Goal: Task Accomplishment & Management: Manage account settings

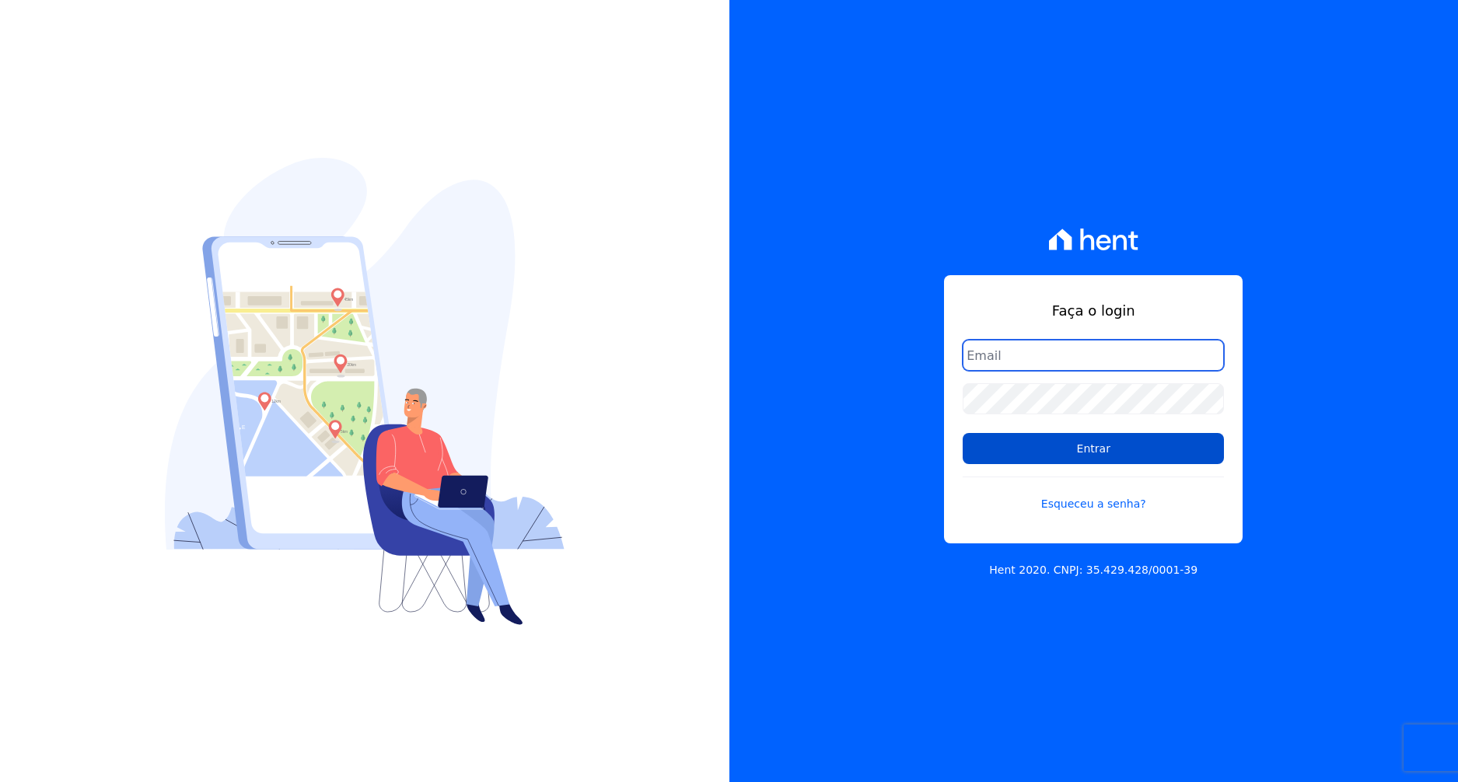
type input "kalil@apiceincorporadora.com.br"
click at [1050, 445] on input "Entrar" at bounding box center [1092, 448] width 261 height 31
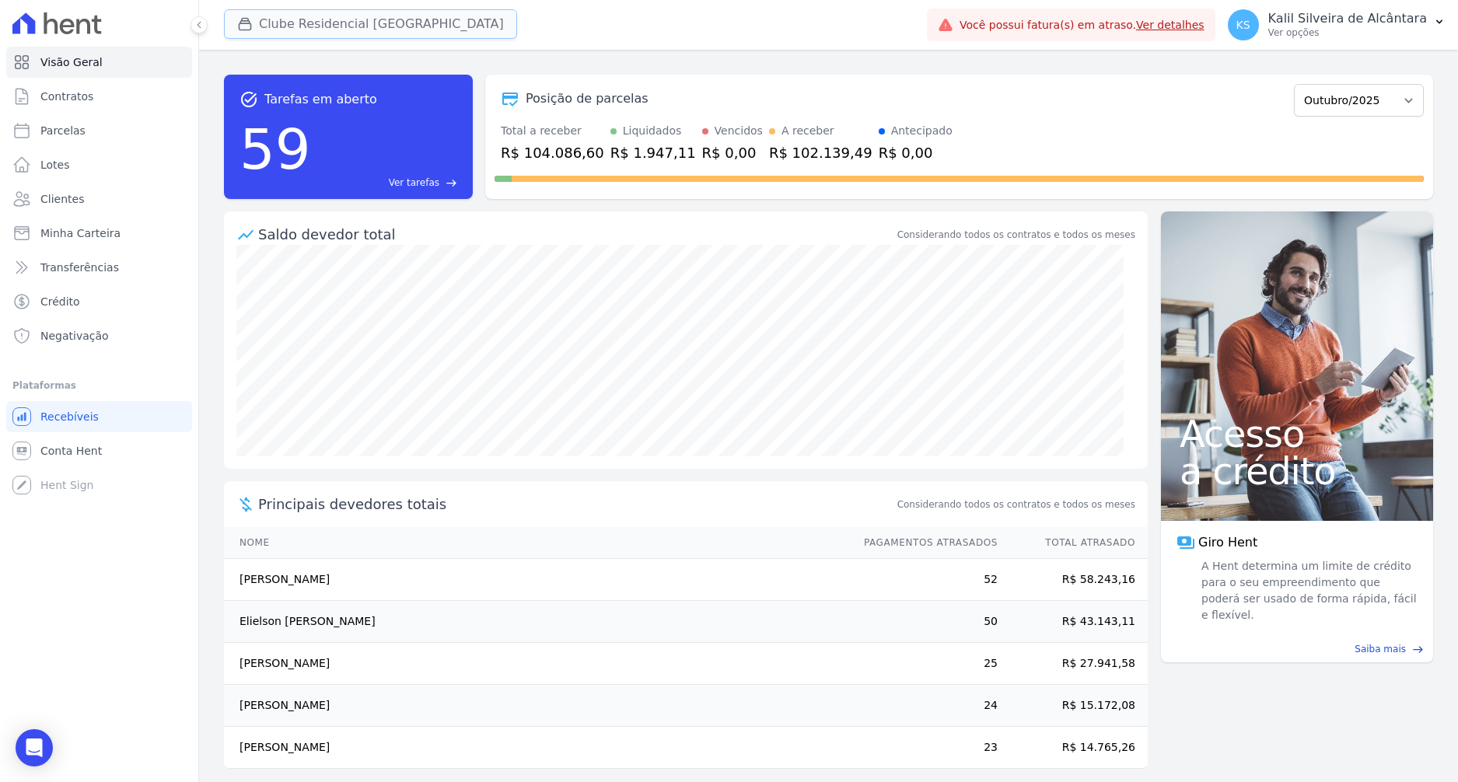
click at [262, 36] on button "Clube Residencial [GEOGRAPHIC_DATA]" at bounding box center [370, 24] width 293 height 30
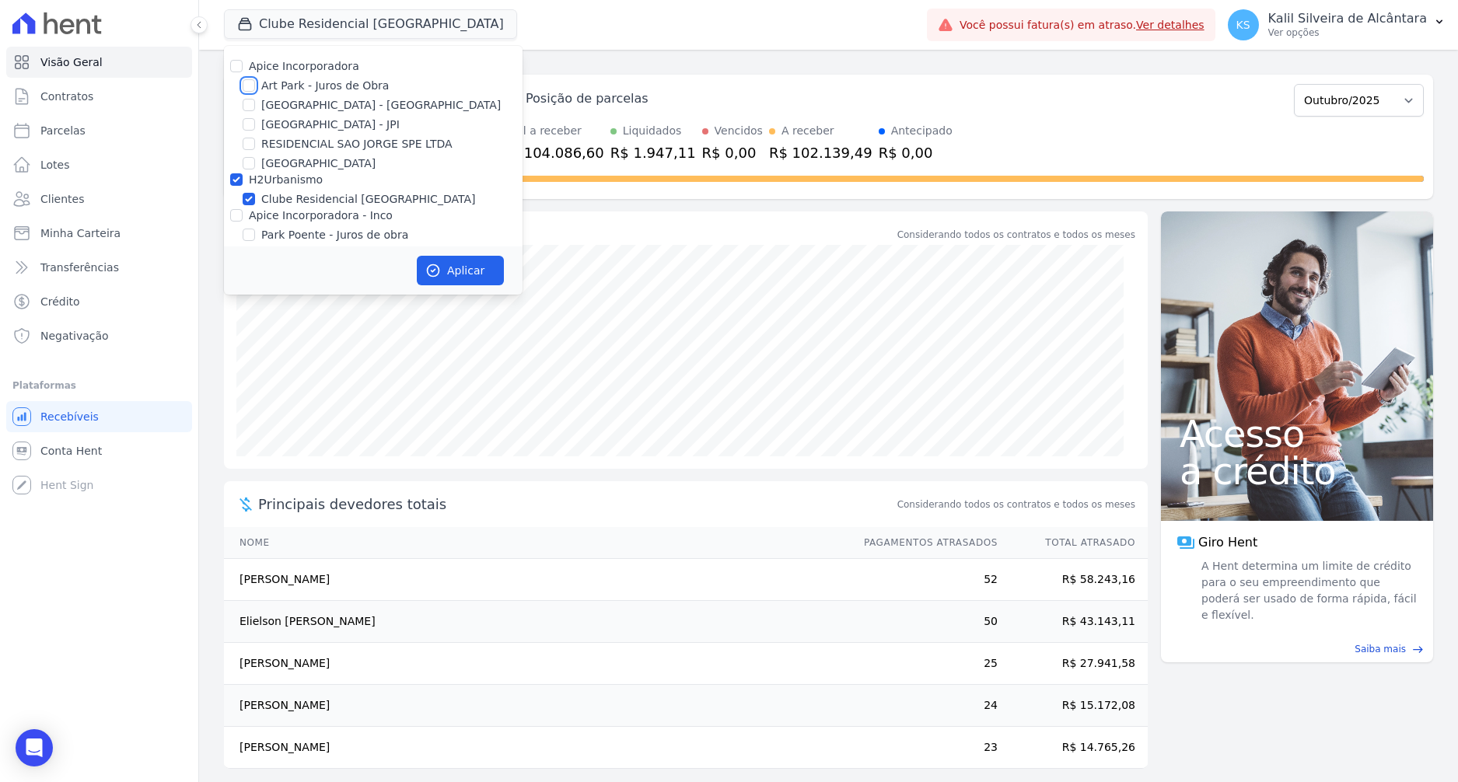
click at [249, 87] on input "Art Park - Juros de Obra" at bounding box center [249, 85] width 12 height 12
checkbox input "true"
click at [249, 103] on input "[GEOGRAPHIC_DATA] - [GEOGRAPHIC_DATA]" at bounding box center [249, 105] width 12 height 12
checkbox input "true"
click at [233, 216] on input "Apice Incorporadora - Inco" at bounding box center [236, 215] width 12 height 12
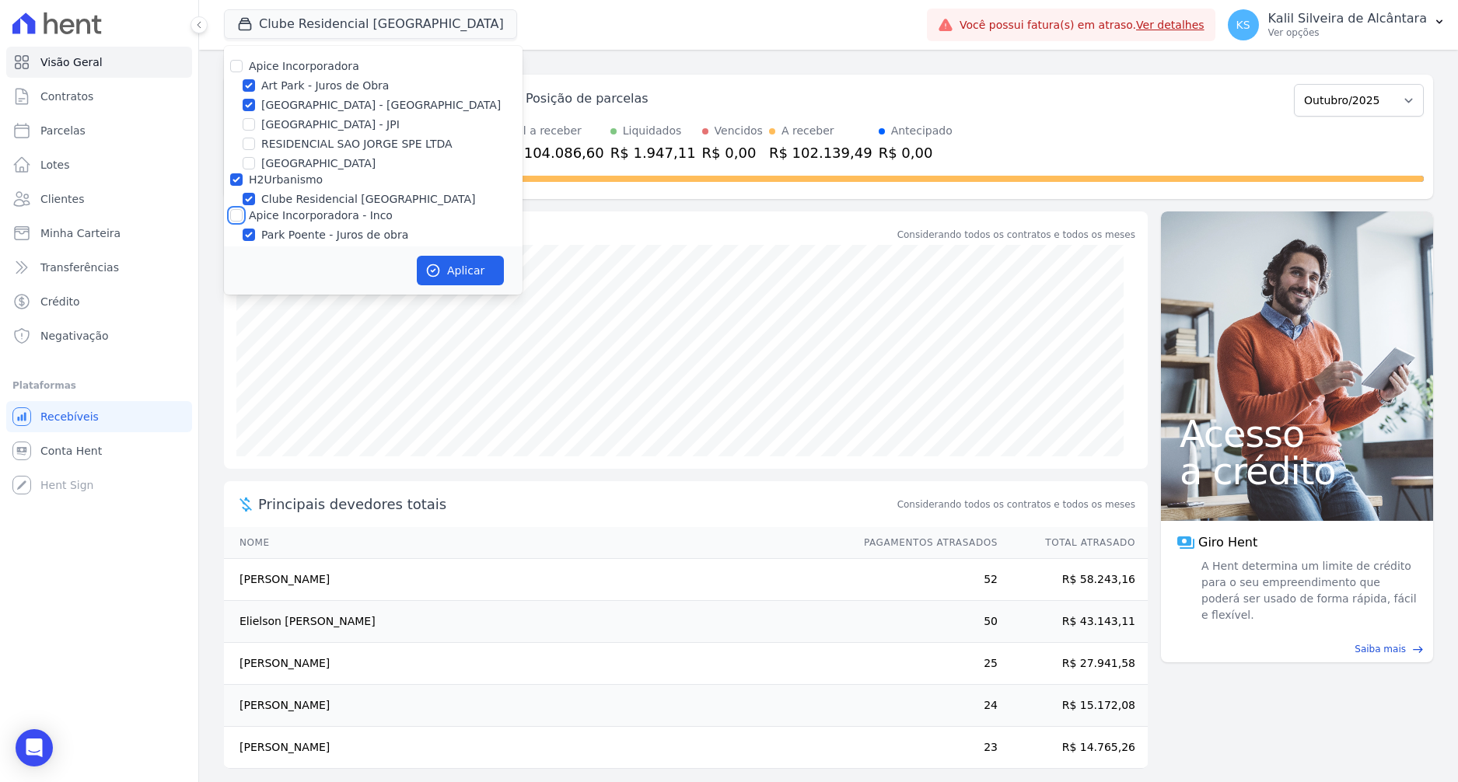
checkbox input "true"
click at [443, 271] on button "Aplicar" at bounding box center [460, 271] width 87 height 30
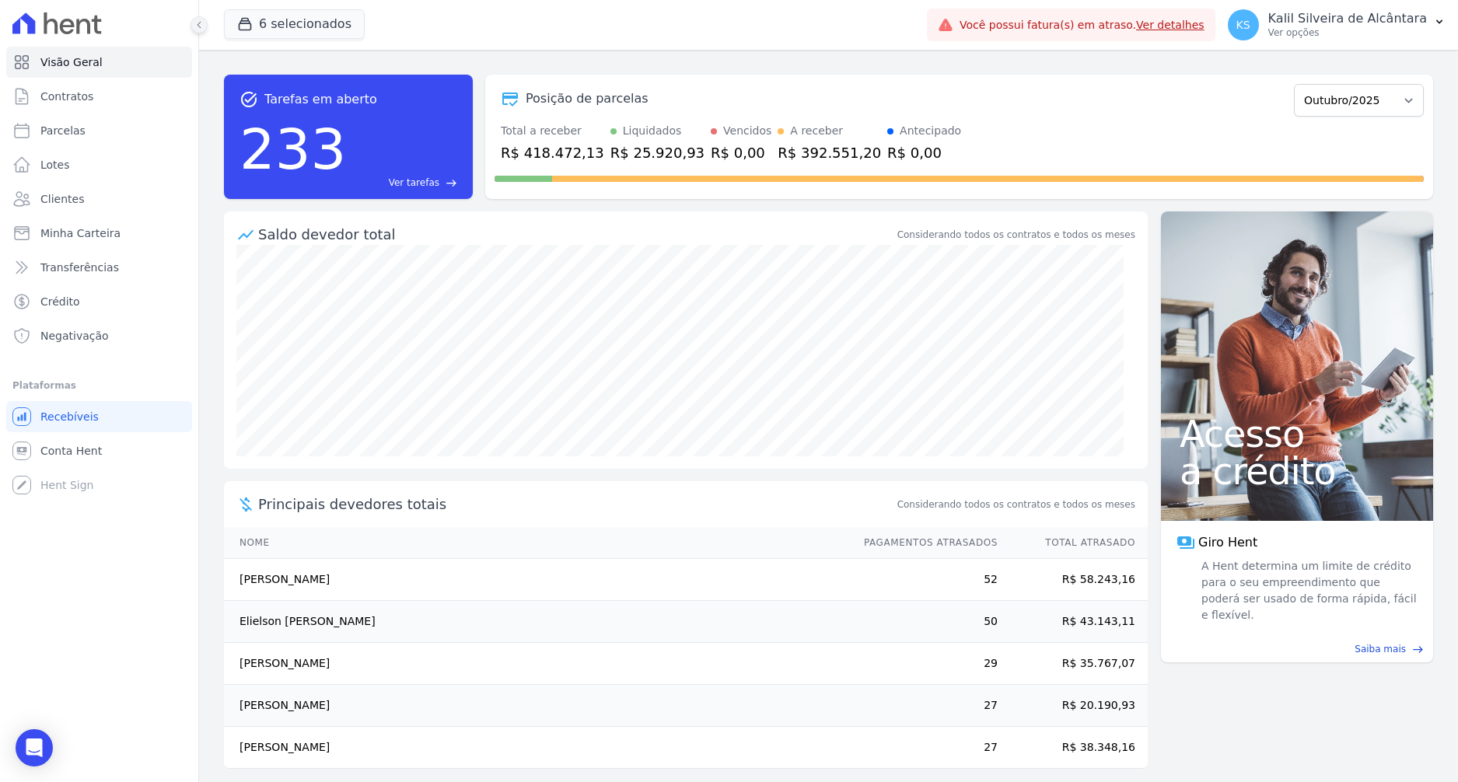
click at [195, 23] on icon at bounding box center [198, 24] width 9 height 9
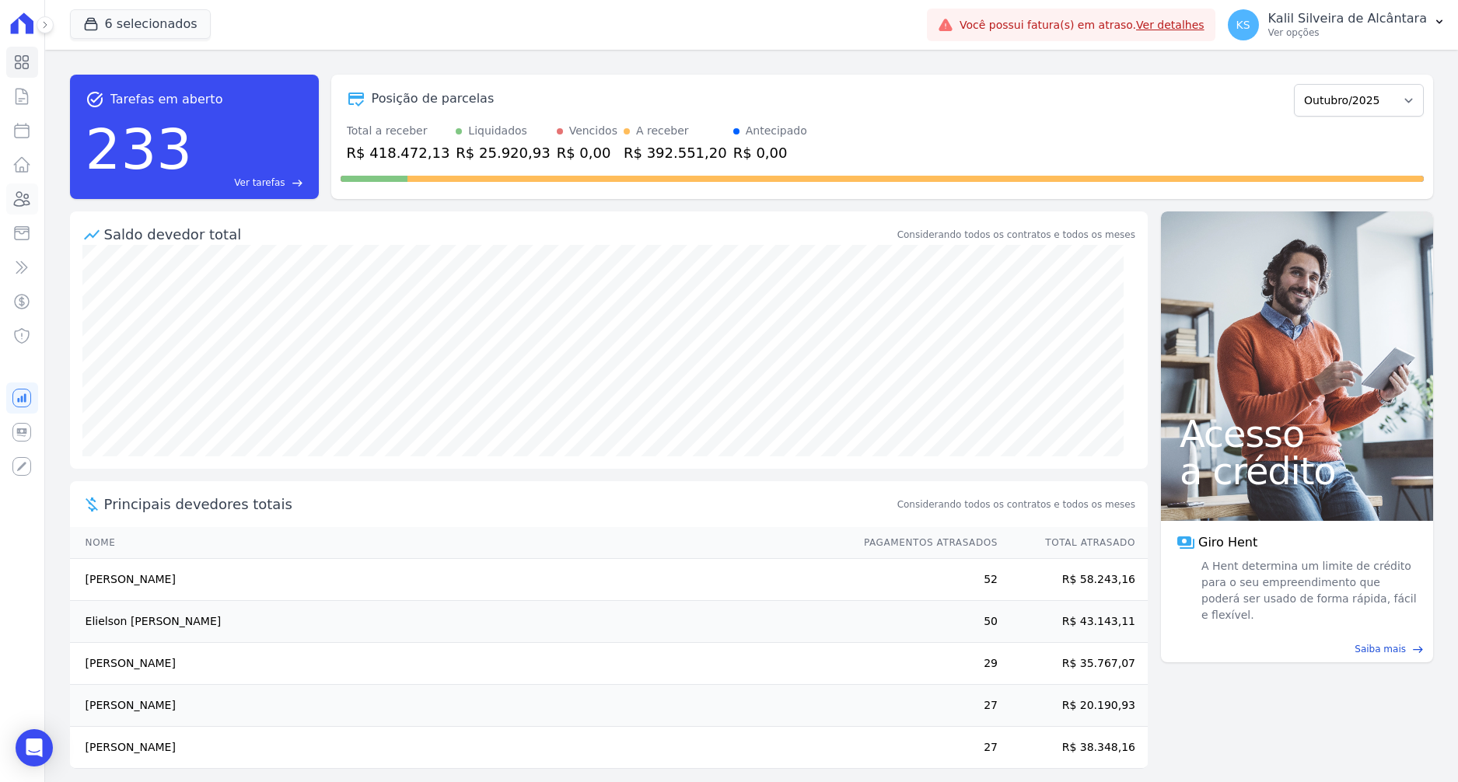
click at [20, 190] on icon at bounding box center [21, 199] width 19 height 19
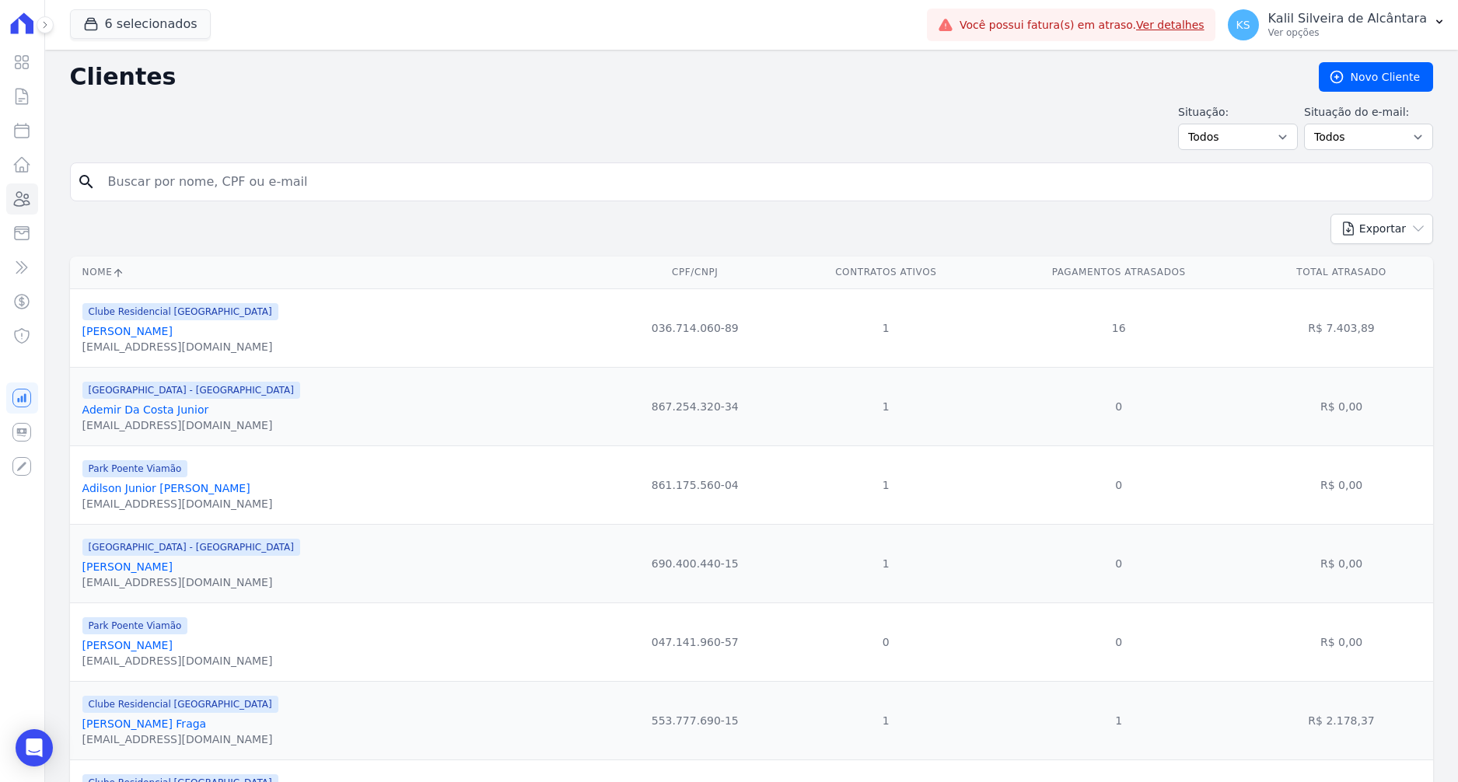
click at [158, 193] on input "search" at bounding box center [762, 181] width 1327 height 31
type input "erica mie"
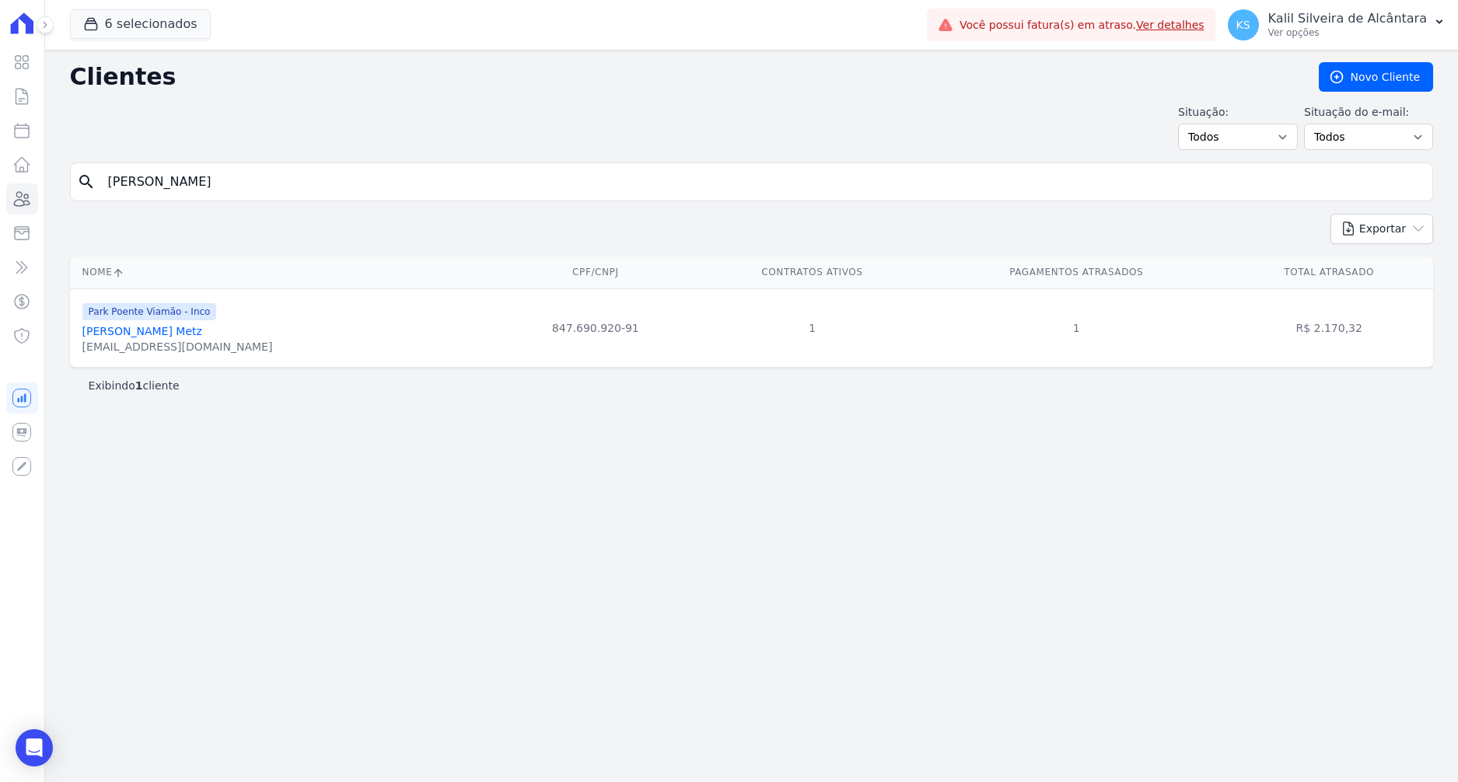
click at [172, 334] on link "Erica Mietlicki Metz" at bounding box center [142, 331] width 120 height 12
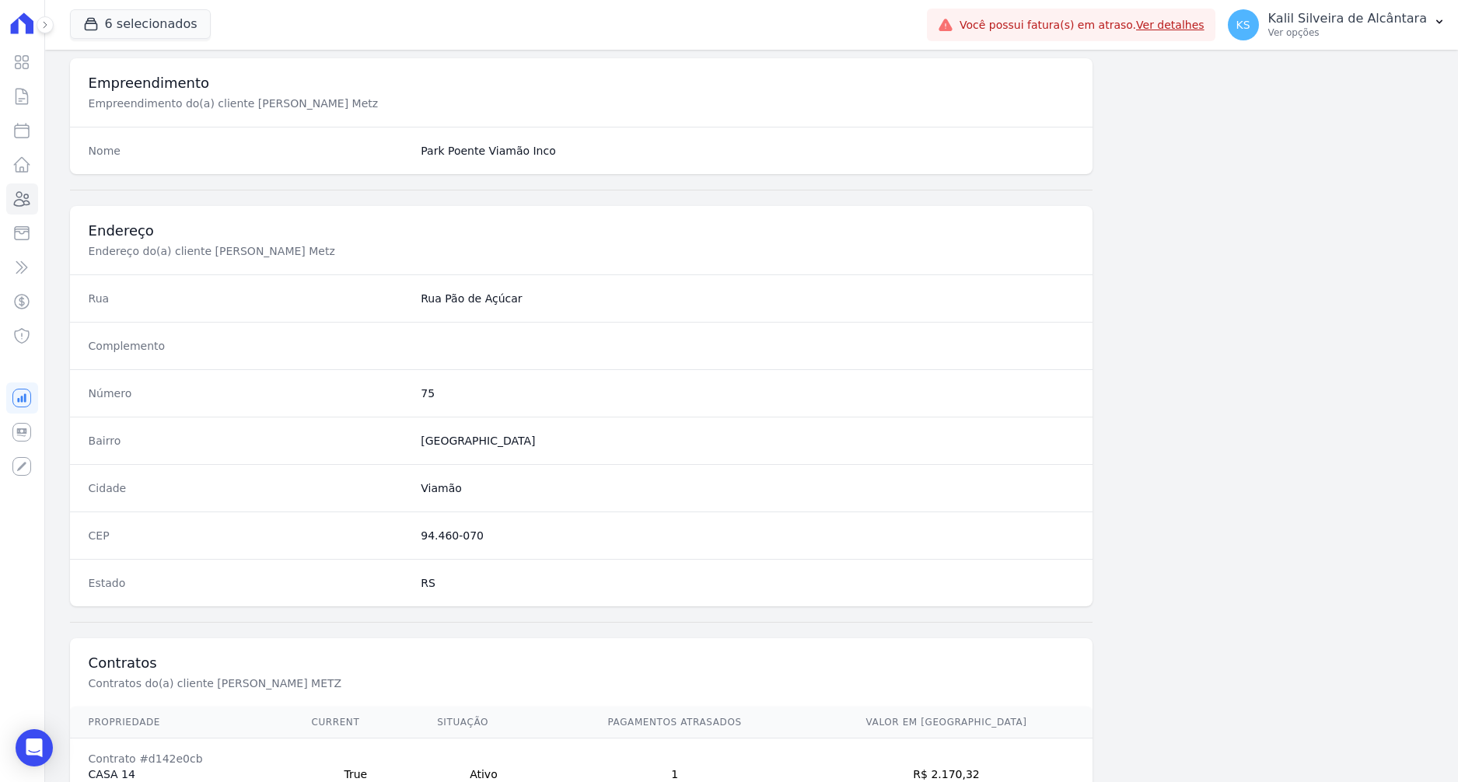
scroll to position [672, 0]
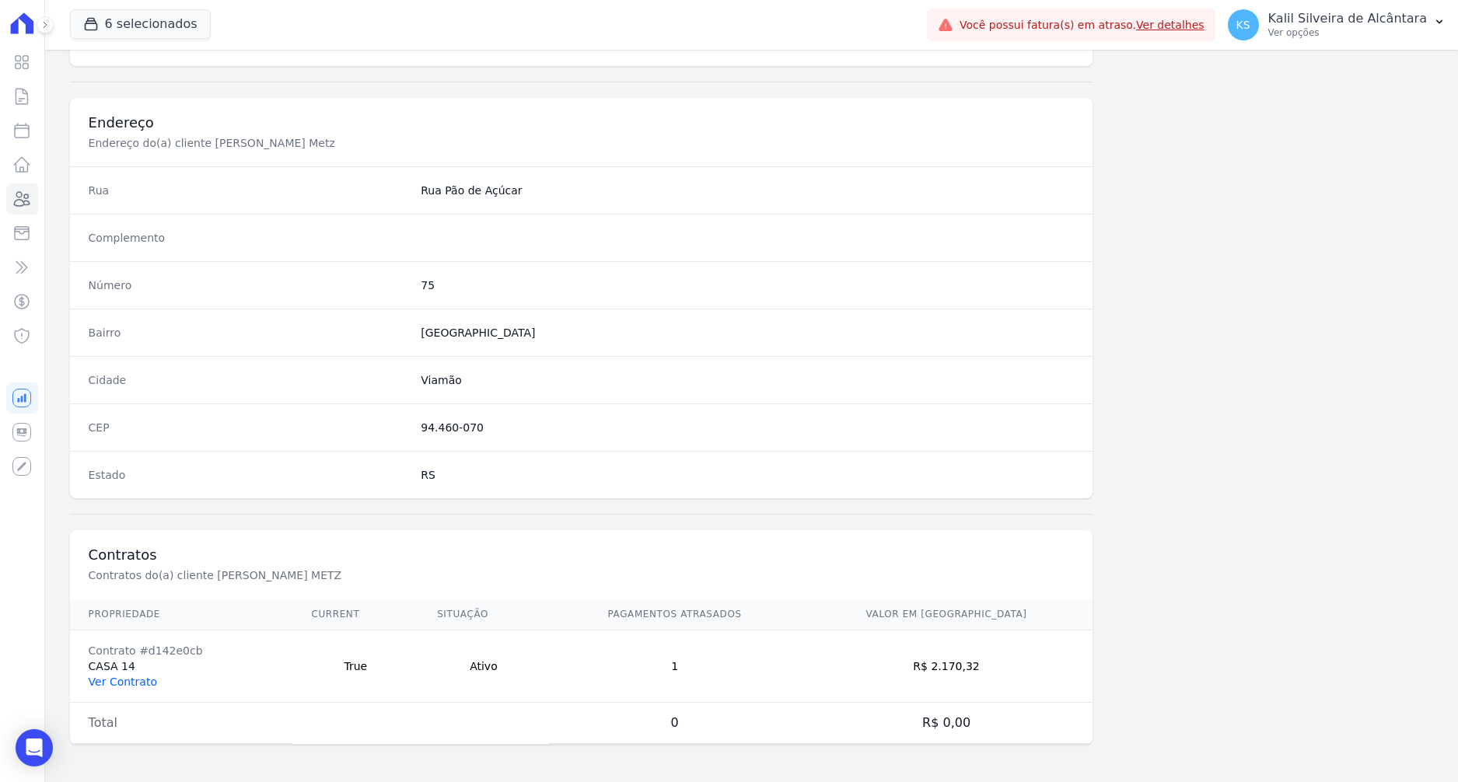
click at [141, 679] on link "Ver Contrato" at bounding box center [123, 682] width 68 height 12
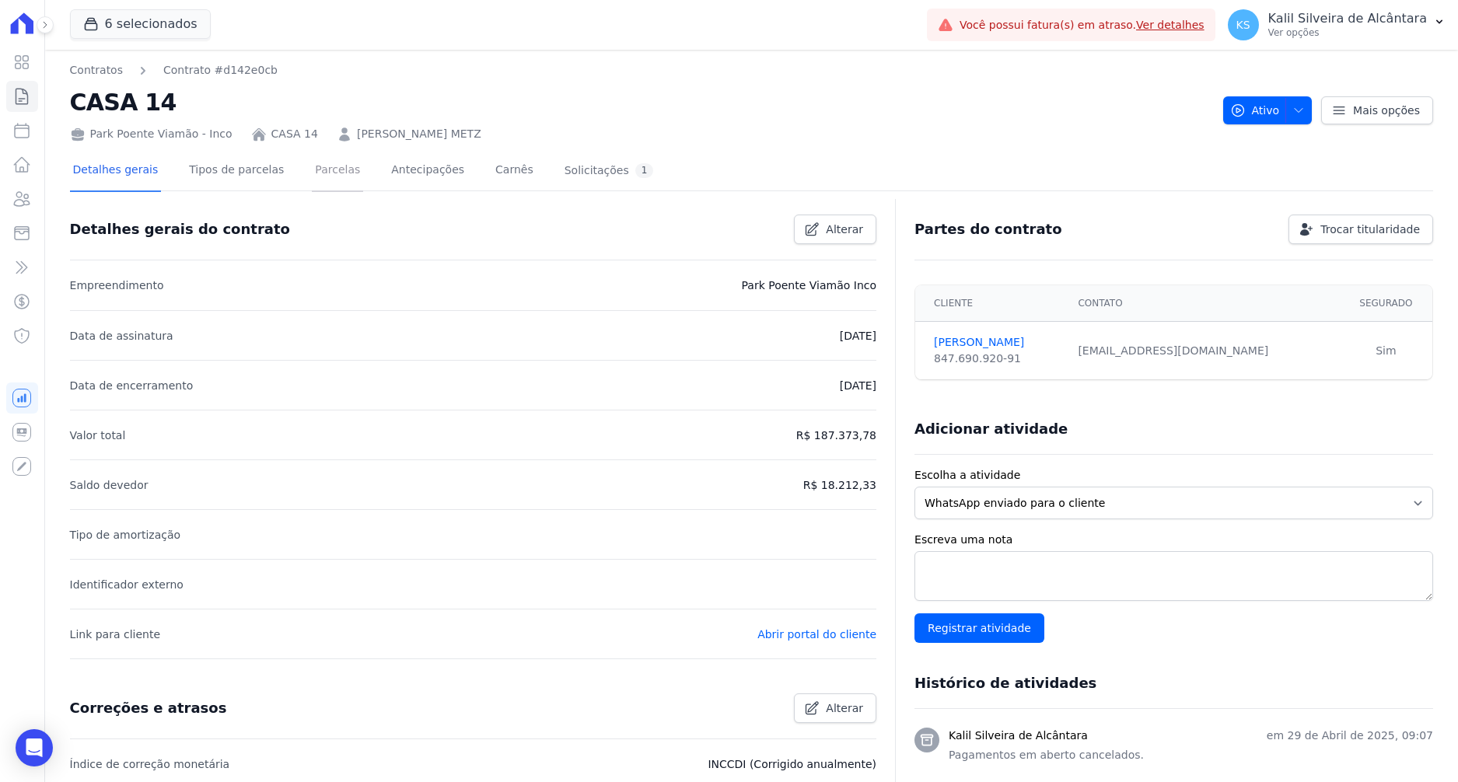
click at [319, 178] on link "Parcelas" at bounding box center [337, 171] width 51 height 41
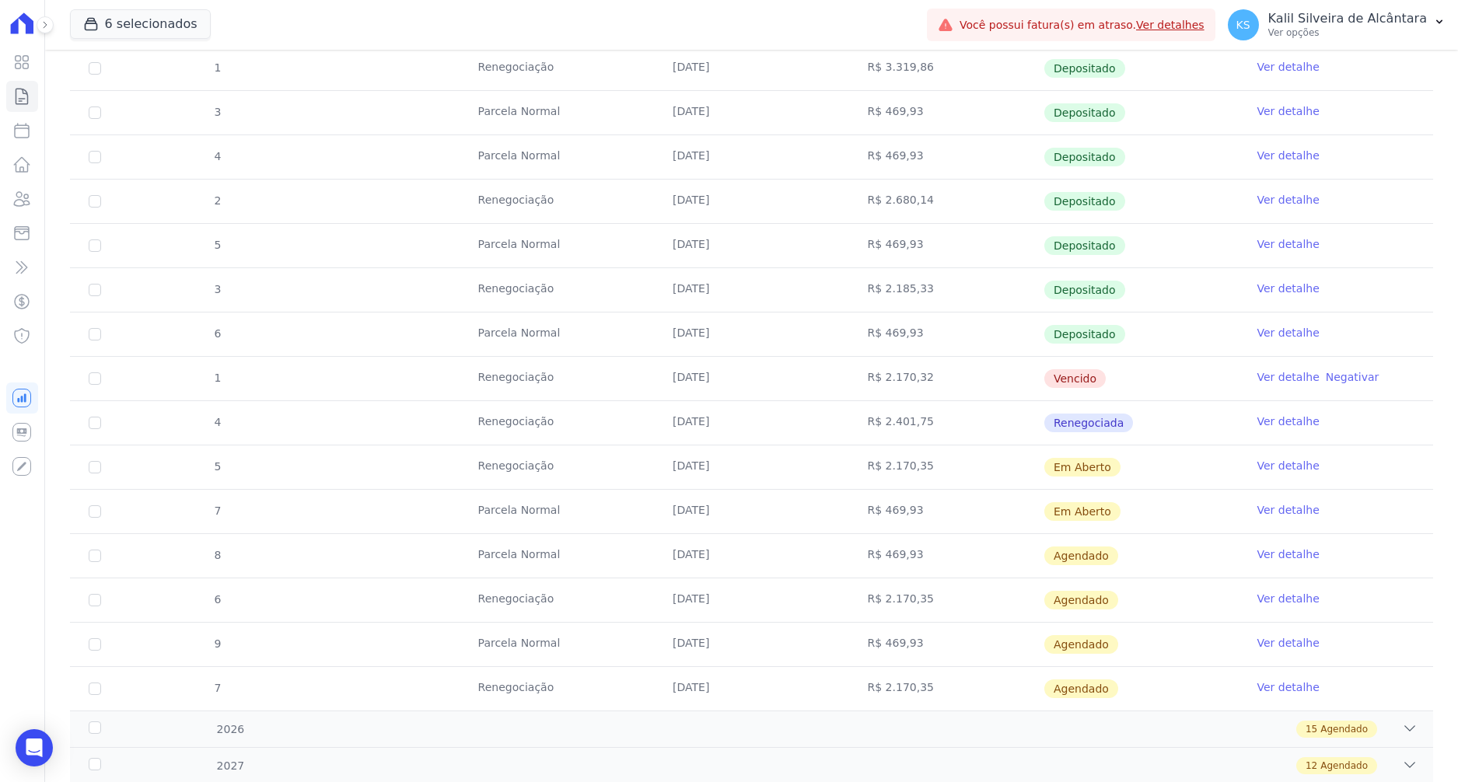
scroll to position [1011, 0]
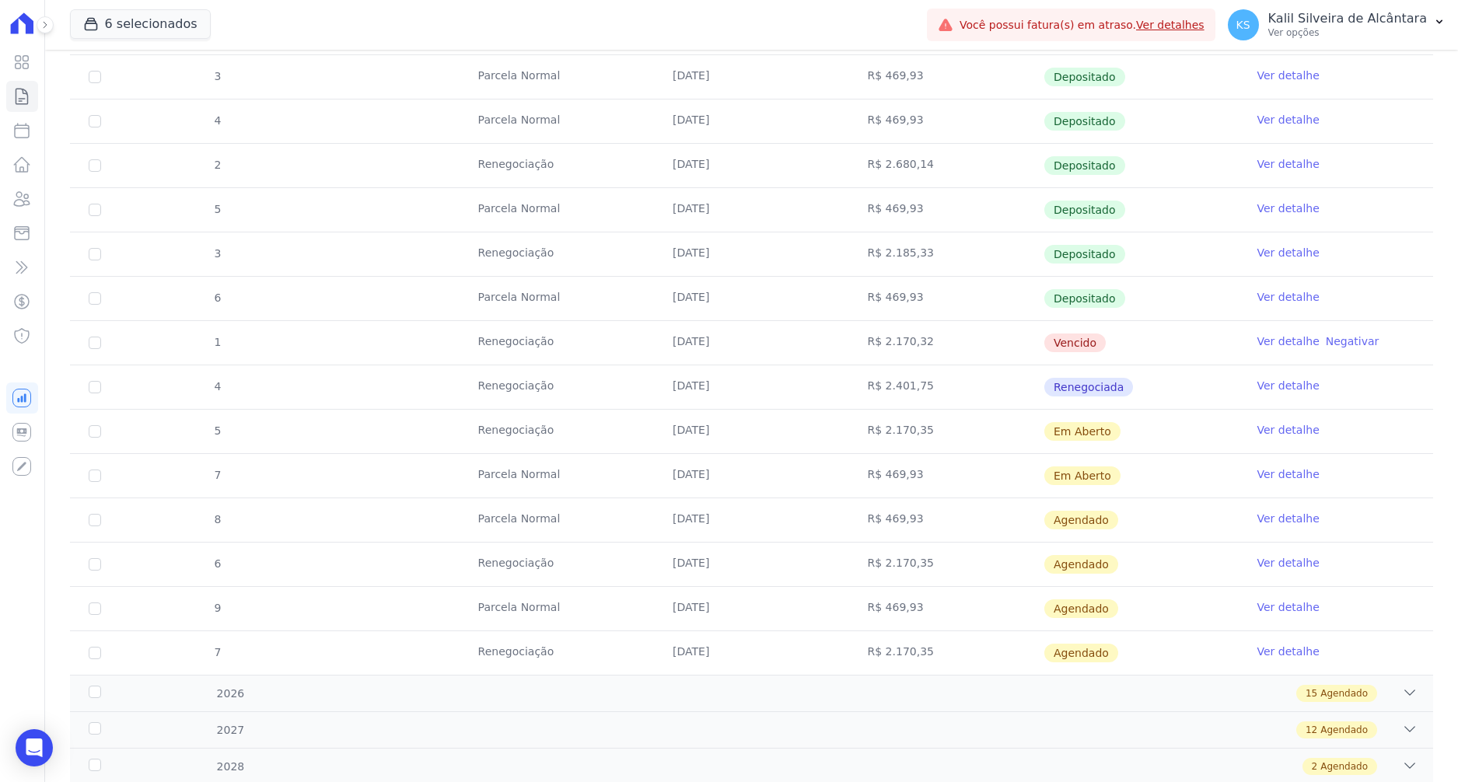
drag, startPoint x: 927, startPoint y: 342, endPoint x: 670, endPoint y: 347, distance: 257.4
click at [670, 347] on tr "1 Renegociação 10/09/2025 R$ 2.170,32 Vencido Ver detalhe Negativar" at bounding box center [751, 342] width 1363 height 44
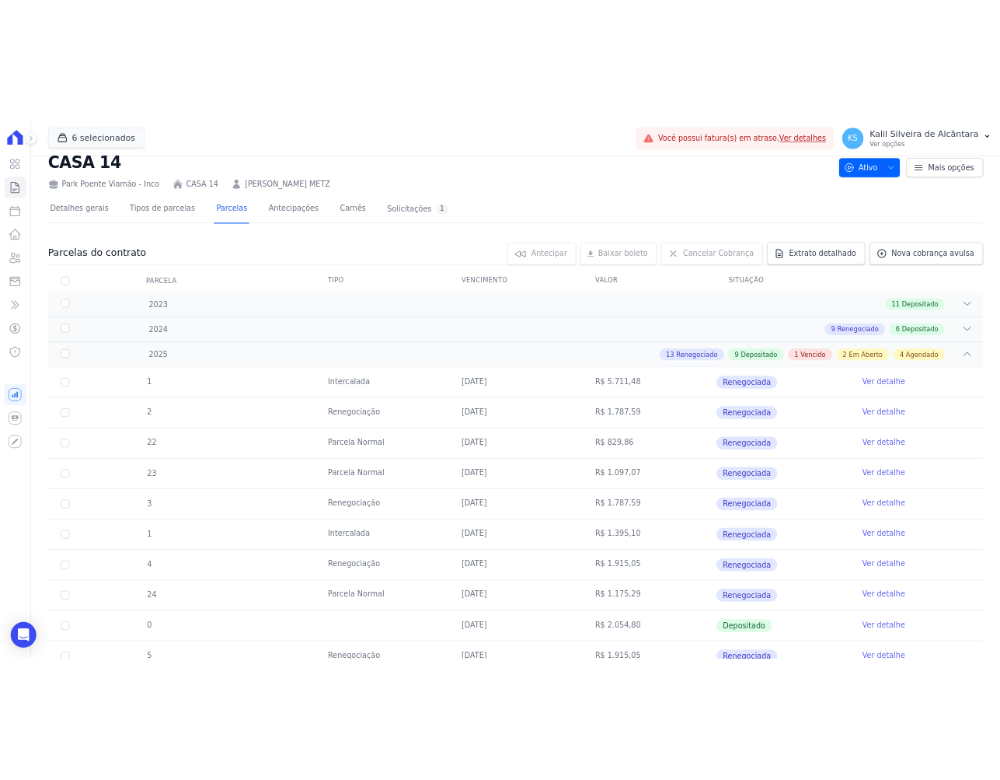
scroll to position [0, 0]
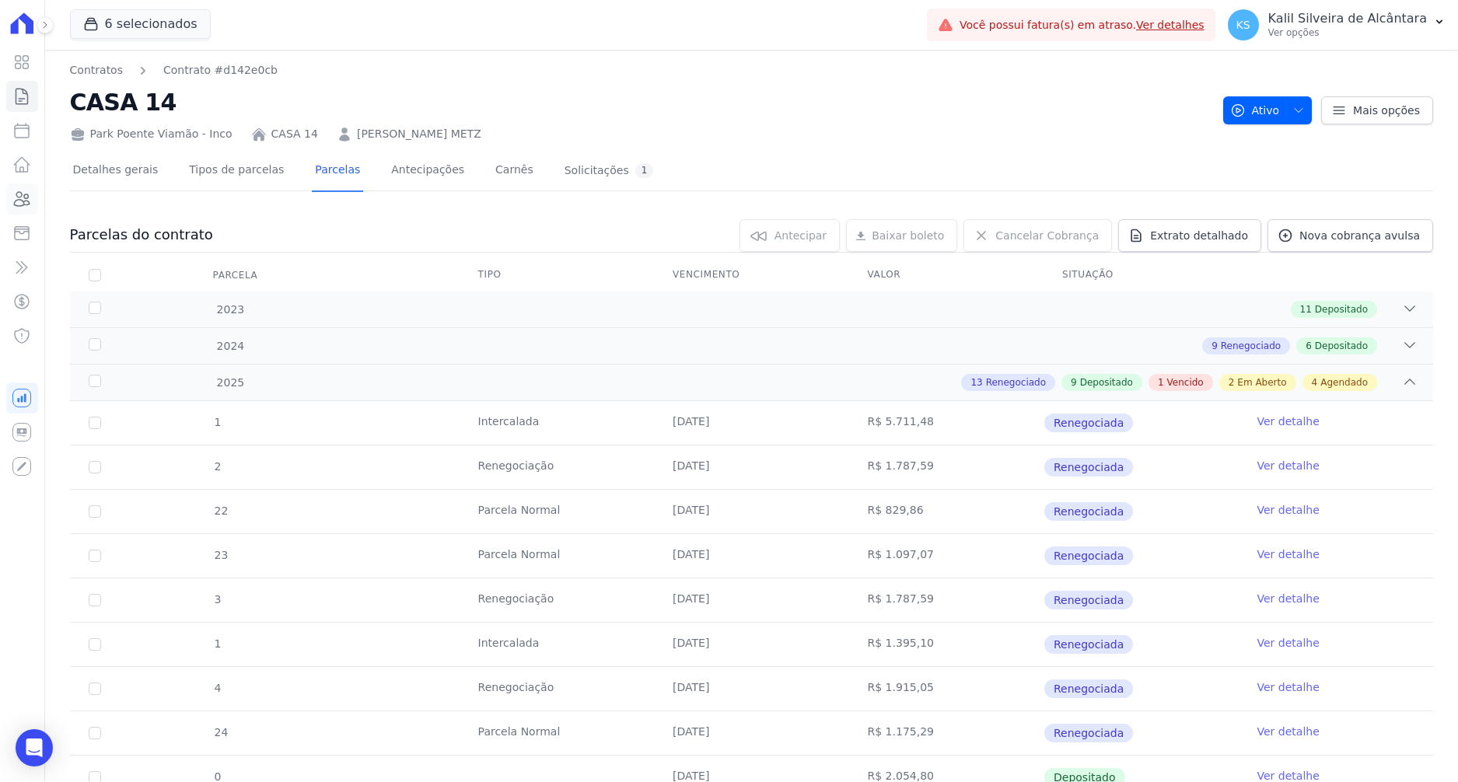
click at [30, 197] on icon at bounding box center [21, 199] width 19 height 19
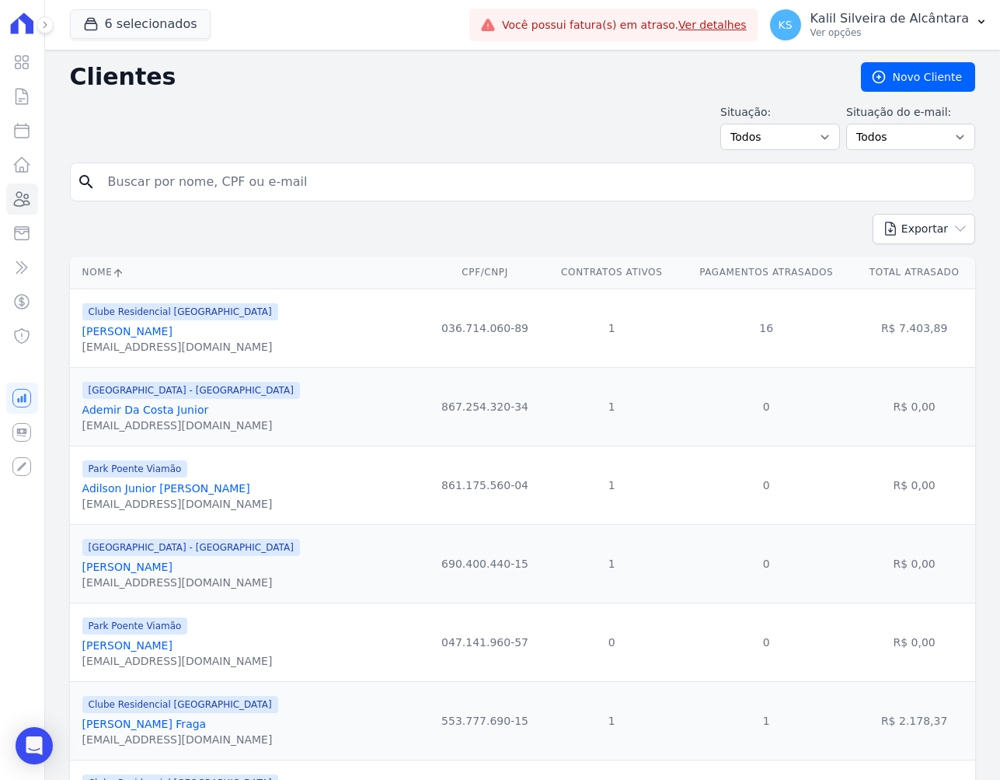
click at [159, 183] on input "search" at bounding box center [534, 181] width 870 height 31
type input "franciele da silva"
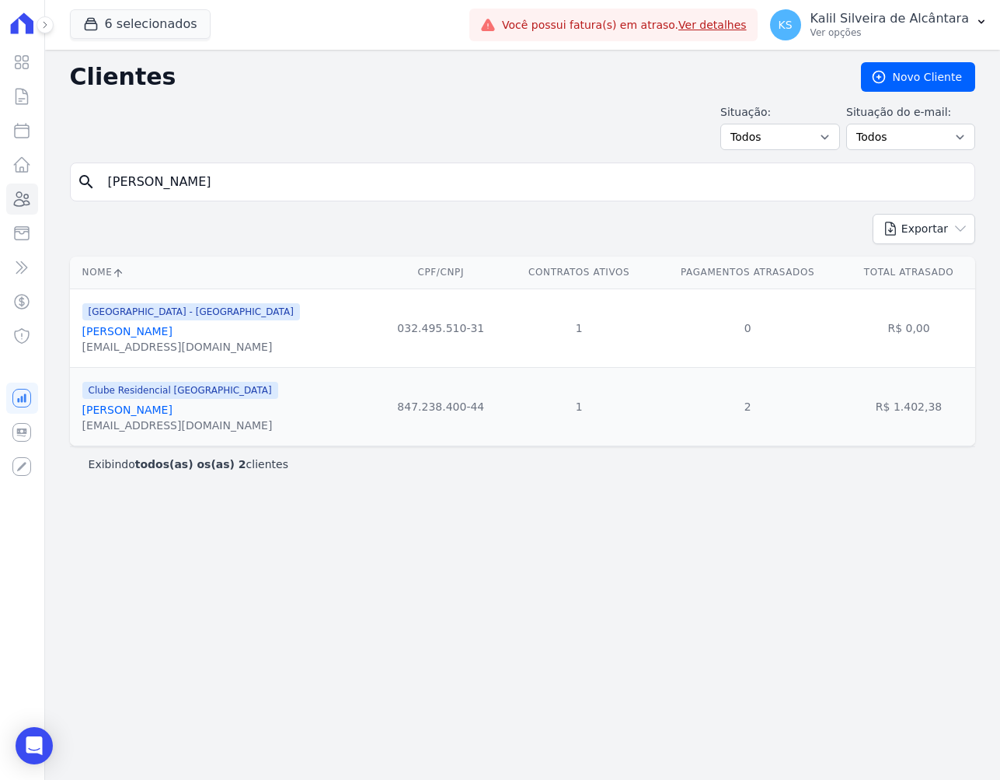
click at [124, 329] on link "[PERSON_NAME]" at bounding box center [127, 331] width 90 height 12
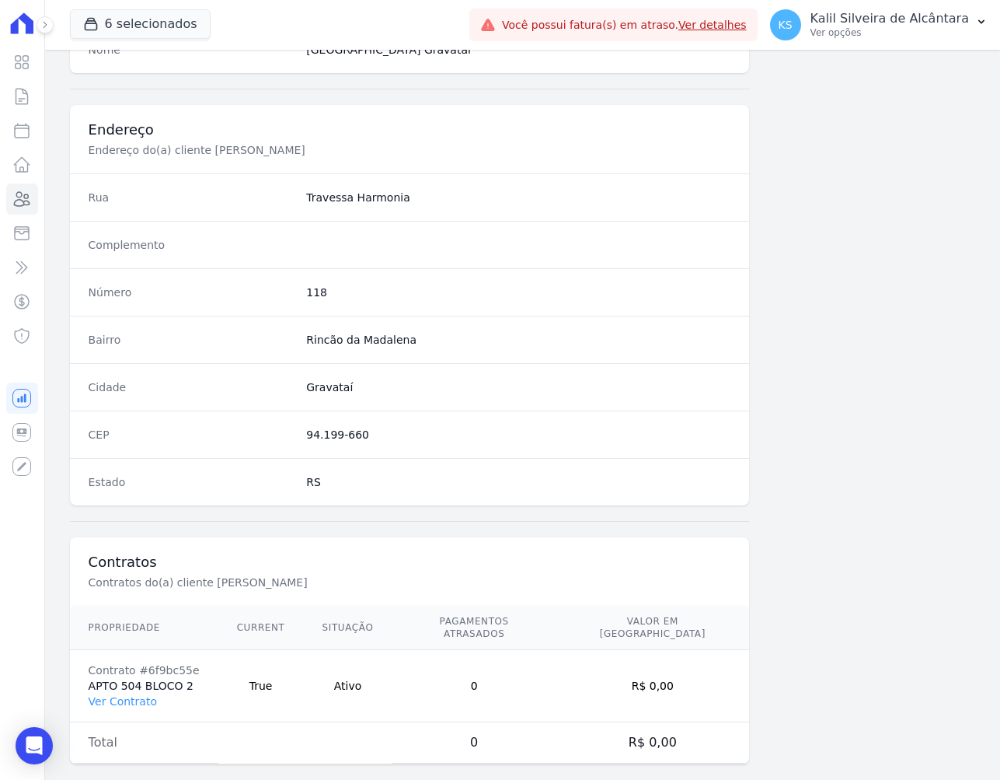
scroll to position [675, 0]
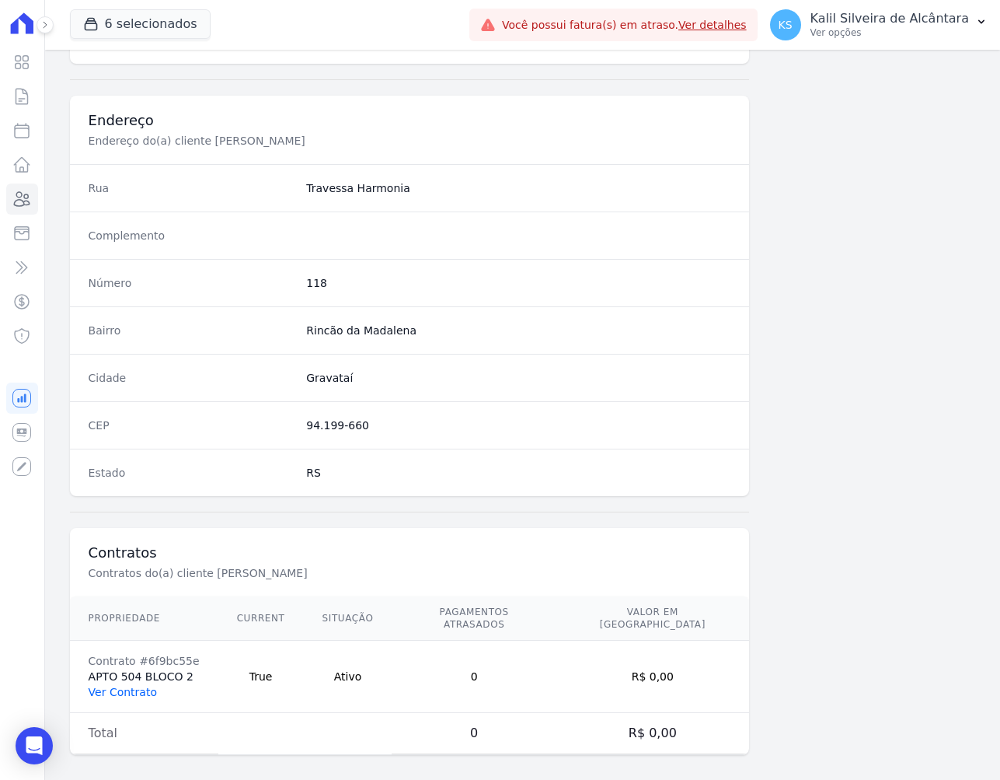
click at [136, 686] on link "Ver Contrato" at bounding box center [123, 692] width 68 height 12
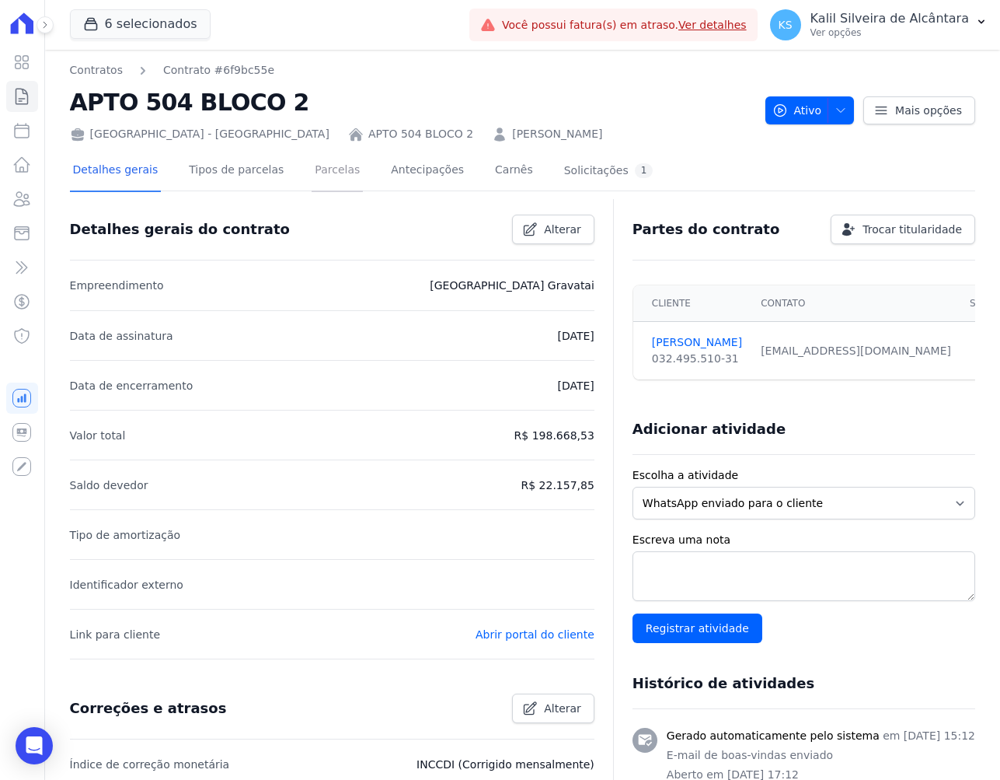
click at [312, 180] on link "Parcelas" at bounding box center [337, 171] width 51 height 41
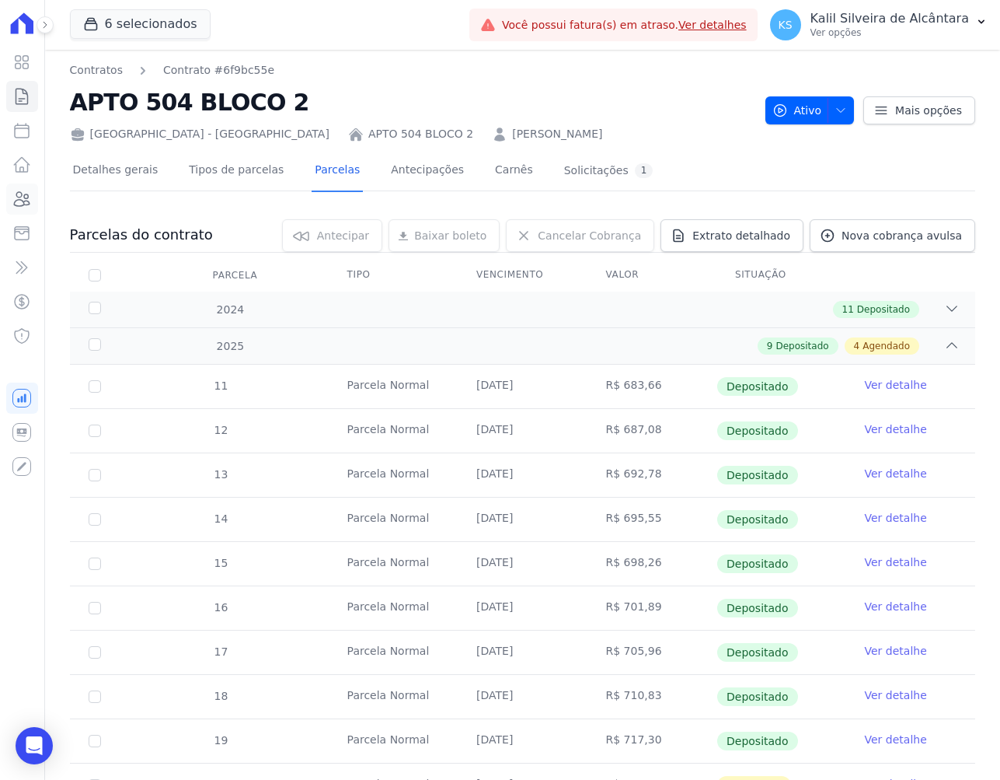
click at [12, 208] on icon at bounding box center [21, 199] width 19 height 19
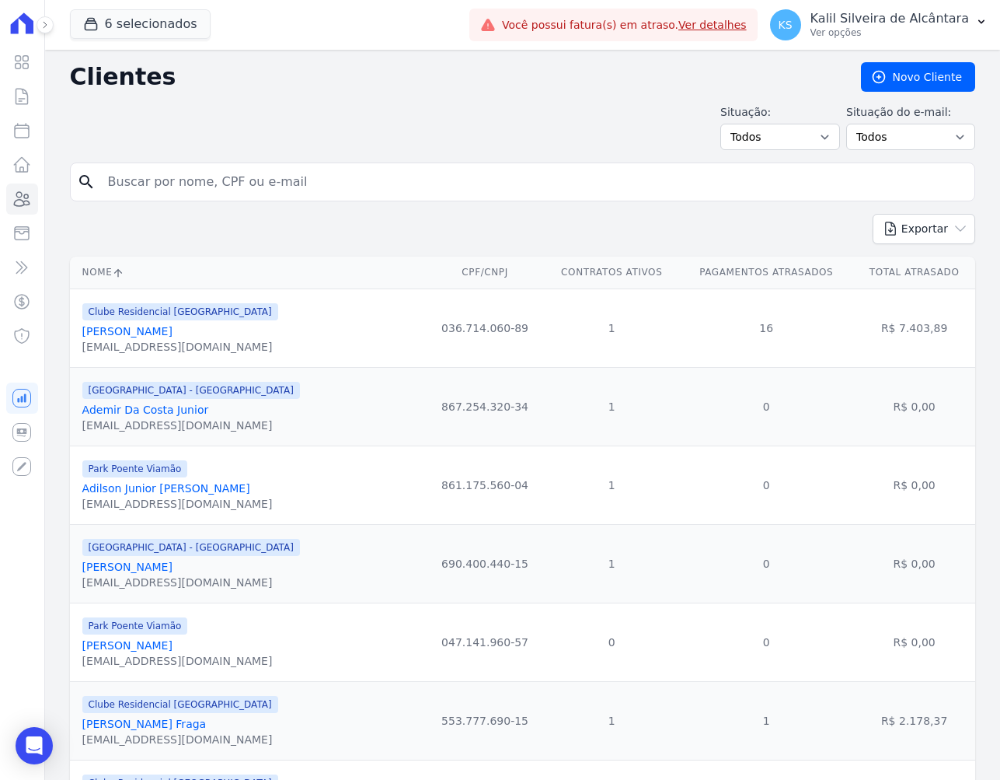
click at [226, 174] on input "search" at bounding box center [534, 181] width 870 height 31
type input "hellen ro"
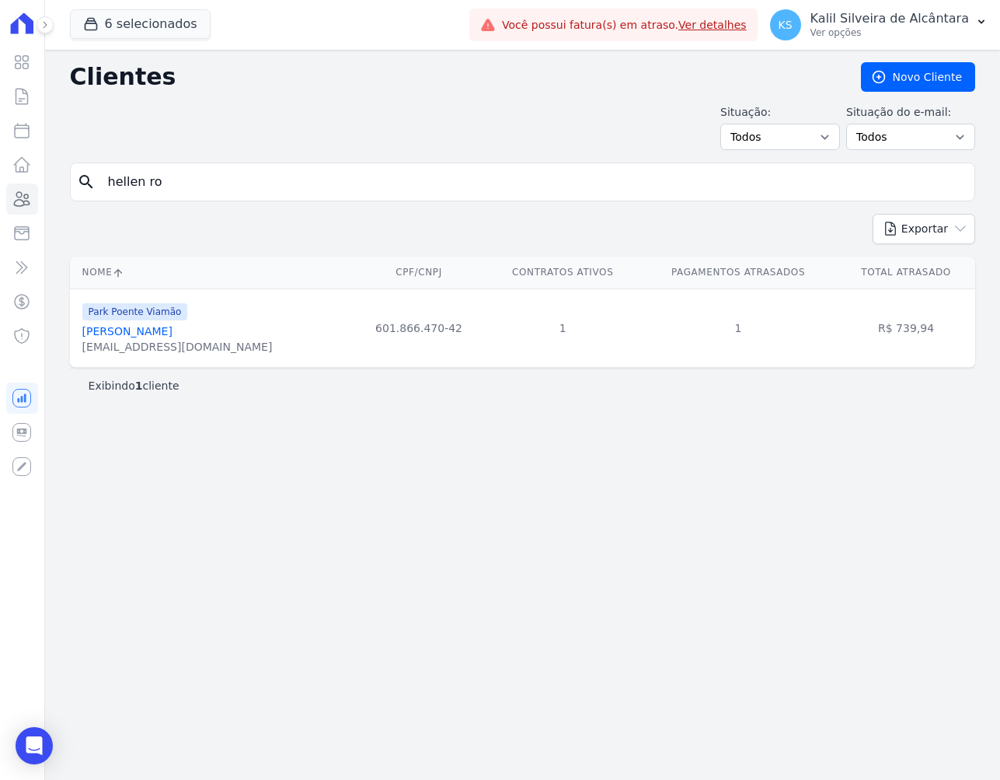
click at [173, 329] on link "Hellen Rodrigues De Souza Ocaña" at bounding box center [127, 331] width 90 height 12
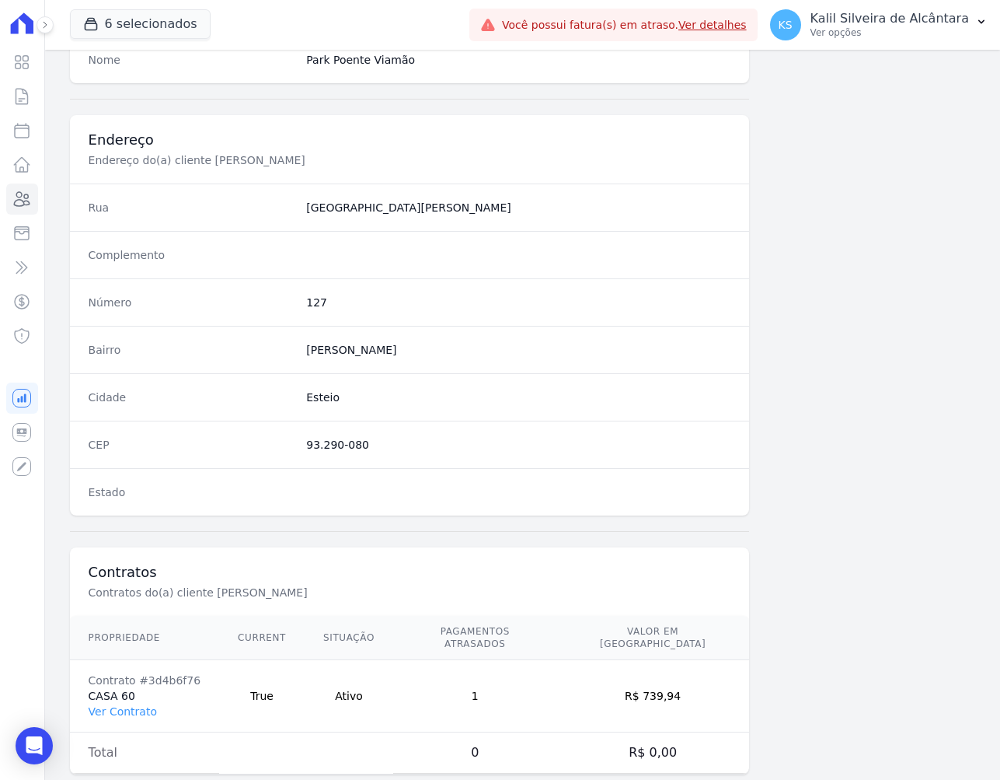
scroll to position [675, 0]
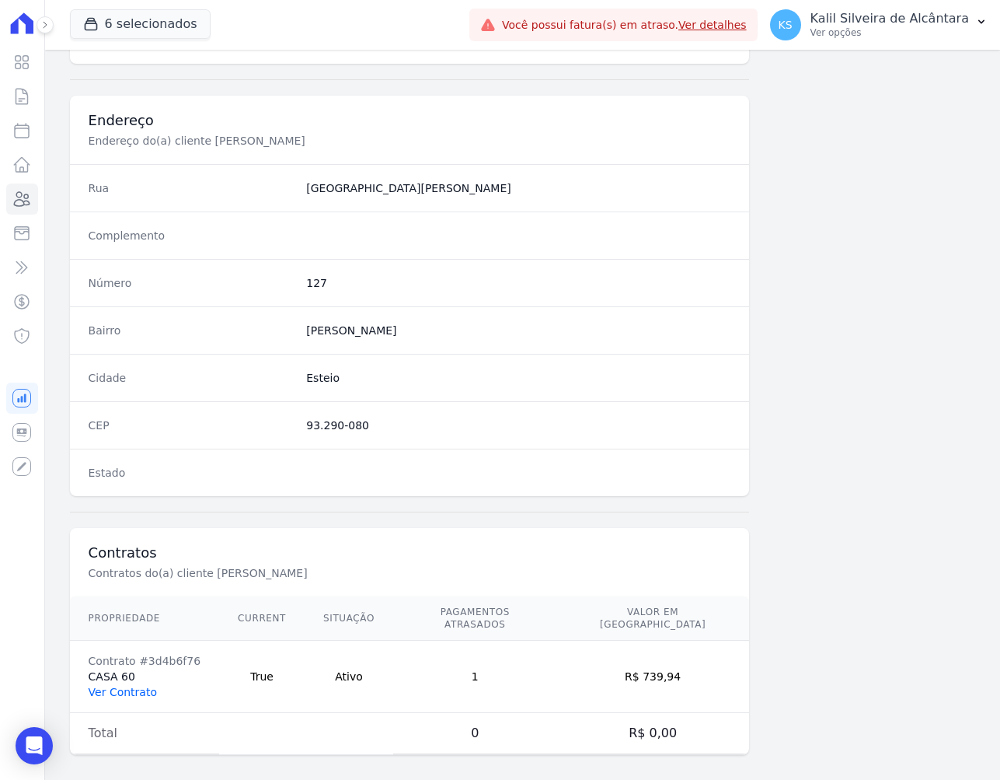
click at [128, 686] on link "Ver Contrato" at bounding box center [123, 692] width 68 height 12
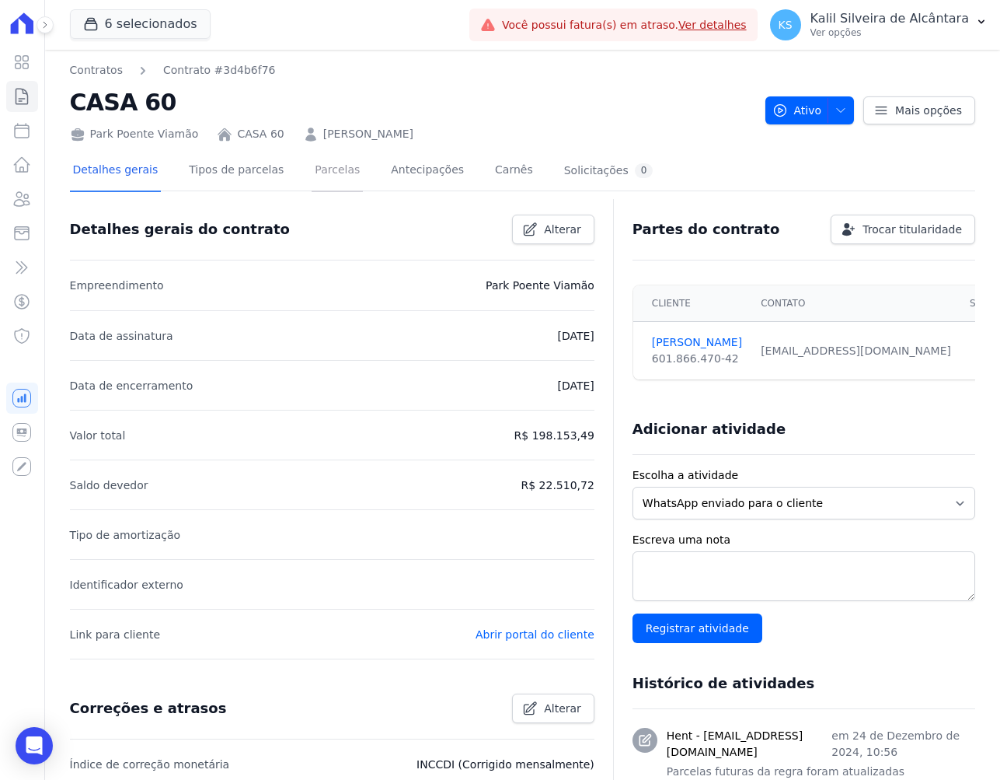
click at [312, 184] on link "Parcelas" at bounding box center [337, 171] width 51 height 41
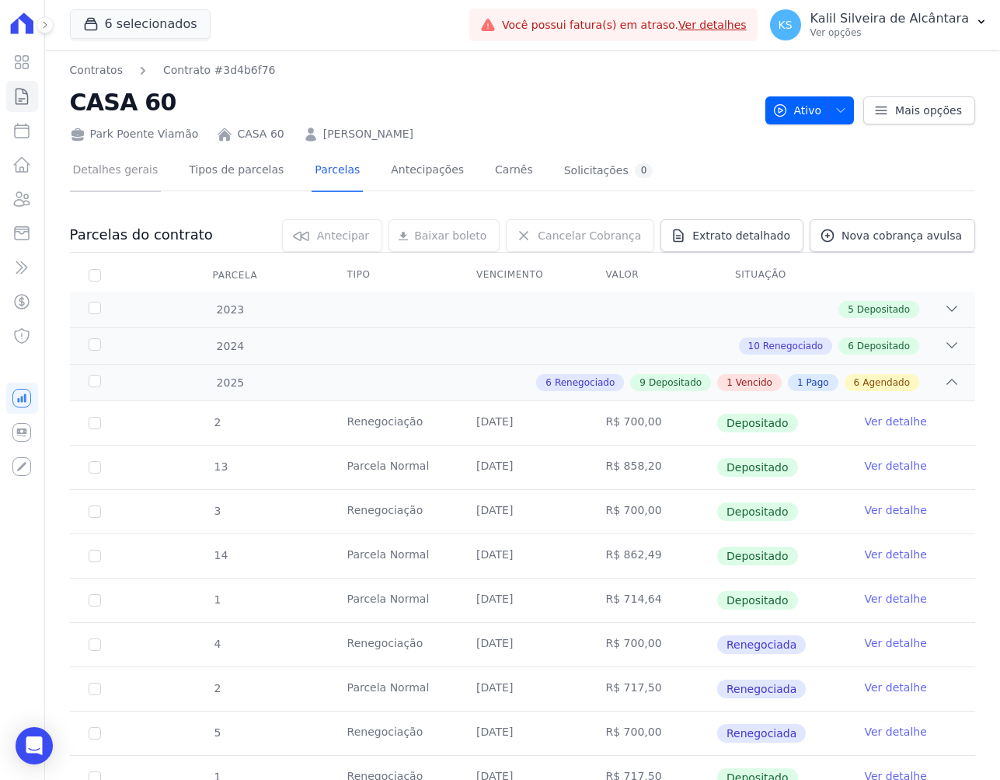
click at [117, 175] on link "Detalhes gerais" at bounding box center [116, 171] width 92 height 41
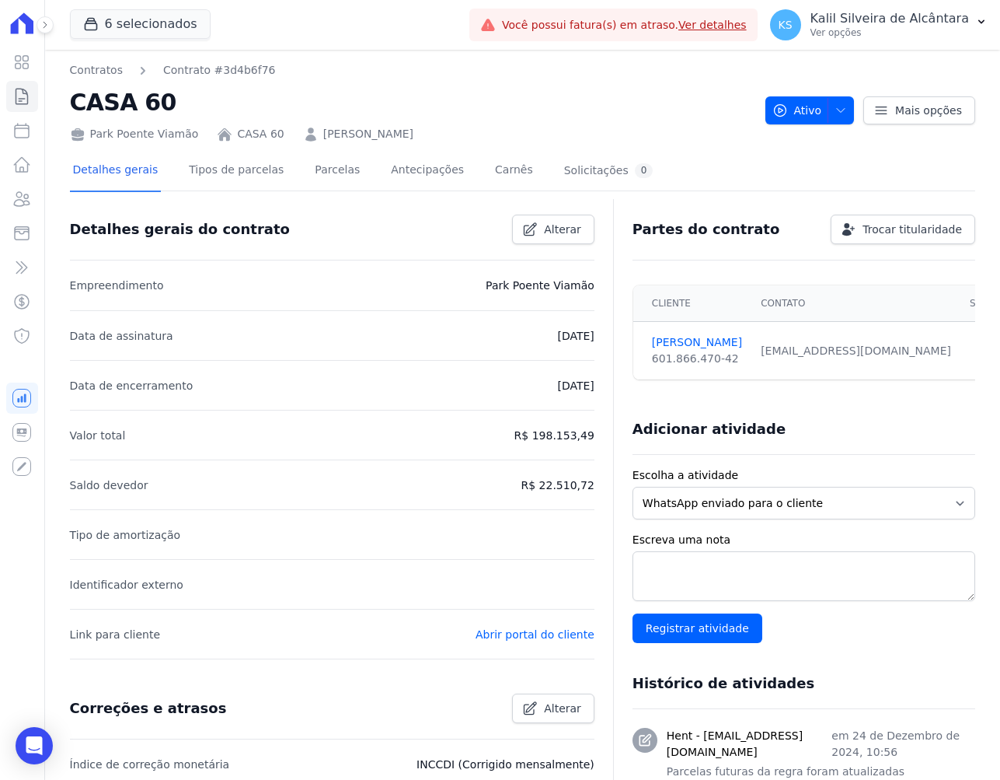
click at [230, 197] on div at bounding box center [523, 196] width 906 height 13
click at [229, 177] on link "Tipos de parcelas" at bounding box center [236, 171] width 101 height 41
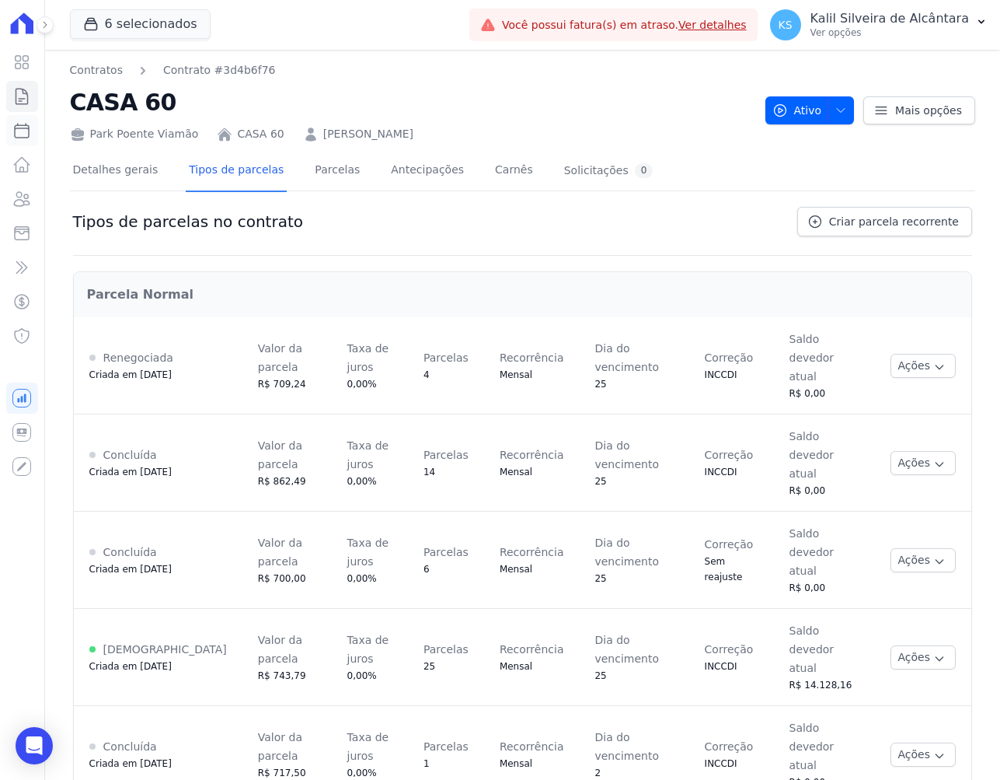
click at [21, 128] on icon at bounding box center [22, 131] width 14 height 14
select select
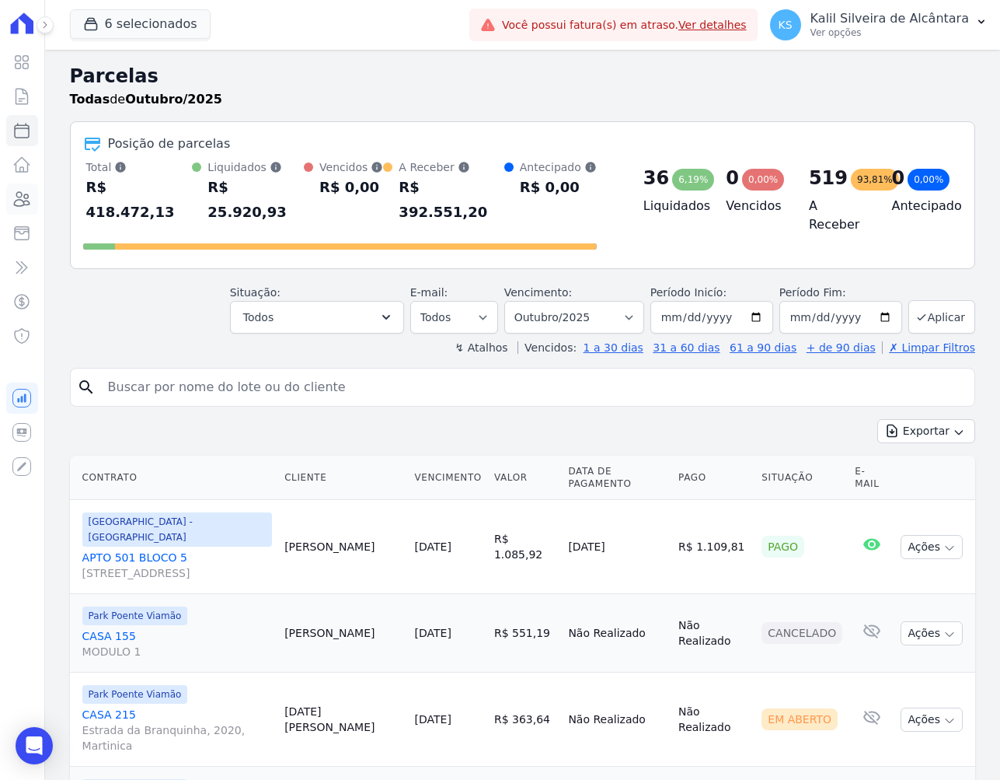
click at [19, 198] on icon at bounding box center [21, 199] width 19 height 19
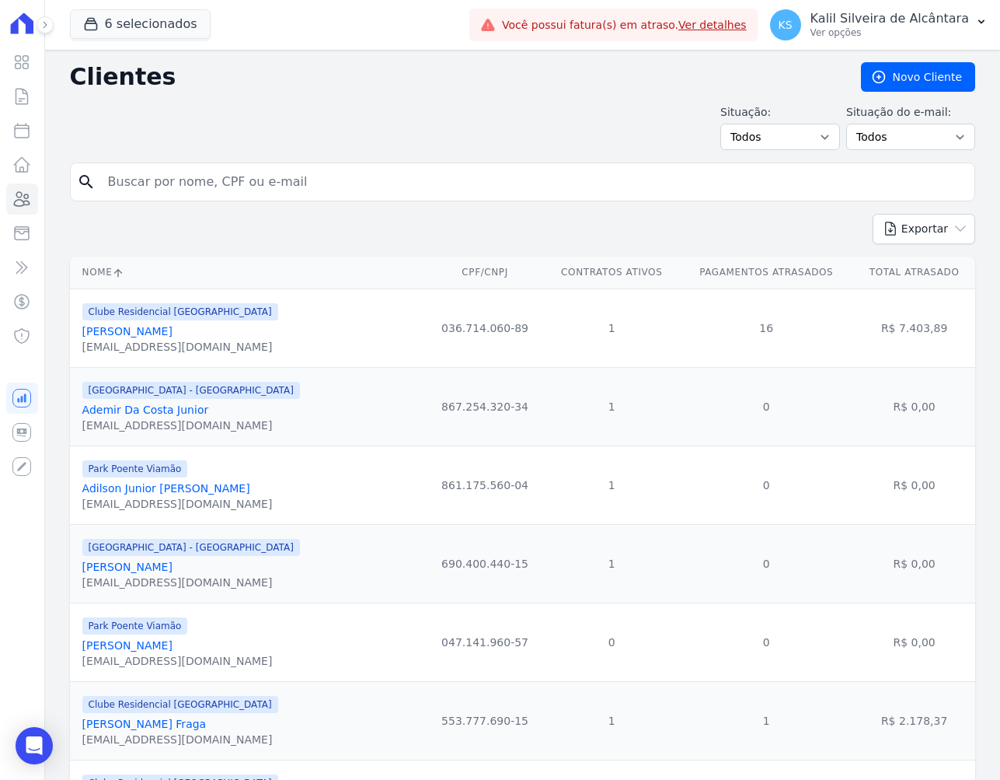
click at [175, 204] on form "search" at bounding box center [523, 187] width 906 height 51
click at [173, 194] on input "search" at bounding box center [534, 181] width 870 height 31
type input "f"
type input "franciele da si"
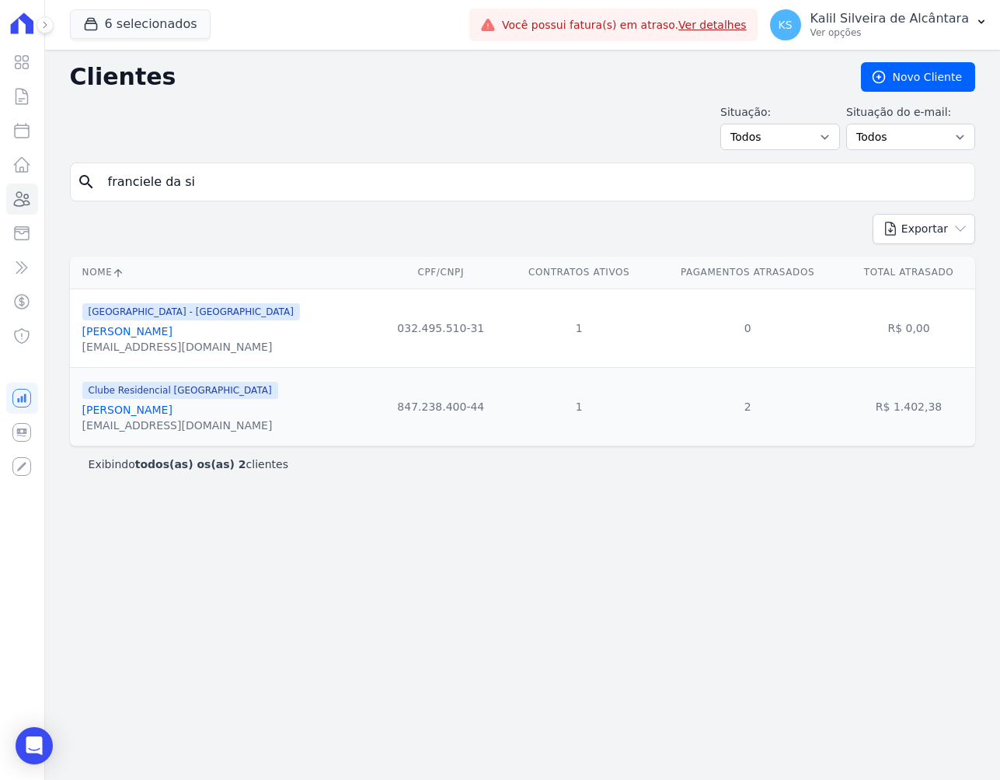
click at [192, 333] on div "Franciele Da Silva" at bounding box center [191, 331] width 218 height 16
click at [921, 82] on link "Novo Cliente" at bounding box center [918, 77] width 114 height 30
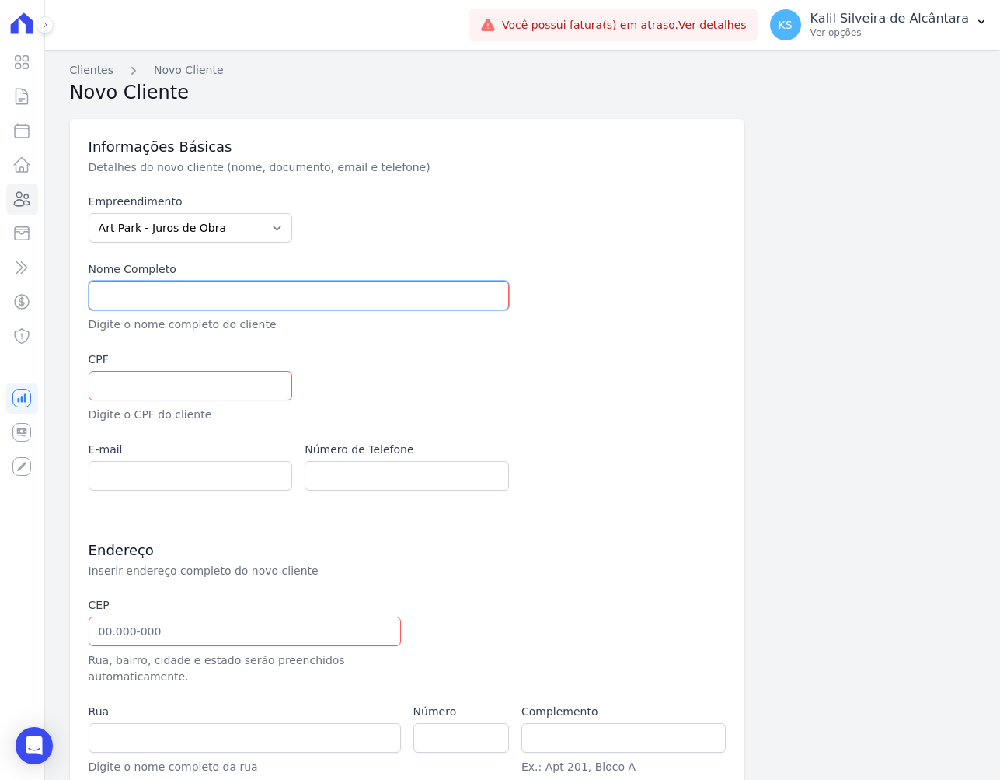
click at [206, 287] on input "text" at bounding box center [299, 296] width 421 height 30
click at [198, 229] on select "Art Park - Juros de Obra Arty Park - Gravatai Arty Park - JPI Clube Residencial…" at bounding box center [191, 228] width 204 height 30
click at [167, 291] on input "text" at bounding box center [299, 296] width 421 height 30
paste input "Franciele Da Silva"
type input "Franciele Da Silva"
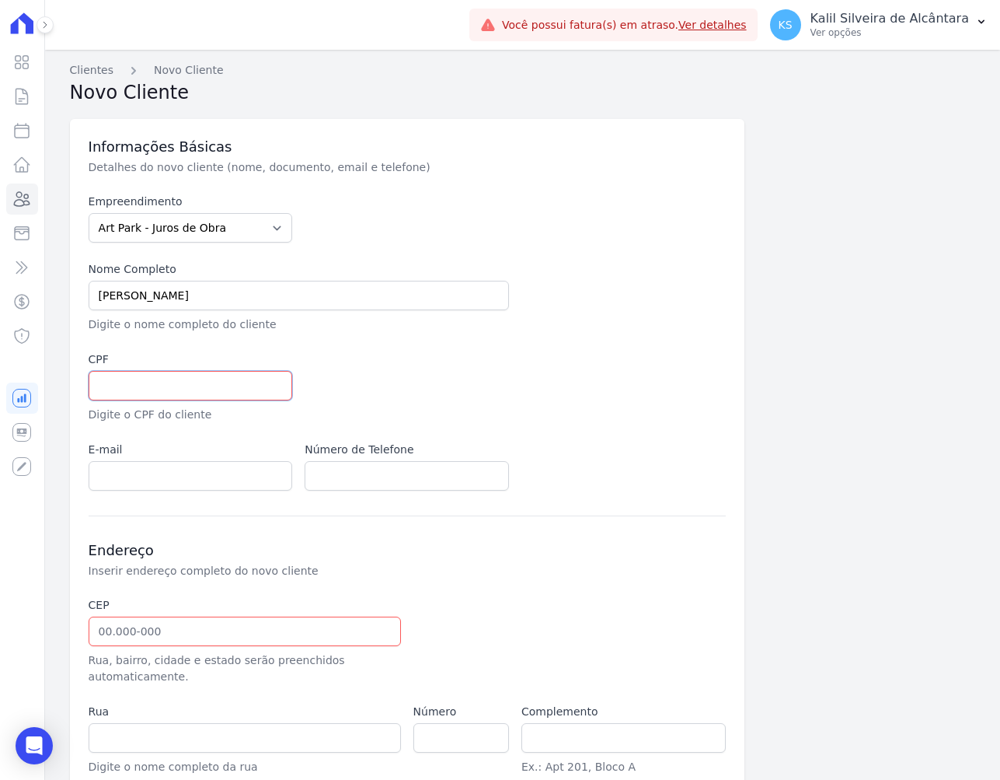
click at [164, 383] on input "text" at bounding box center [191, 386] width 204 height 30
paste input "032.495.510 31"
type input "032.495.510 31"
drag, startPoint x: 373, startPoint y: 396, endPoint x: 384, endPoint y: 384, distance: 16.5
click at [375, 396] on div at bounding box center [515, 387] width 421 height 72
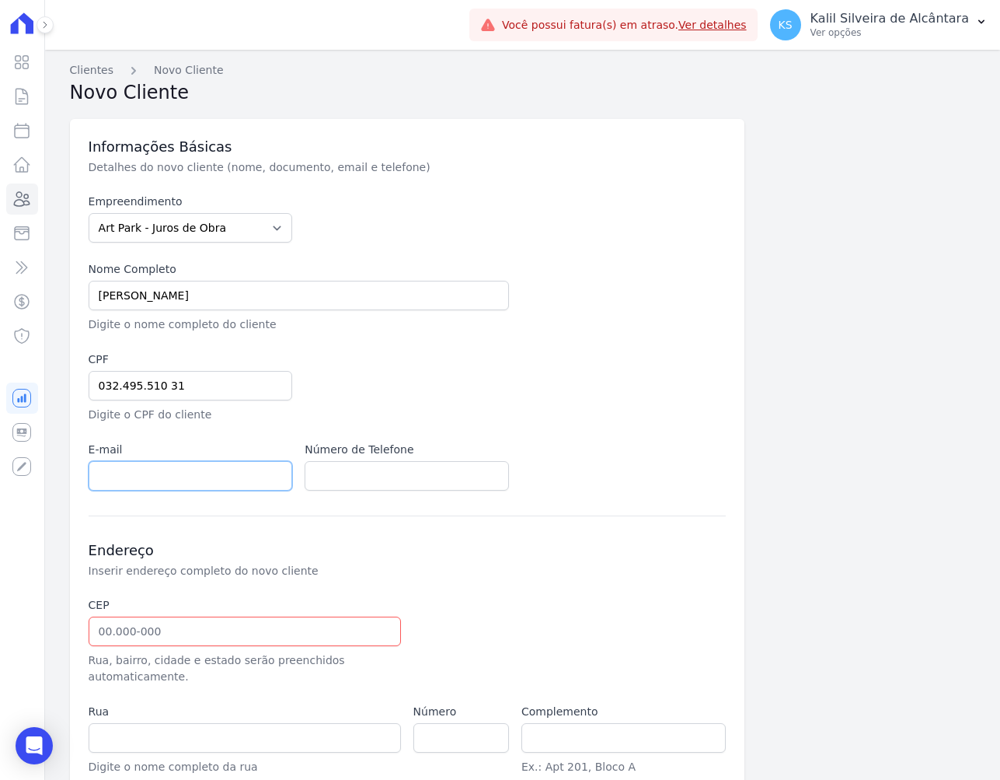
click at [182, 481] on input "email" at bounding box center [191, 476] width 204 height 30
paste input "deiveronsilvatavares@gmail.com"
type input "deiveronsilvatavares@gmail.com"
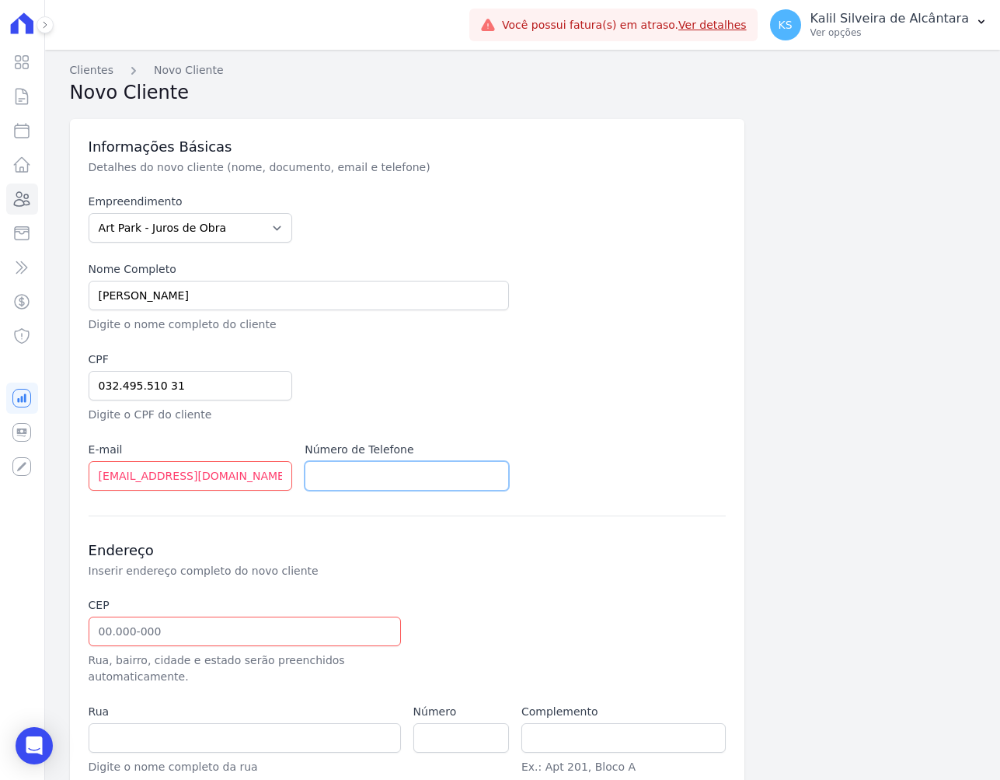
drag, startPoint x: 354, startPoint y: 463, endPoint x: 393, endPoint y: 451, distance: 39.8
click at [353, 463] on input "text" at bounding box center [407, 476] width 204 height 30
paste input "(51) 99392-1146"
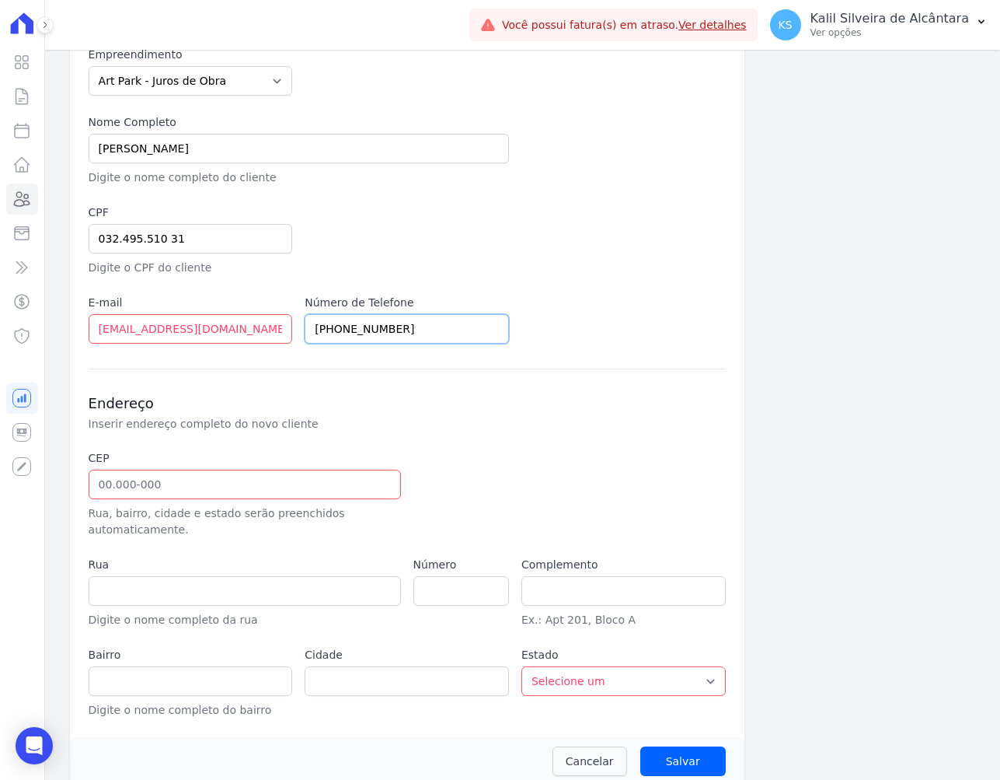
scroll to position [165, 0]
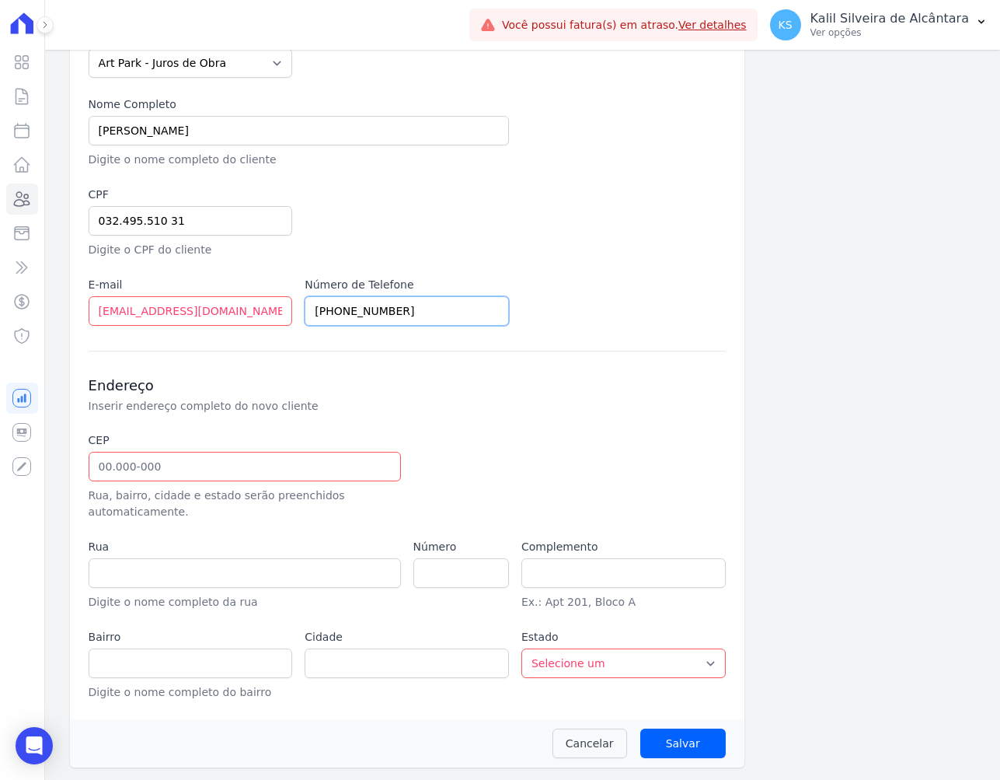
type input "(51) 99392-1146"
click at [189, 462] on input "text" at bounding box center [245, 467] width 313 height 30
paste input "94.199-660"
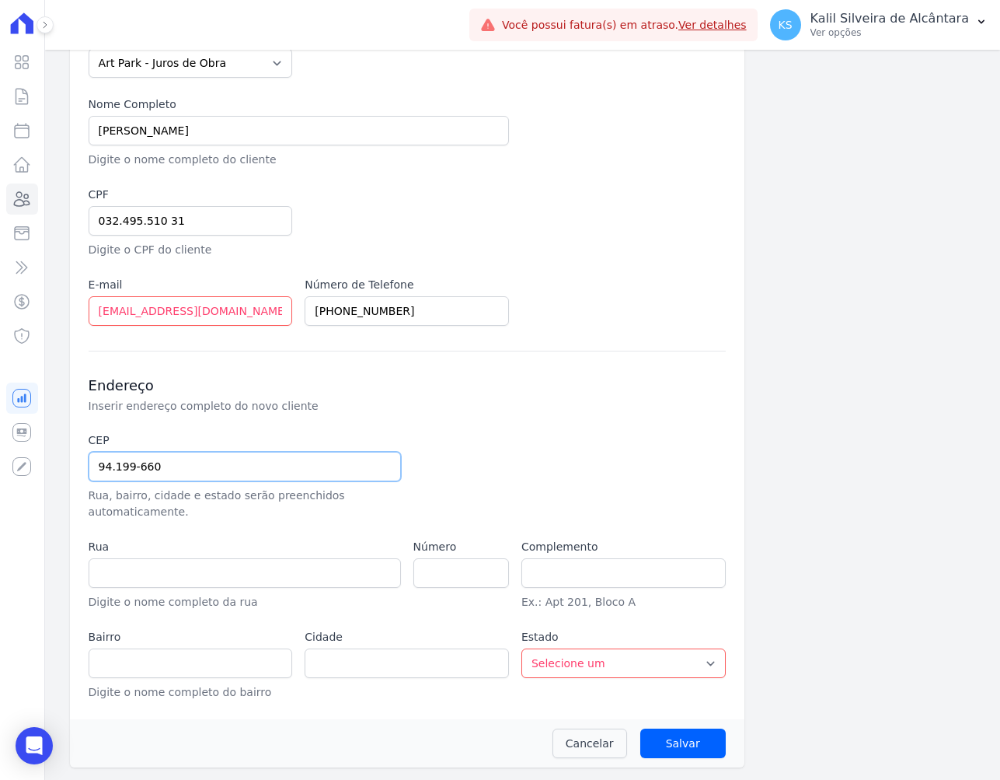
type input "94.199-660"
click at [434, 465] on div at bounding box center [516, 476] width 204 height 88
type input "Travessa Harmonia"
type input "Rincão da Madalena"
type input "Gravataí"
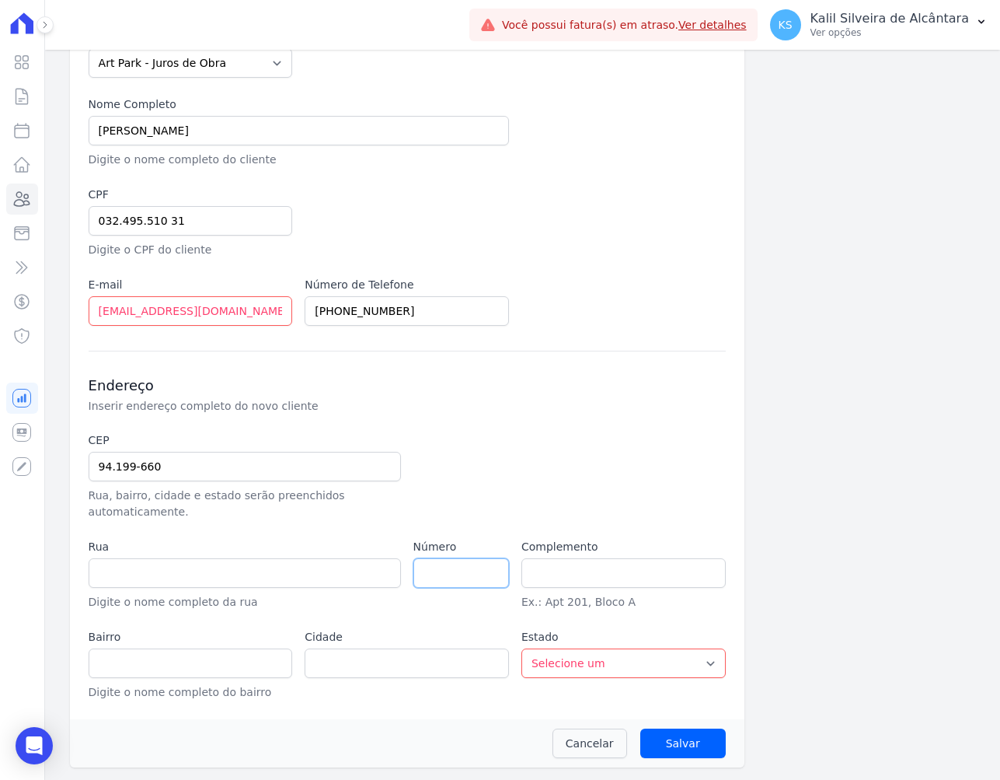
select select "RS"
drag, startPoint x: 439, startPoint y: 575, endPoint x: 441, endPoint y: 565, distance: 10.2
click at [438, 575] on input "number" at bounding box center [462, 573] width 96 height 30
paste input "118"
type input "118"
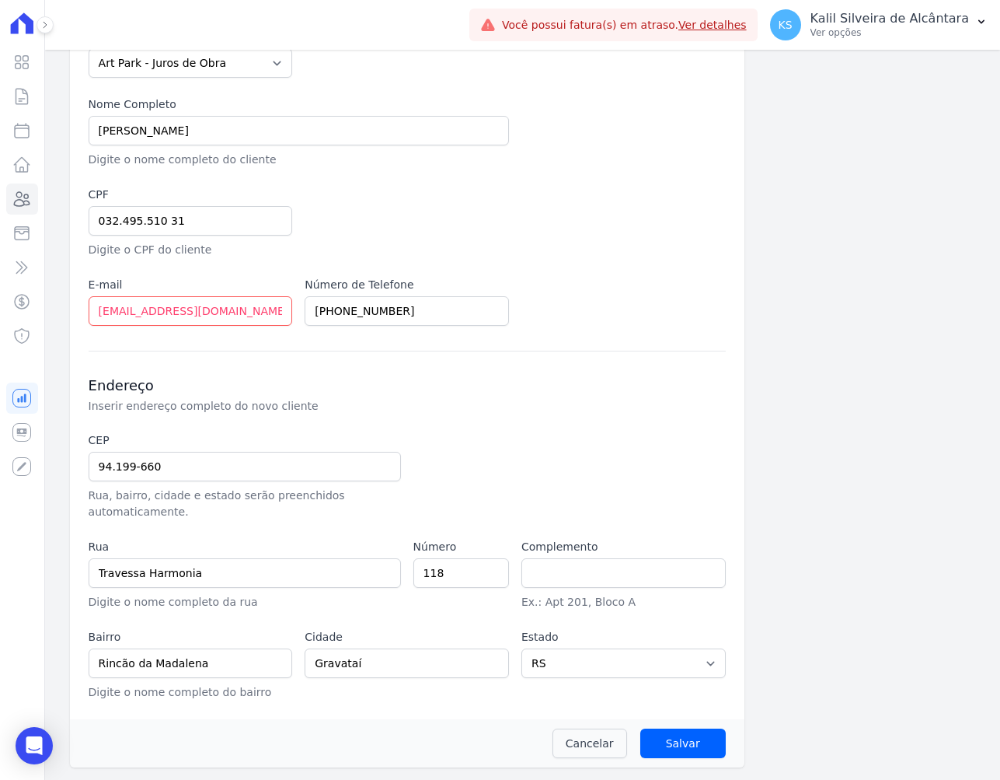
click at [540, 489] on div at bounding box center [516, 476] width 204 height 88
click at [651, 746] on input "Salvar" at bounding box center [684, 743] width 86 height 30
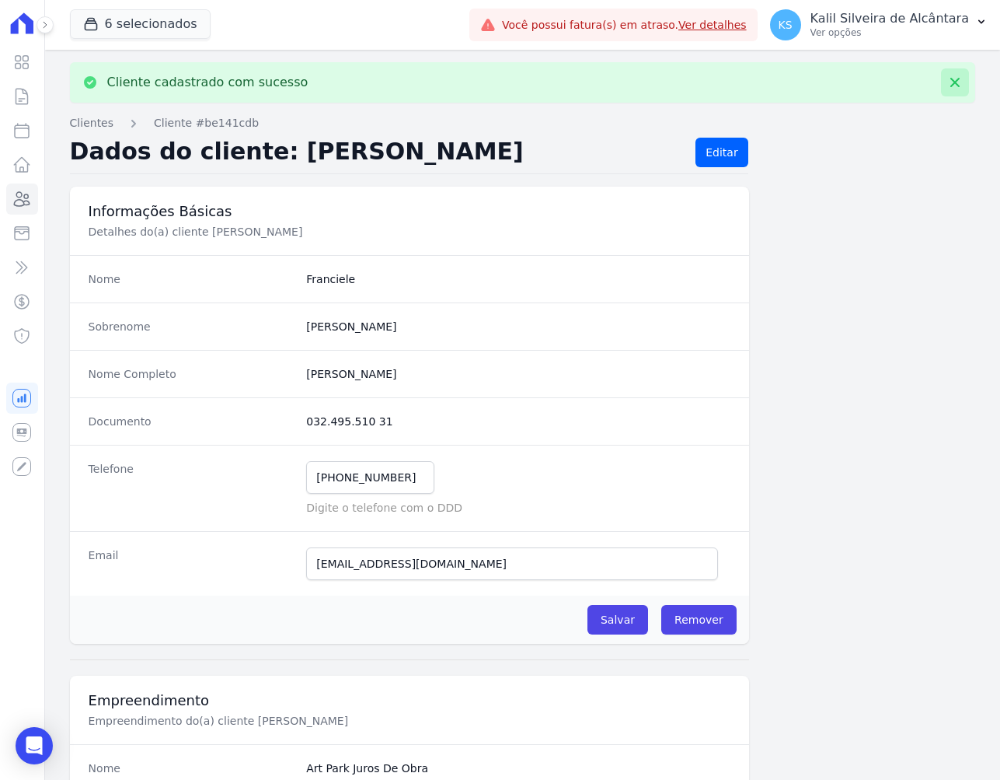
click at [951, 80] on icon at bounding box center [955, 82] width 9 height 9
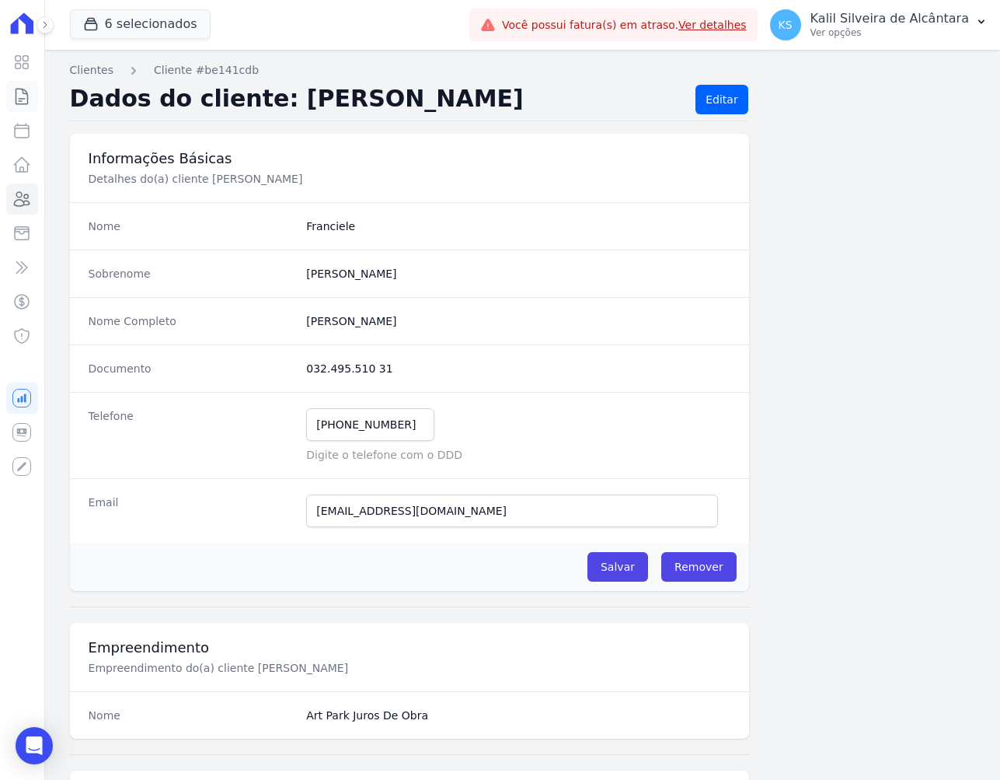
click at [12, 91] on link "Contratos" at bounding box center [22, 96] width 32 height 31
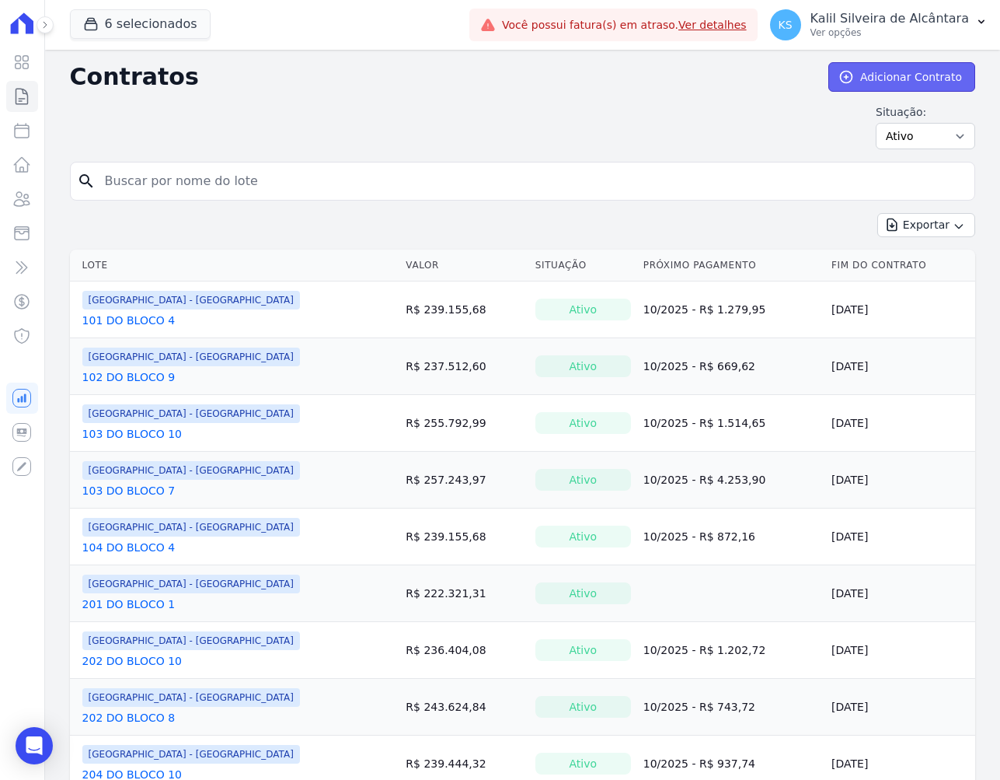
click at [892, 77] on link "Adicionar Contrato" at bounding box center [902, 77] width 147 height 30
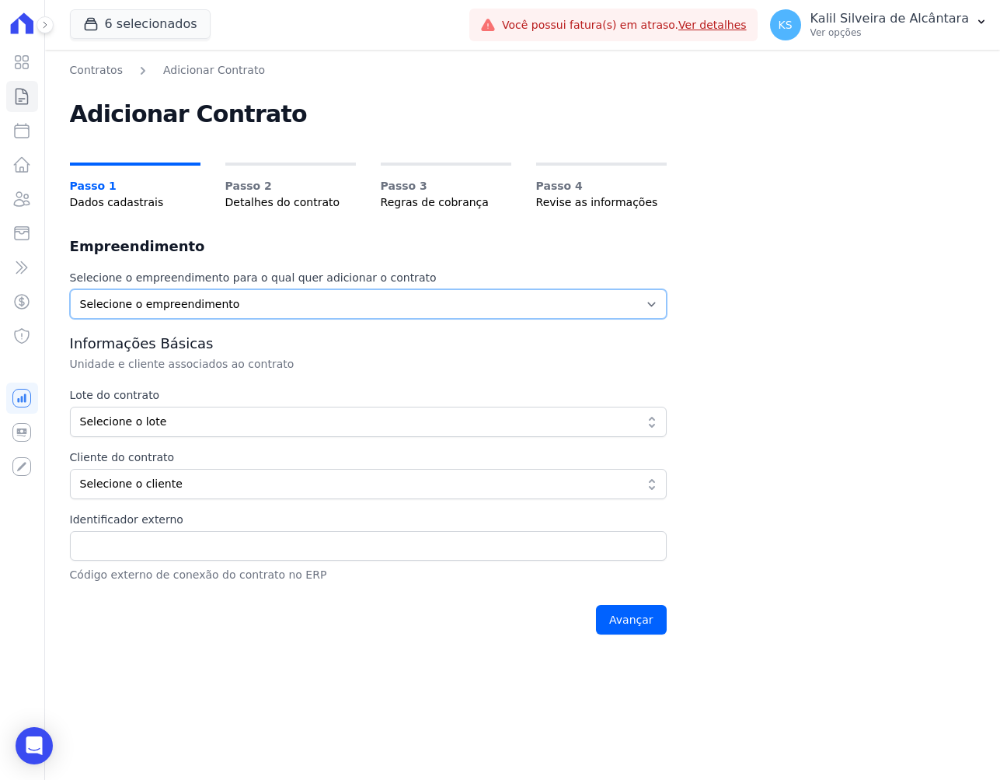
click at [218, 299] on select "Selecione o empreendimento Art Park - Juros de Obra Arty Park - Gravatai Clube …" at bounding box center [368, 304] width 597 height 30
select select "0d2a014d-a432-400e-989d-d9ab7e93557c"
click at [70, 289] on select "Selecione o empreendimento Art Park - Juros de Obra Arty Park - Gravatai Clube …" at bounding box center [368, 304] width 597 height 30
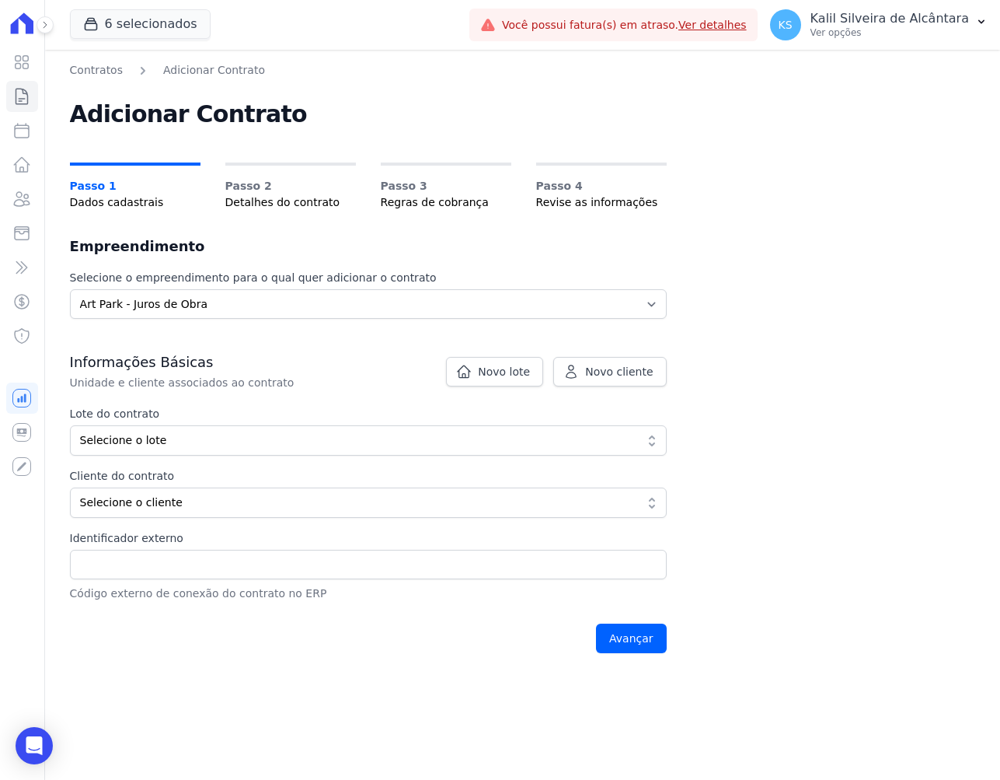
click at [158, 415] on label "Lote do contrato" at bounding box center [368, 414] width 597 height 16
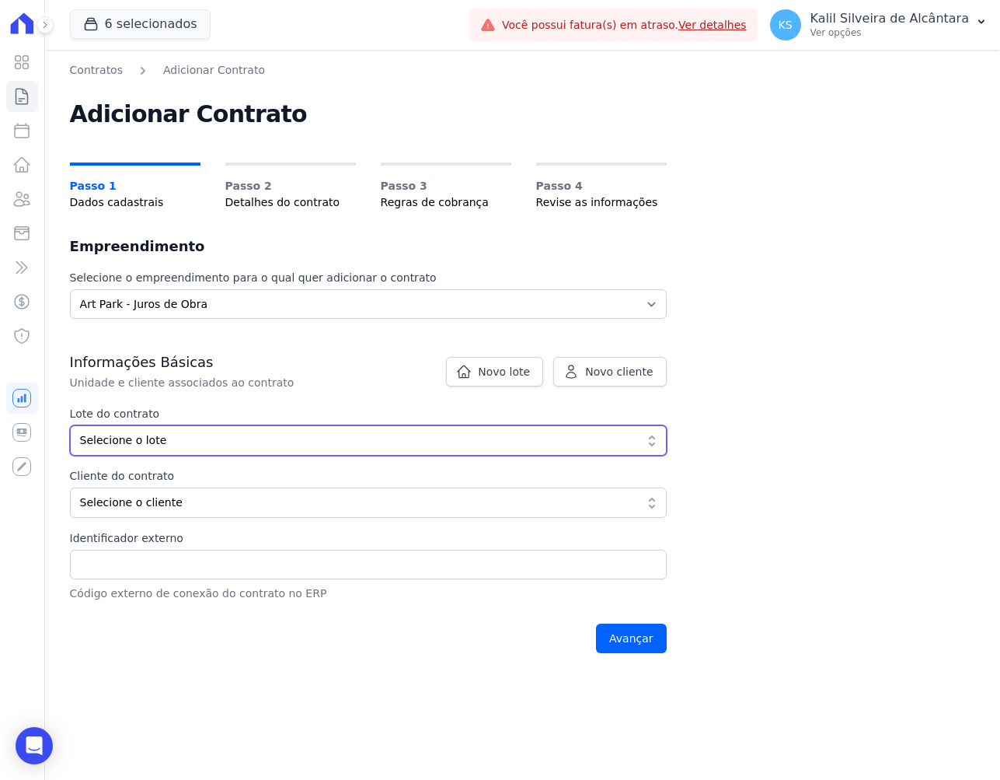
click at [160, 438] on span "Selecione o lote" at bounding box center [357, 440] width 555 height 16
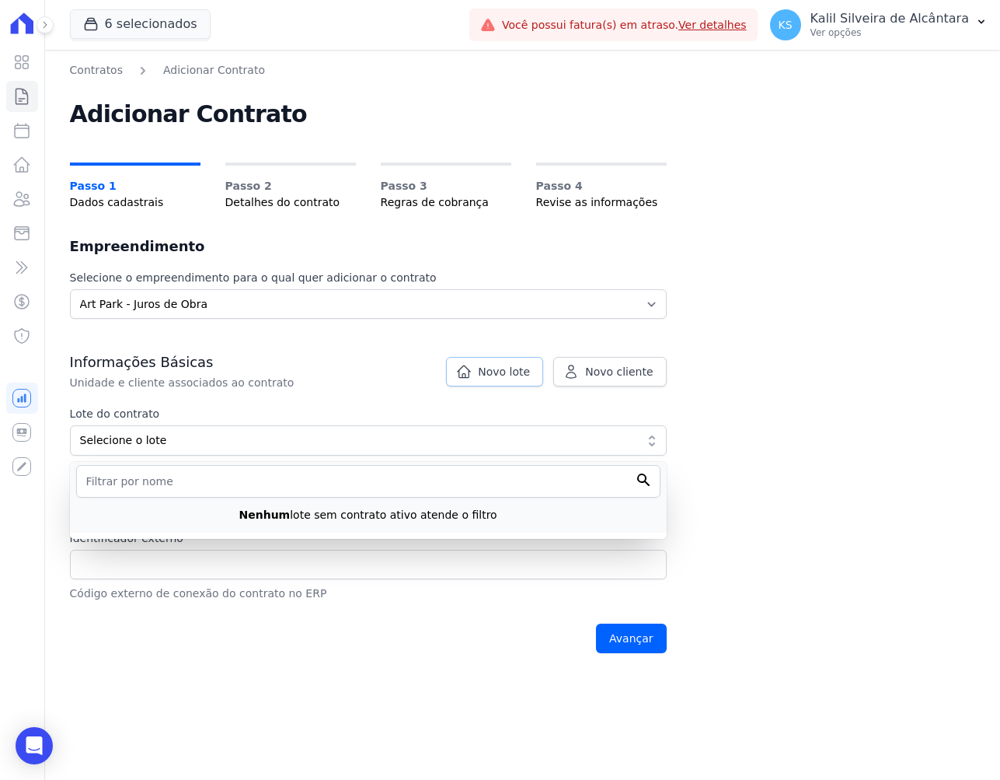
drag, startPoint x: 503, startPoint y: 373, endPoint x: 494, endPoint y: 398, distance: 26.3
click at [502, 373] on span "Novo lote" at bounding box center [504, 372] width 52 height 16
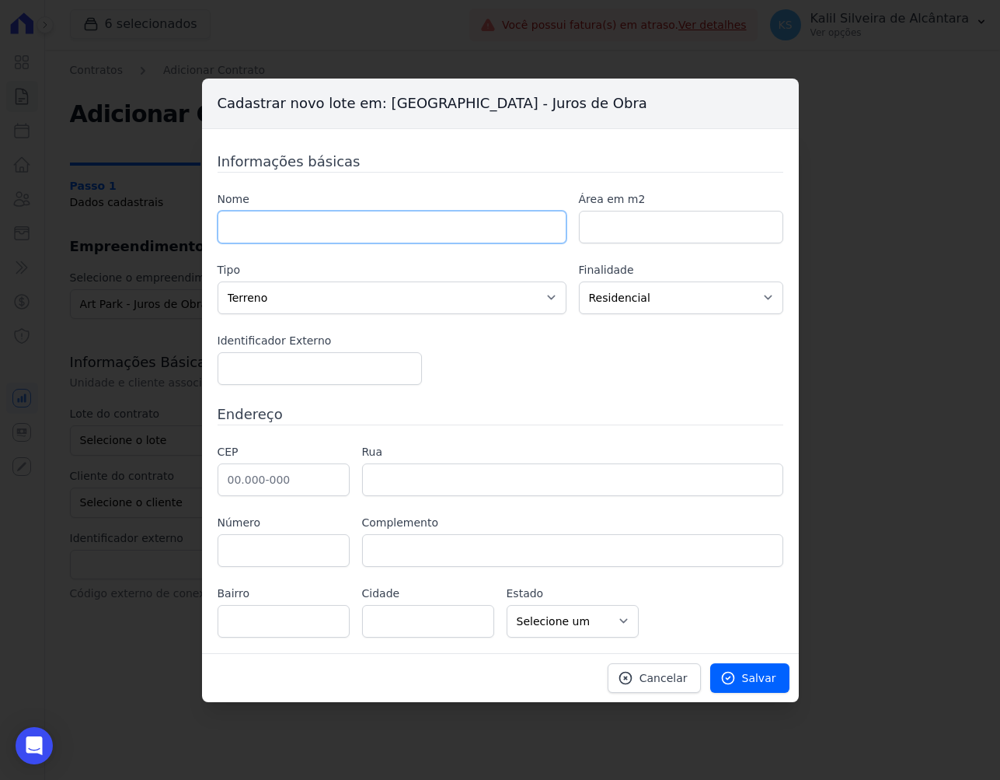
click at [337, 232] on input "text" at bounding box center [392, 227] width 349 height 33
paste input "APTO 504 BLOCO 2"
type input "APTO 504 BLOCO 2"
click at [524, 260] on div "Nome APTO 504 BLOCO 2 Área em m2 Tipo Casa Apartamento Escritório Flat Loja Esp…" at bounding box center [501, 288] width 566 height 194
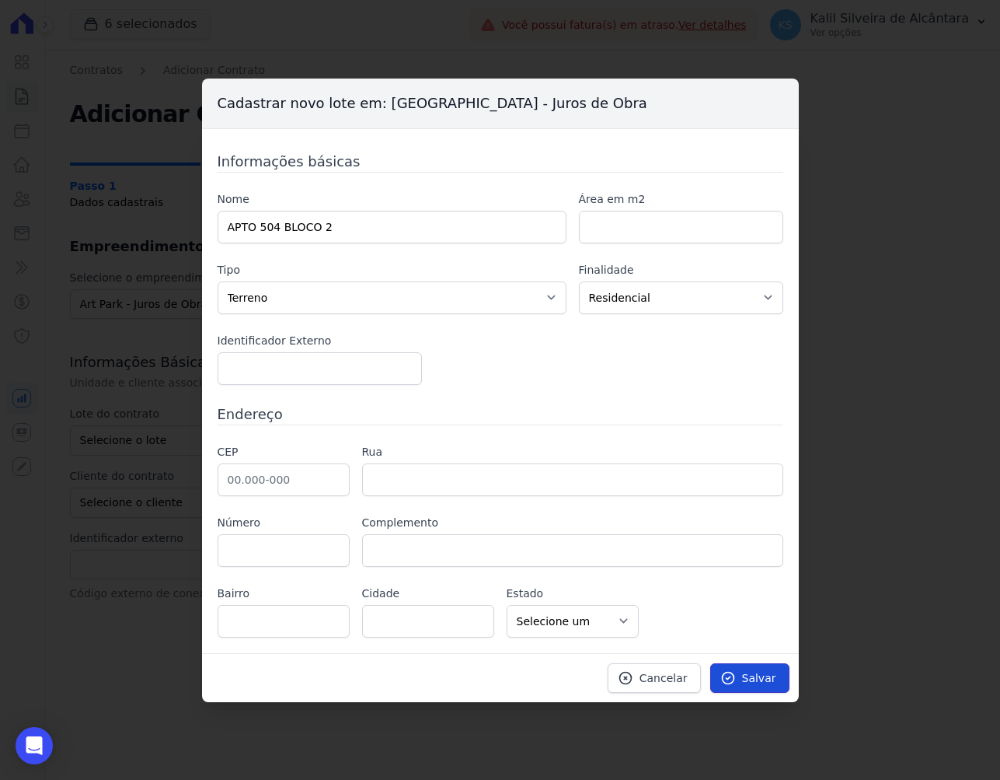
click at [725, 663] on link "Salvar" at bounding box center [750, 678] width 79 height 30
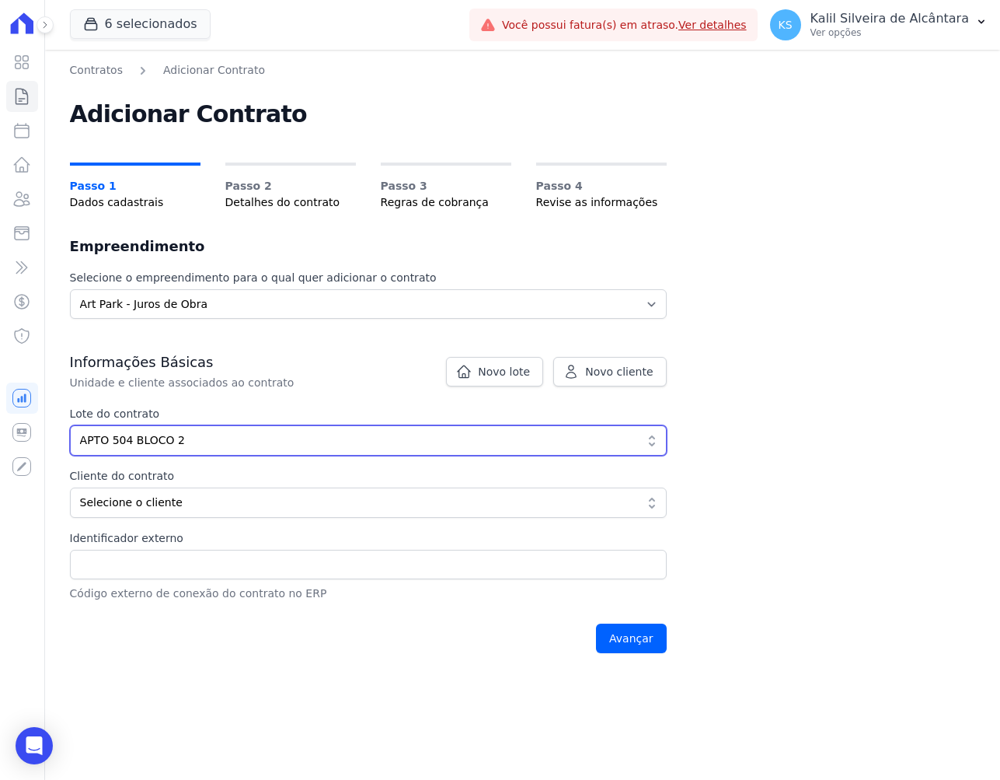
click at [252, 435] on span "APTO 504 BLOCO 2" at bounding box center [357, 440] width 555 height 16
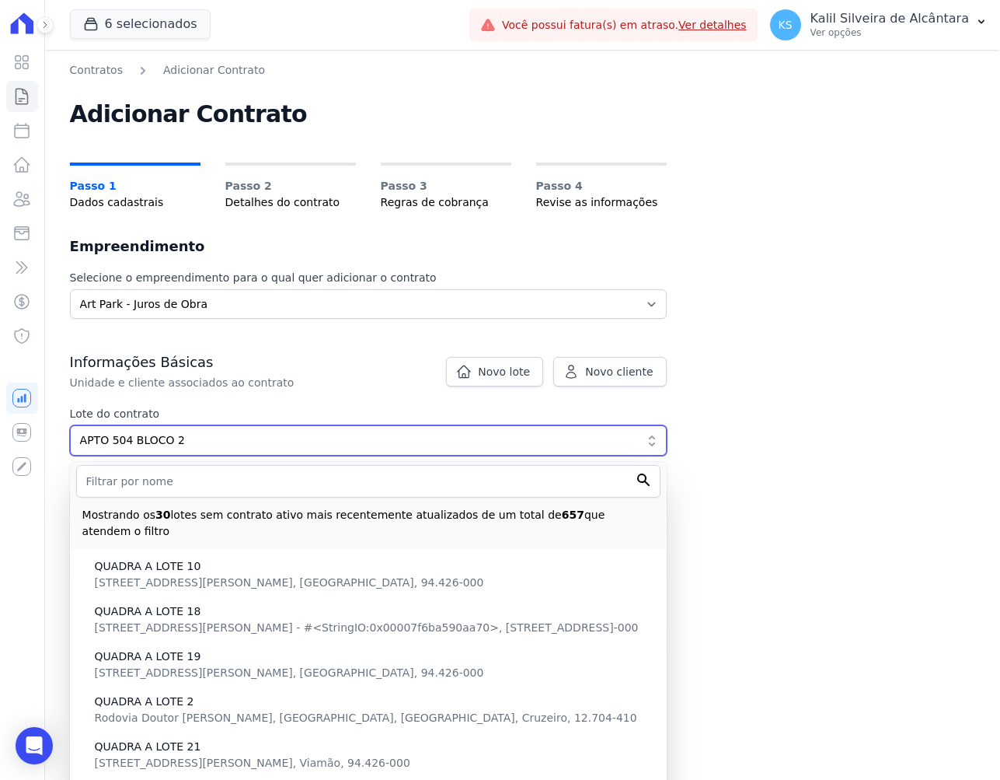
click at [251, 435] on span "APTO 504 BLOCO 2" at bounding box center [357, 440] width 555 height 16
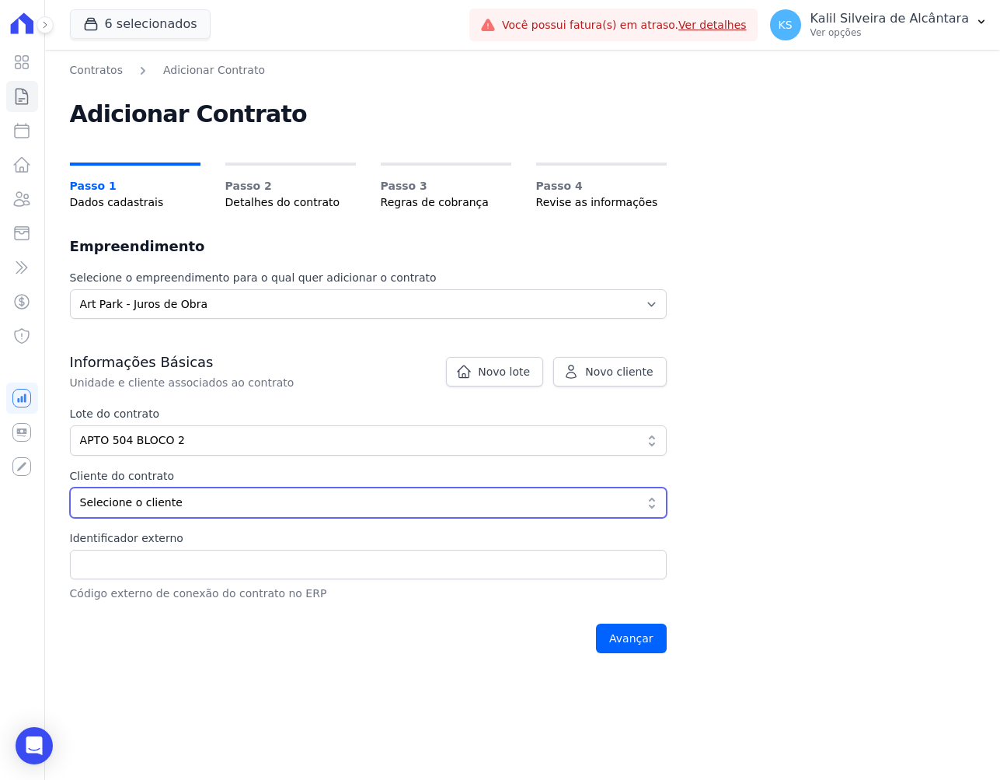
click at [260, 509] on span "Selecione o cliente" at bounding box center [357, 502] width 555 height 16
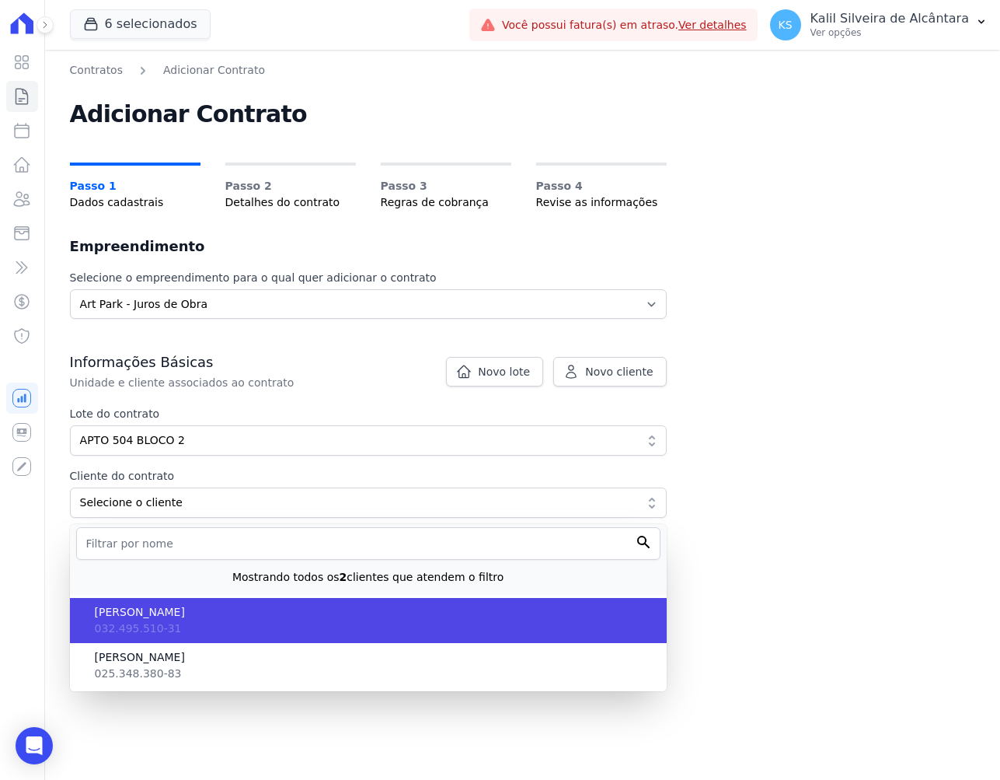
click at [182, 613] on span "Franciele Da Silva" at bounding box center [375, 612] width 560 height 16
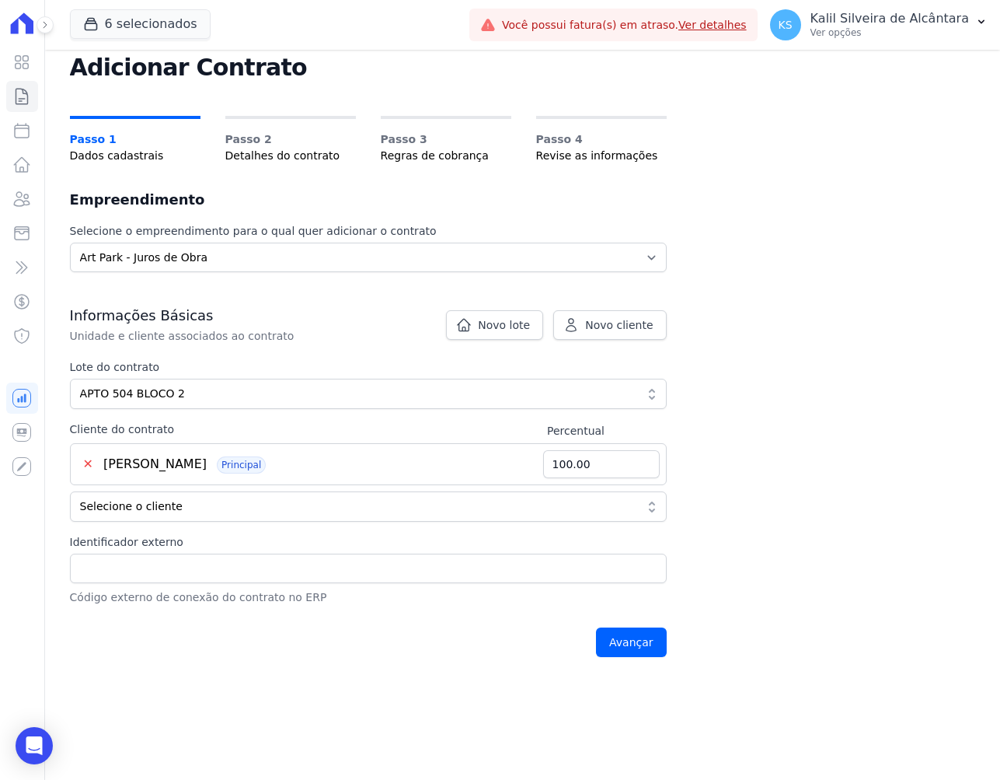
scroll to position [51, 0]
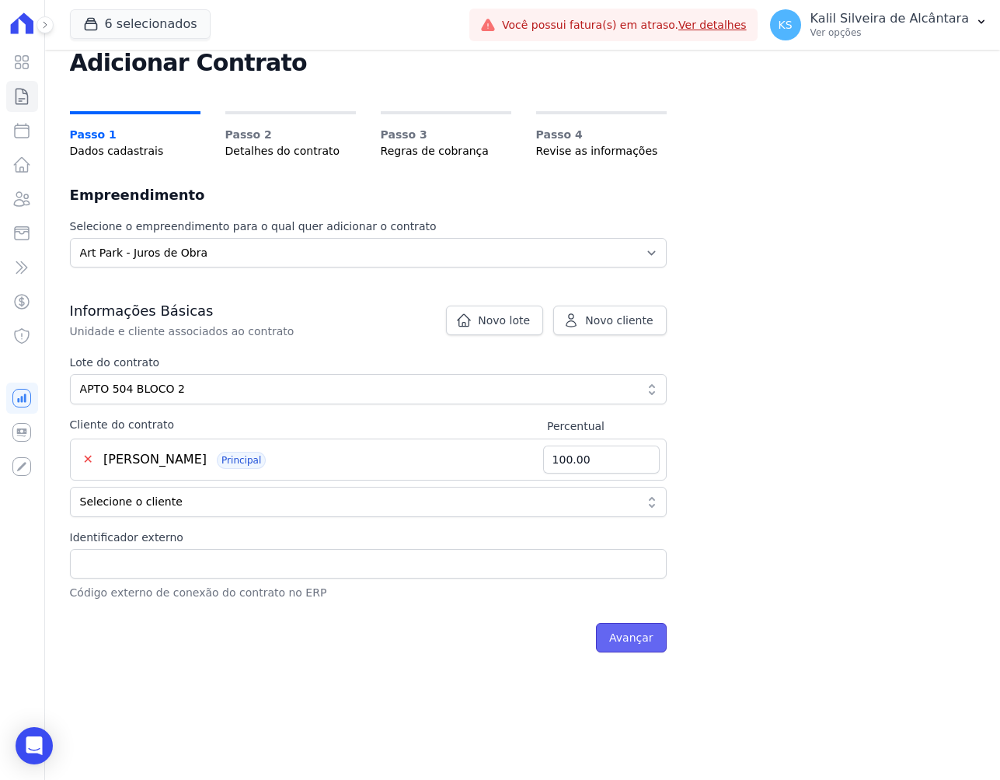
click at [628, 630] on input "Avançar" at bounding box center [631, 638] width 71 height 30
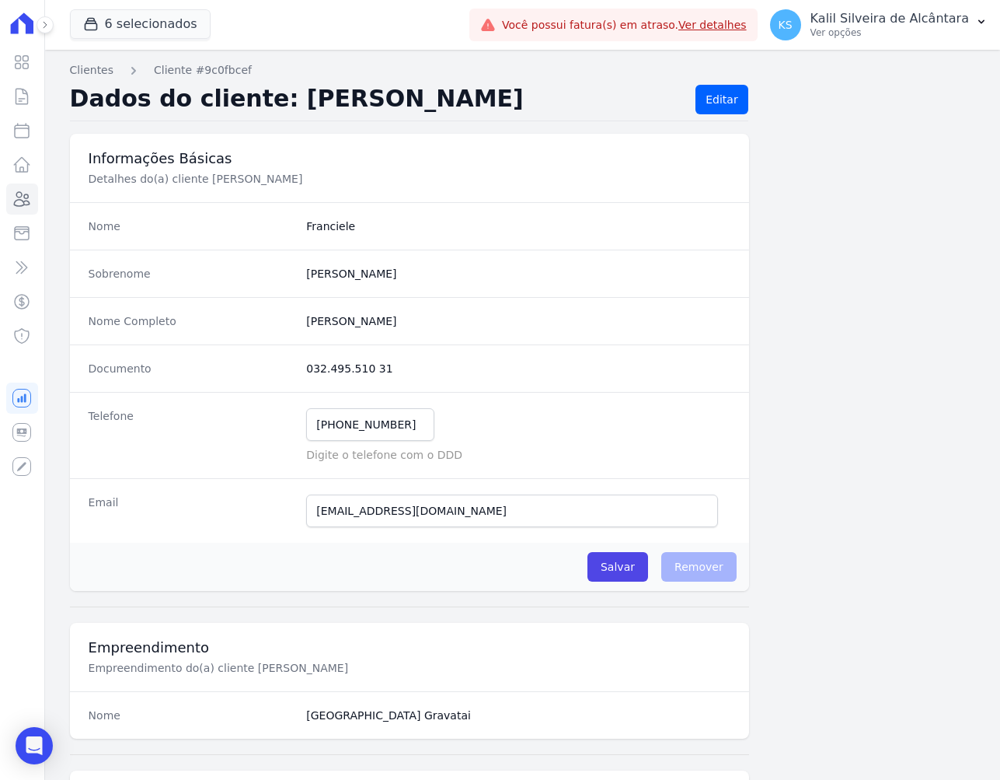
drag, startPoint x: 381, startPoint y: 316, endPoint x: 304, endPoint y: 315, distance: 77.0
click at [306, 315] on completo "[PERSON_NAME]" at bounding box center [518, 321] width 424 height 16
copy completo "[PERSON_NAME]"
drag, startPoint x: 372, startPoint y: 362, endPoint x: 297, endPoint y: 360, distance: 74.7
click at [298, 361] on div "Documento 032.495.510 31" at bounding box center [409, 367] width 679 height 47
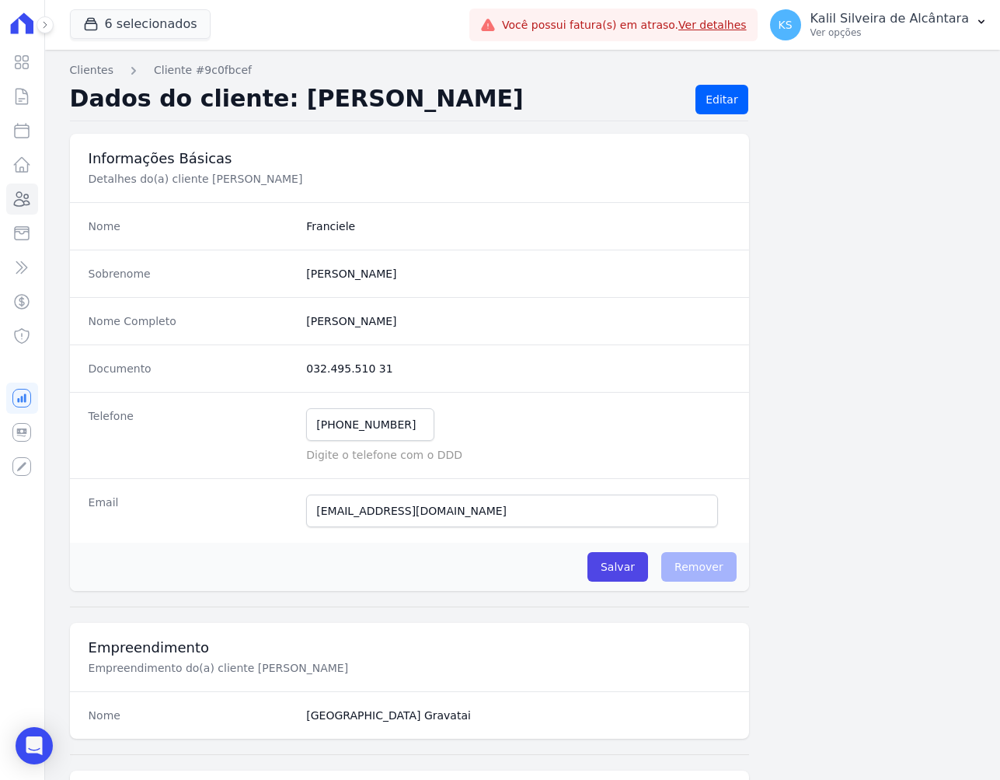
copy dd "032.495.510 31"
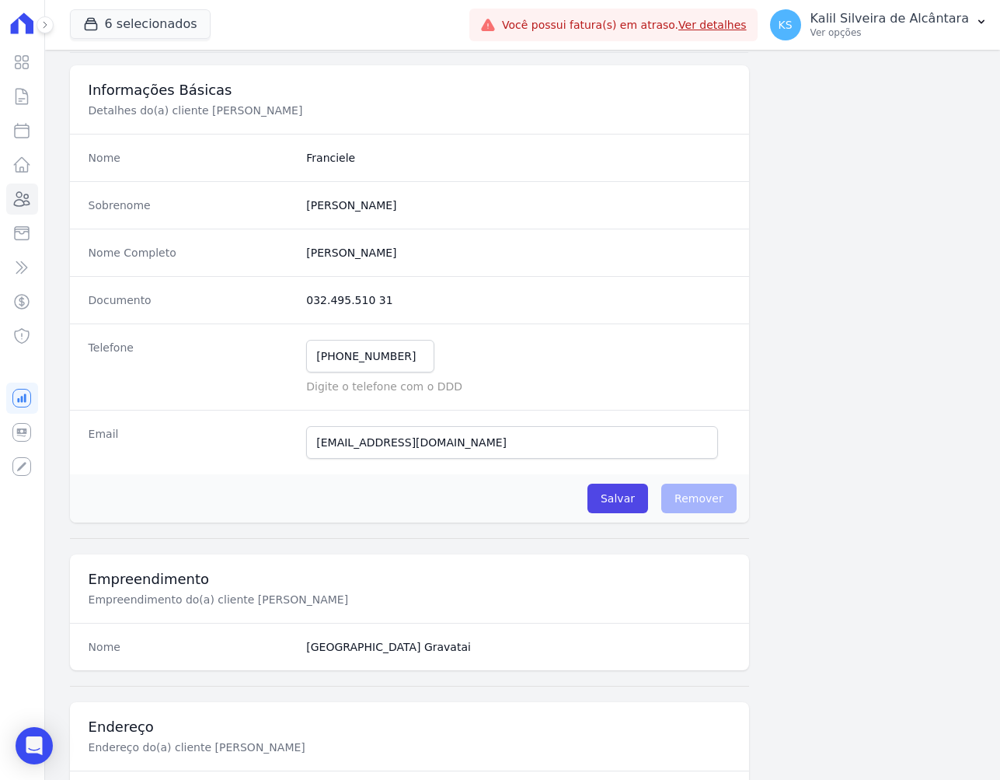
scroll to position [78, 0]
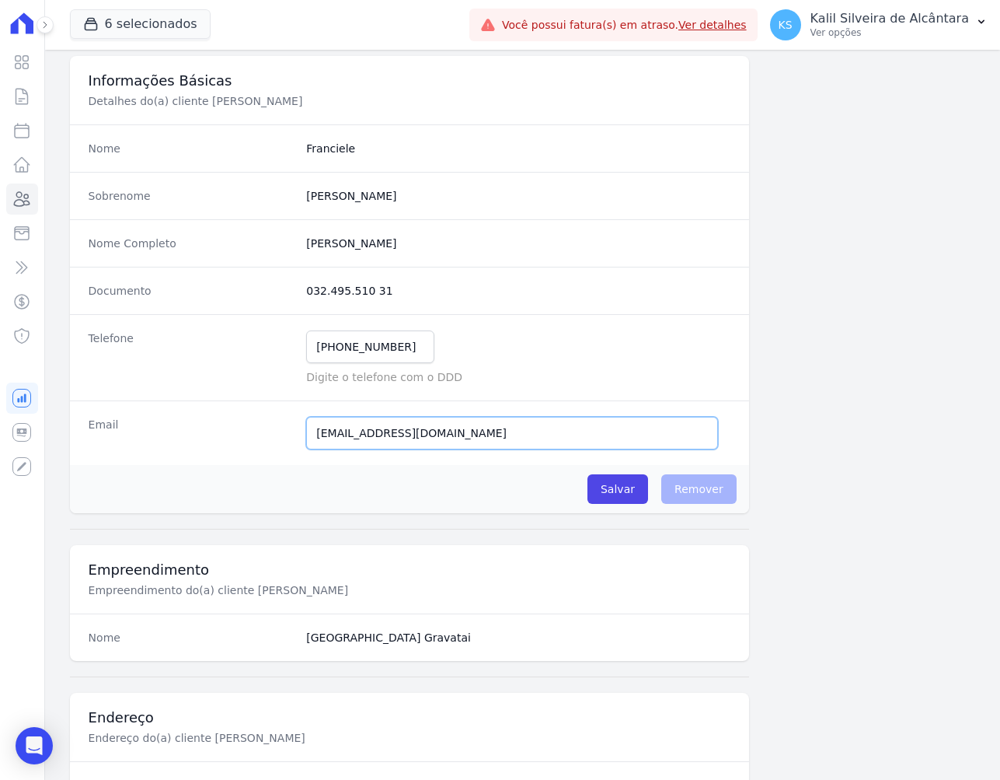
drag, startPoint x: 466, startPoint y: 437, endPoint x: 288, endPoint y: 432, distance: 178.1
click at [288, 432] on div "Email deiveronsilvatavares@gmail.com E-mail enviado. Aguardando confirmação.." at bounding box center [409, 432] width 679 height 65
drag, startPoint x: 403, startPoint y: 337, endPoint x: 281, endPoint y: 341, distance: 122.9
click at [282, 342] on div "Telefone (51) 99392-1146 Mensagem de SMS ainda não enviada.. Mensagem de Whatsa…" at bounding box center [409, 357] width 679 height 86
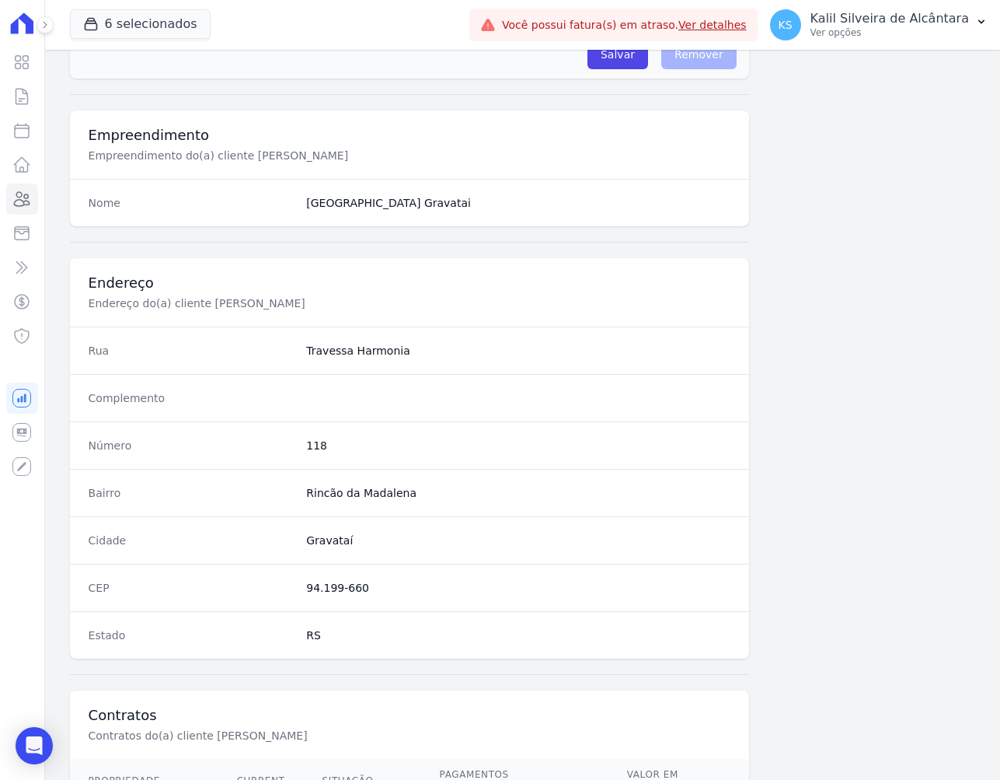
scroll to position [519, 0]
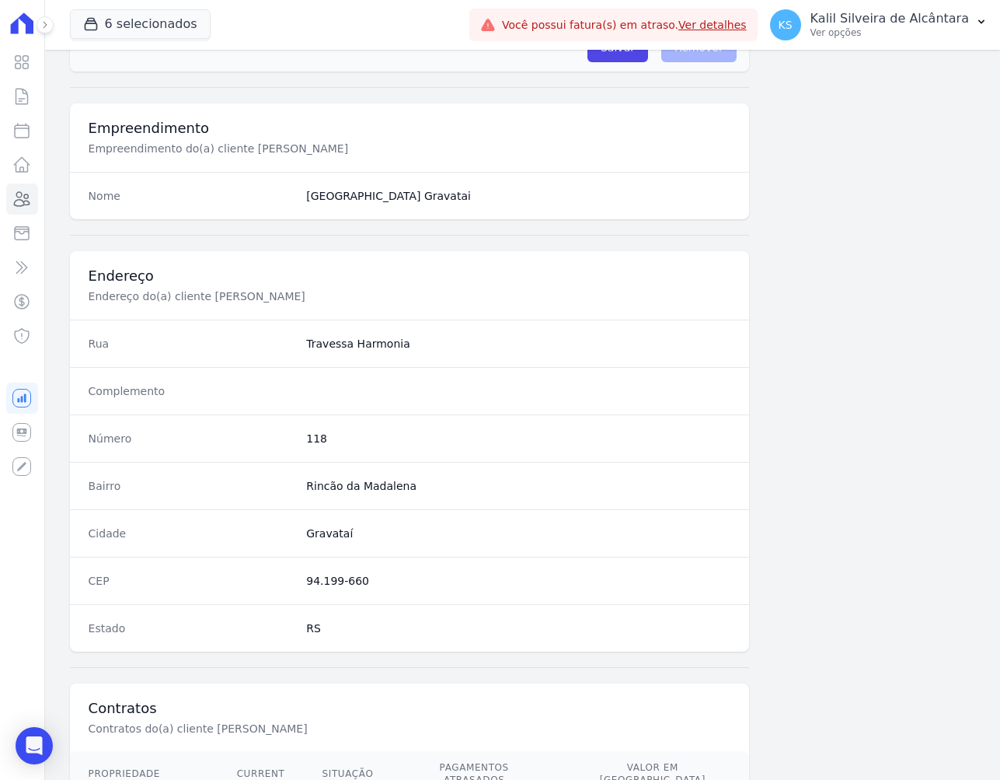
drag, startPoint x: 360, startPoint y: 581, endPoint x: 304, endPoint y: 584, distance: 56.0
click at [306, 584] on dd "94.199-660" at bounding box center [518, 581] width 424 height 16
copy dd "94.199-660"
click at [308, 434] on dd "118" at bounding box center [518, 439] width 424 height 16
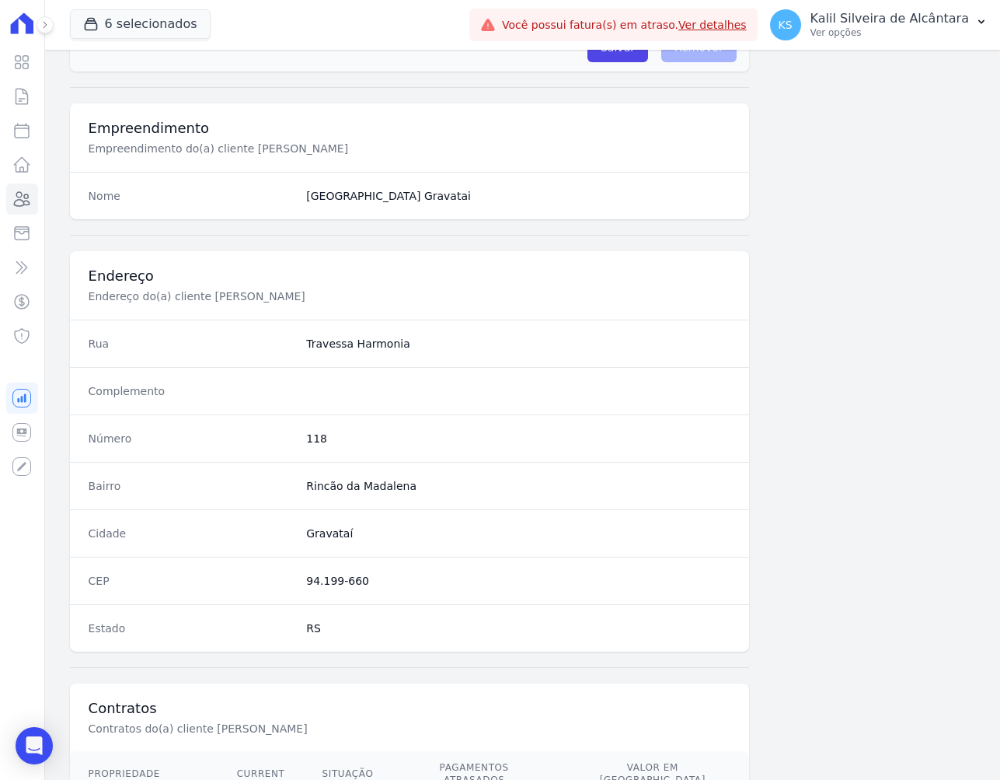
copy dd "118"
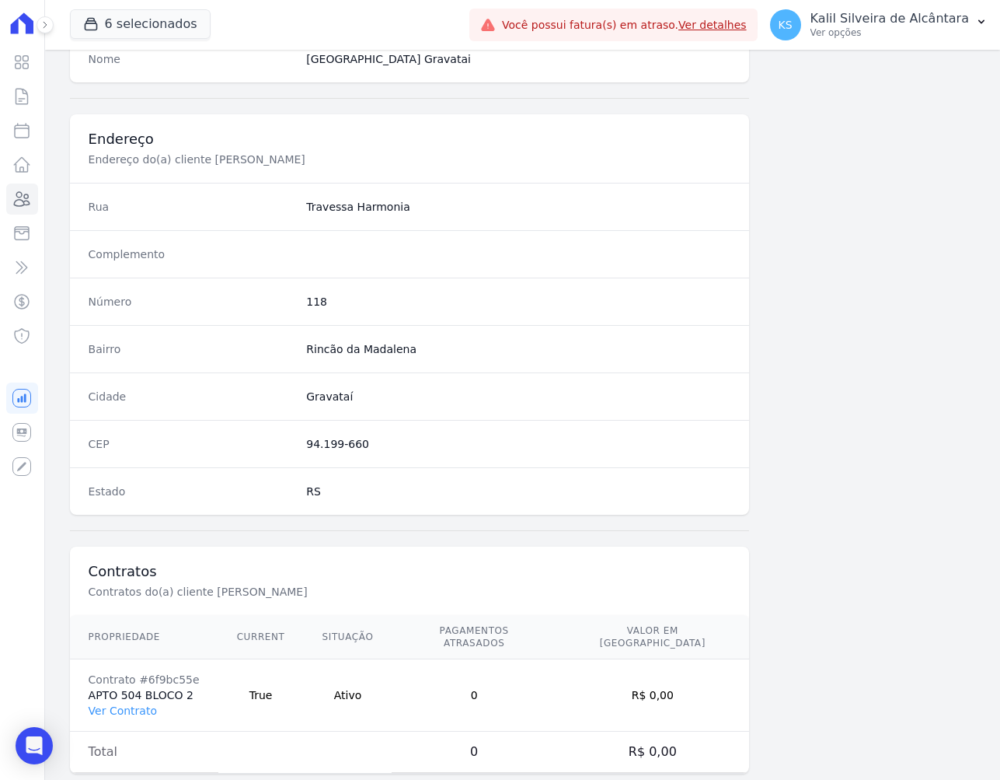
scroll to position [675, 0]
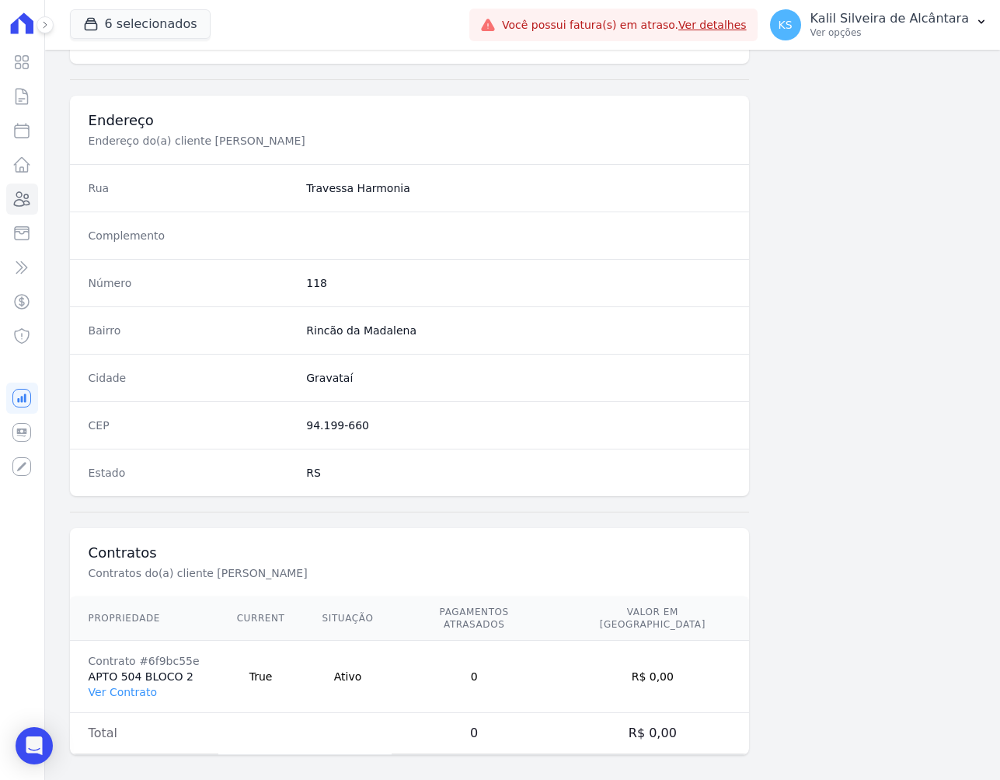
drag, startPoint x: 187, startPoint y: 661, endPoint x: 89, endPoint y: 661, distance: 98.0
click at [89, 661] on td "Contrato #6f9bc55e APTO 504 BLOCO 2 Ver Contrato" at bounding box center [144, 677] width 148 height 72
copy td "APTO 504 BLOCO 2"
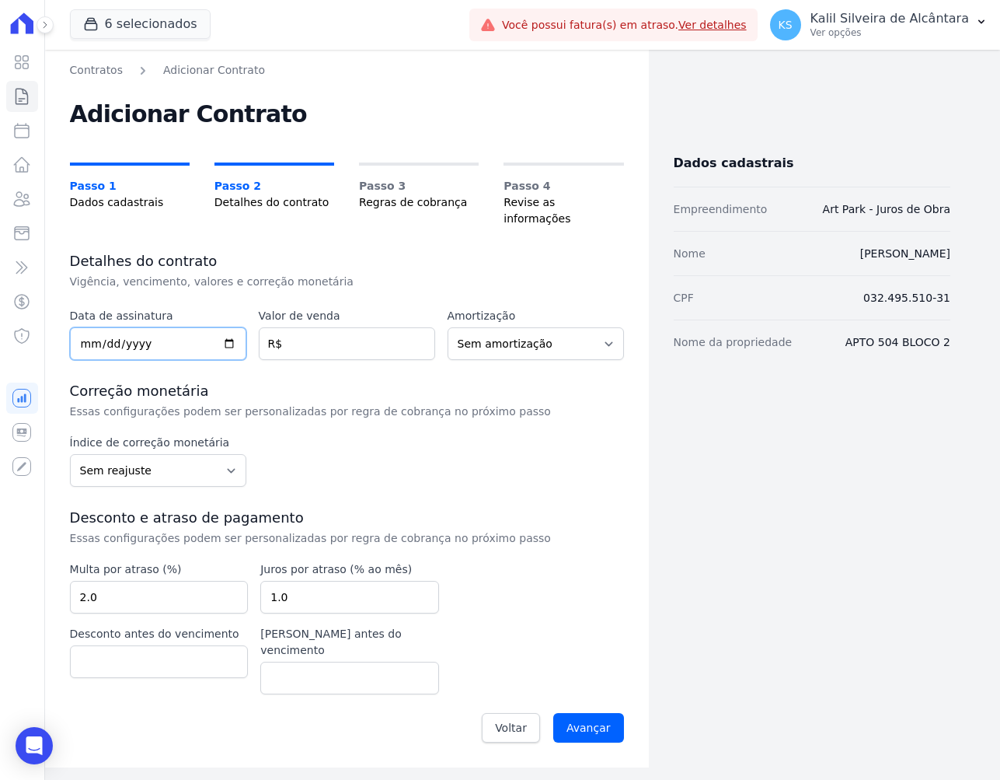
click at [82, 330] on input "date" at bounding box center [158, 343] width 176 height 33
type input "[DATE]"
drag, startPoint x: 300, startPoint y: 322, endPoint x: 302, endPoint y: 331, distance: 9.5
click at [301, 327] on input "number" at bounding box center [347, 343] width 176 height 33
paste input "5.18107"
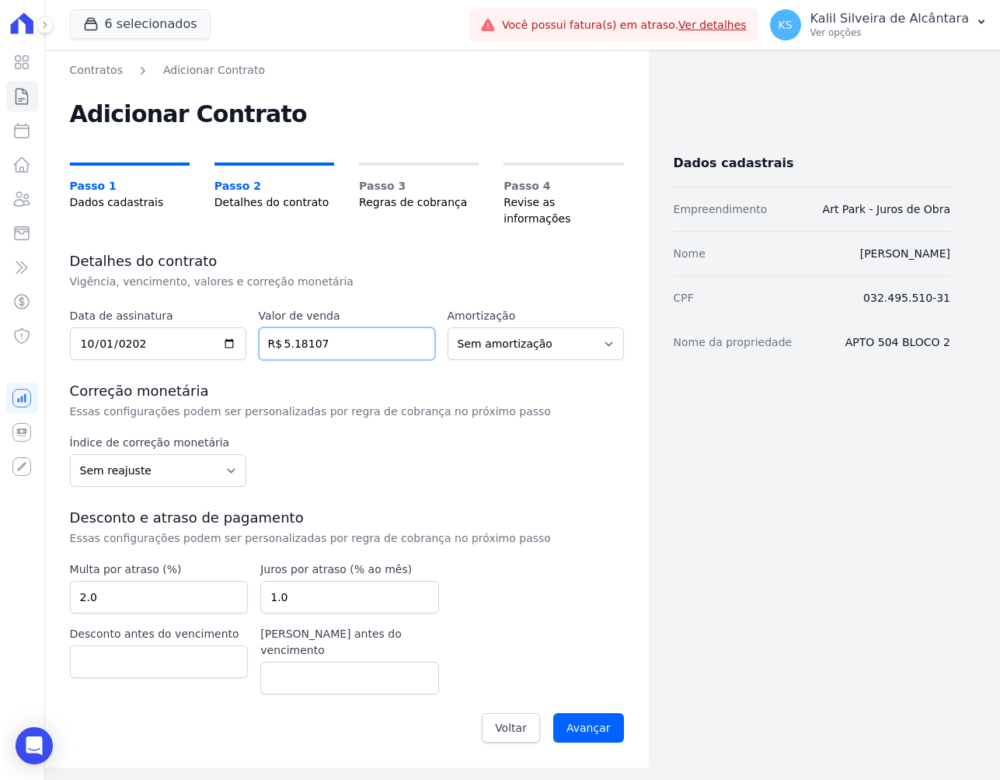
type input "5.18107"
click at [546, 382] on h3 "Correção monetária" at bounding box center [347, 391] width 554 height 19
click at [532, 337] on select "Sem amortização Price Sac" at bounding box center [536, 343] width 176 height 33
click at [532, 335] on select "Sem amortização Price Sac" at bounding box center [536, 343] width 176 height 33
click at [193, 454] on select "Sem reajuste Média dos últimos 12 meses acumulado de INCCM Média dos últimos 12…" at bounding box center [158, 470] width 176 height 33
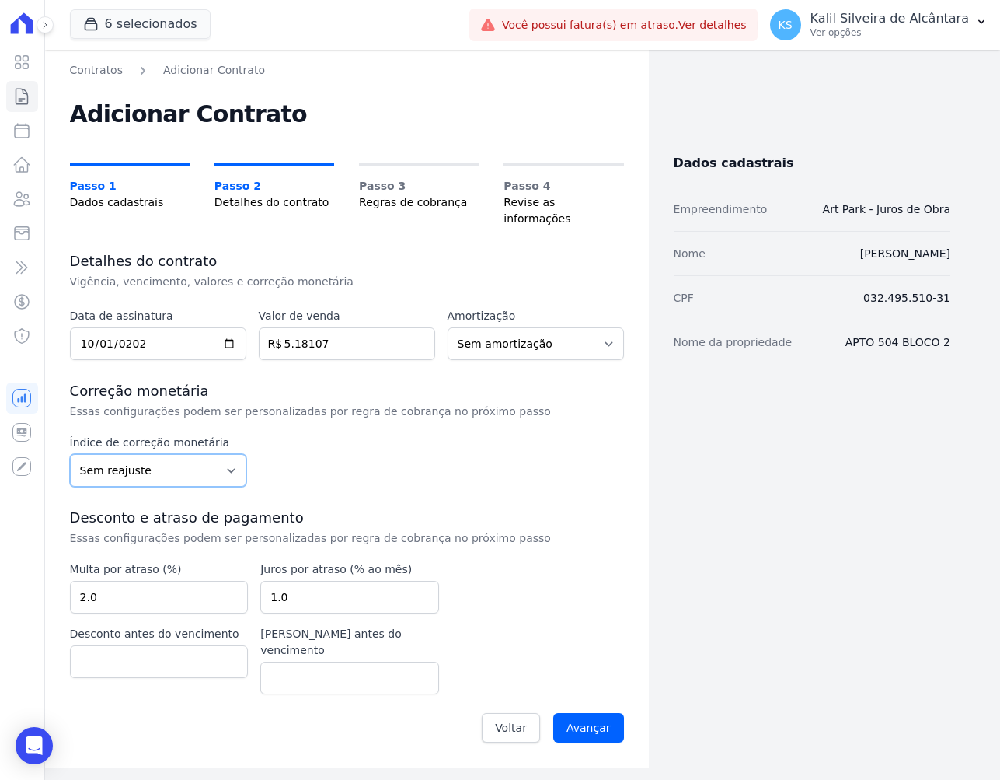
select select "inccdi"
click at [70, 454] on select "Sem reajuste Média dos últimos 12 meses acumulado de INCCM Média dos últimos 12…" at bounding box center [158, 470] width 176 height 33
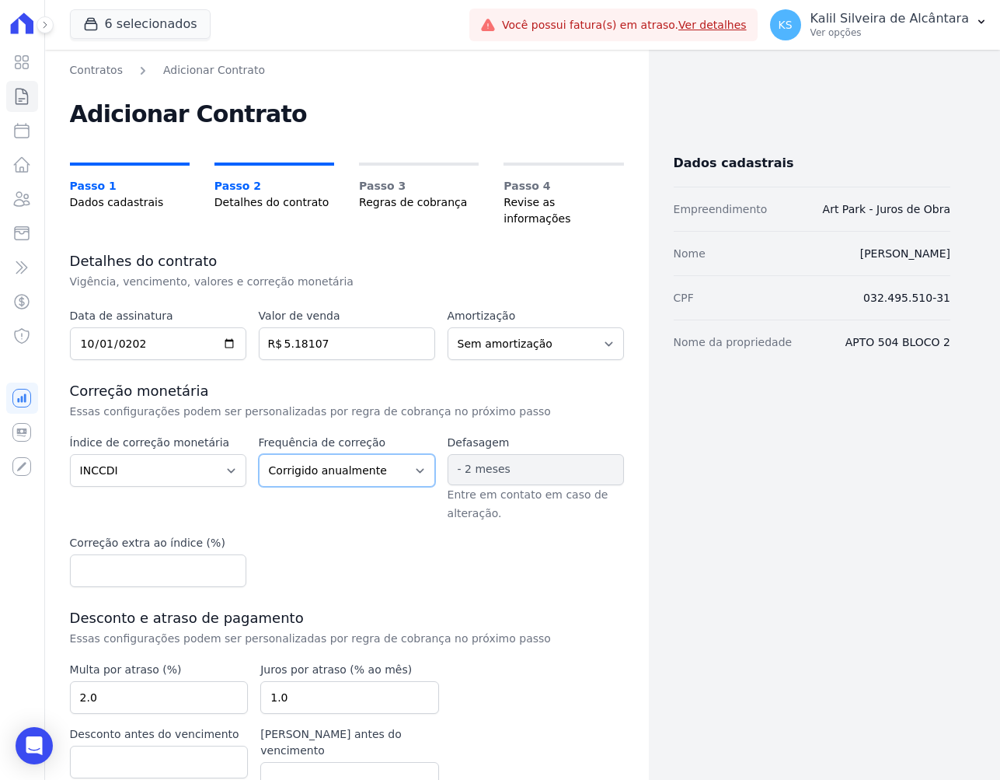
drag, startPoint x: 337, startPoint y: 457, endPoint x: 339, endPoint y: 470, distance: 12.7
click at [337, 457] on select "Corrigido semestralmente Corrigido mensalmente Corrigido anualmente" at bounding box center [347, 470] width 176 height 33
select select "monthly"
click at [259, 454] on select "Corrigido semestralmente Corrigido mensalmente Corrigido anualmente" at bounding box center [347, 470] width 176 height 33
click at [363, 582] on div "Data de assinatura 2025-10-01 Valor de venda 5.18107 R$ Amortização Sem amortiz…" at bounding box center [347, 580] width 554 height 544
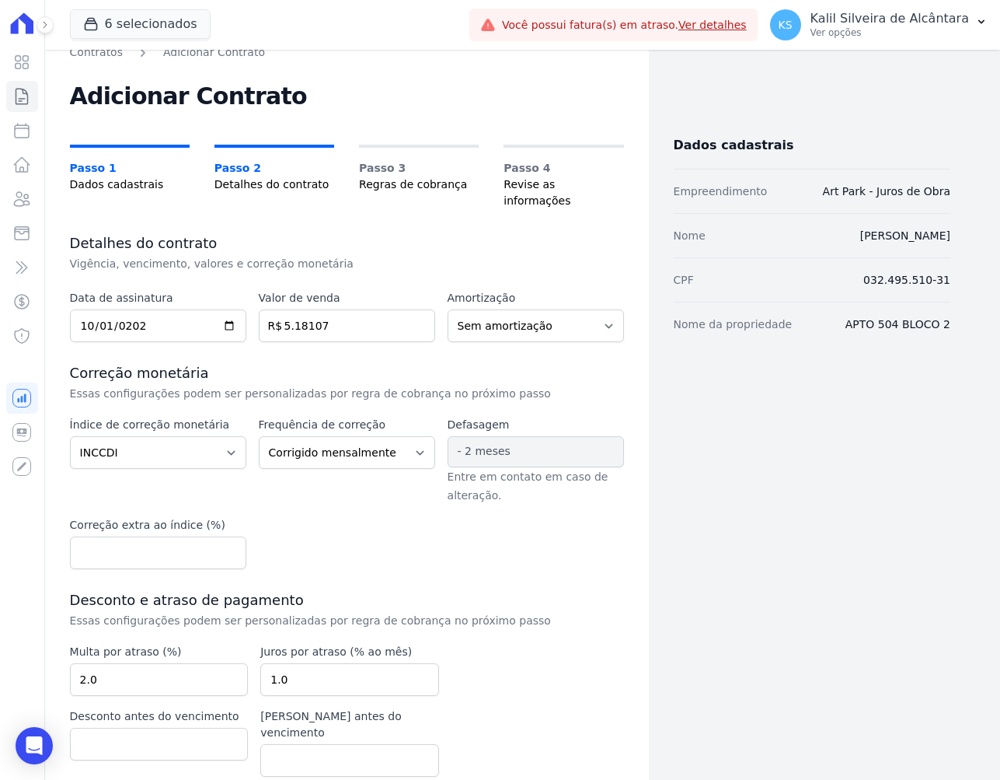
scroll to position [55, 0]
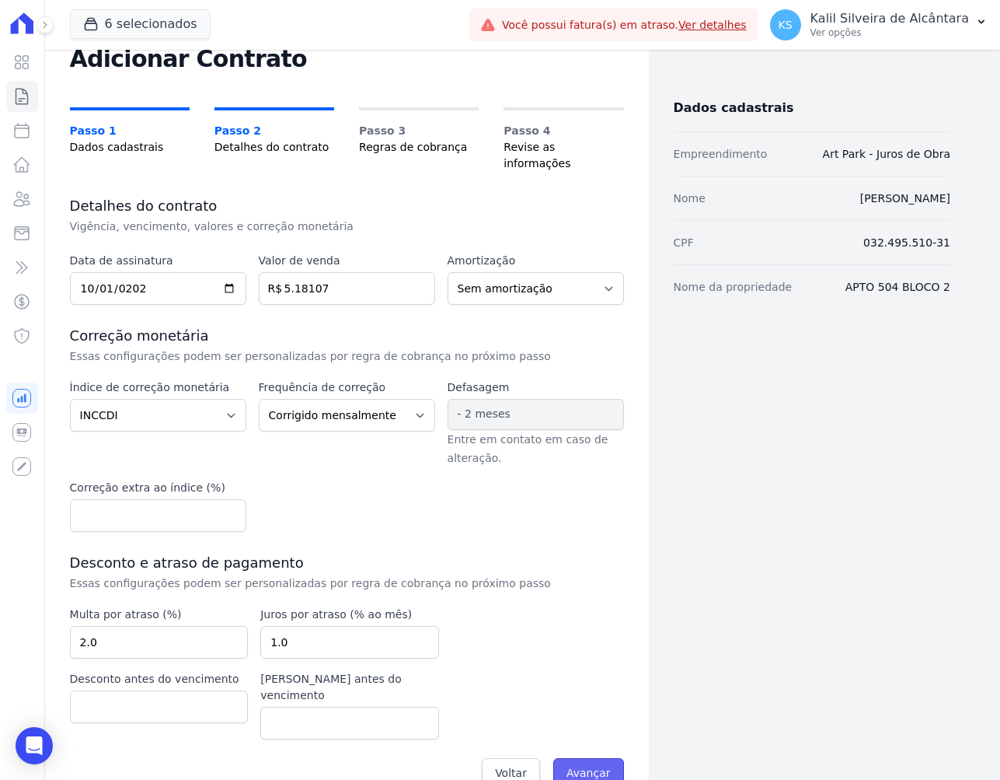
click at [595, 758] on input "Avançar" at bounding box center [588, 773] width 71 height 30
type input "5.1"
type input "5"
type input "5181.07"
click at [478, 327] on h3 "Correção monetária" at bounding box center [347, 336] width 554 height 19
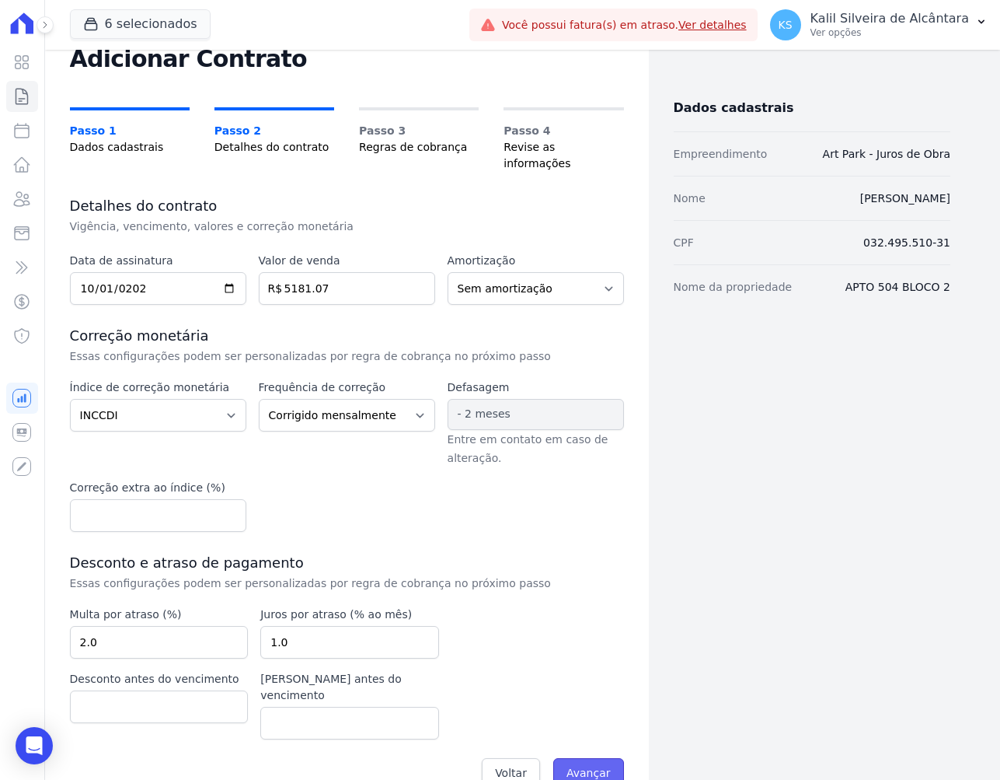
click at [576, 758] on input "Avançar" at bounding box center [588, 773] width 71 height 30
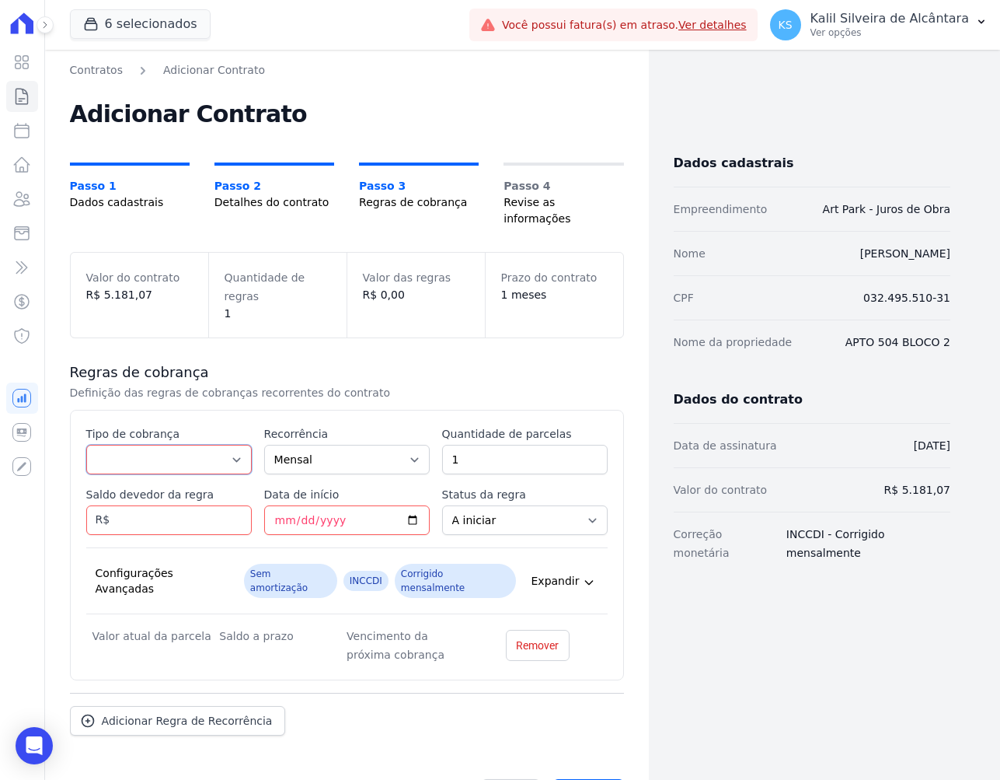
click at [128, 445] on select "Parcela Normal Entrada Sinal Intercalada Chaves Pré-chaves Pós-chaves Impostos …" at bounding box center [169, 460] width 166 height 30
select select "standard"
click at [86, 445] on select "Parcela Normal Entrada Sinal Intercalada Chaves Pré-chaves Pós-chaves Impostos …" at bounding box center [169, 460] width 166 height 30
click at [386, 445] on select "Mensal Bimestral Trimestral Semestral Anual" at bounding box center [347, 460] width 166 height 30
click at [384, 445] on select "Mensal Bimestral Trimestral Semestral Anual" at bounding box center [347, 460] width 166 height 30
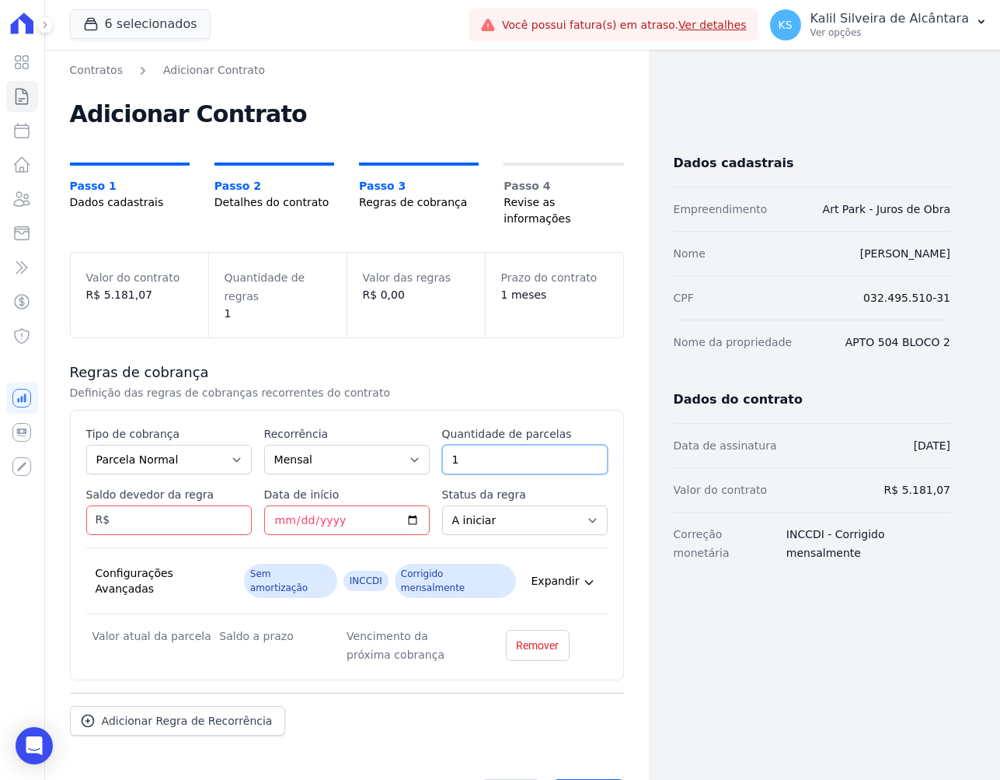
drag, startPoint x: 474, startPoint y: 431, endPoint x: 399, endPoint y: 433, distance: 75.4
click at [411, 428] on div "Esse tipo de parcela não entra no saldo devedor do contrato. Tipo de cobrança P…" at bounding box center [347, 545] width 522 height 238
type input "10"
click at [115, 505] on input "Saldo devedor da regra" at bounding box center [169, 520] width 166 height 30
type input "5181.07"
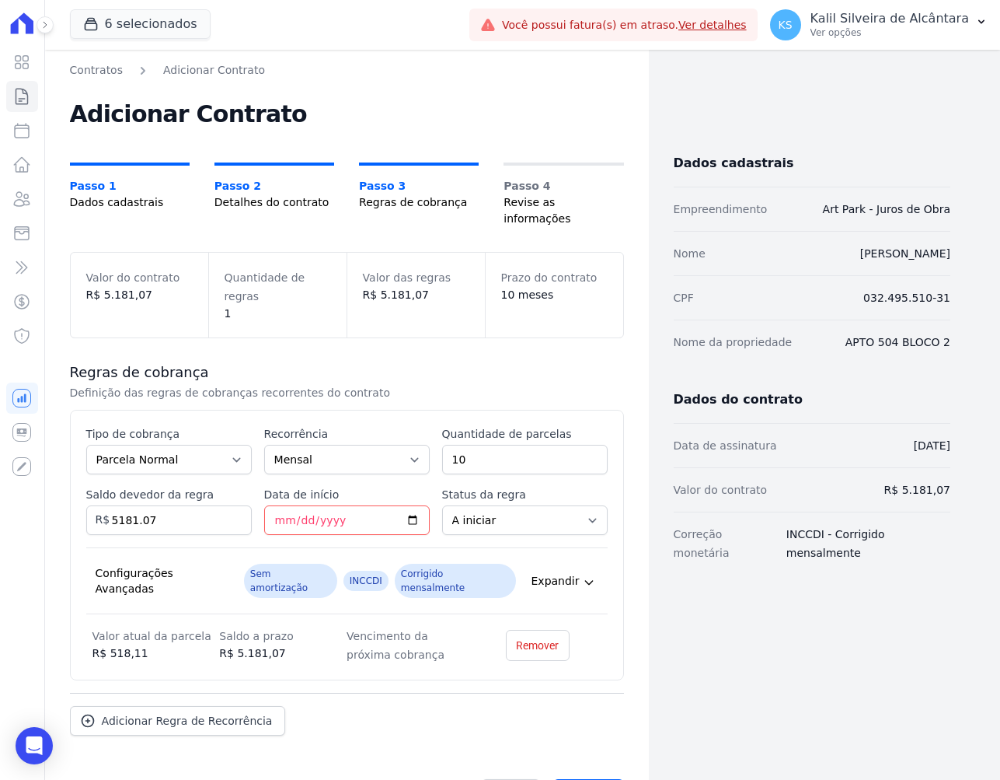
click at [478, 487] on label "Status da regra" at bounding box center [525, 495] width 166 height 16
click at [478, 505] on select "A iniciar Em aberto" at bounding box center [525, 520] width 166 height 30
drag, startPoint x: 148, startPoint y: 607, endPoint x: 117, endPoint y: 609, distance: 32.0
click at [121, 645] on dd "R$ 518,11" at bounding box center [156, 653] width 127 height 16
click at [209, 638] on div "Regras de cobrança Definição das regras de cobranças recorrentes do contrato Es…" at bounding box center [347, 549] width 554 height 422
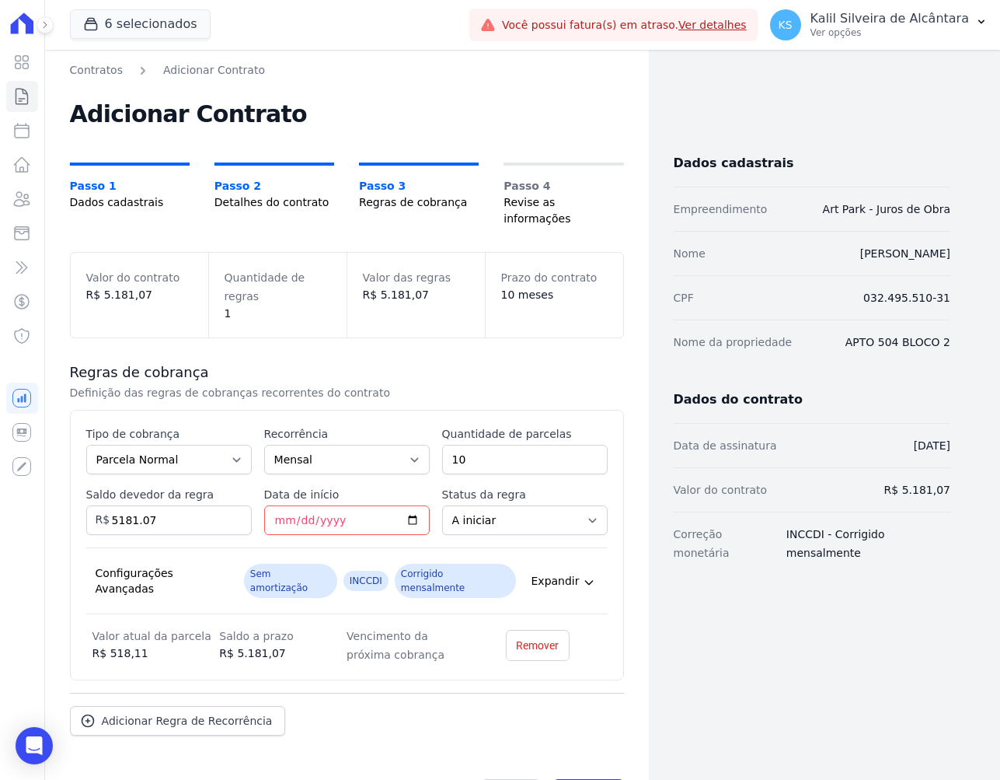
click at [595, 779] on input "Avançar" at bounding box center [588, 794] width 71 height 30
click at [282, 505] on input "Data de início" at bounding box center [347, 520] width 166 height 30
click at [278, 505] on input "Data de início" at bounding box center [347, 520] width 166 height 30
click at [296, 505] on input "Data de início" at bounding box center [347, 520] width 166 height 30
click at [274, 505] on input "Data de início" at bounding box center [347, 520] width 166 height 30
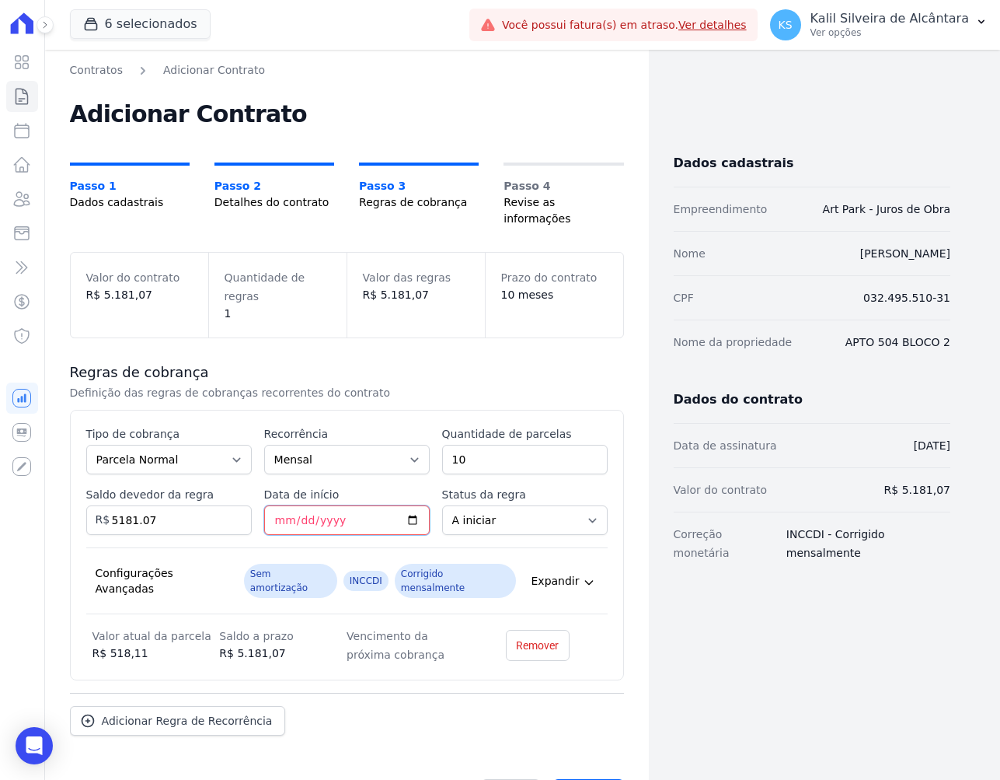
click at [297, 505] on input "Data de início" at bounding box center [347, 520] width 166 height 30
click at [282, 505] on input "Data de início" at bounding box center [347, 520] width 166 height 30
click at [297, 505] on input "Data de início" at bounding box center [347, 520] width 166 height 30
click at [277, 505] on input "Data de início" at bounding box center [347, 520] width 166 height 30
click at [301, 505] on input "Data de início" at bounding box center [347, 520] width 166 height 30
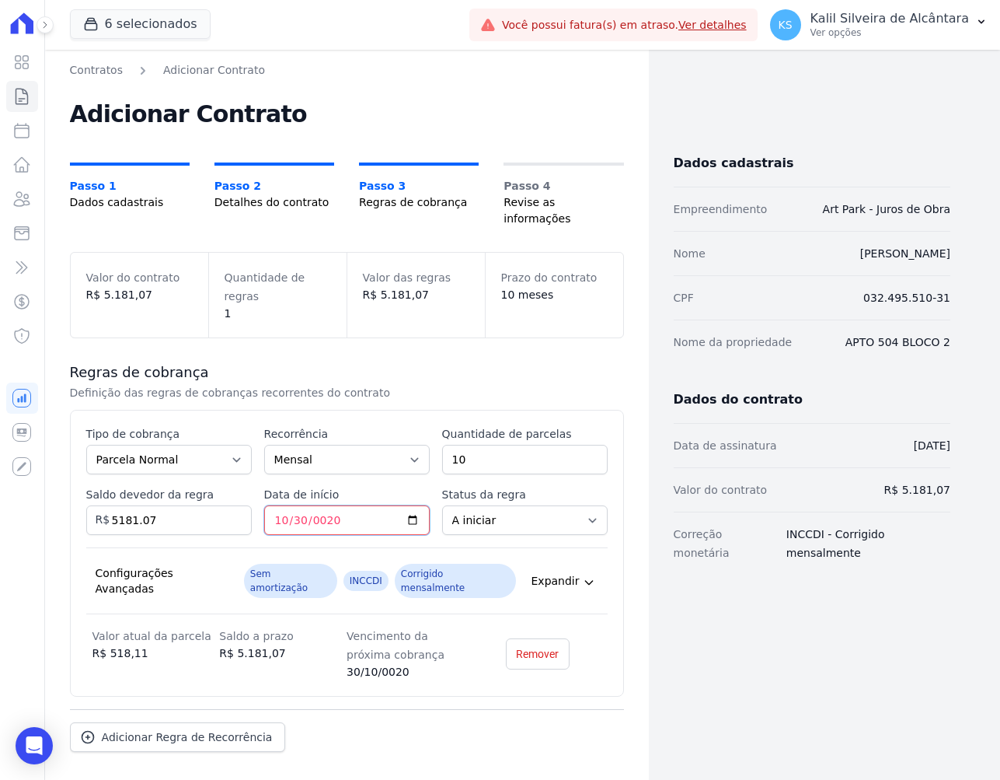
type input "0200-10-30"
type input "0020-10-30"
click at [288, 505] on input "Data de início" at bounding box center [347, 520] width 166 height 30
click at [298, 505] on input "Data de início" at bounding box center [347, 520] width 166 height 30
type input "2026-11-30"
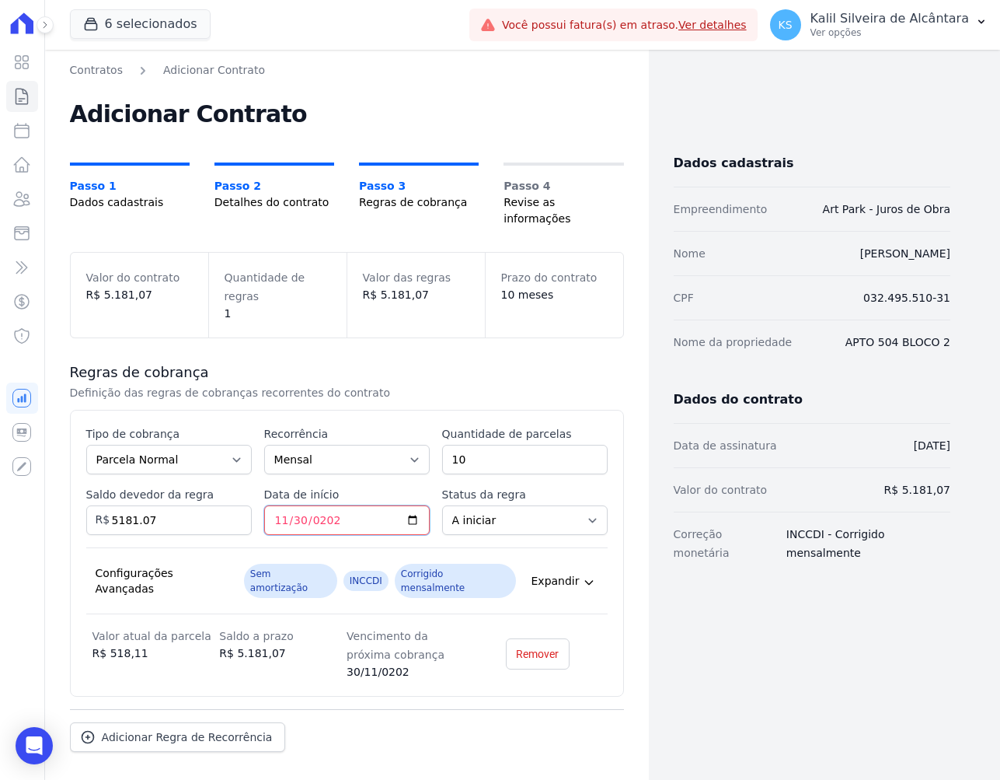
type input "2025-11-30"
click at [445, 511] on div "Esse tipo de parcela não entra no saldo devedor do contrato. Tipo de cobrança P…" at bounding box center [347, 553] width 522 height 254
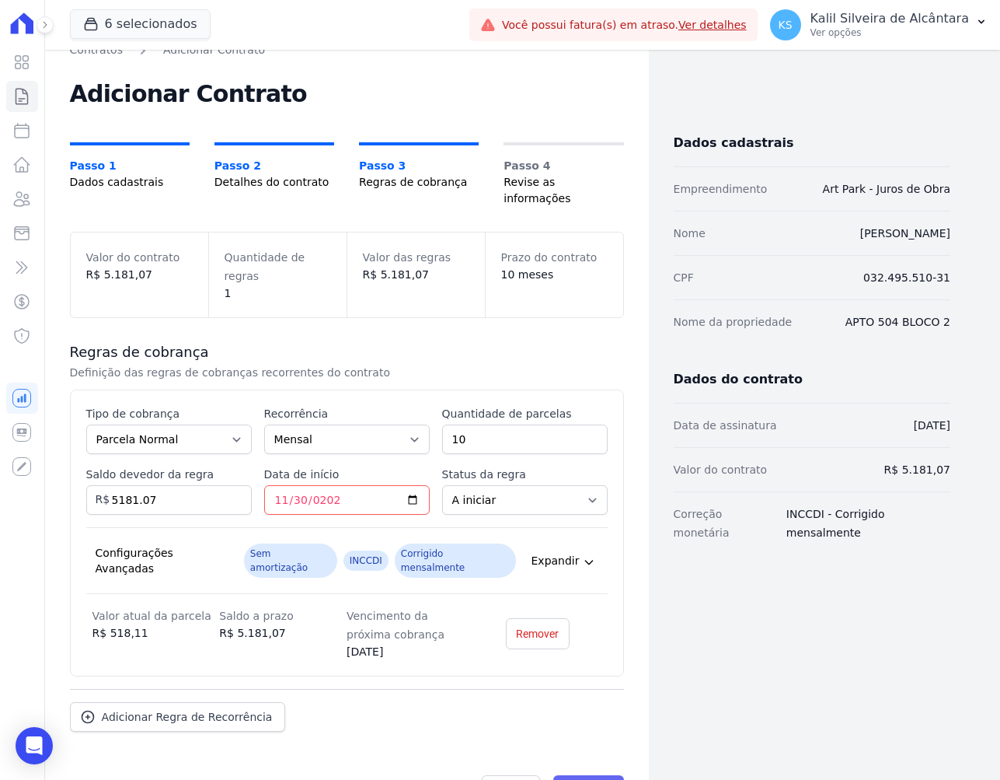
scroll to position [22, 0]
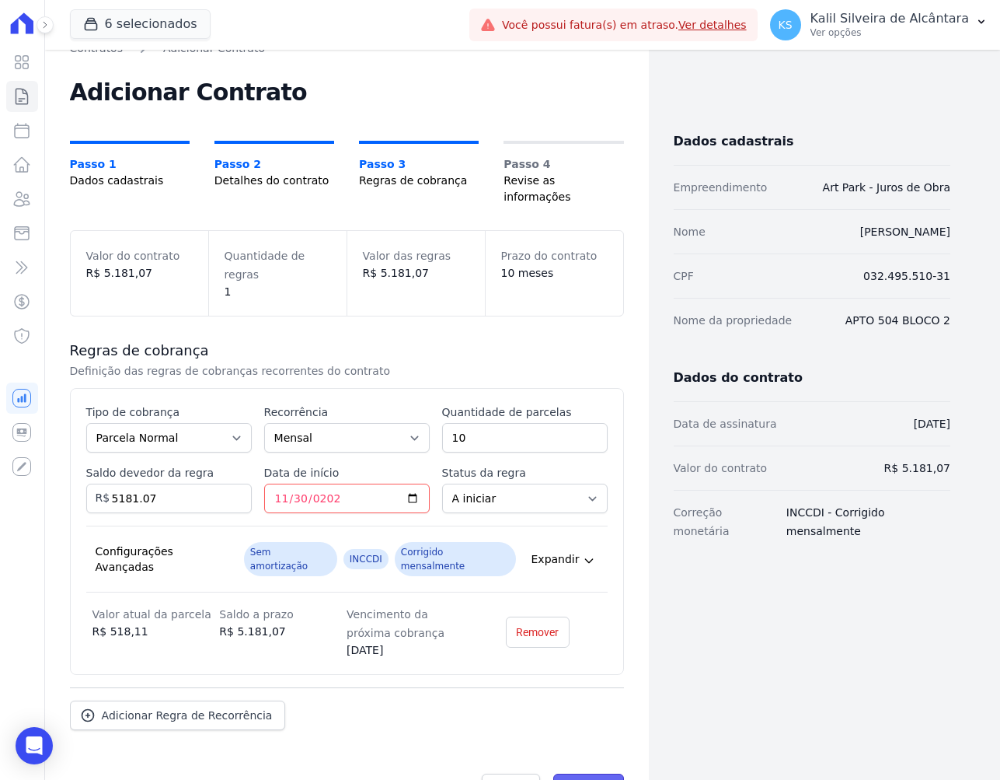
click at [588, 773] on input "Avançar" at bounding box center [588, 788] width 71 height 30
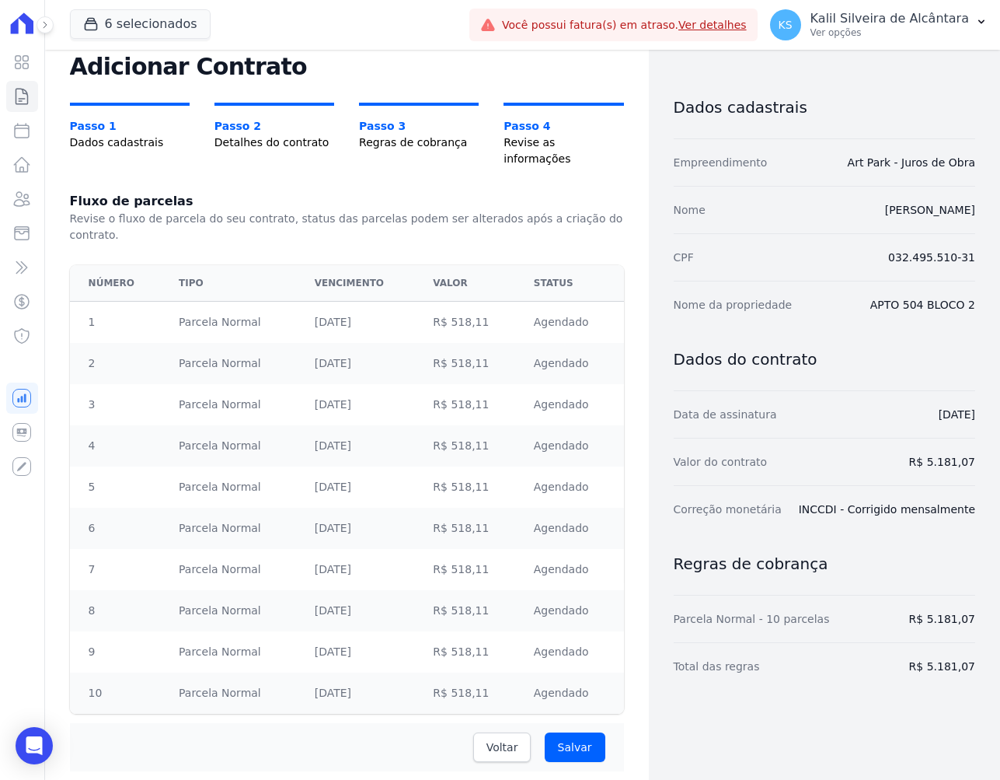
scroll to position [68, 0]
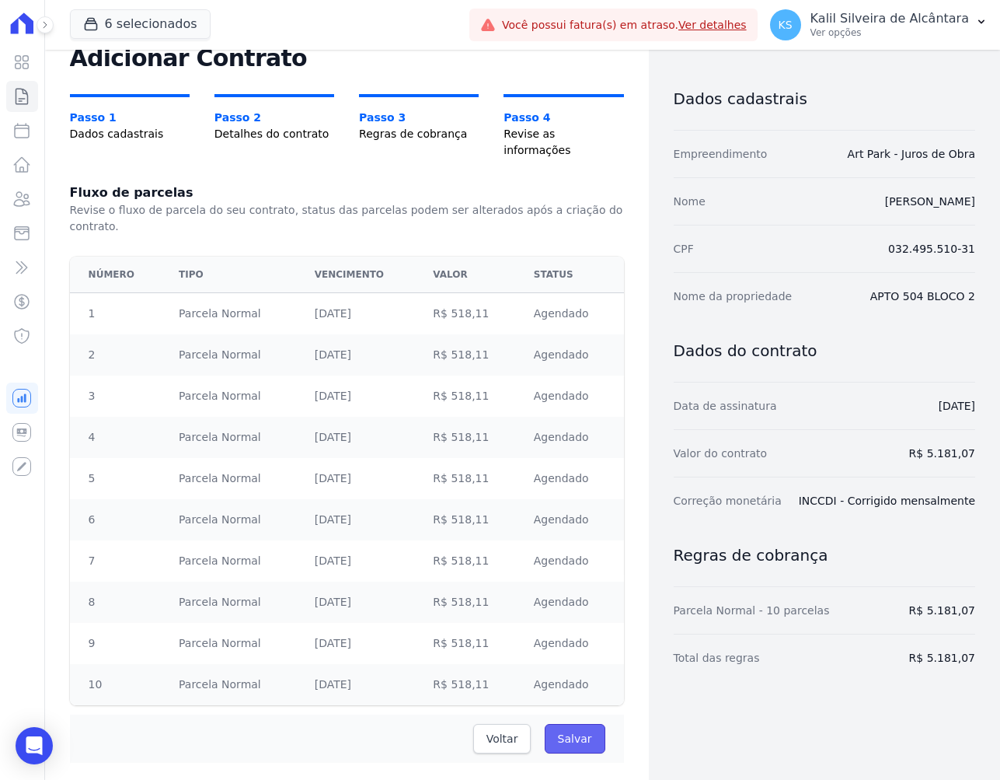
click at [569, 724] on input "Salvar" at bounding box center [575, 739] width 61 height 30
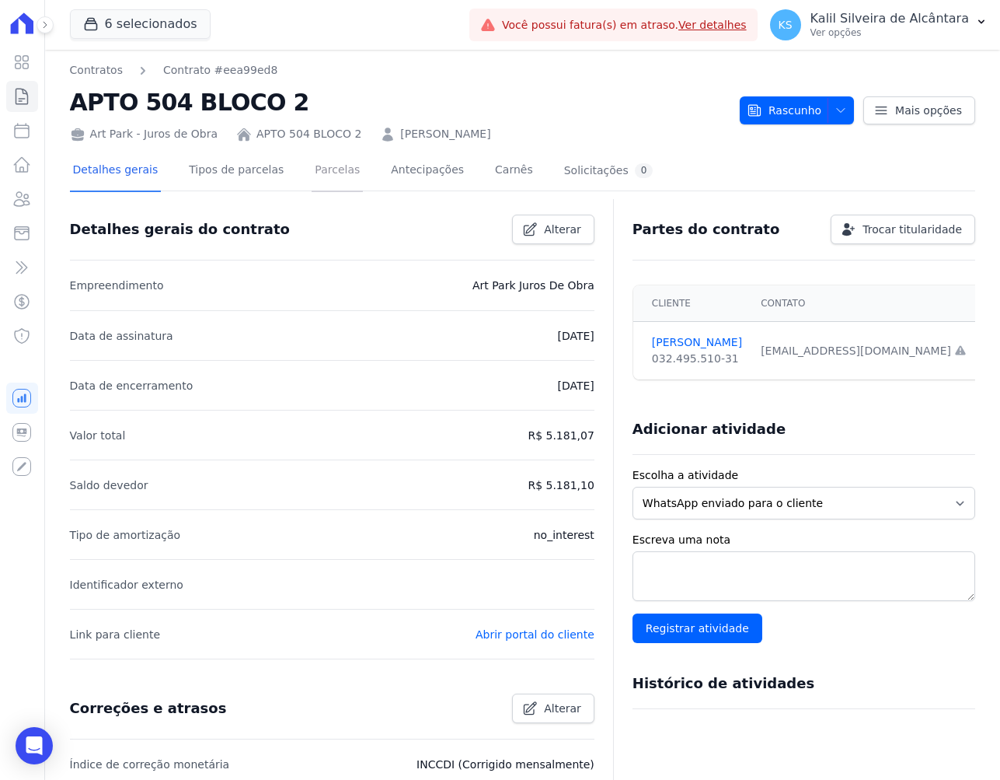
click at [333, 180] on link "Parcelas" at bounding box center [337, 171] width 51 height 41
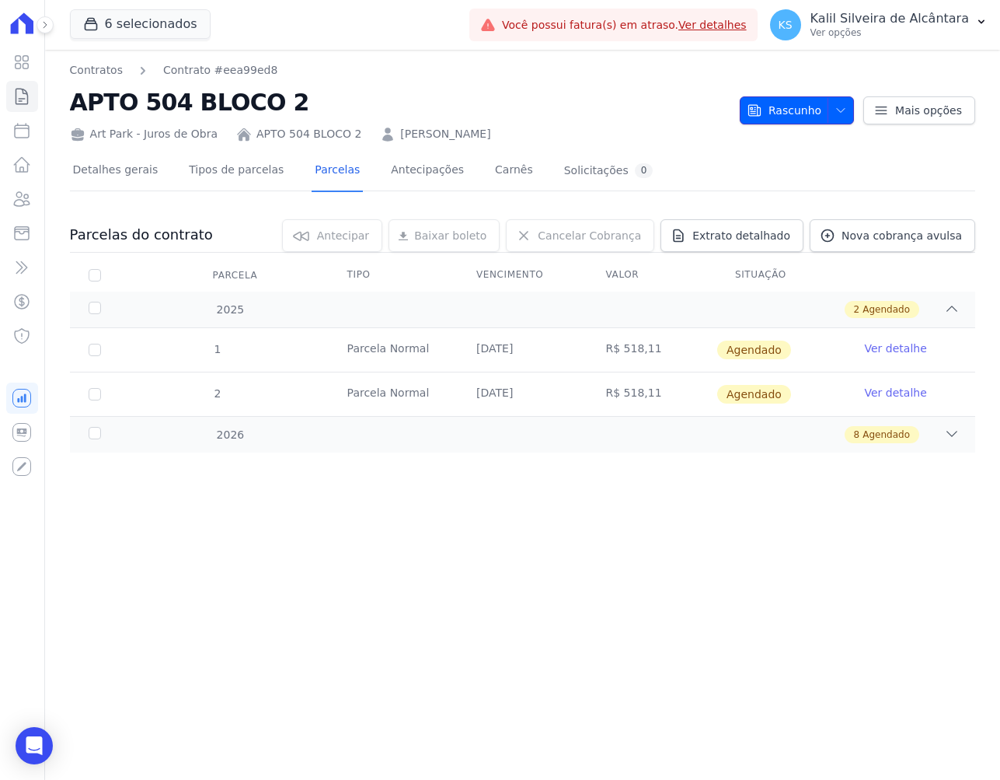
click at [843, 117] on span "button" at bounding box center [837, 110] width 19 height 25
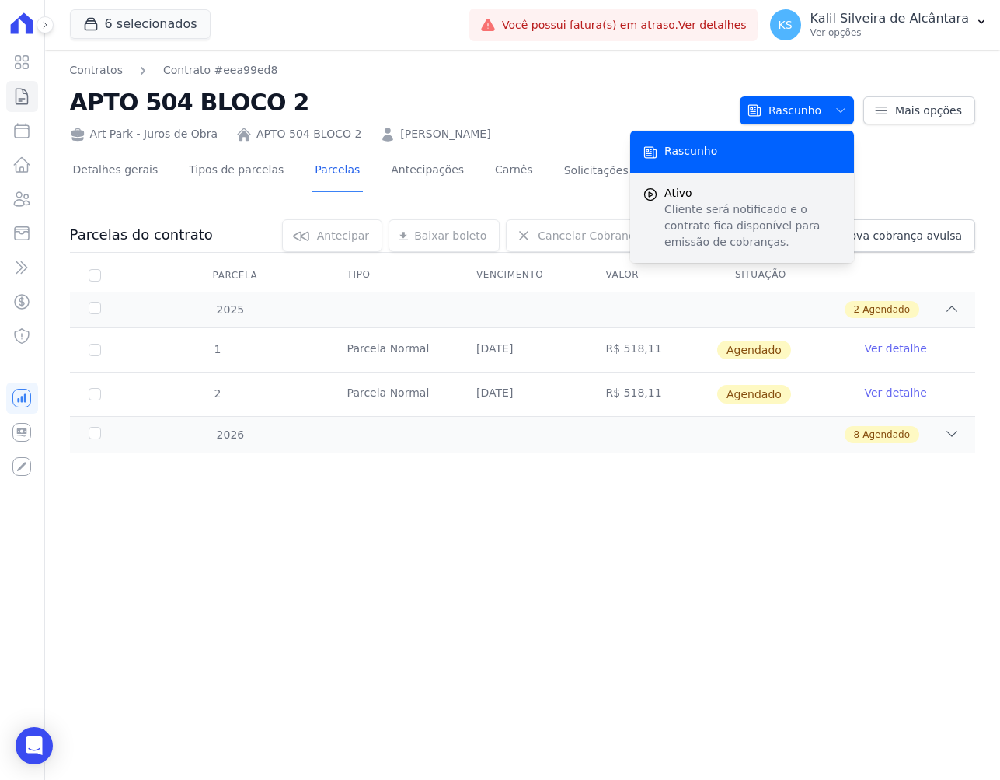
click at [681, 206] on p "Cliente será notificado e o contrato fica disponível para emissão de cobranças." at bounding box center [753, 225] width 177 height 49
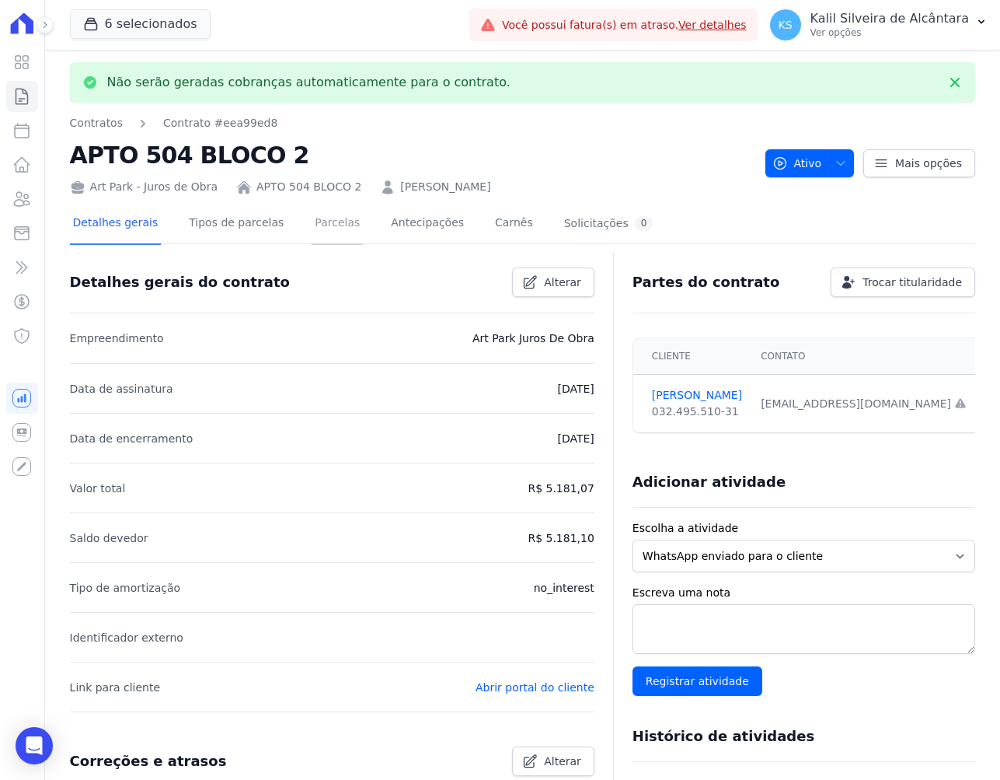
click at [319, 228] on link "Parcelas" at bounding box center [337, 224] width 51 height 41
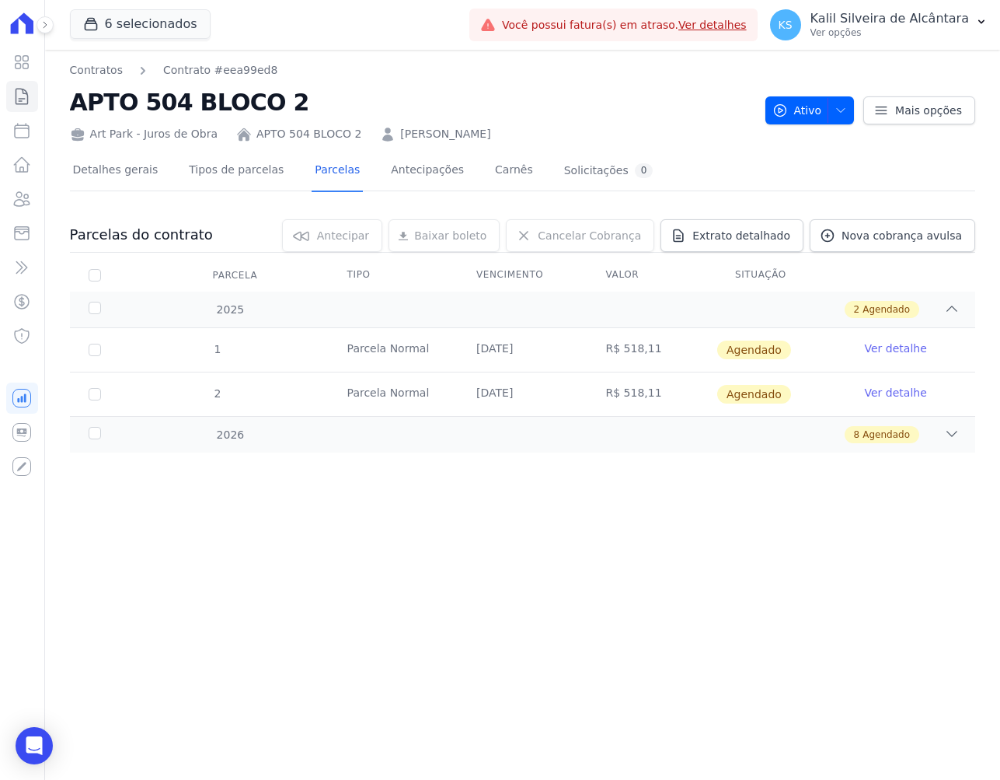
click at [700, 466] on div "Parcelas do contrato 0 selecionada(s) Antecipar Antecipar Renegociar Baixar bol…" at bounding box center [523, 336] width 906 height 264
click at [878, 340] on link "Ver detalhe" at bounding box center [896, 348] width 62 height 16
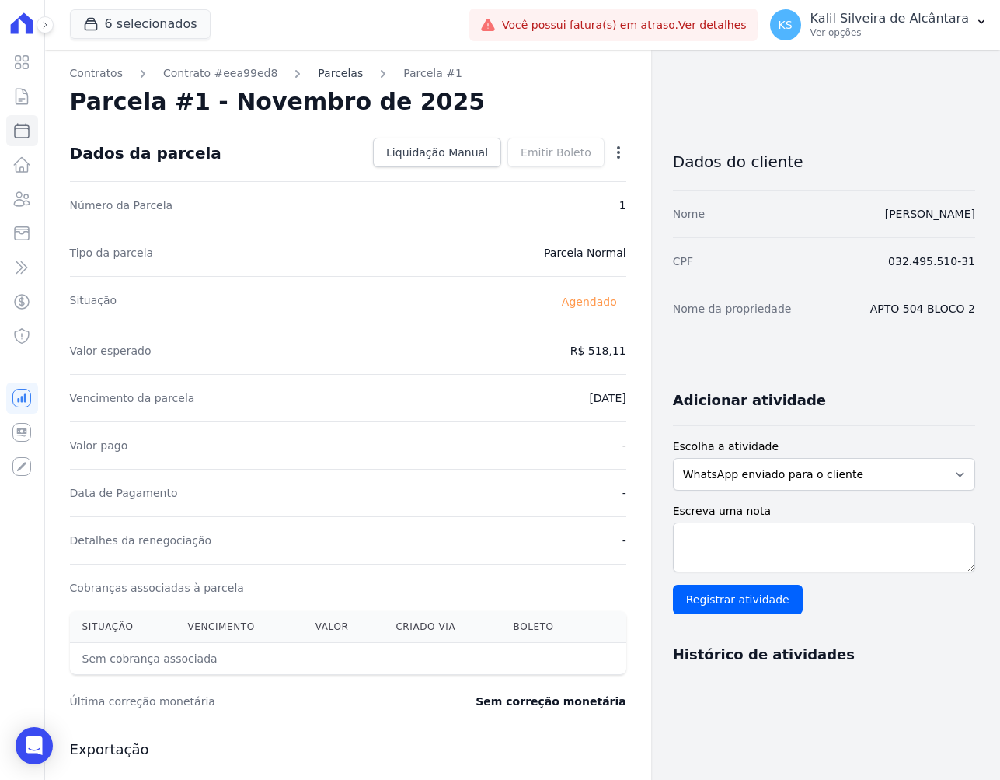
click at [322, 75] on link "Parcelas" at bounding box center [340, 73] width 45 height 16
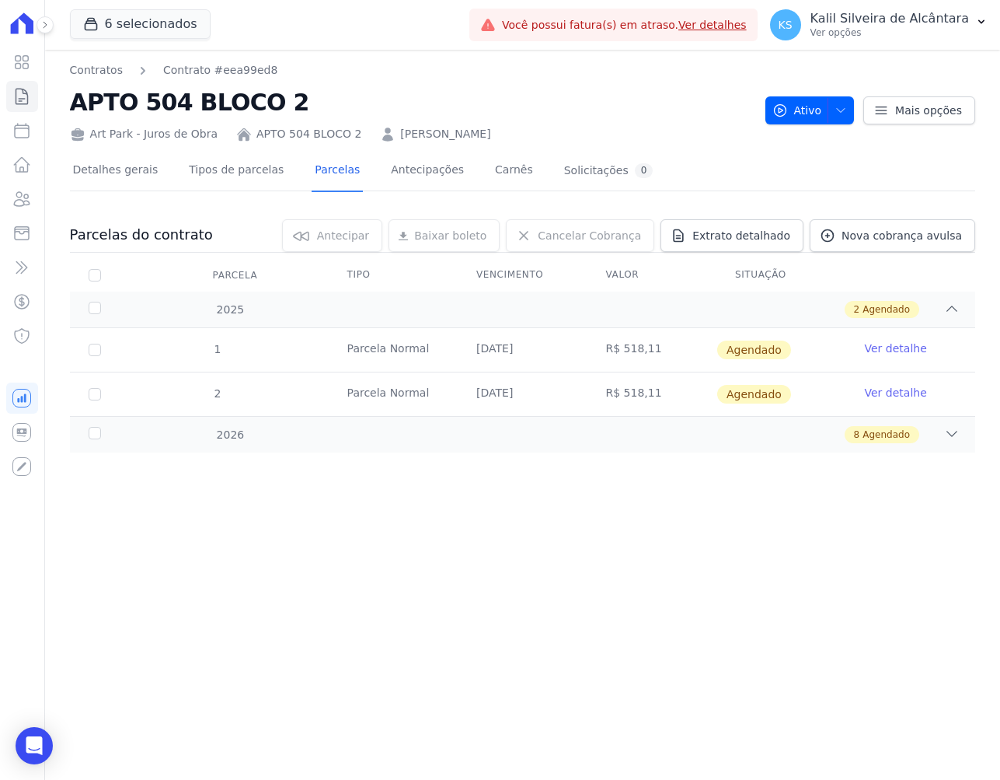
click at [82, 348] on td "1" at bounding box center [95, 350] width 50 height 44
click at [93, 349] on input "checkbox" at bounding box center [95, 350] width 12 height 12
checkbox input "true"
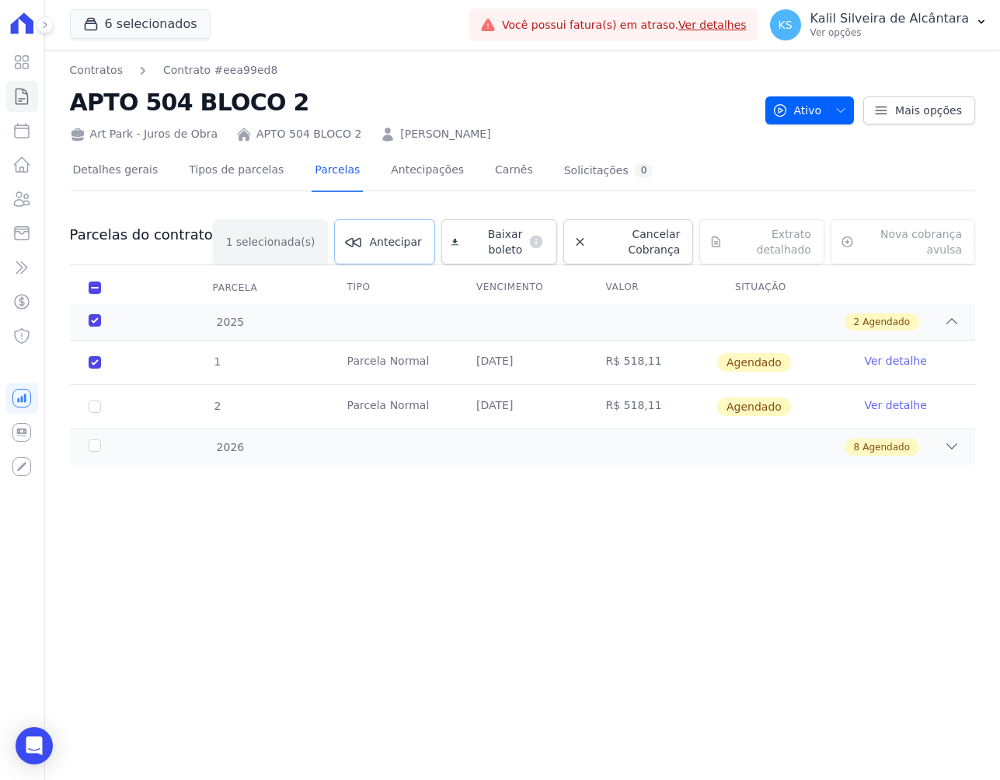
click at [362, 246] on link "Antecipar" at bounding box center [384, 241] width 100 height 45
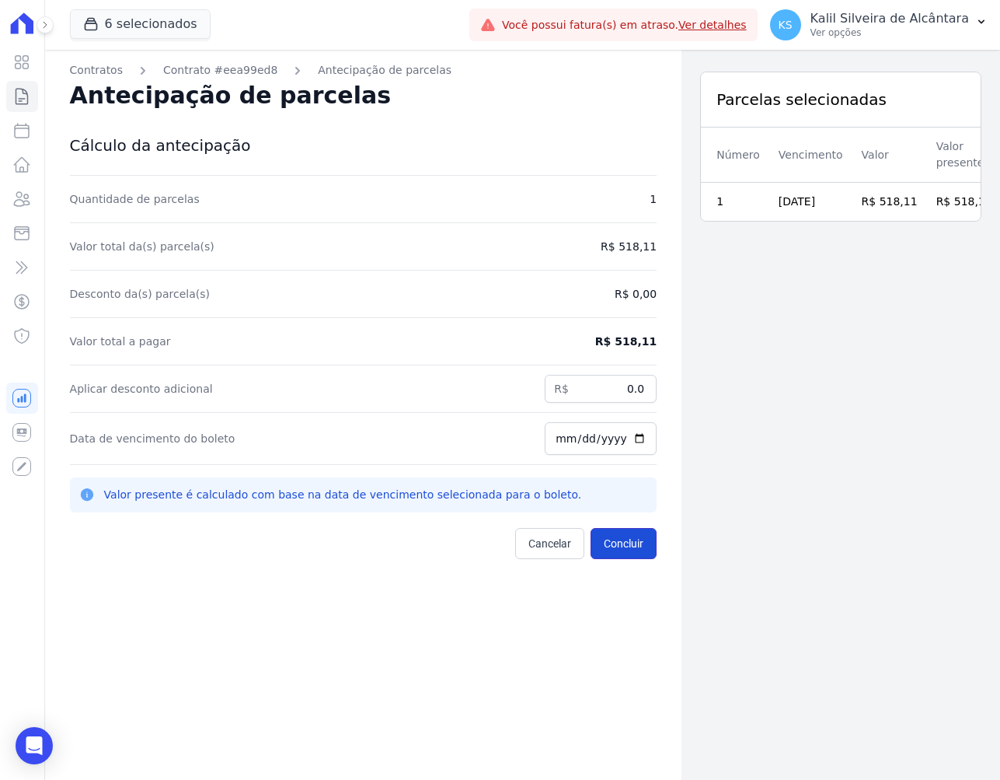
click at [621, 541] on button "Concluir" at bounding box center [624, 543] width 66 height 31
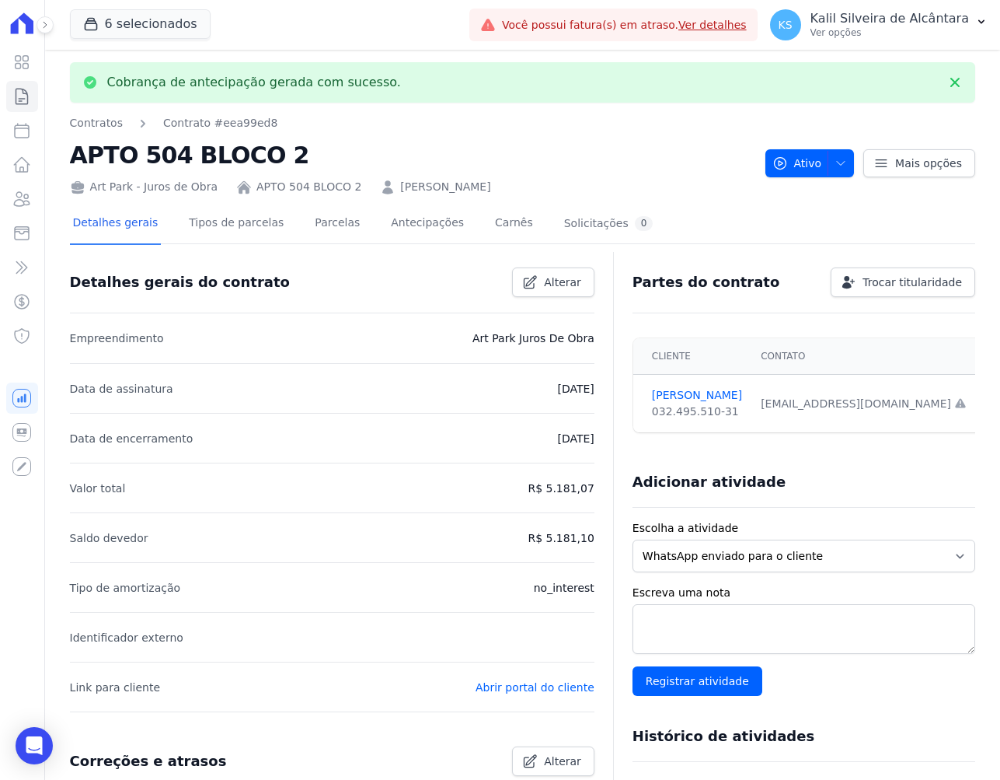
click at [343, 232] on div "Detalhes gerais Tipos de parcelas Parcelas Antecipações Carnês Solicitações 0" at bounding box center [363, 224] width 587 height 41
click at [328, 227] on link "Parcelas" at bounding box center [337, 224] width 51 height 41
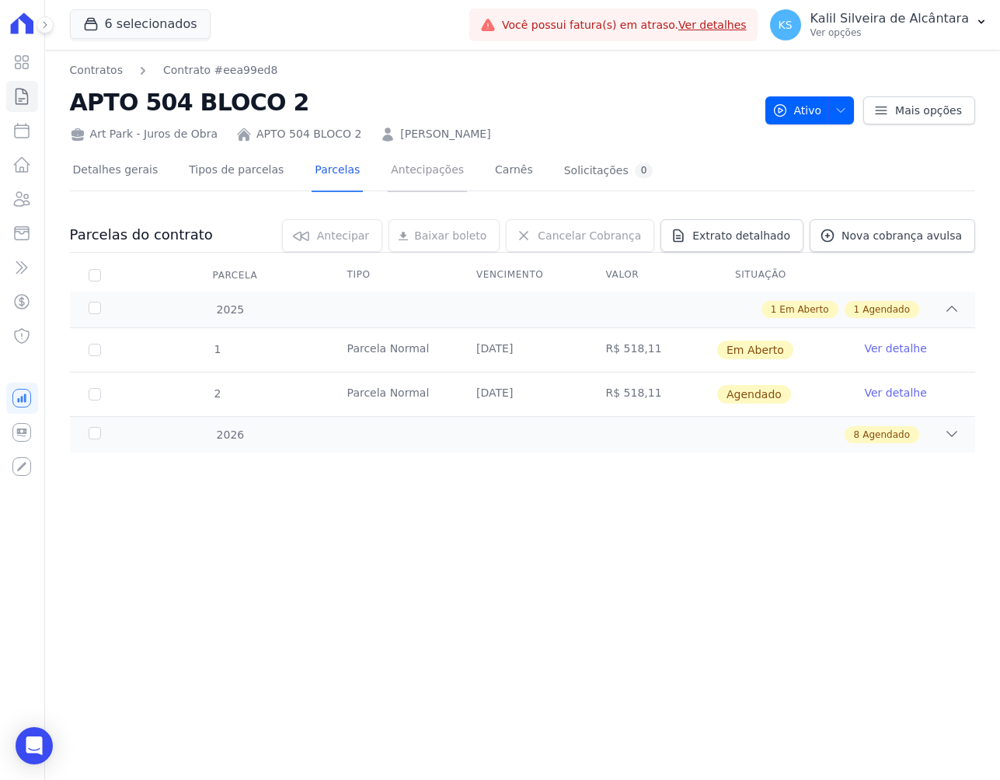
click at [420, 171] on link "Antecipações" at bounding box center [427, 171] width 79 height 41
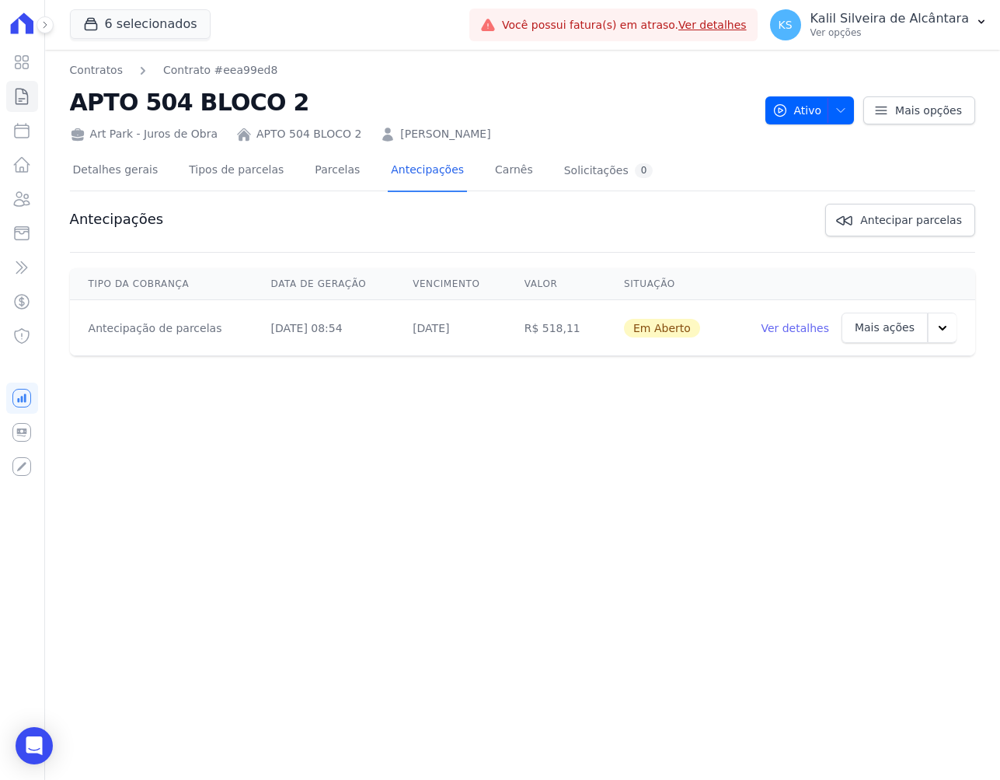
click at [957, 330] on td "Ver detalhes Mais ações Ver boleto Cancelar cobrança" at bounding box center [851, 328] width 249 height 56
click at [949, 327] on button "button" at bounding box center [942, 328] width 29 height 30
click at [878, 371] on link "Ver boleto" at bounding box center [854, 369] width 80 height 37
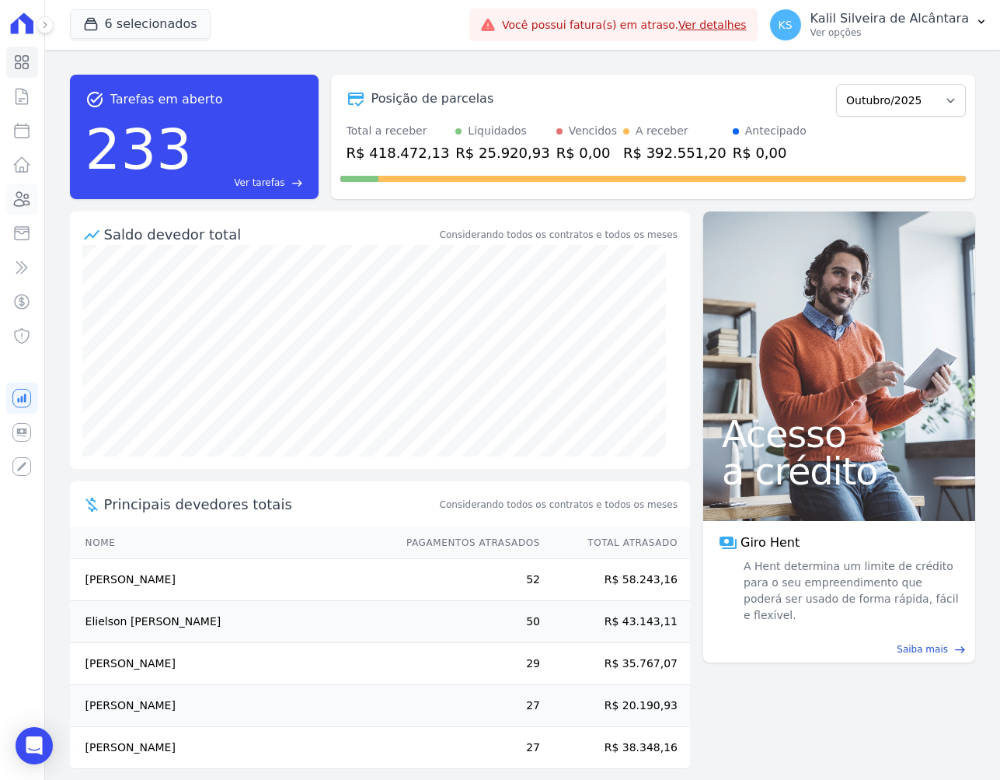
click at [26, 197] on icon at bounding box center [21, 199] width 19 height 19
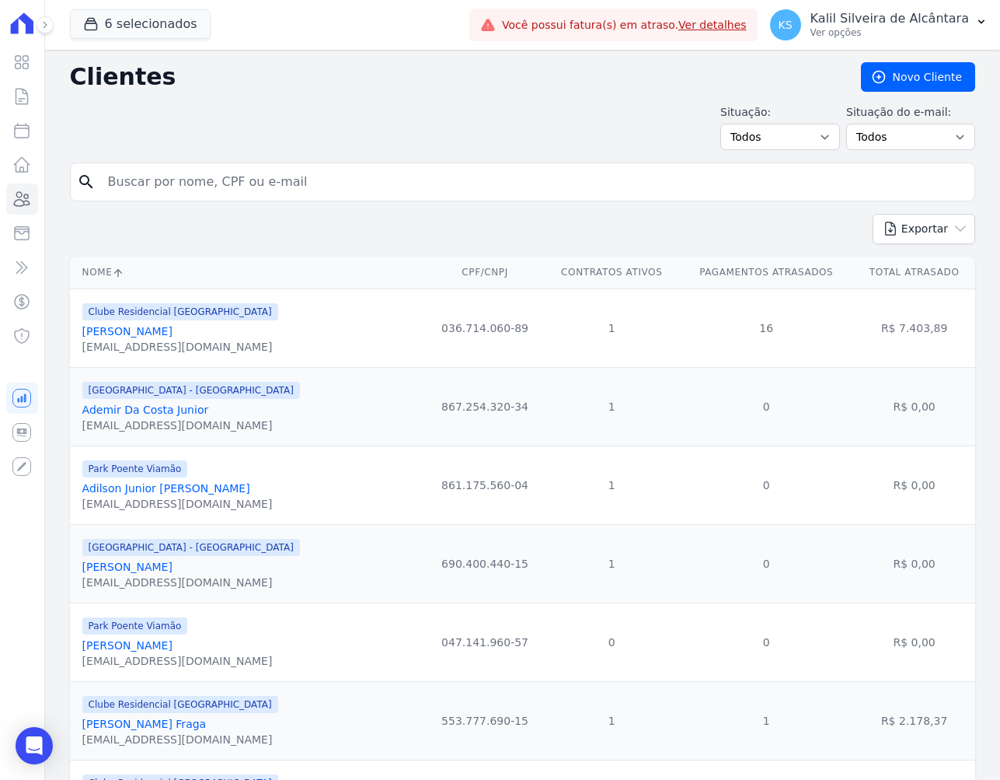
click at [127, 176] on input "search" at bounding box center [534, 181] width 870 height 31
type input "franciele da s"
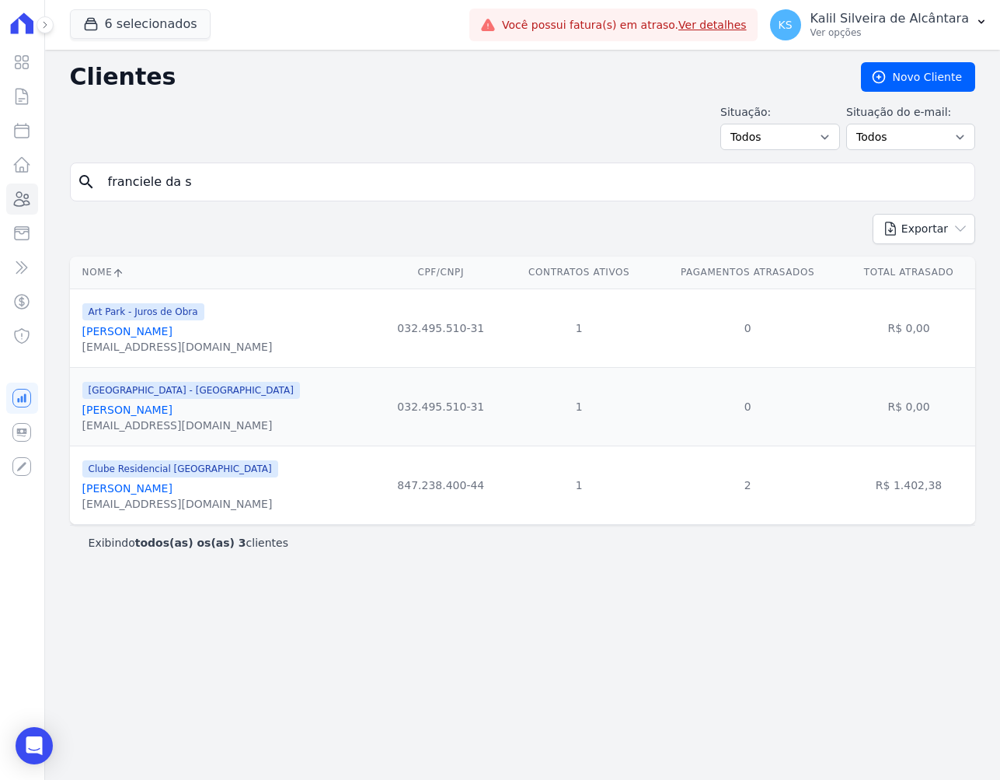
click at [225, 184] on input "franciele da s" at bounding box center [534, 181] width 870 height 31
drag, startPoint x: 275, startPoint y: 408, endPoint x: 306, endPoint y: 404, distance: 31.3
click at [306, 404] on div "Arty Park - Gravatai Franciele Da Silva deiveronsilvatavares@gmail.com" at bounding box center [226, 406] width 288 height 53
click at [23, 196] on icon at bounding box center [21, 199] width 19 height 19
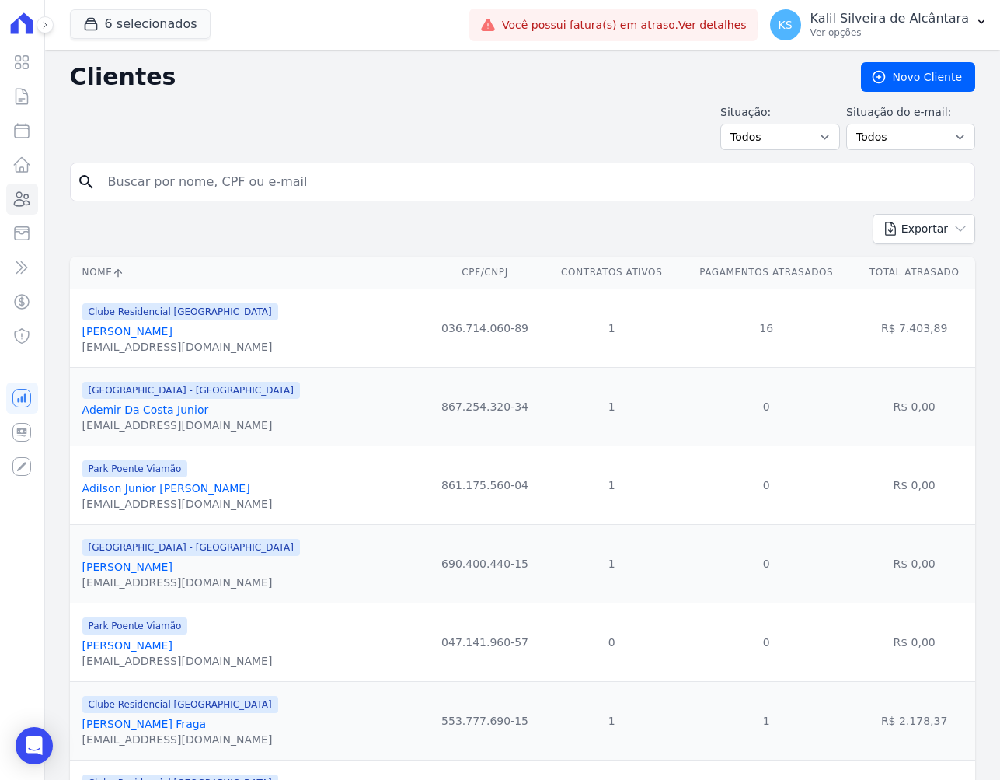
click at [271, 166] on div "search" at bounding box center [523, 181] width 906 height 39
type input "maria da gra"
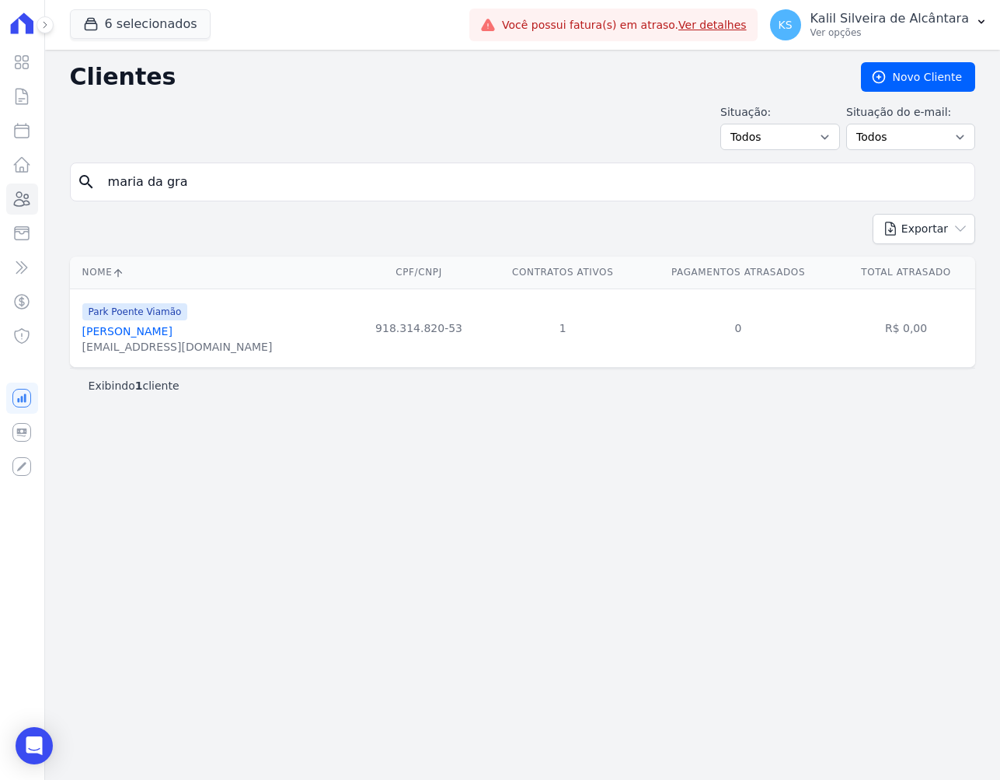
click at [172, 330] on link "Maria Da Graca De Oliveira" at bounding box center [127, 331] width 90 height 12
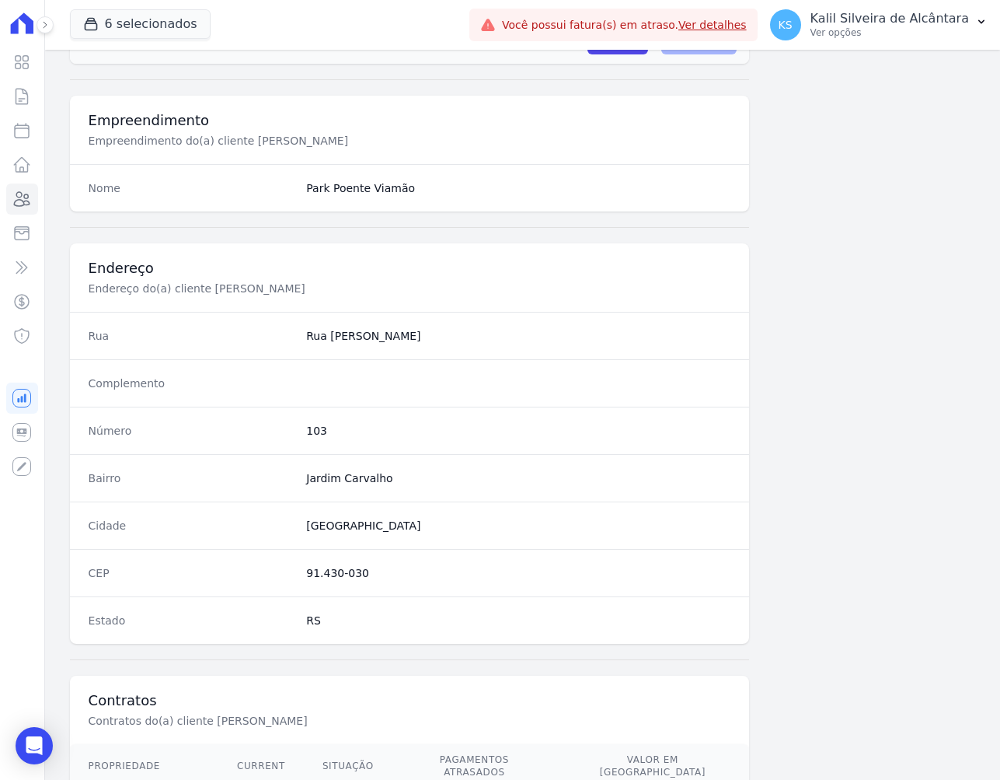
scroll to position [675, 0]
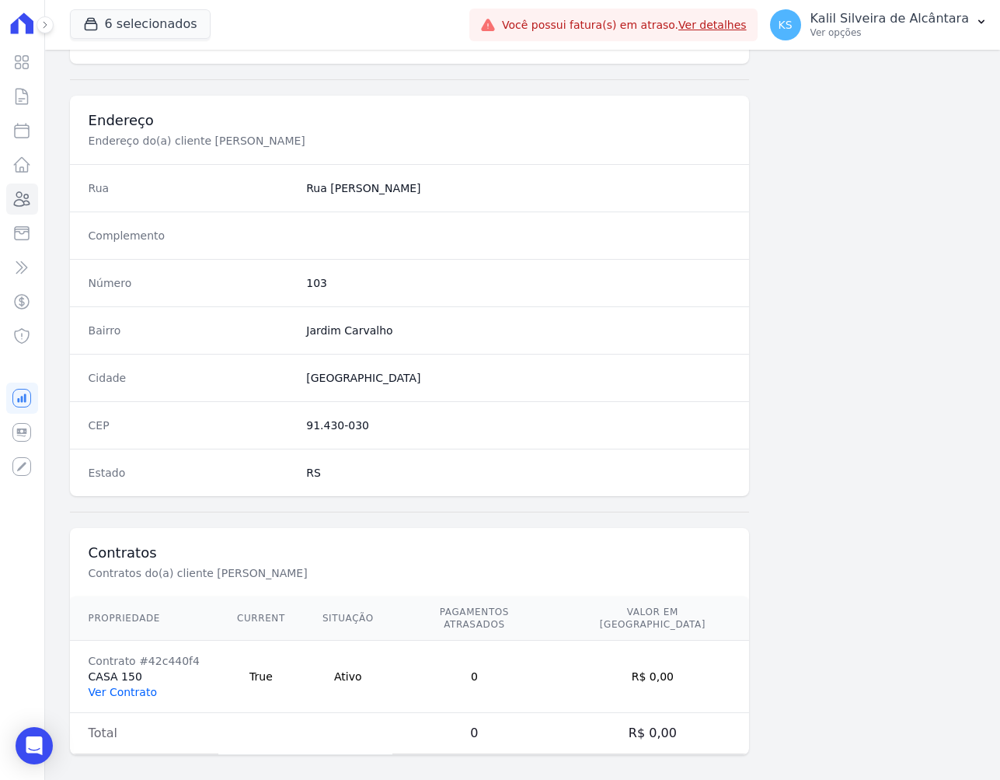
click at [124, 686] on link "Ver Contrato" at bounding box center [123, 692] width 68 height 12
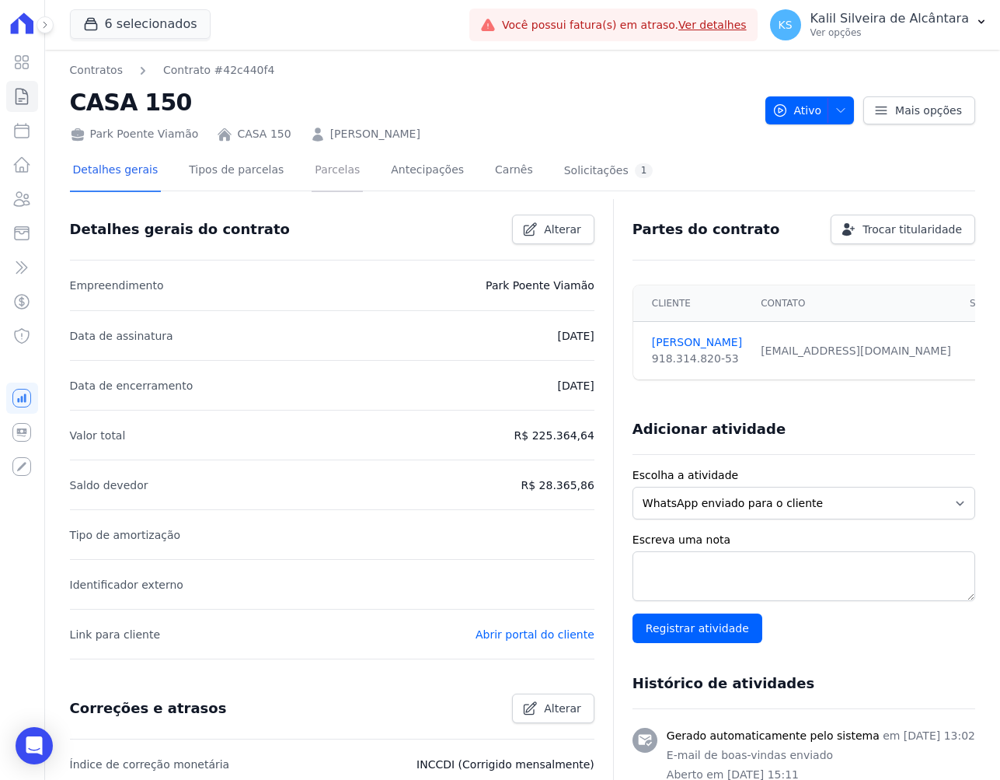
click at [314, 178] on link "Parcelas" at bounding box center [337, 171] width 51 height 41
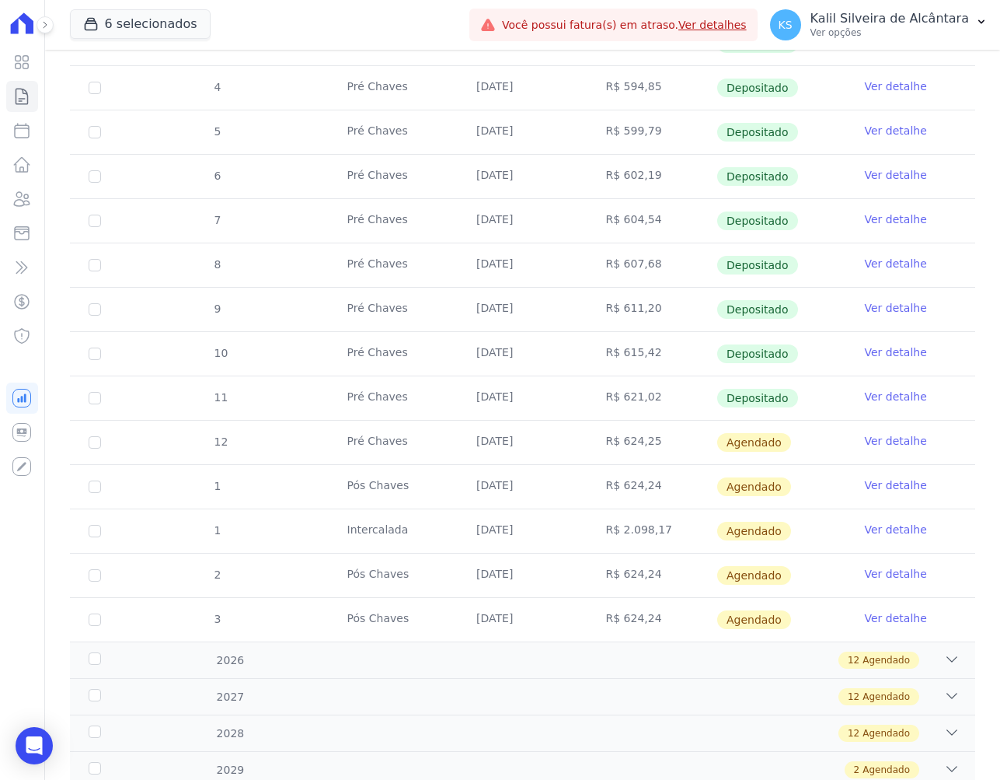
scroll to position [389, 0]
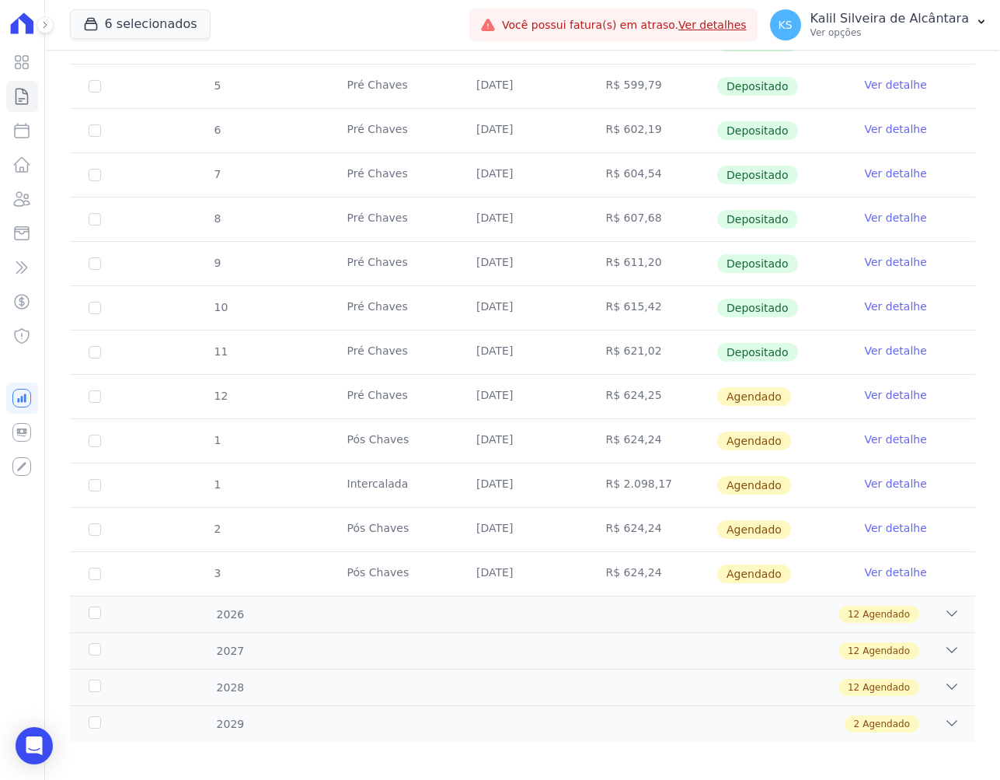
drag, startPoint x: 522, startPoint y: 430, endPoint x: 577, endPoint y: 464, distance: 64.9
click at [577, 464] on tbody "3 Pré Chaves 25/01/2025 R$ 591,89 Depositado Ver detalhe 4 Pré Chaves 25/02/202…" at bounding box center [523, 286] width 906 height 620
click at [540, 487] on td "[DATE]" at bounding box center [522, 485] width 129 height 44
drag, startPoint x: 540, startPoint y: 488, endPoint x: 323, endPoint y: 395, distance: 236.1
click at [323, 395] on tbody "3 Pré Chaves 25/01/2025 R$ 591,89 Depositado Ver detalhe 4 Pré Chaves 25/02/202…" at bounding box center [523, 286] width 906 height 620
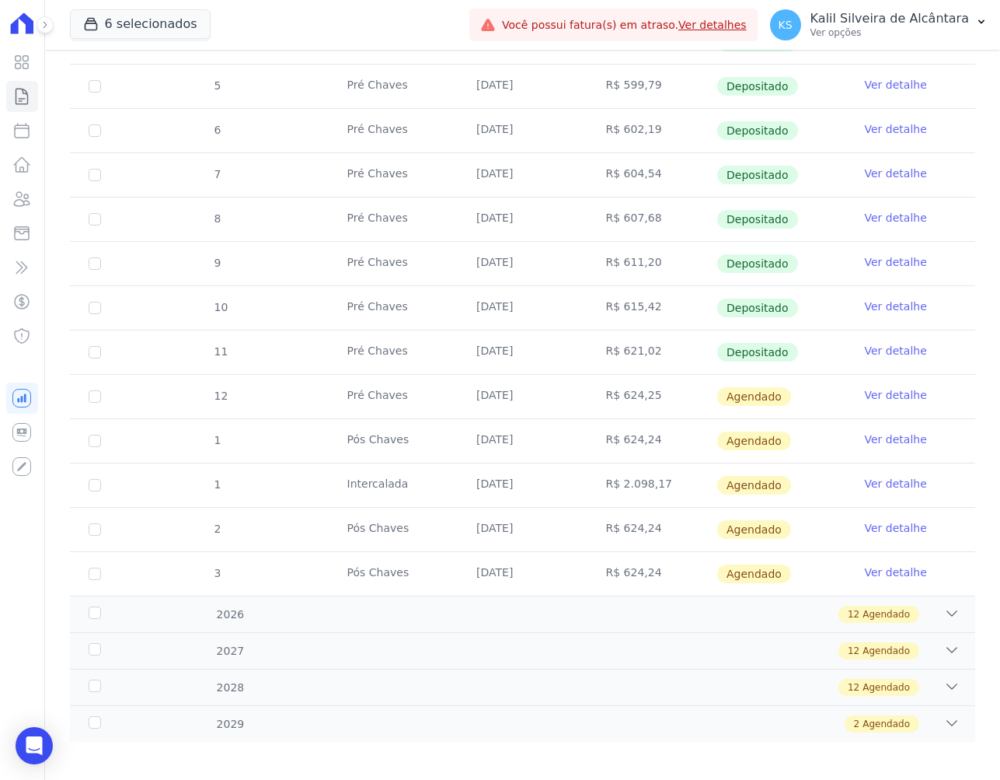
click at [407, 424] on td "Pós Chaves" at bounding box center [393, 441] width 129 height 44
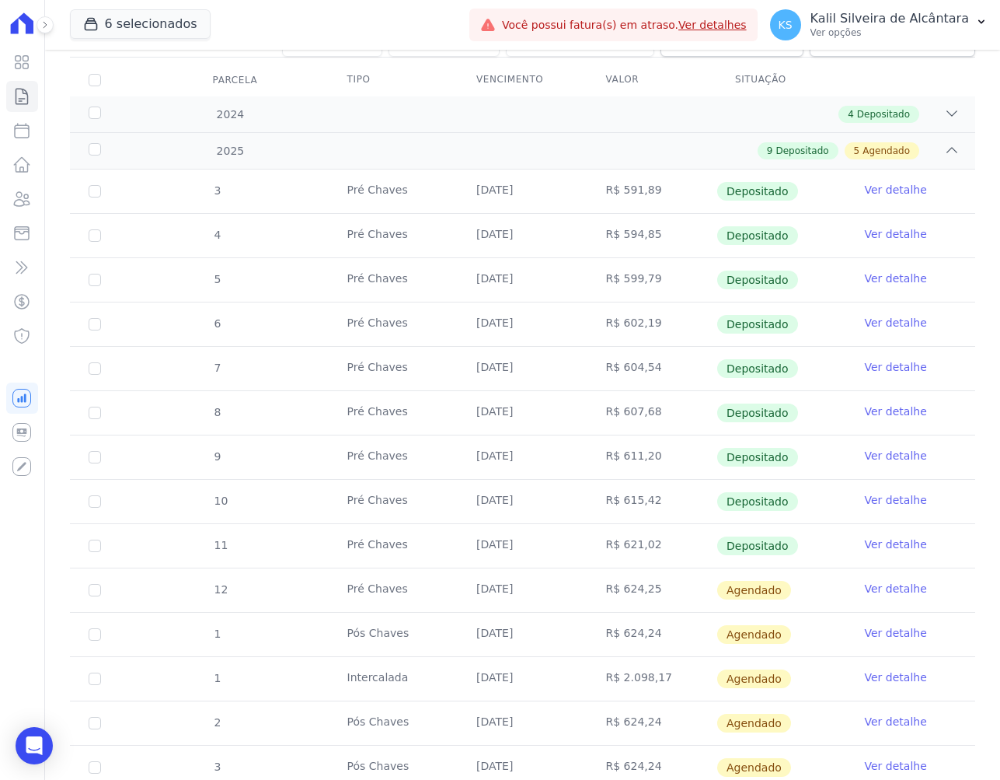
scroll to position [311, 0]
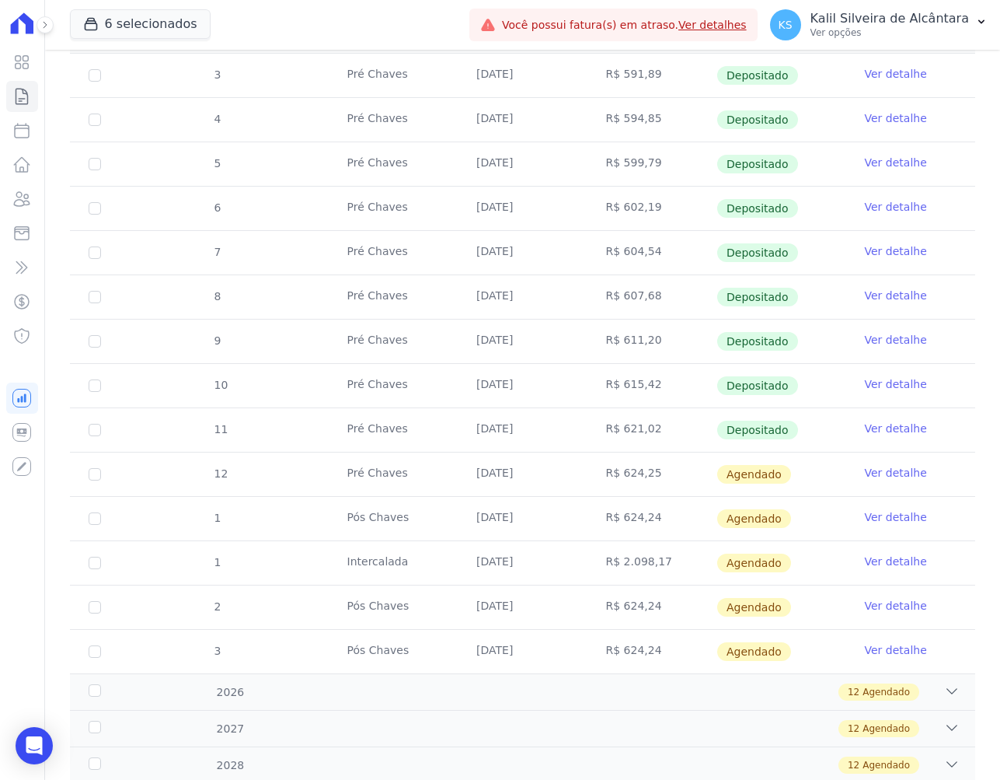
drag, startPoint x: 538, startPoint y: 559, endPoint x: 484, endPoint y: 503, distance: 78.1
click at [446, 476] on tbody "3 Pré Chaves 25/01/2025 R$ 591,89 Depositado Ver detalhe 4 Pré Chaves 25/02/202…" at bounding box center [523, 364] width 906 height 620
click at [559, 545] on td "[DATE]" at bounding box center [522, 563] width 129 height 44
click at [407, 561] on td "Intercalada" at bounding box center [393, 563] width 129 height 44
drag, startPoint x: 531, startPoint y: 553, endPoint x: 470, endPoint y: 507, distance: 76.5
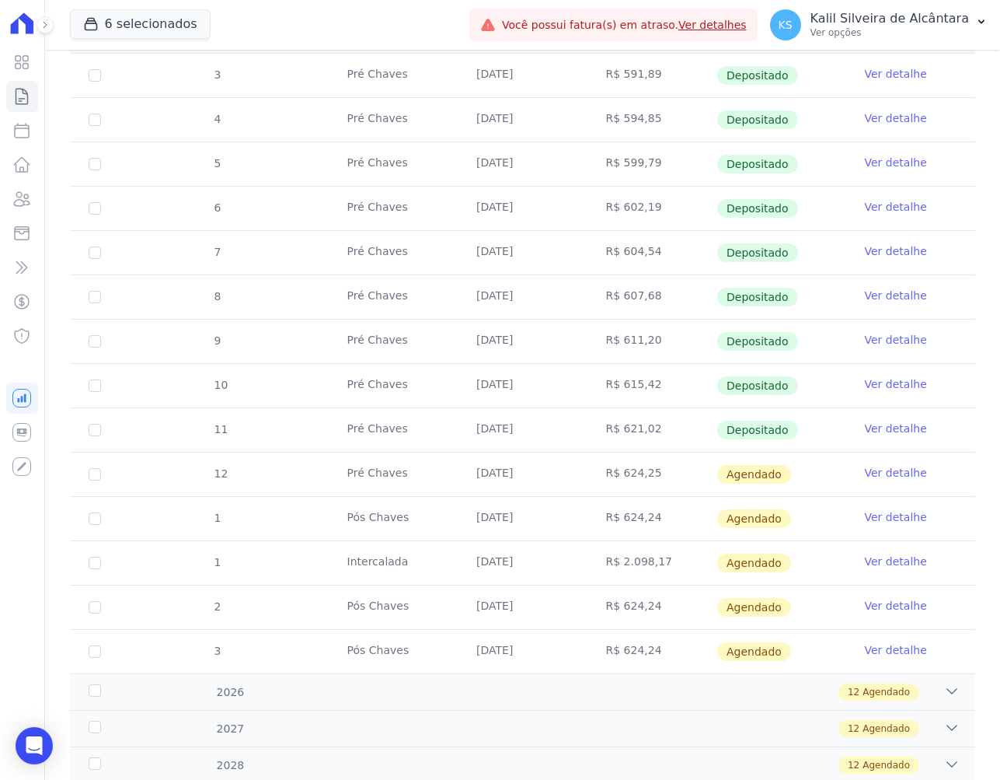
click at [435, 489] on tbody "3 Pré Chaves 25/01/2025 R$ 591,89 Depositado Ver detalhe 4 Pré Chaves 25/02/202…" at bounding box center [523, 364] width 906 height 620
click at [588, 567] on td "R$ 2.098,17" at bounding box center [652, 563] width 129 height 44
click at [89, 563] on input "checkbox" at bounding box center [95, 563] width 12 height 12
checkbox input "true"
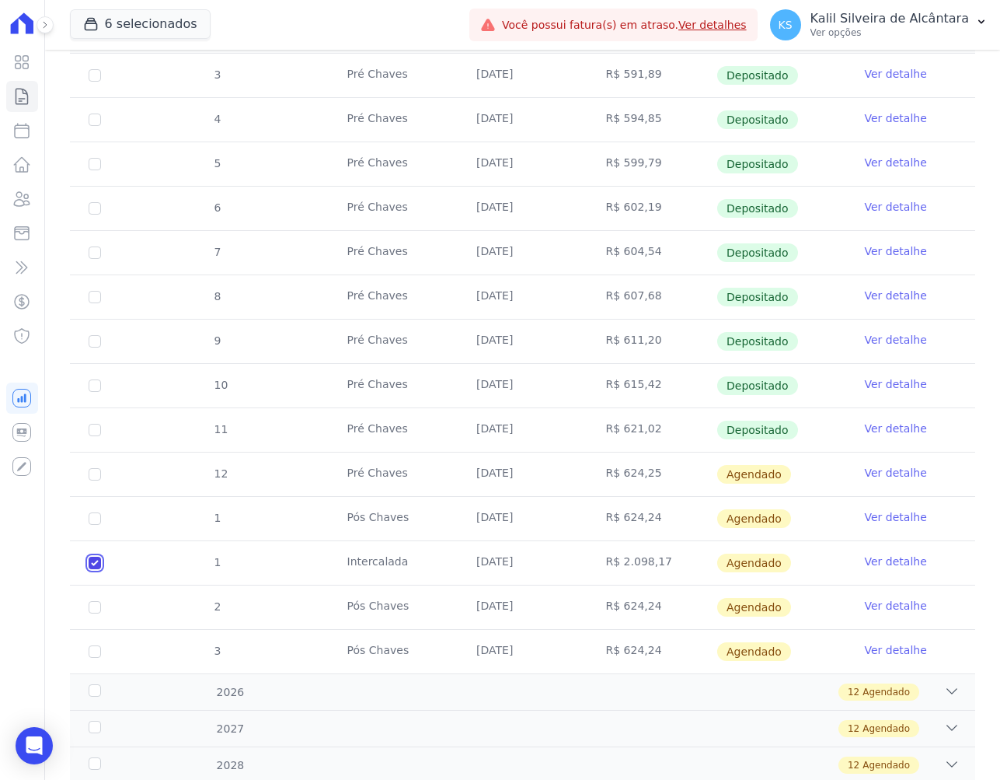
checkbox input "true"
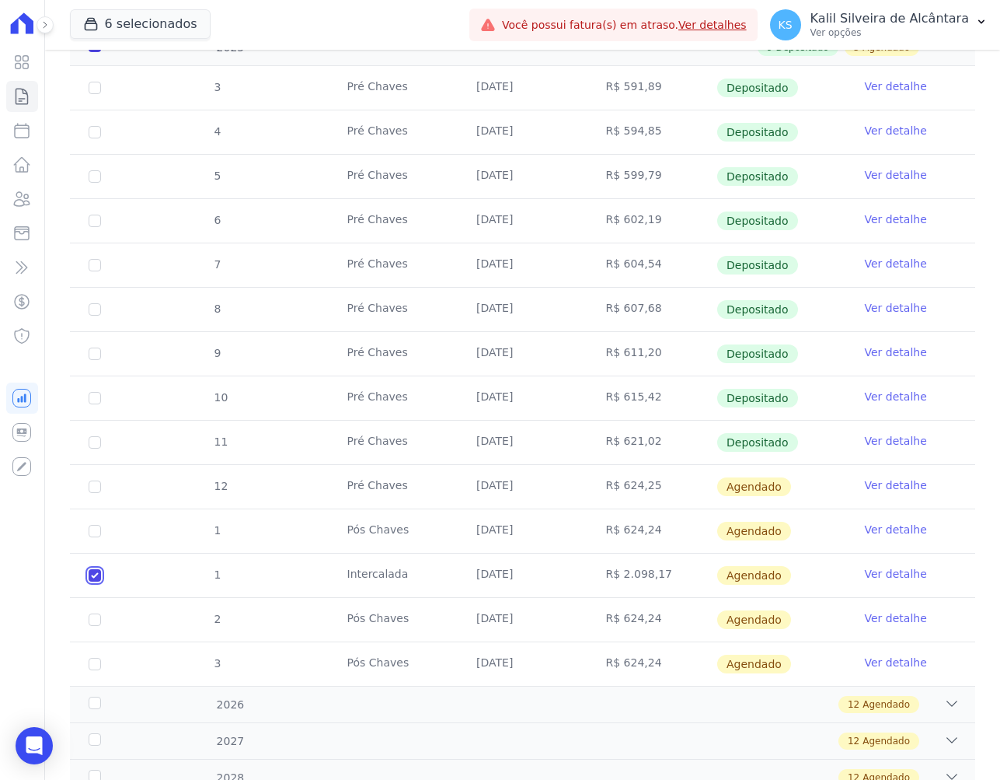
scroll to position [323, 0]
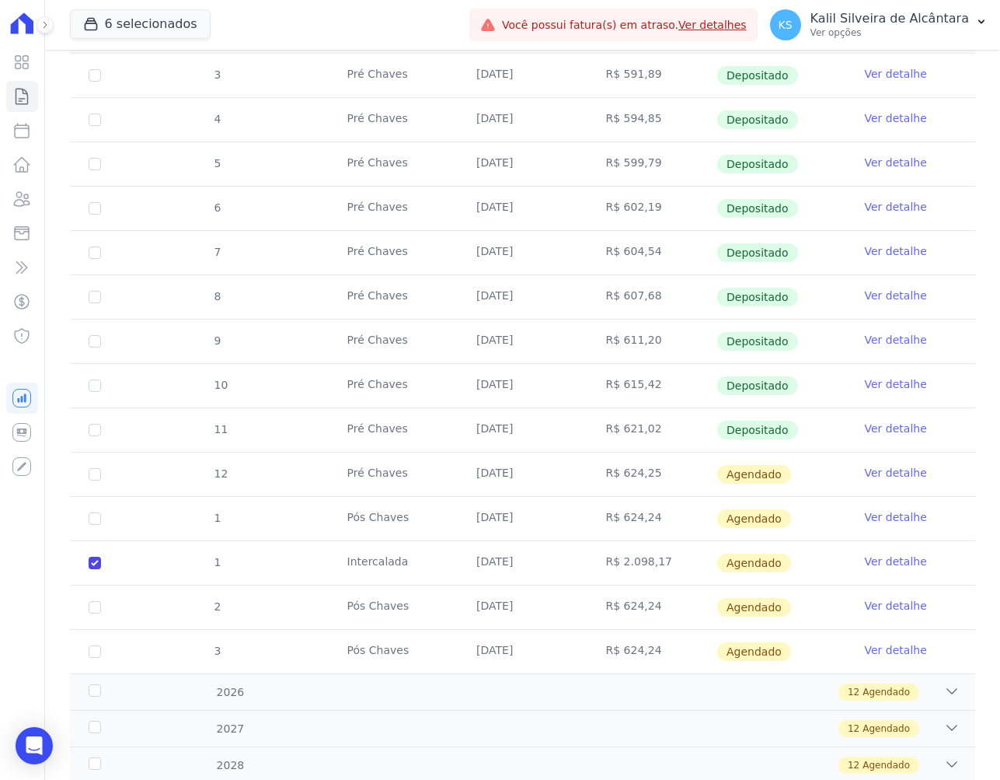
click at [97, 507] on td "1" at bounding box center [95, 519] width 50 height 44
click at [89, 514] on input "checkbox" at bounding box center [95, 518] width 12 height 12
checkbox input "true"
click at [98, 477] on input "checkbox" at bounding box center [95, 474] width 12 height 12
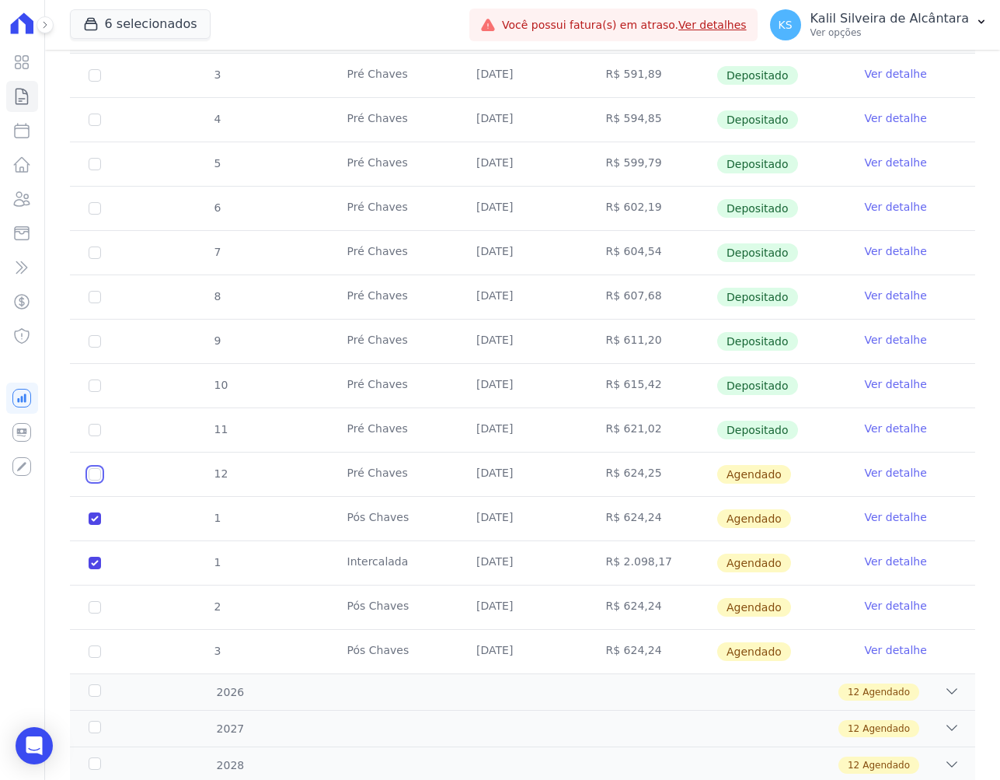
checkbox input "true"
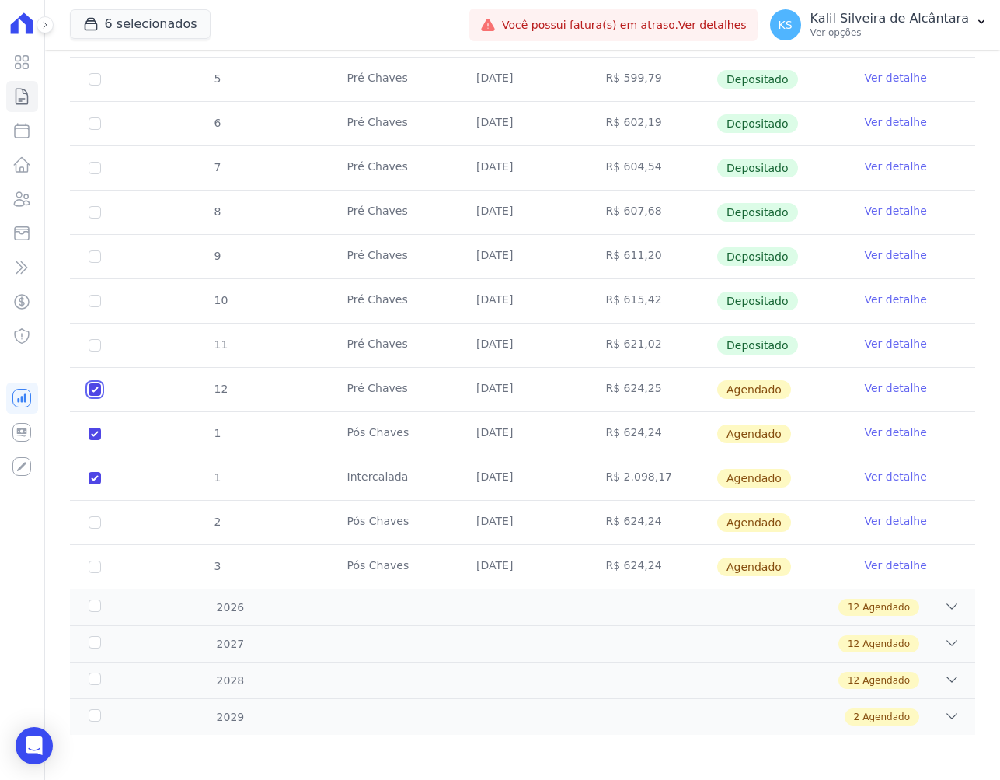
scroll to position [410, 0]
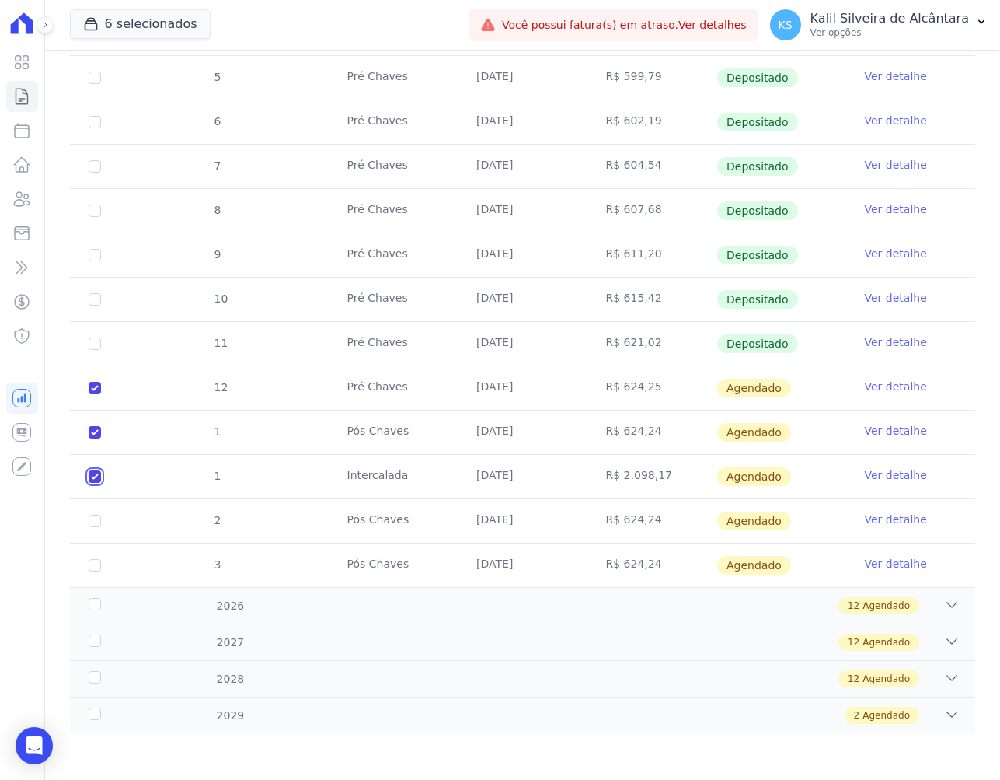
drag, startPoint x: 96, startPoint y: 477, endPoint x: 93, endPoint y: 469, distance: 8.7
click at [96, 477] on input "checkbox" at bounding box center [95, 476] width 12 height 12
checkbox input "false"
checkbox input "true"
click at [93, 436] on input "checkbox" at bounding box center [95, 432] width 12 height 12
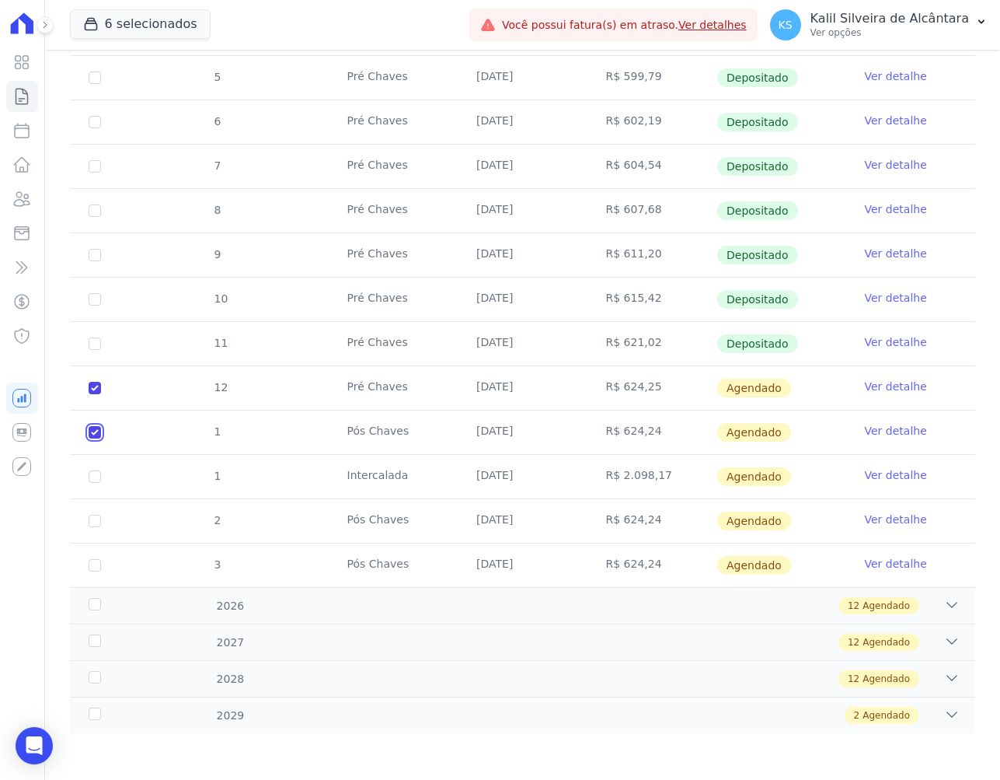
checkbox input "false"
checkbox input "true"
click at [96, 396] on td "12" at bounding box center [95, 388] width 50 height 44
click at [97, 393] on input "checkbox" at bounding box center [95, 388] width 12 height 12
checkbox input "false"
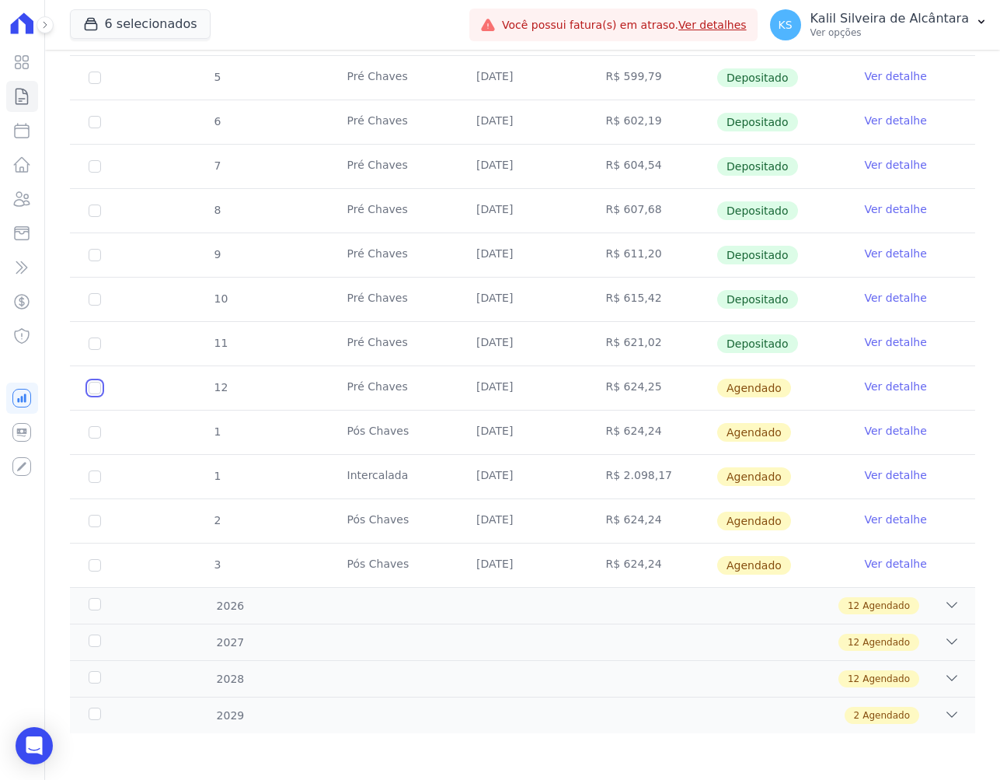
checkbox input "false"
click at [874, 383] on link "Ver detalhe" at bounding box center [896, 387] width 62 height 16
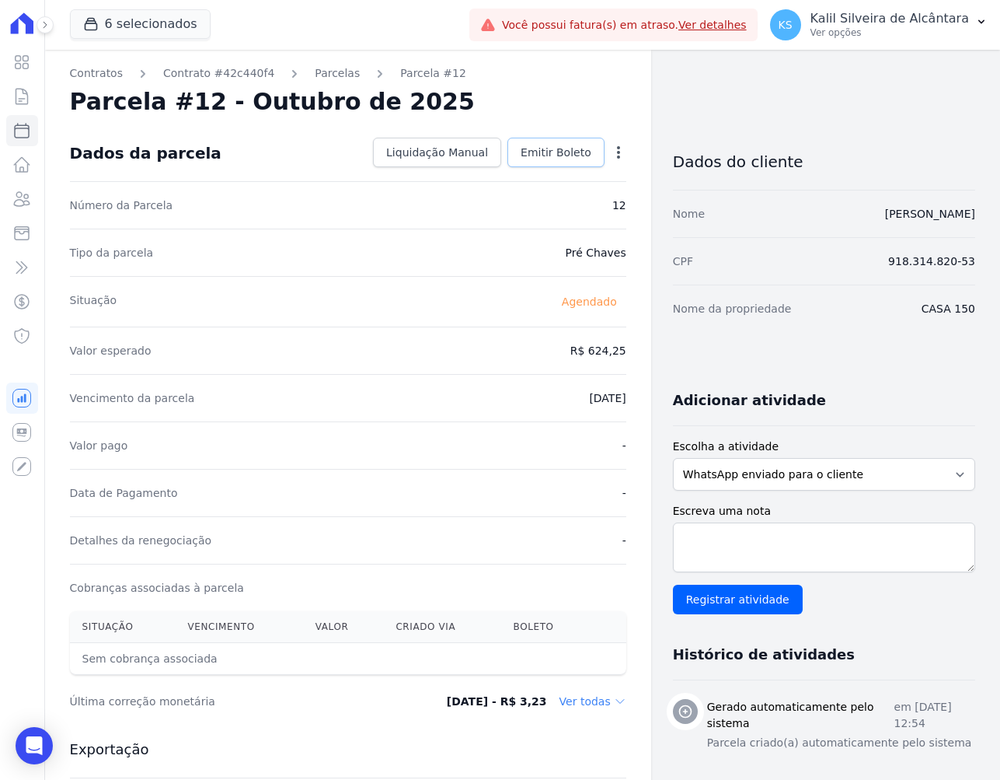
click at [581, 155] on span "Emitir Boleto" at bounding box center [556, 153] width 71 height 16
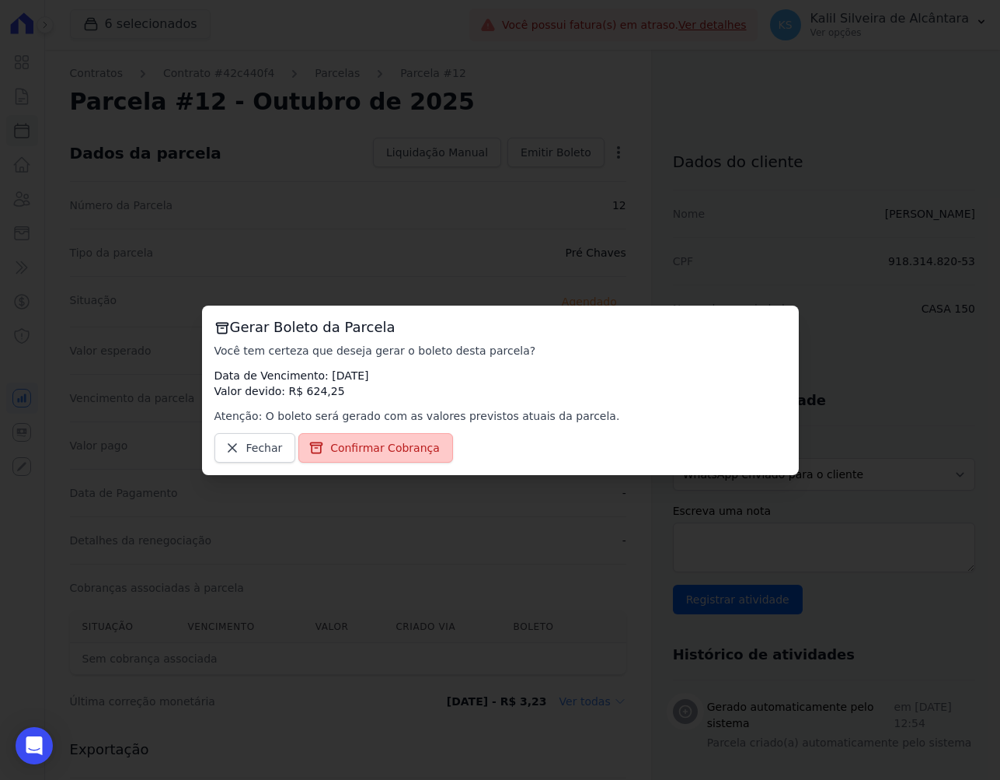
click at [354, 452] on span "Confirmar Cobrança" at bounding box center [385, 448] width 110 height 16
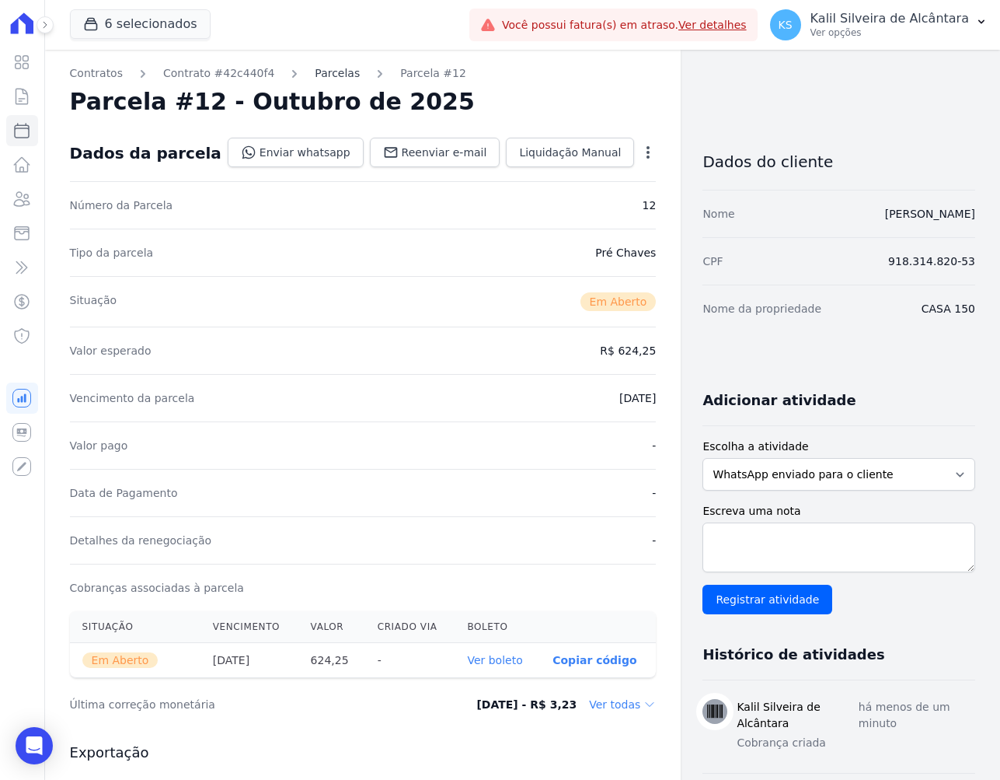
click at [315, 78] on link "Parcelas" at bounding box center [337, 73] width 45 height 16
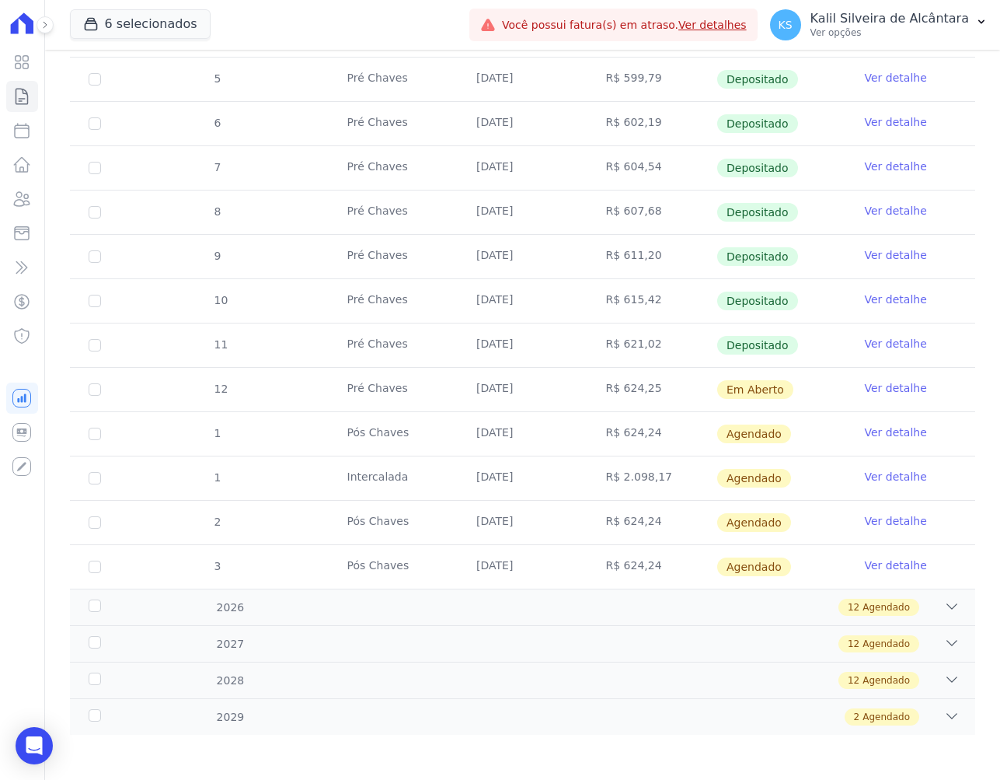
scroll to position [397, 0]
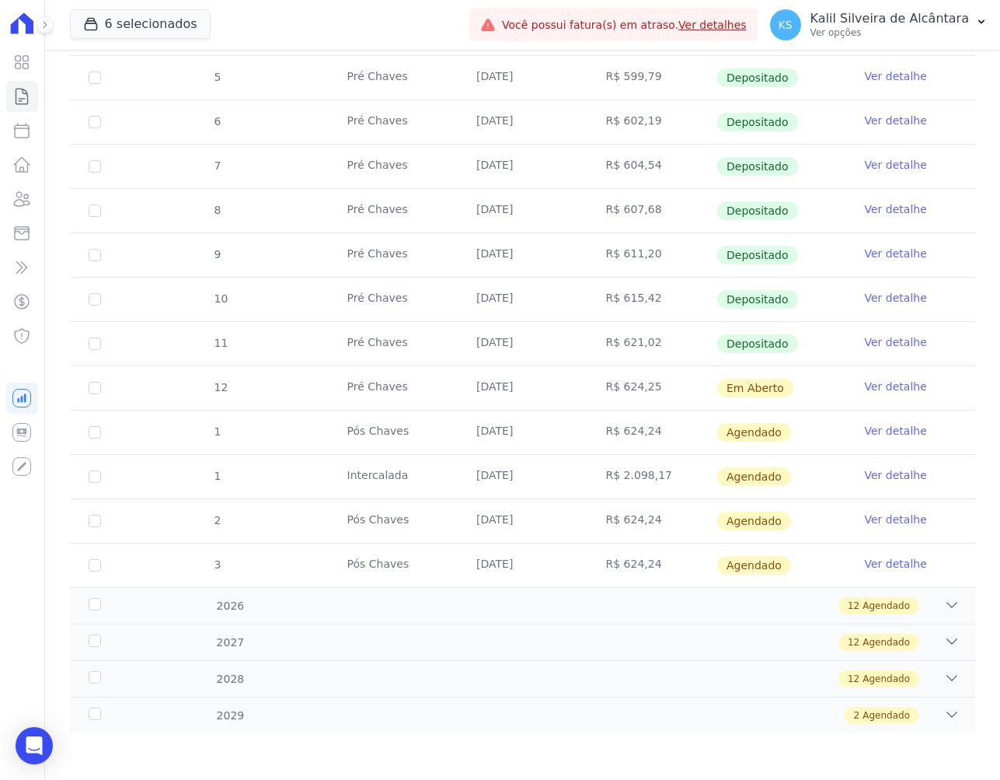
click at [885, 434] on link "Ver detalhe" at bounding box center [896, 431] width 62 height 16
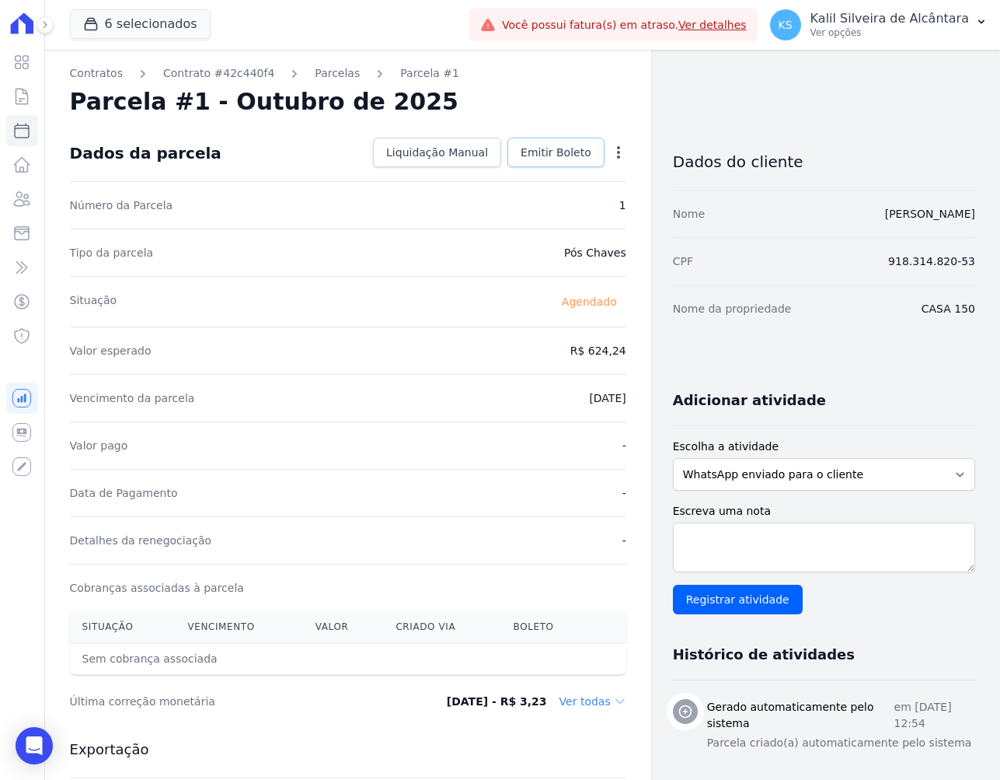
click at [556, 152] on span "Emitir Boleto" at bounding box center [556, 153] width 71 height 16
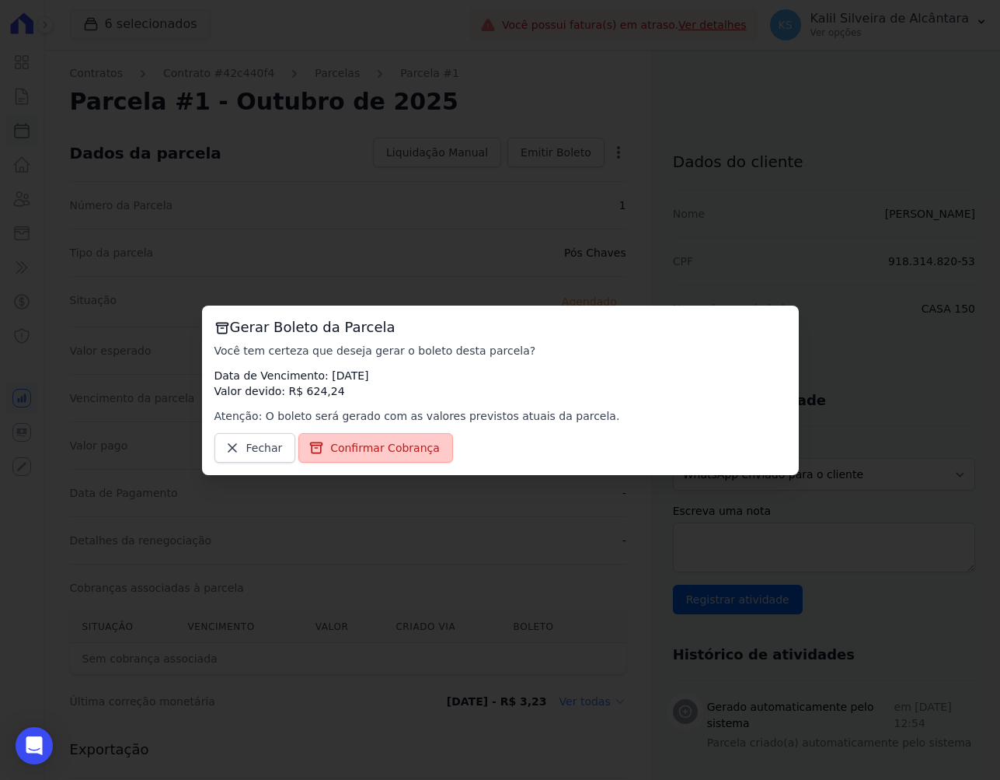
click at [348, 446] on span "Confirmar Cobrança" at bounding box center [385, 448] width 110 height 16
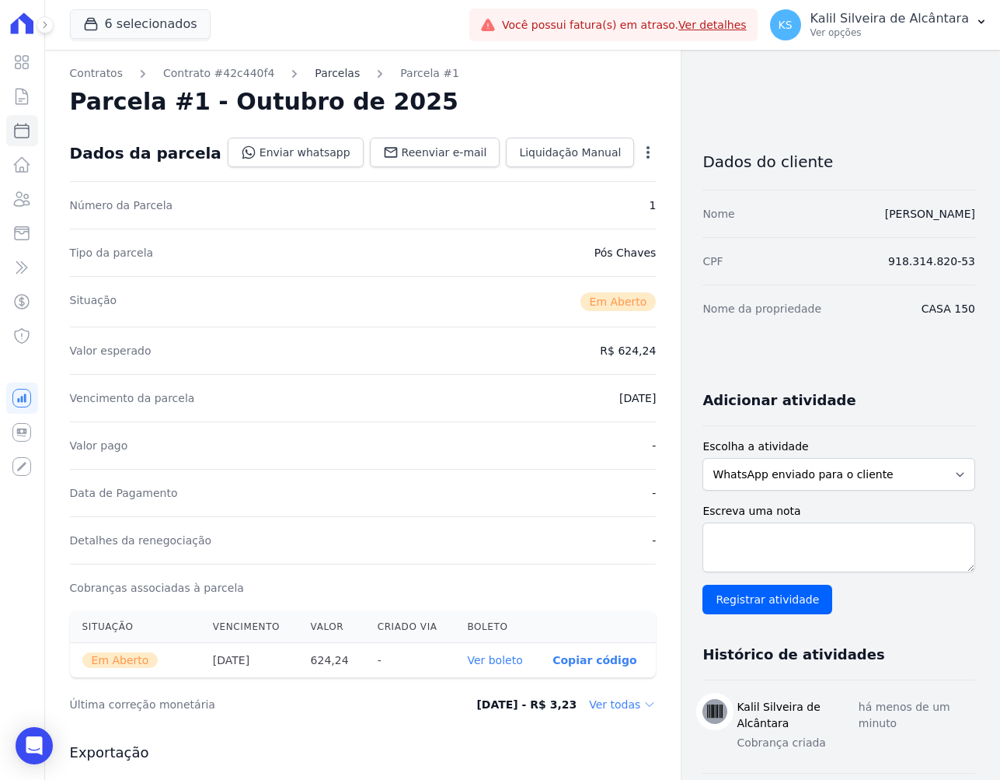
click at [315, 69] on link "Parcelas" at bounding box center [337, 73] width 45 height 16
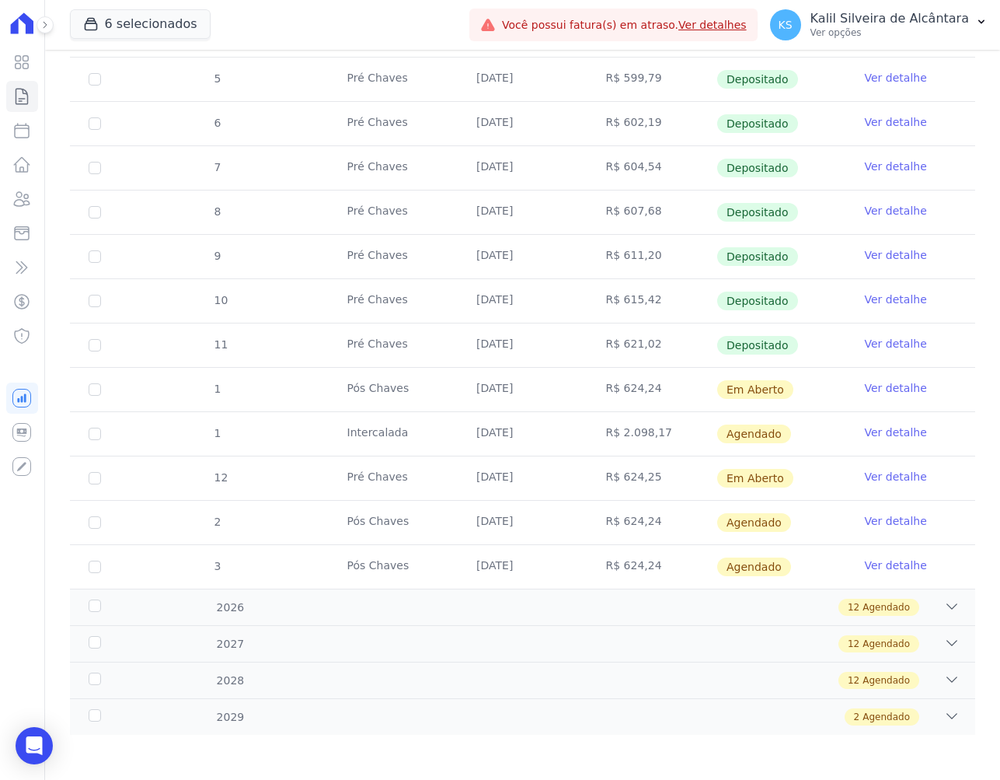
scroll to position [397, 0]
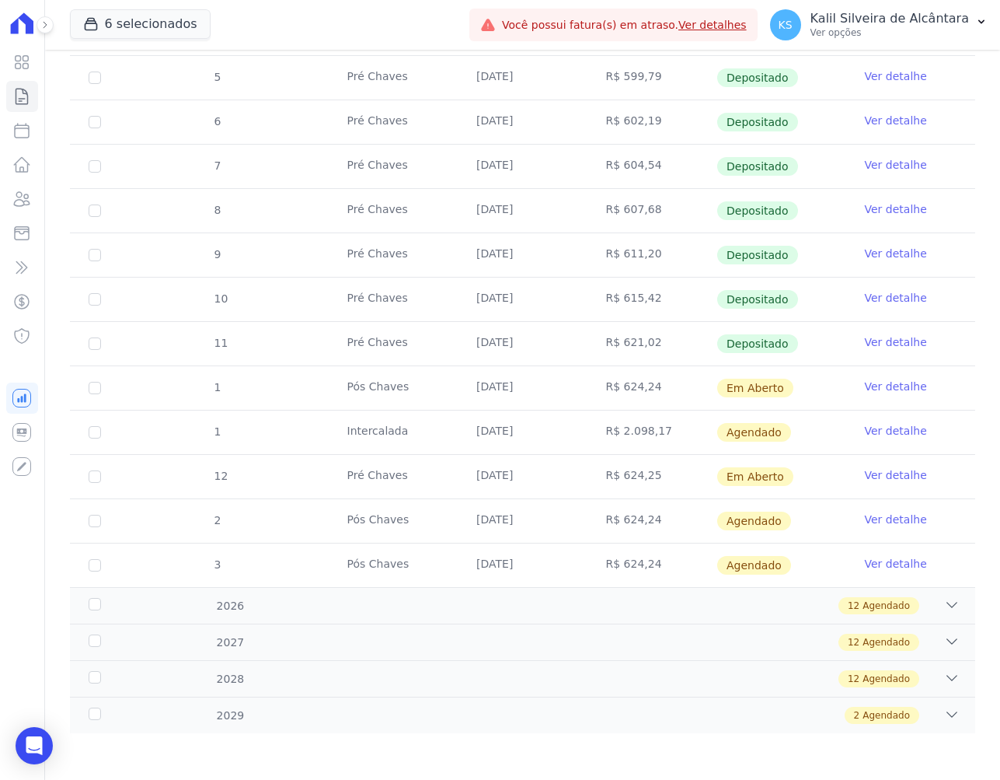
click at [878, 481] on link "Ver detalhe" at bounding box center [896, 475] width 62 height 16
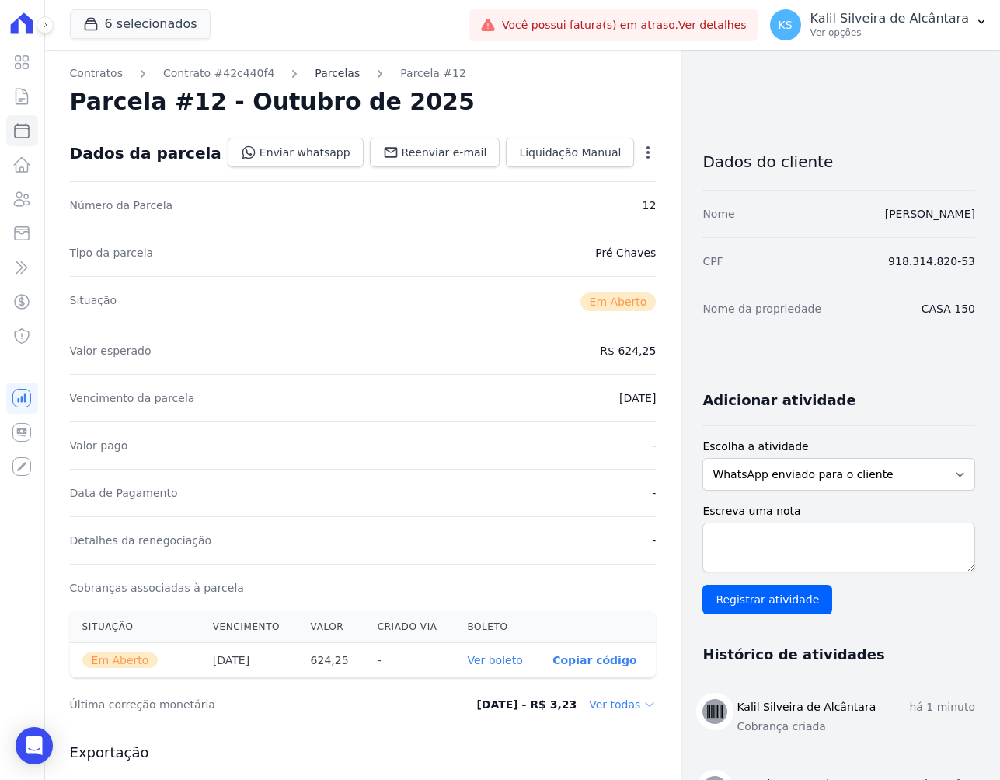
click at [323, 73] on link "Parcelas" at bounding box center [337, 73] width 45 height 16
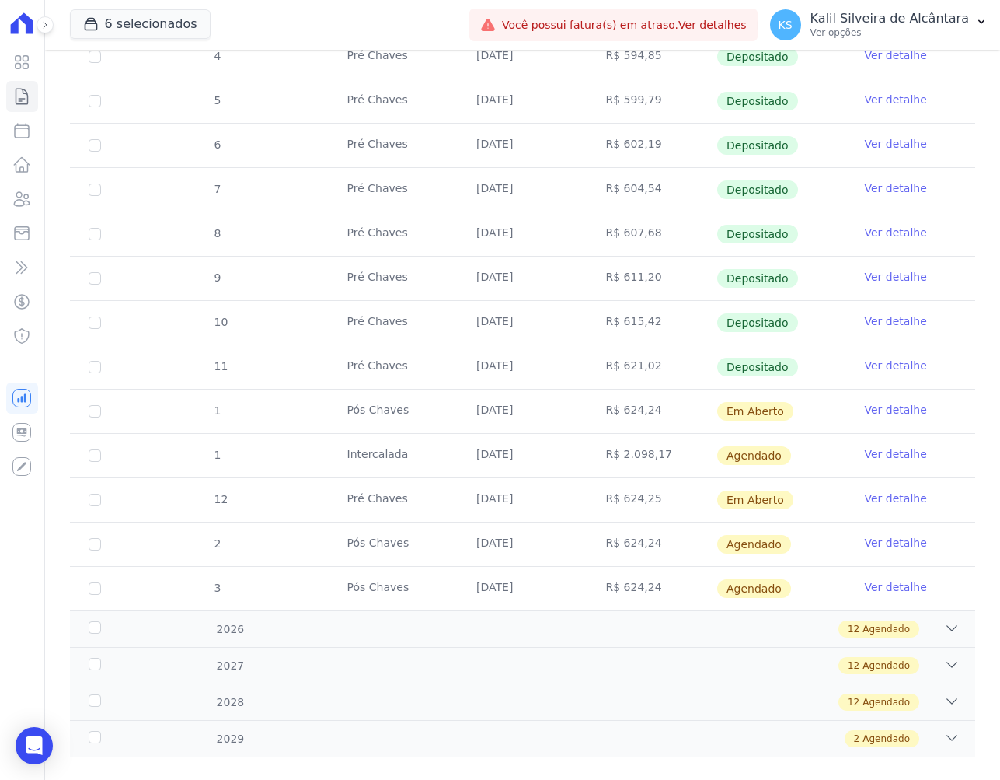
scroll to position [397, 0]
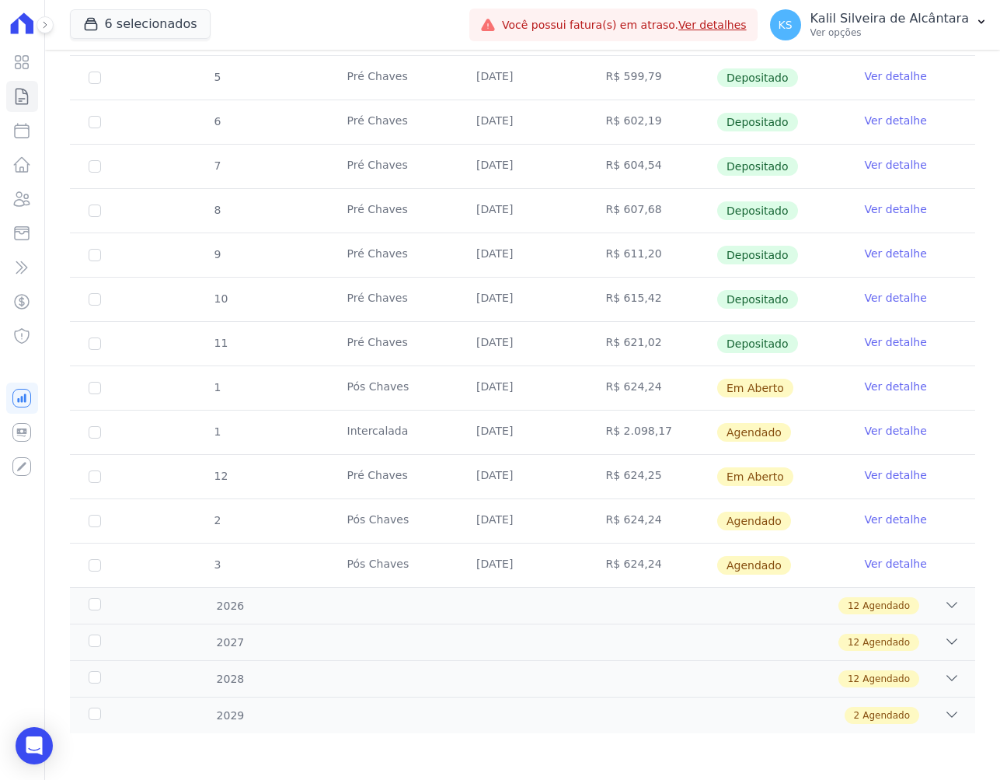
click at [876, 435] on link "Ver detalhe" at bounding box center [896, 431] width 62 height 16
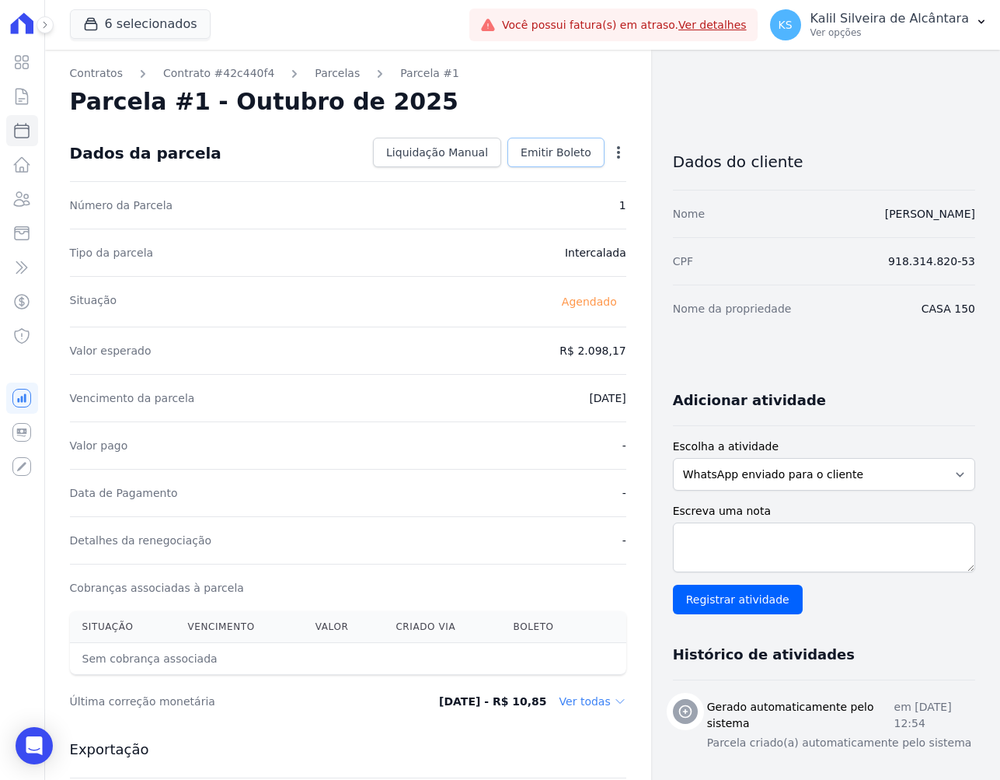
click at [529, 152] on span "Emitir Boleto" at bounding box center [556, 153] width 71 height 16
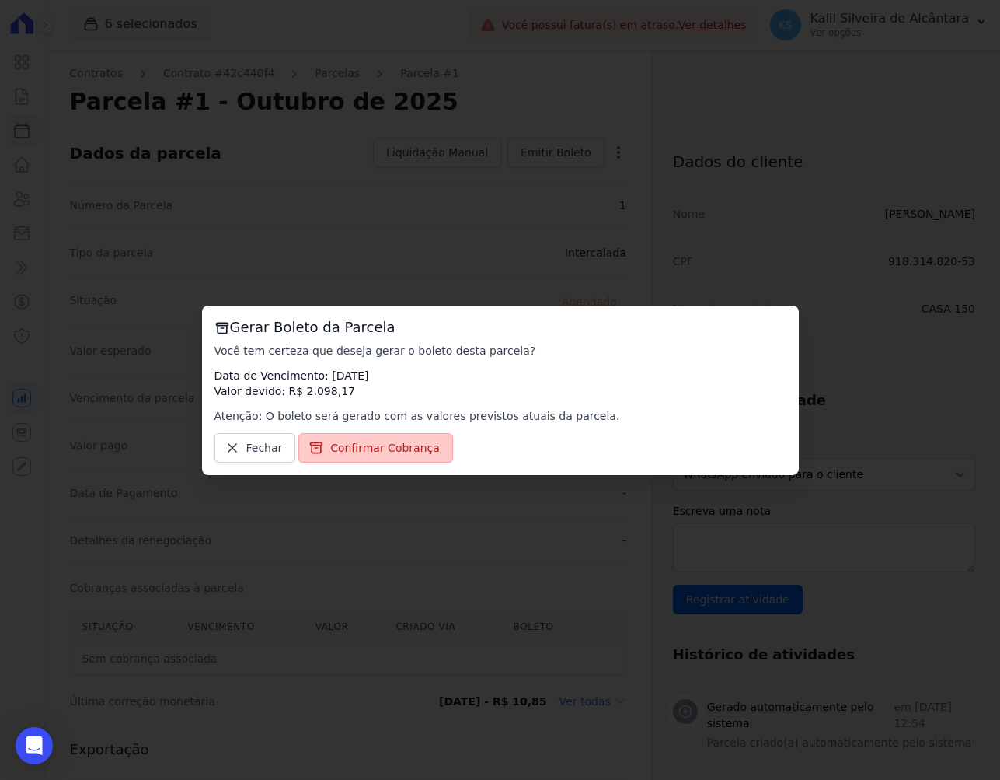
click at [397, 446] on span "Confirmar Cobrança" at bounding box center [385, 448] width 110 height 16
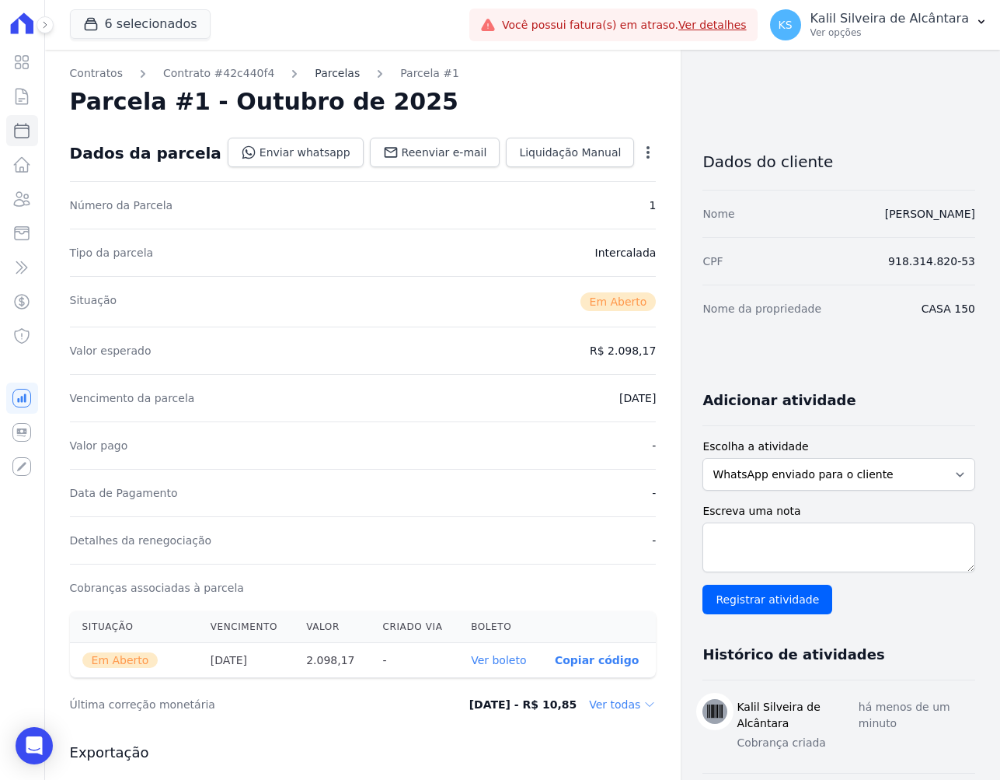
click at [316, 79] on link "Parcelas" at bounding box center [337, 73] width 45 height 16
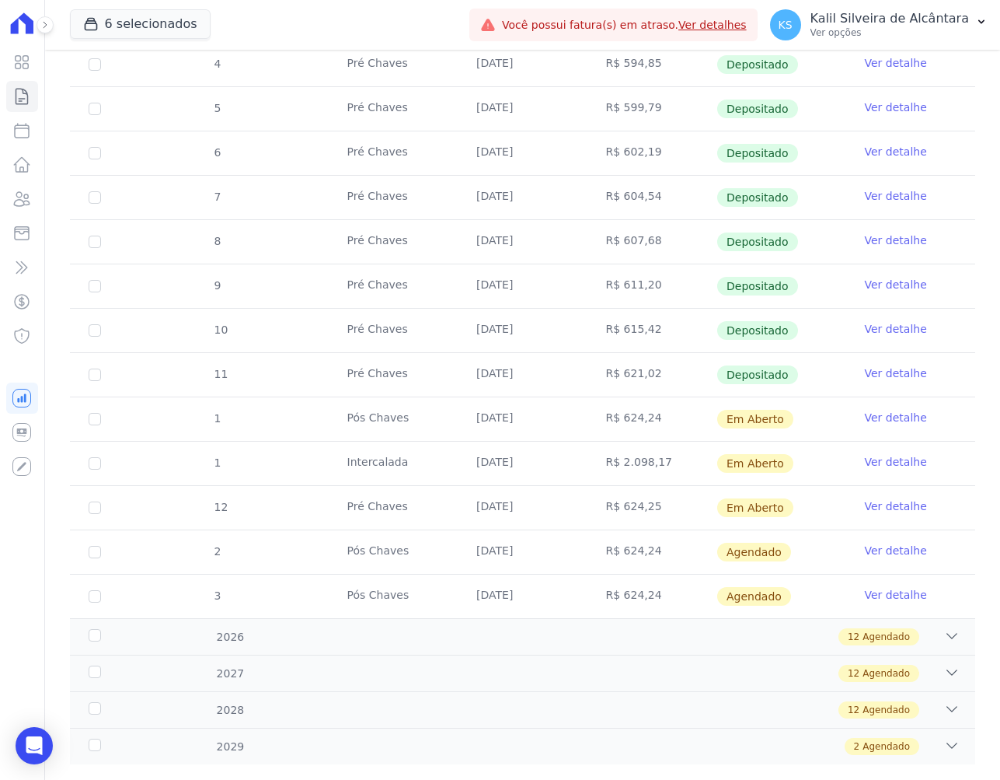
scroll to position [397, 0]
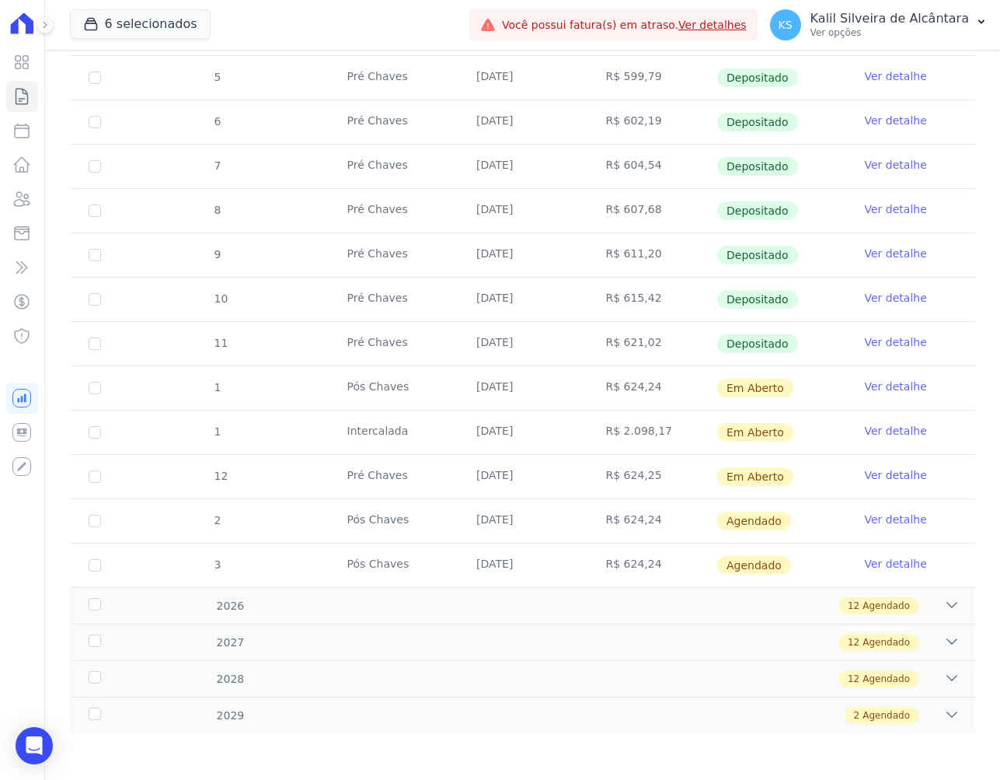
drag, startPoint x: 533, startPoint y: 474, endPoint x: 201, endPoint y: 393, distance: 341.8
click at [201, 393] on tbody "3 Pré Chaves 25/01/2025 R$ 591,89 Depositado Ver detalhe 4 Pré Chaves 25/02/202…" at bounding box center [523, 277] width 906 height 620
click at [89, 472] on input "checkbox" at bounding box center [95, 476] width 12 height 12
checkbox input "true"
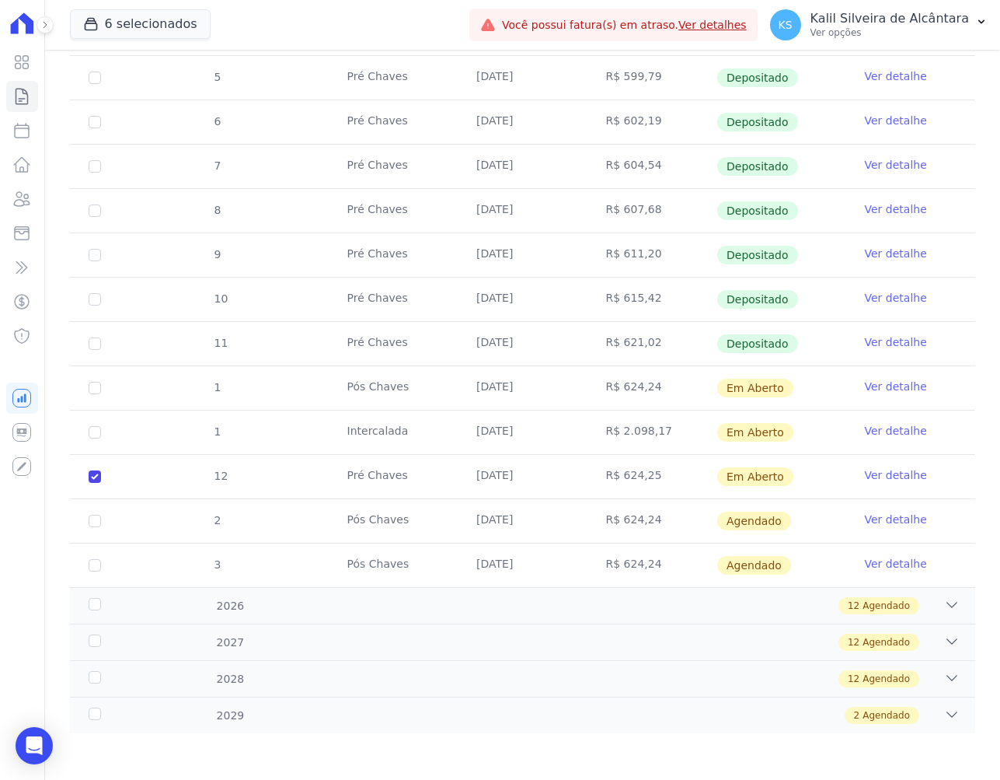
checkbox input "true"
click at [95, 432] on input "checkbox" at bounding box center [95, 432] width 12 height 12
checkbox input "true"
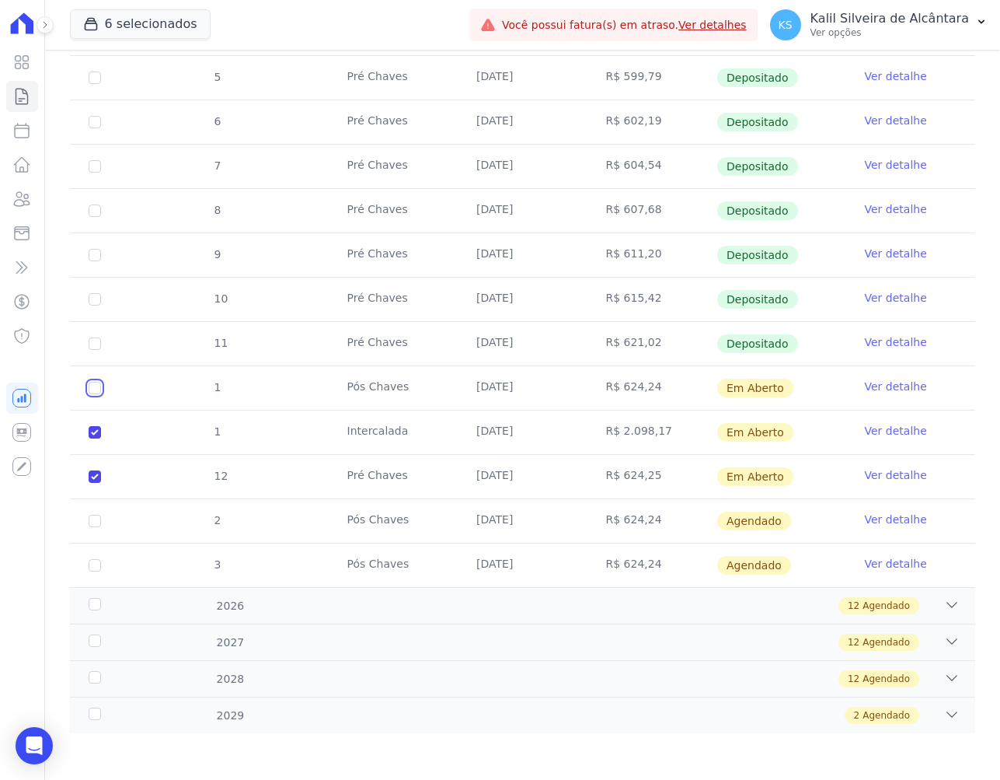
click at [95, 386] on input "checkbox" at bounding box center [95, 388] width 12 height 12
checkbox input "true"
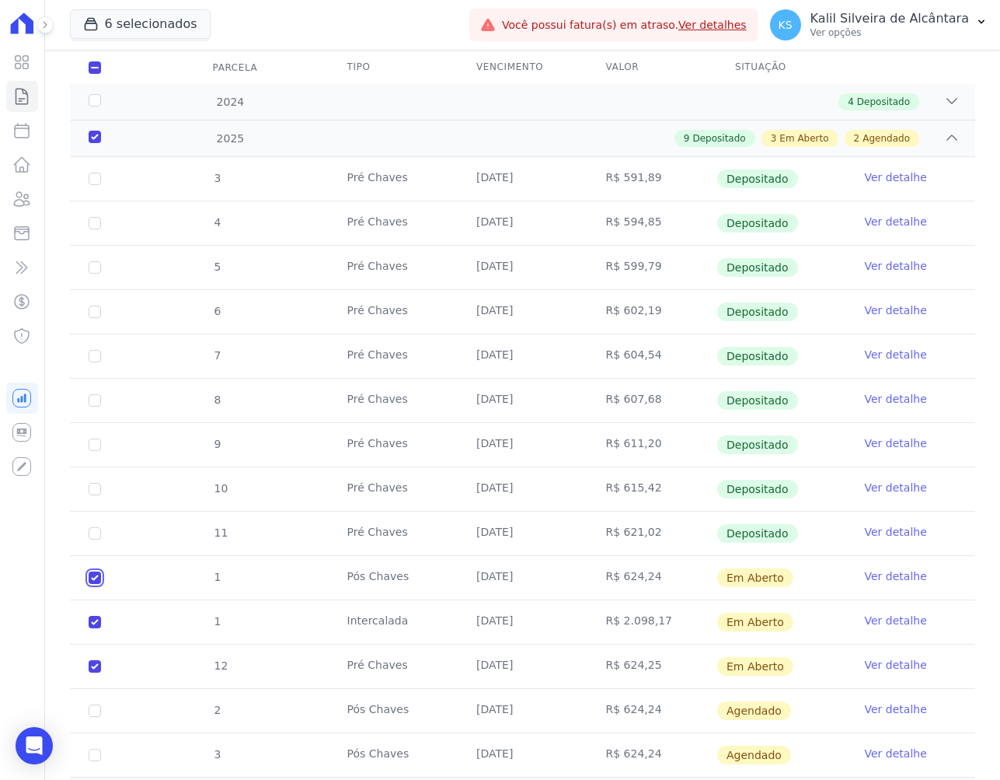
scroll to position [233, 0]
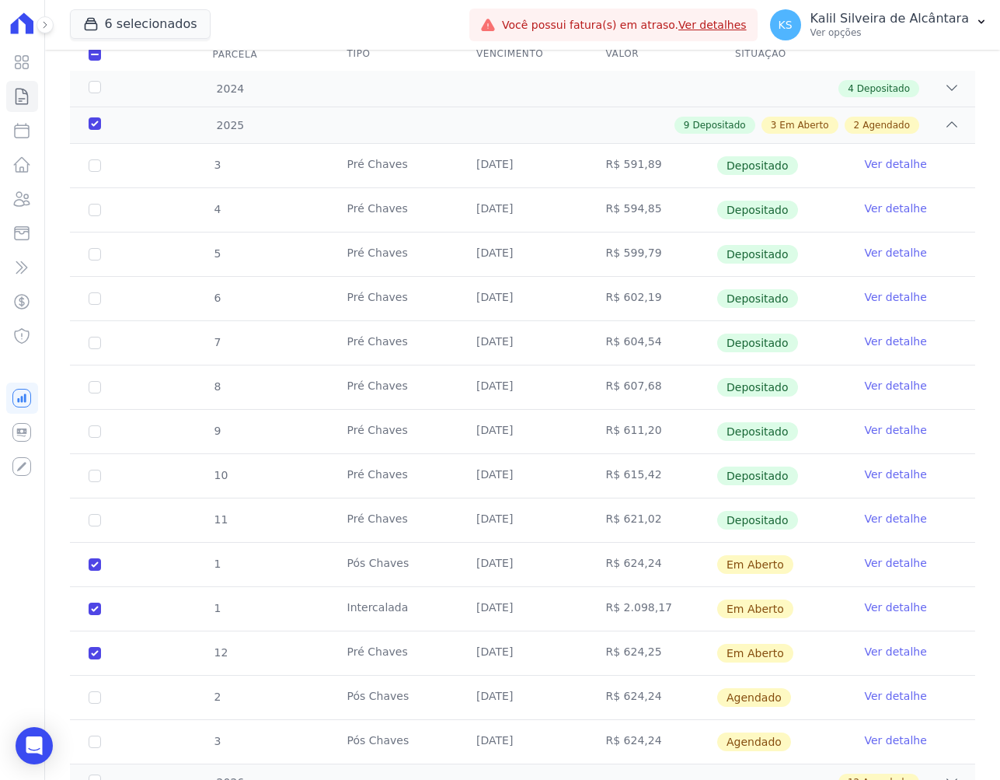
click at [363, 595] on td "Intercalada" at bounding box center [393, 609] width 129 height 44
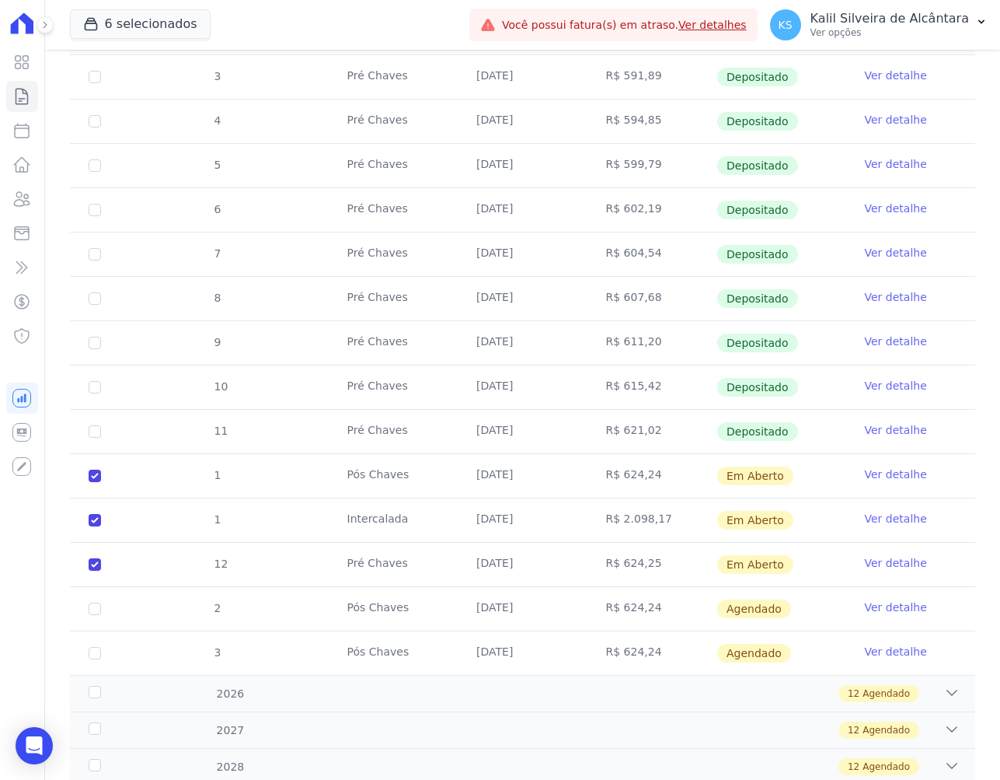
scroll to position [389, 0]
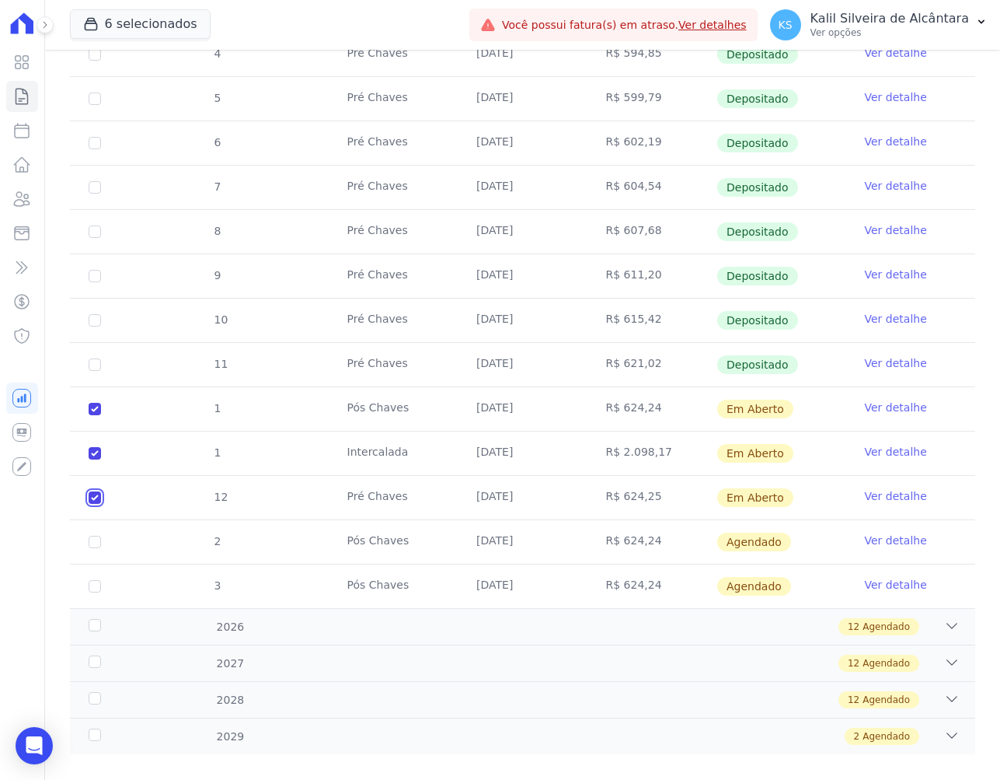
drag, startPoint x: 96, startPoint y: 498, endPoint x: 90, endPoint y: 456, distance: 42.4
click at [96, 498] on input "checkbox" at bounding box center [95, 497] width 12 height 12
checkbox input "false"
checkbox input "true"
click at [90, 453] on input "checkbox" at bounding box center [95, 453] width 12 height 12
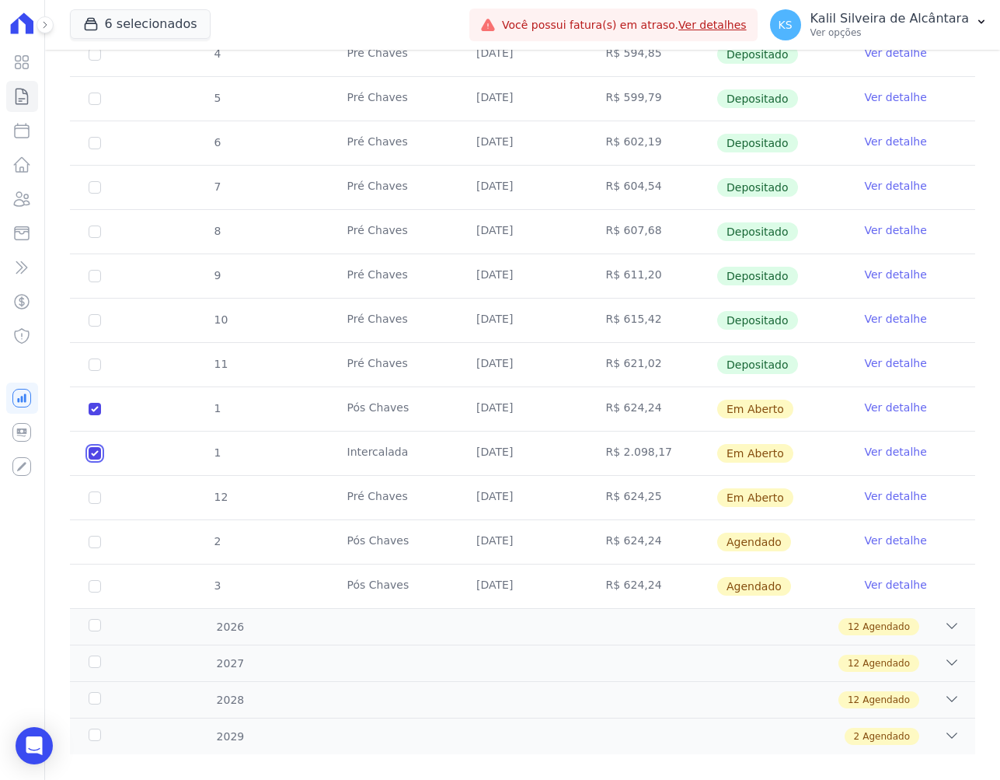
checkbox input "false"
checkbox input "true"
click at [93, 406] on input "checkbox" at bounding box center [95, 409] width 12 height 12
checkbox input "false"
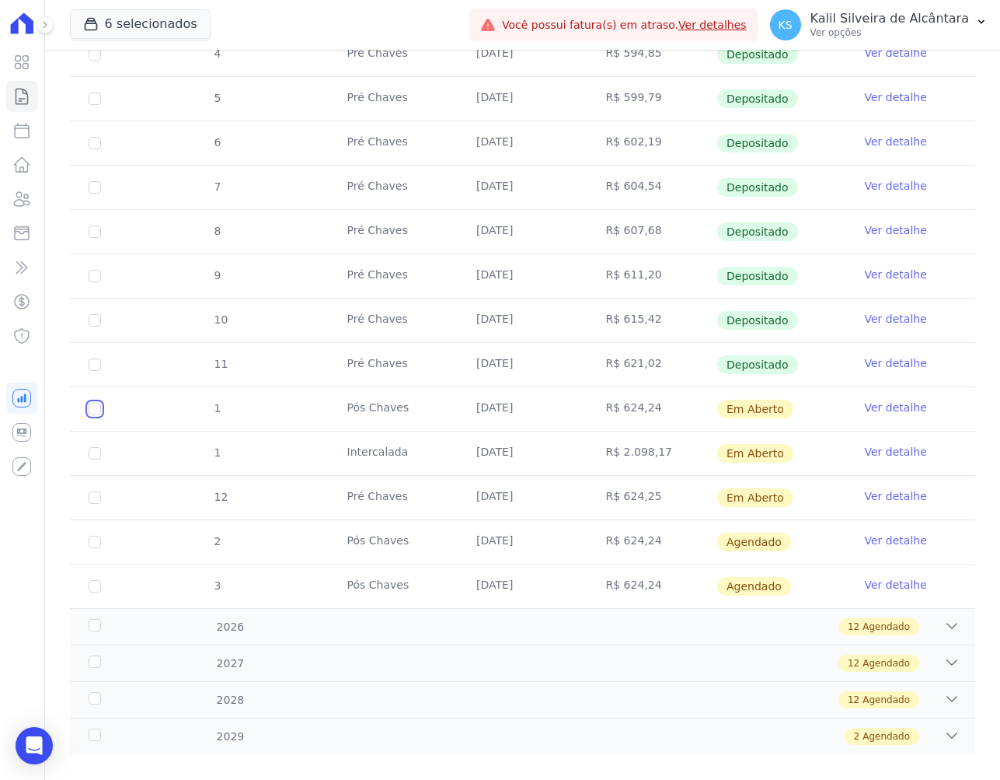
checkbox input "false"
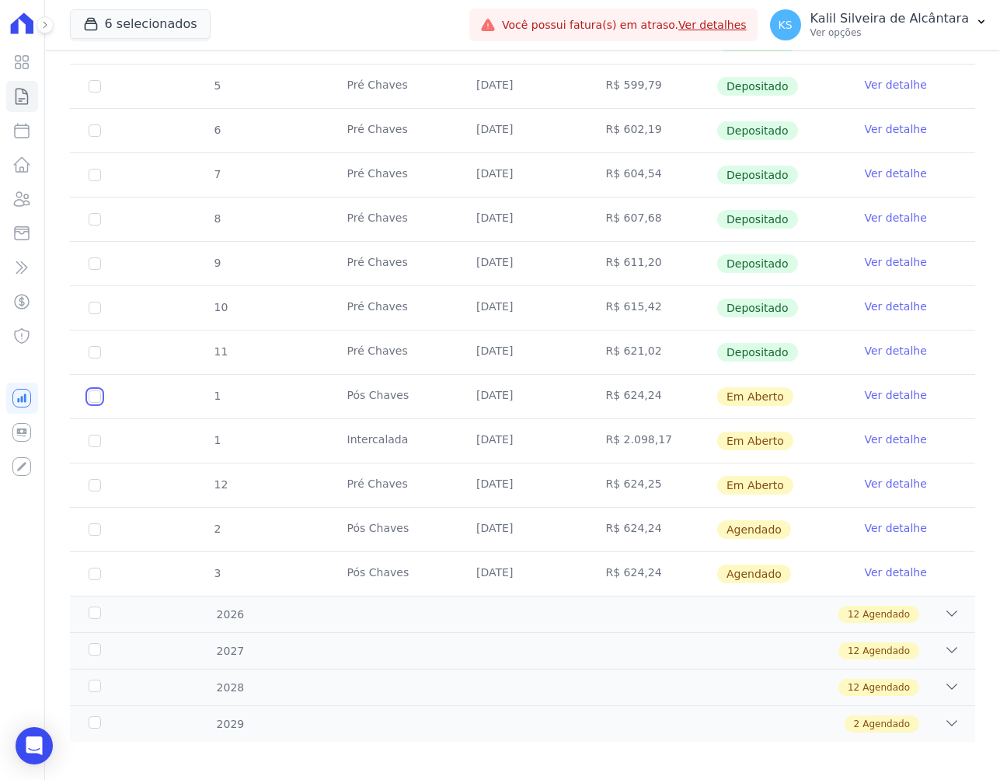
scroll to position [376, 0]
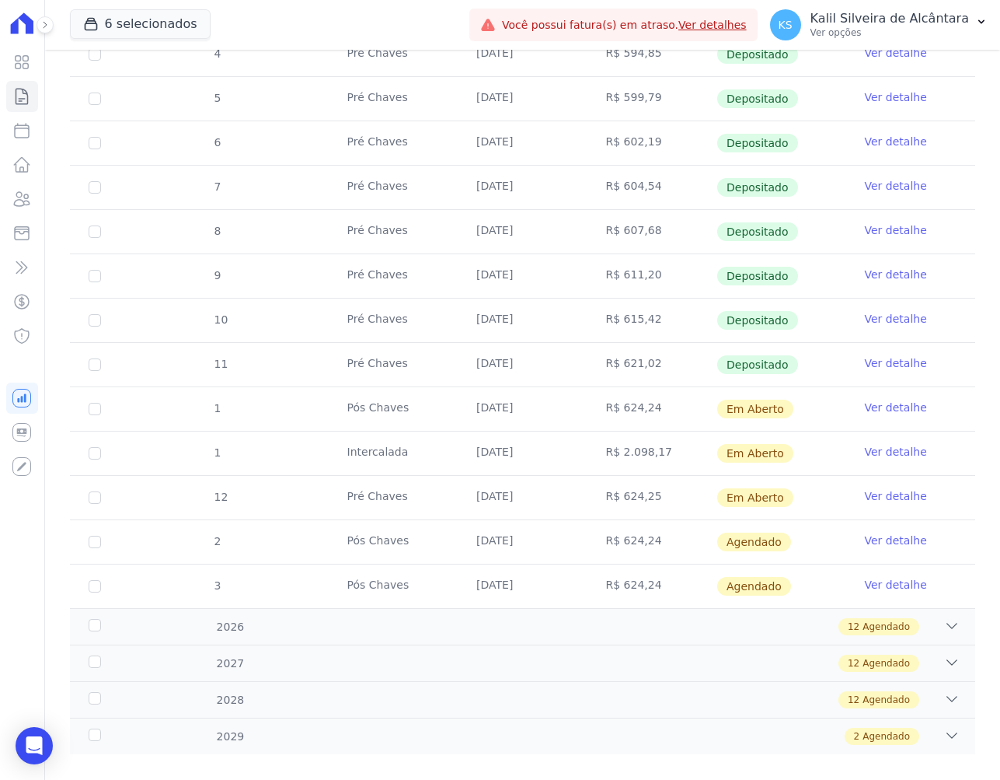
click at [883, 405] on link "Ver detalhe" at bounding box center [896, 408] width 62 height 16
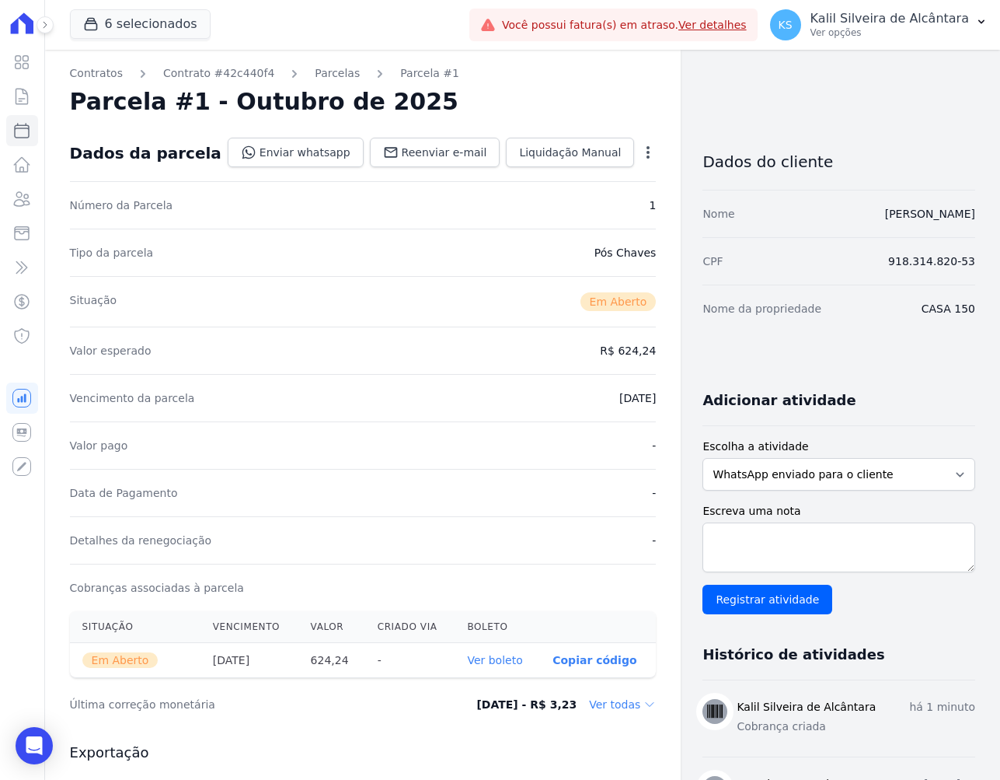
click at [641, 150] on icon "button" at bounding box center [649, 153] width 16 height 16
click at [544, 178] on link "Alterar" at bounding box center [581, 173] width 137 height 28
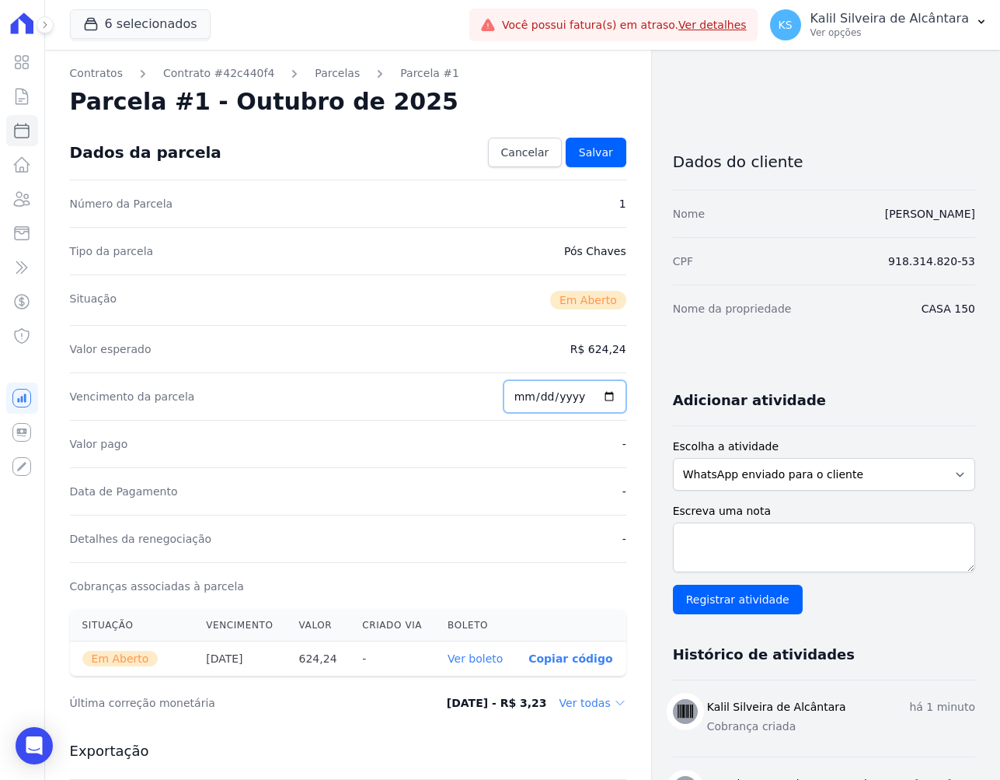
click at [522, 399] on input "2025-10-25" at bounding box center [565, 396] width 123 height 33
type input "2025-10-13"
click at [531, 400] on input "0001-01-13" at bounding box center [565, 396] width 123 height 33
click at [527, 400] on input "0001-01-13" at bounding box center [565, 396] width 123 height 33
click at [521, 396] on input "0001-01-13" at bounding box center [565, 396] width 123 height 33
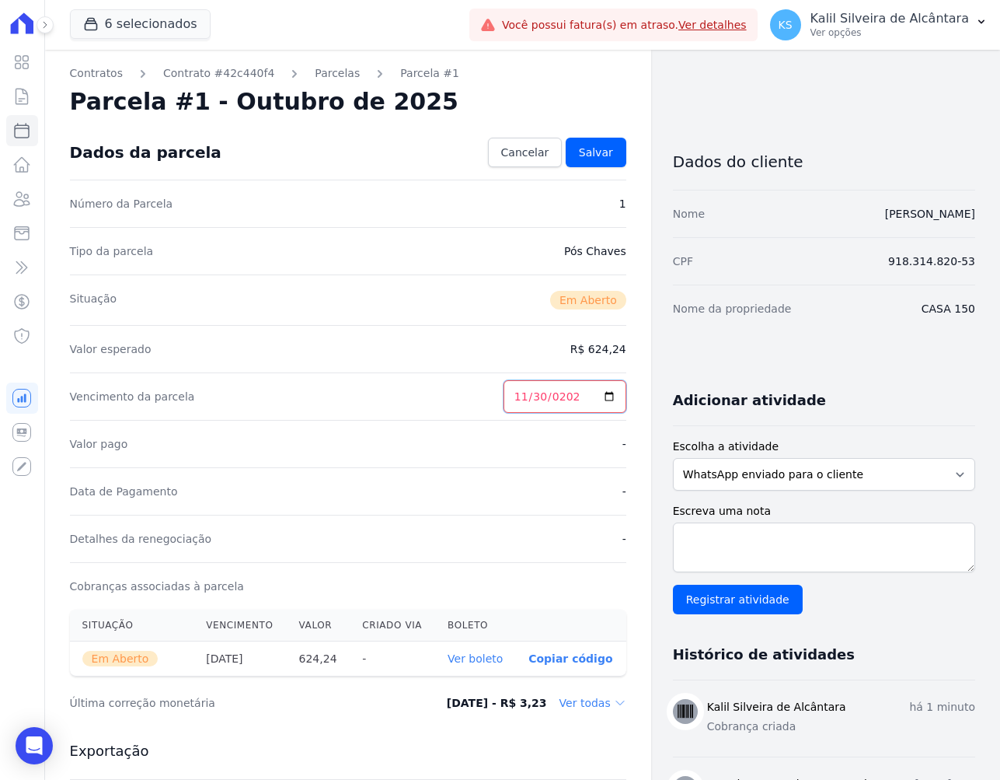
type input "2025-11-30"
click at [508, 428] on div "Valor pago -" at bounding box center [348, 443] width 557 height 47
click at [602, 153] on span "Salvar" at bounding box center [596, 153] width 34 height 16
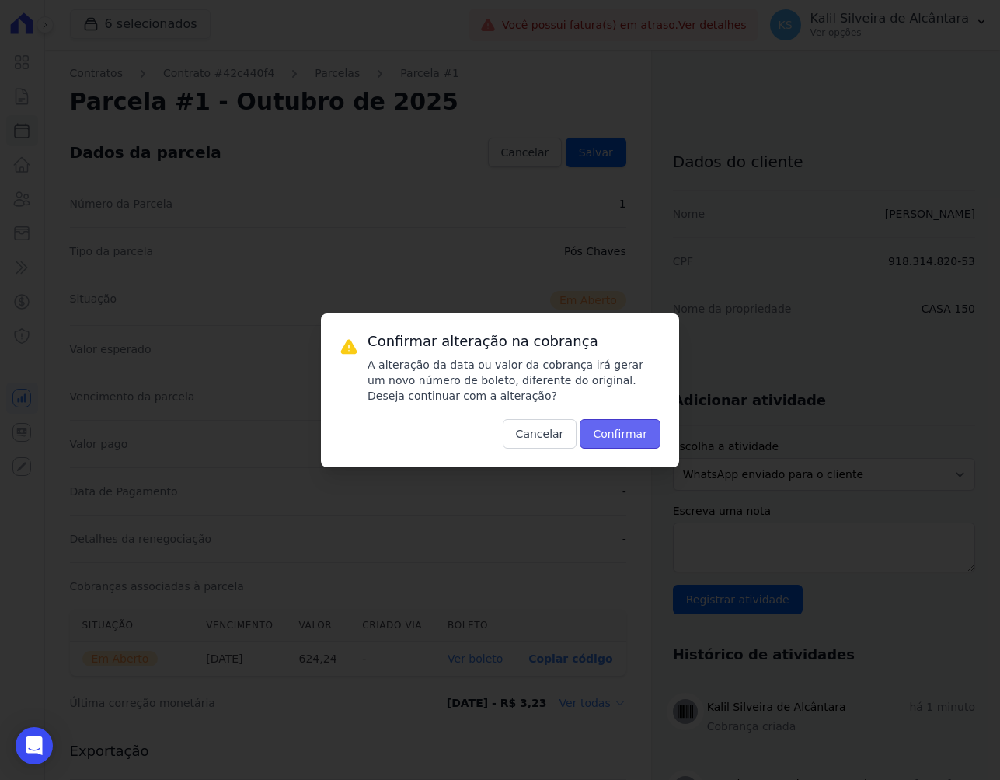
click at [627, 425] on button "Confirmar" at bounding box center [620, 434] width 81 height 30
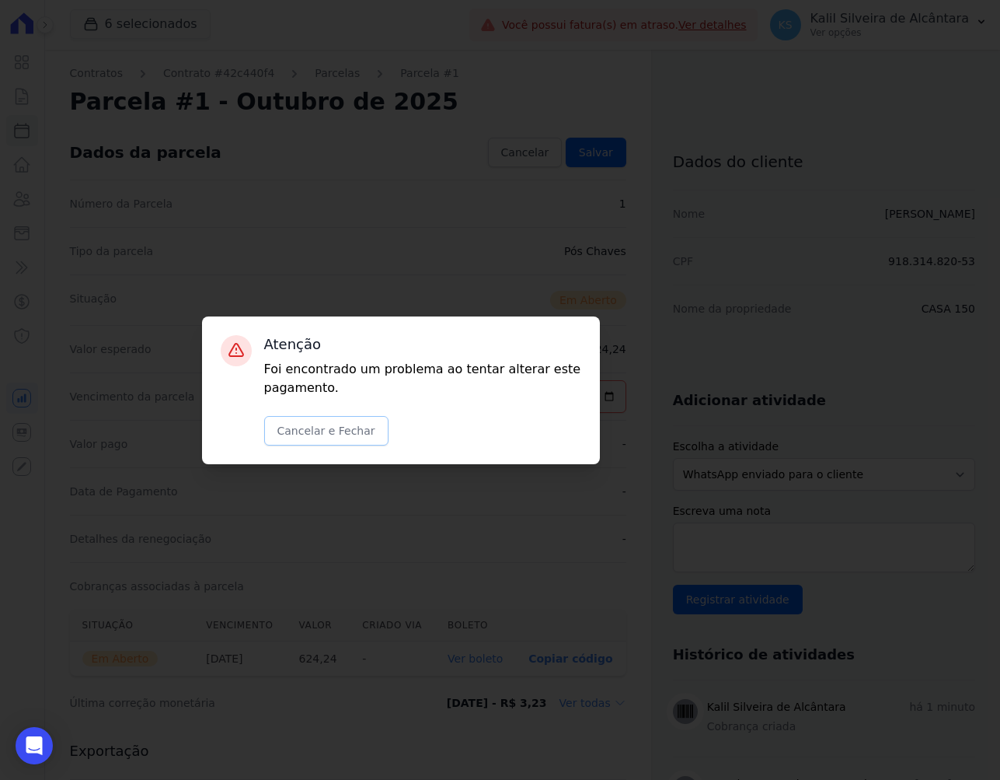
click at [317, 439] on button "Cancelar e Fechar" at bounding box center [326, 431] width 124 height 30
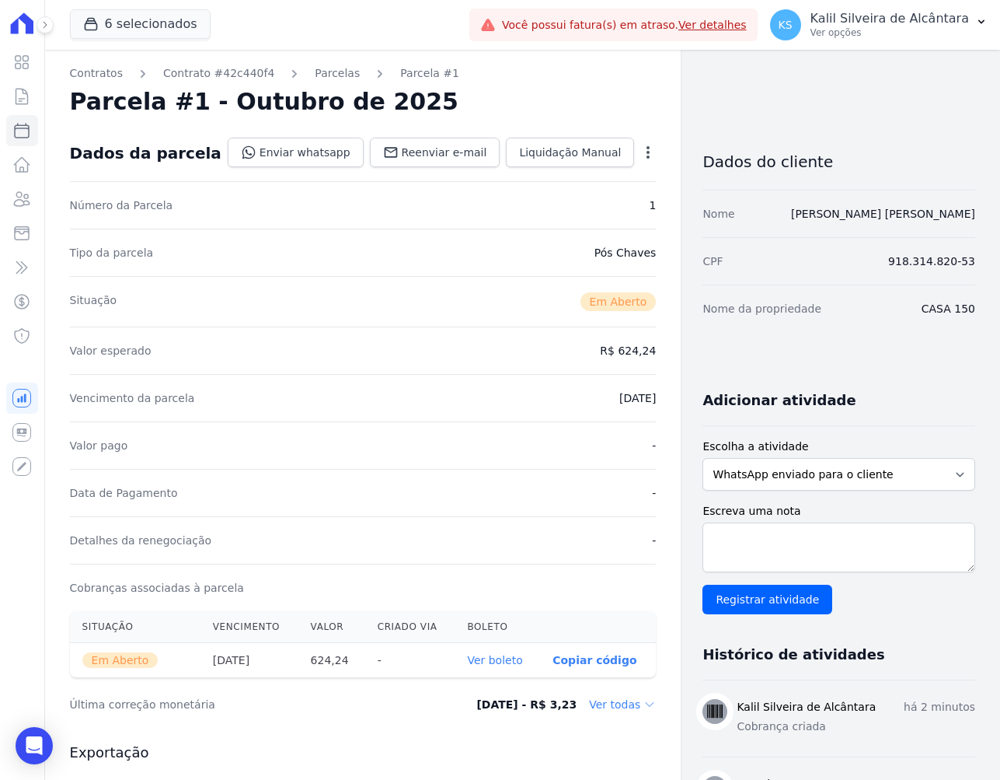
click at [634, 151] on div "Open options Alterar Cancelar Cobrança Cancelar boleto Você está prestes a canc…" at bounding box center [645, 154] width 22 height 26
click at [641, 149] on icon "button" at bounding box center [649, 153] width 16 height 16
click at [536, 206] on link "Cancelar Cobrança" at bounding box center [581, 201] width 137 height 28
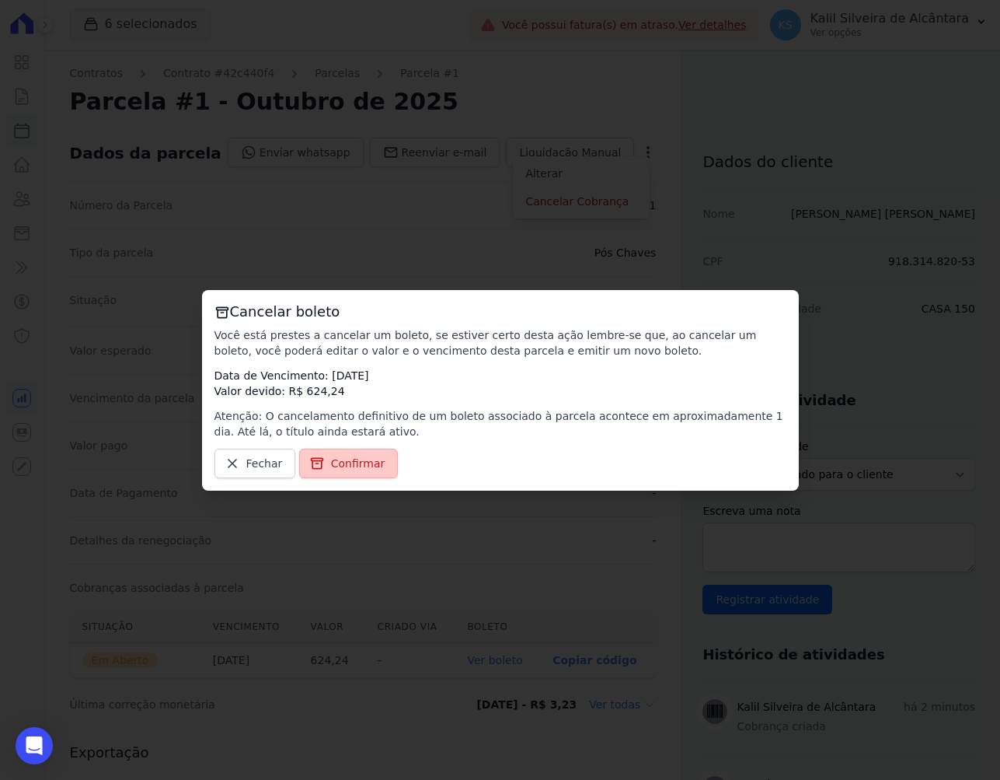
click at [351, 459] on span "Confirmar" at bounding box center [358, 464] width 54 height 16
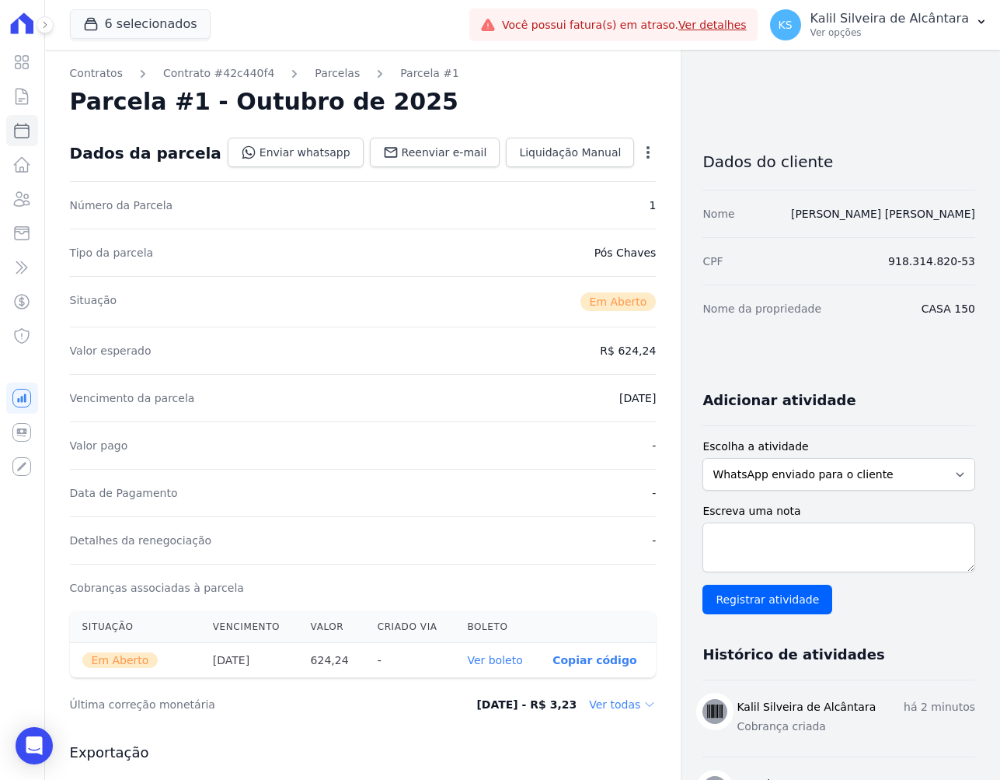
click at [314, 63] on div "Contratos Contrato #42c440f4 [GEOGRAPHIC_DATA] Parcela #1 [GEOGRAPHIC_DATA] #1 …" at bounding box center [363, 551] width 637 height 1003
click at [317, 77] on link "Parcelas" at bounding box center [337, 73] width 45 height 16
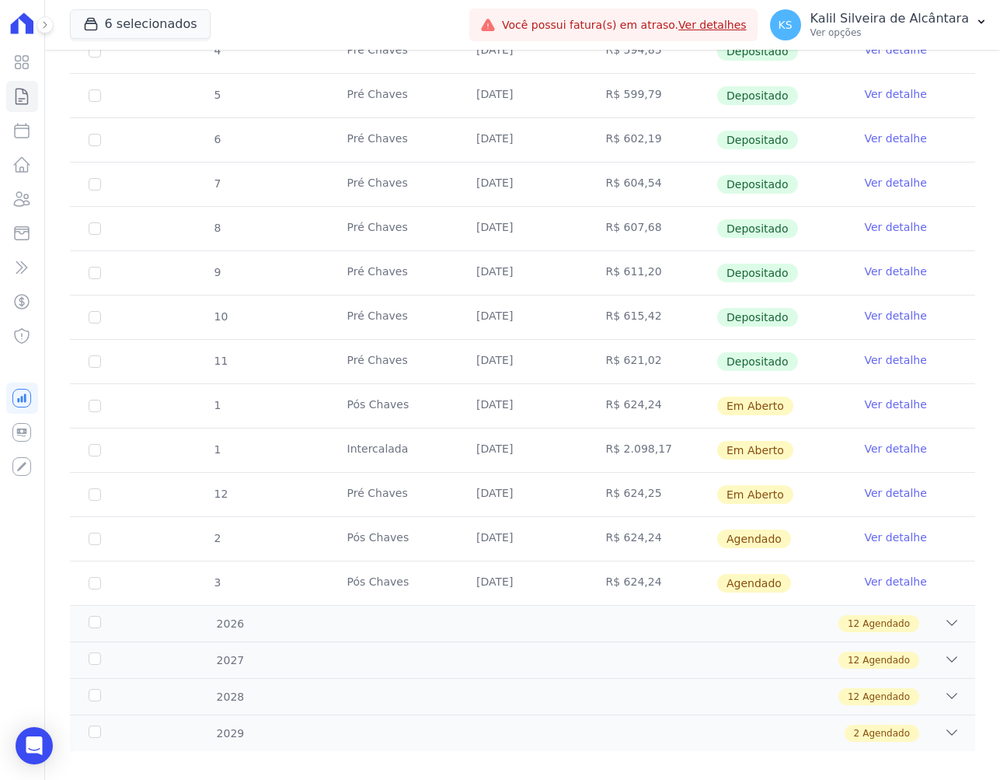
scroll to position [389, 0]
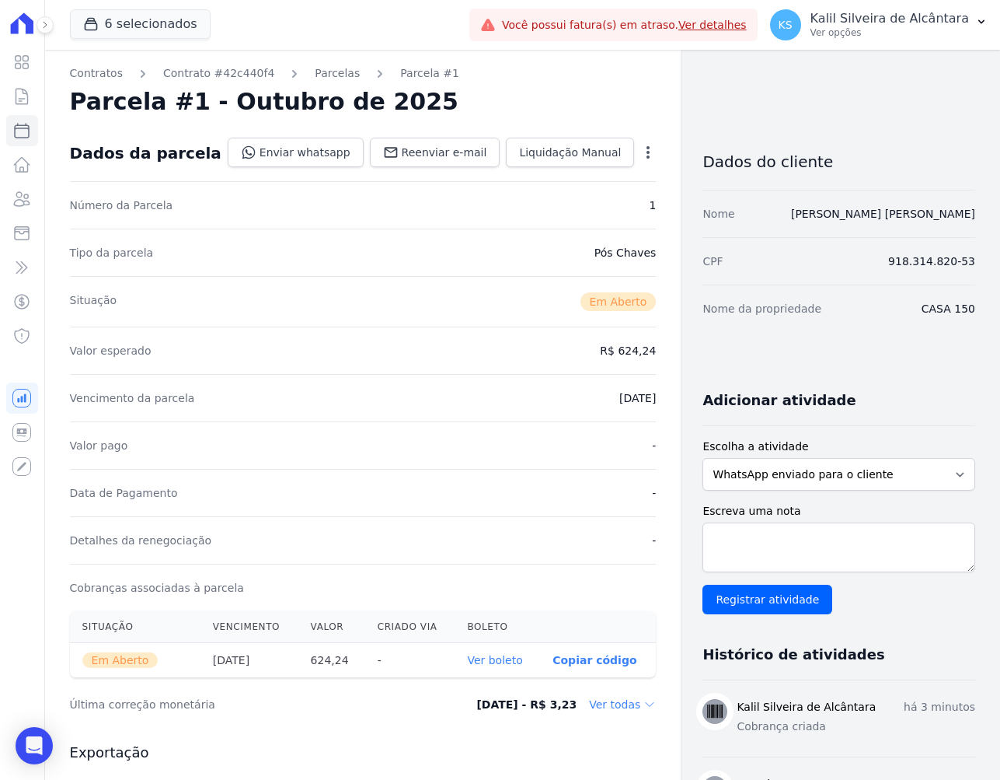
click at [641, 152] on icon "button" at bounding box center [649, 153] width 16 height 16
click at [527, 205] on link "Cancelar Cobrança" at bounding box center [581, 201] width 137 height 28
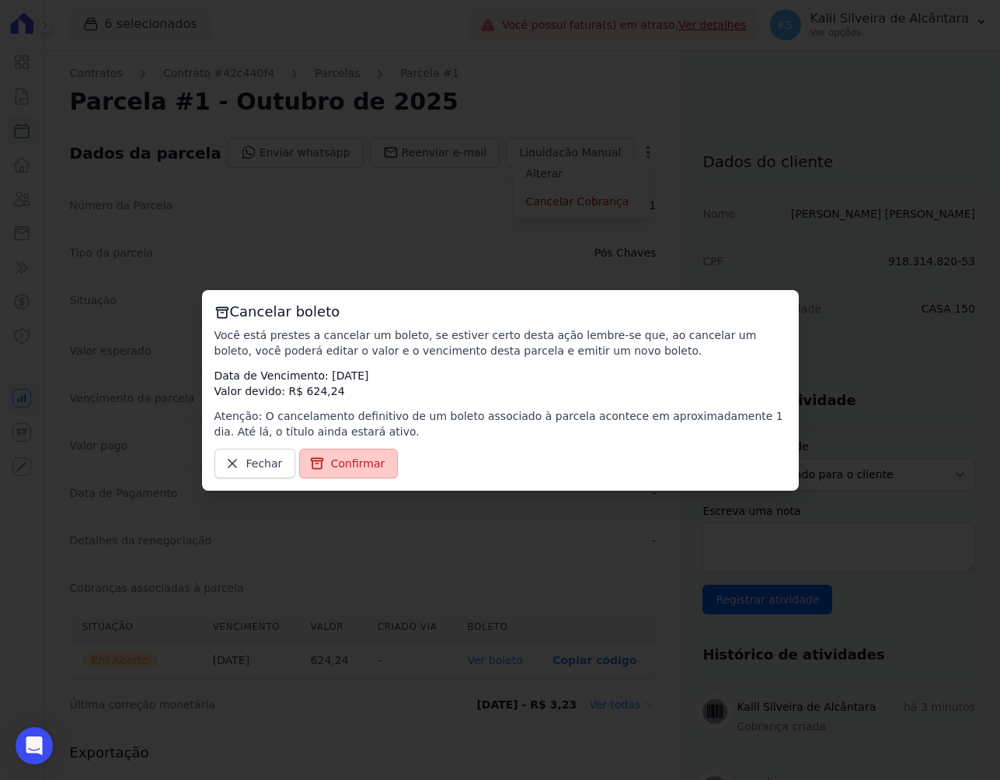
click at [370, 470] on span "Confirmar" at bounding box center [358, 464] width 54 height 16
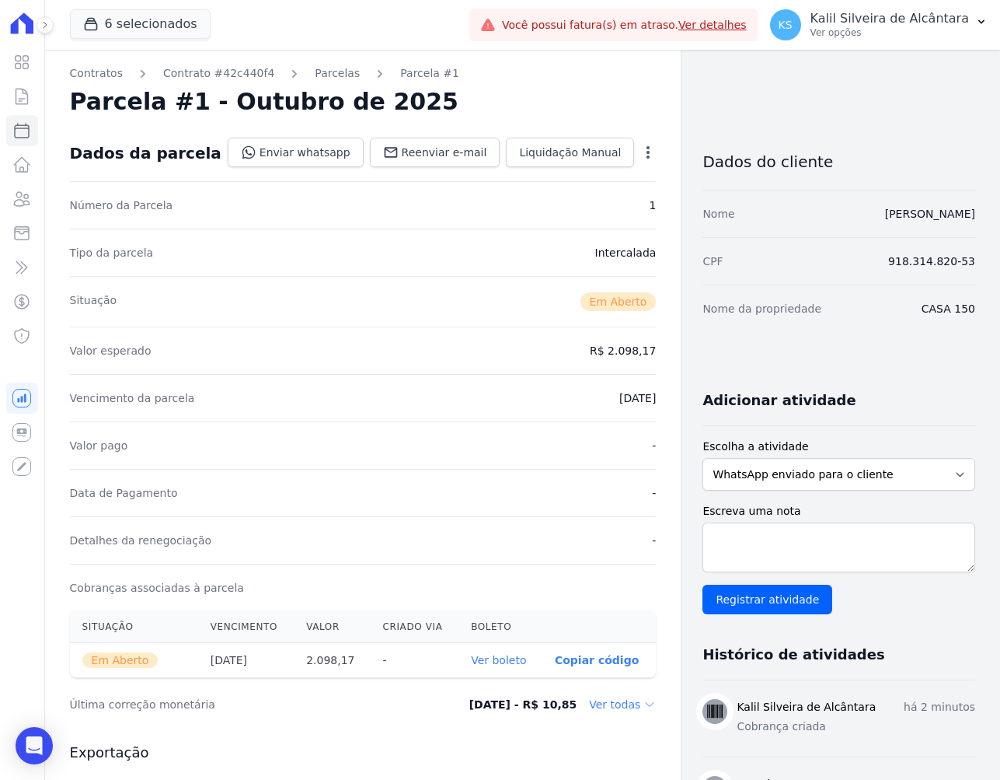
click at [641, 145] on icon "button" at bounding box center [649, 153] width 16 height 16
click at [518, 209] on link "Cancelar Cobrança" at bounding box center [581, 201] width 137 height 28
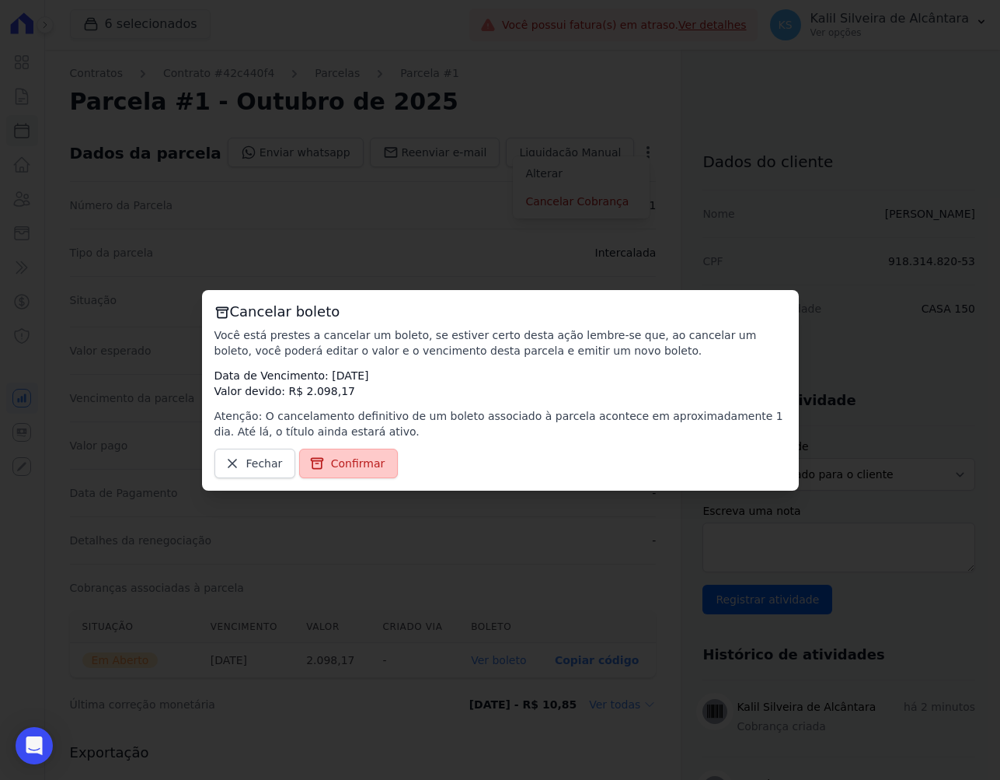
click at [342, 462] on span "Confirmar" at bounding box center [358, 464] width 54 height 16
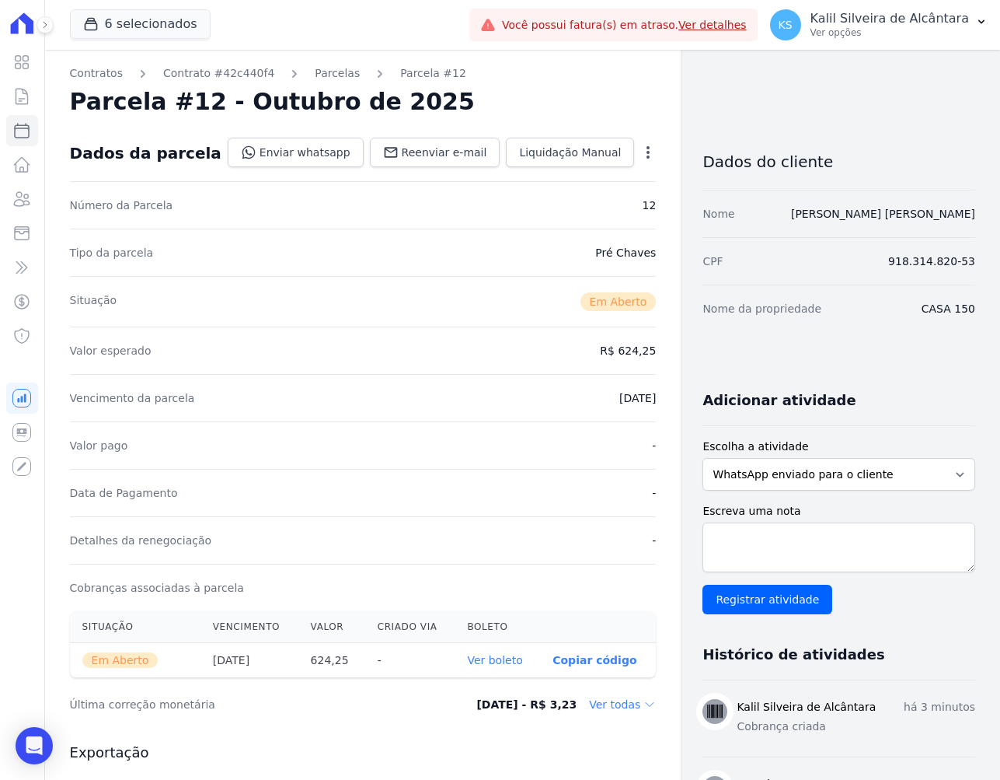
click at [641, 148] on icon "button" at bounding box center [649, 153] width 16 height 16
click at [543, 202] on link "Cancelar Cobrança" at bounding box center [581, 201] width 137 height 28
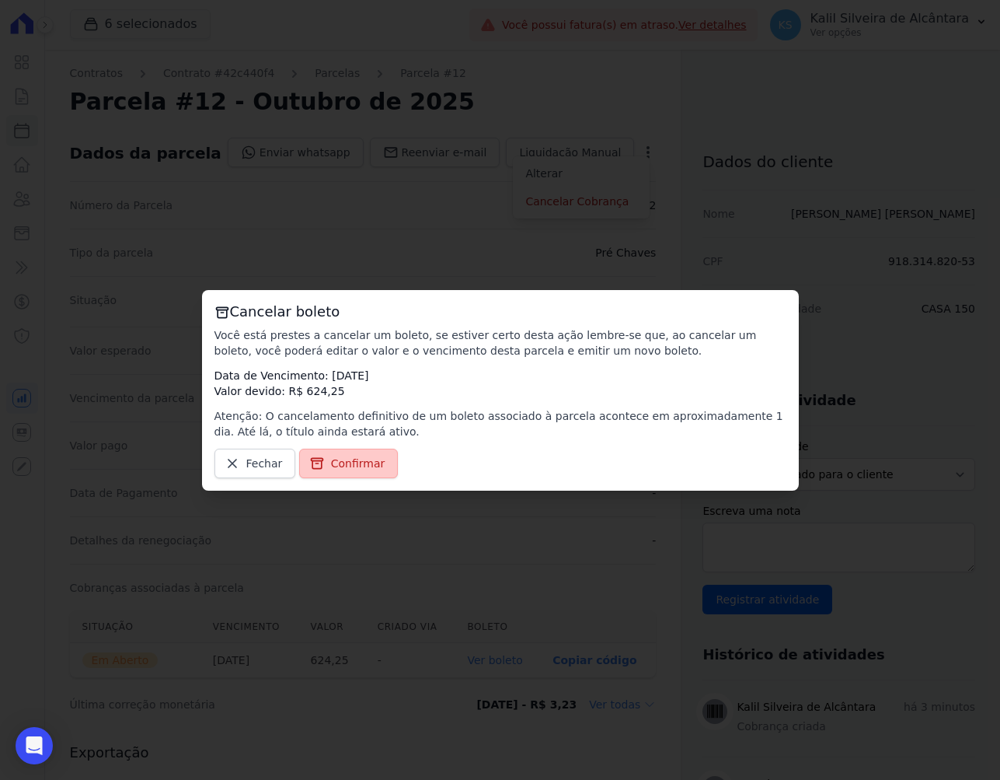
click at [331, 465] on span "Confirmar" at bounding box center [358, 464] width 54 height 16
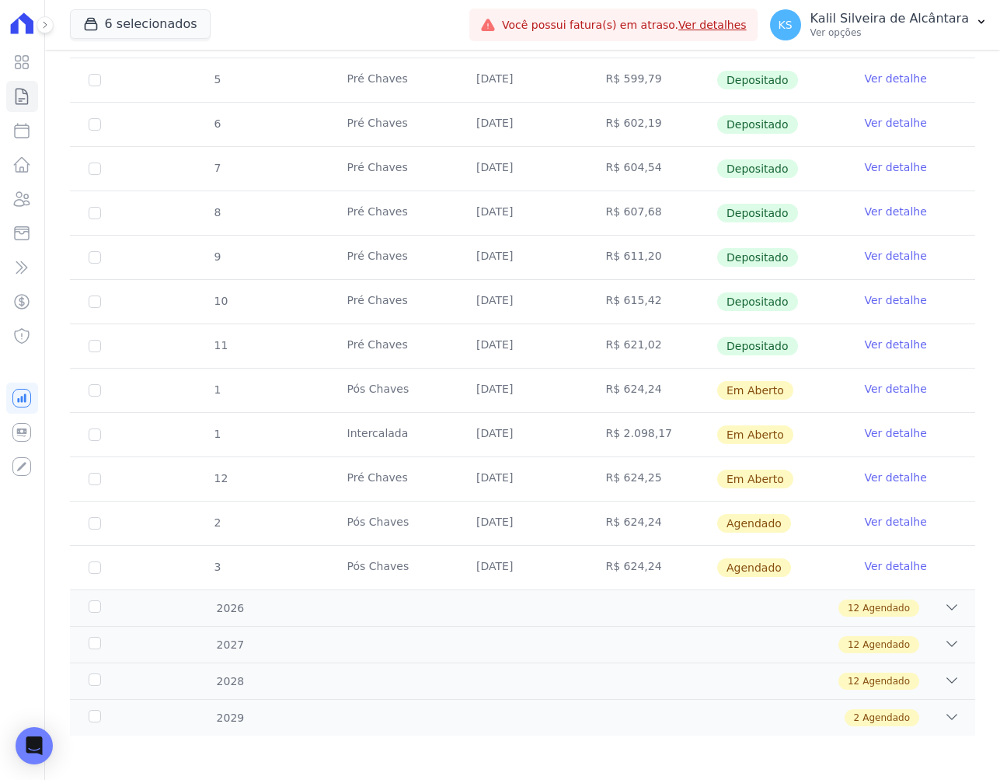
scroll to position [397, 0]
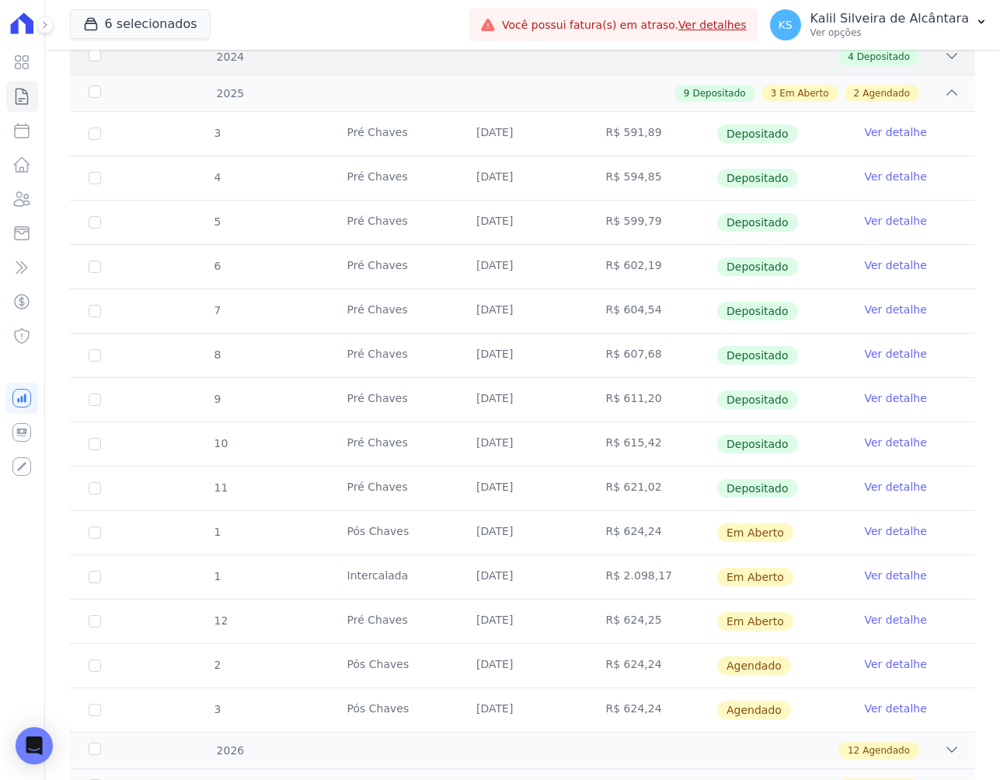
scroll to position [389, 0]
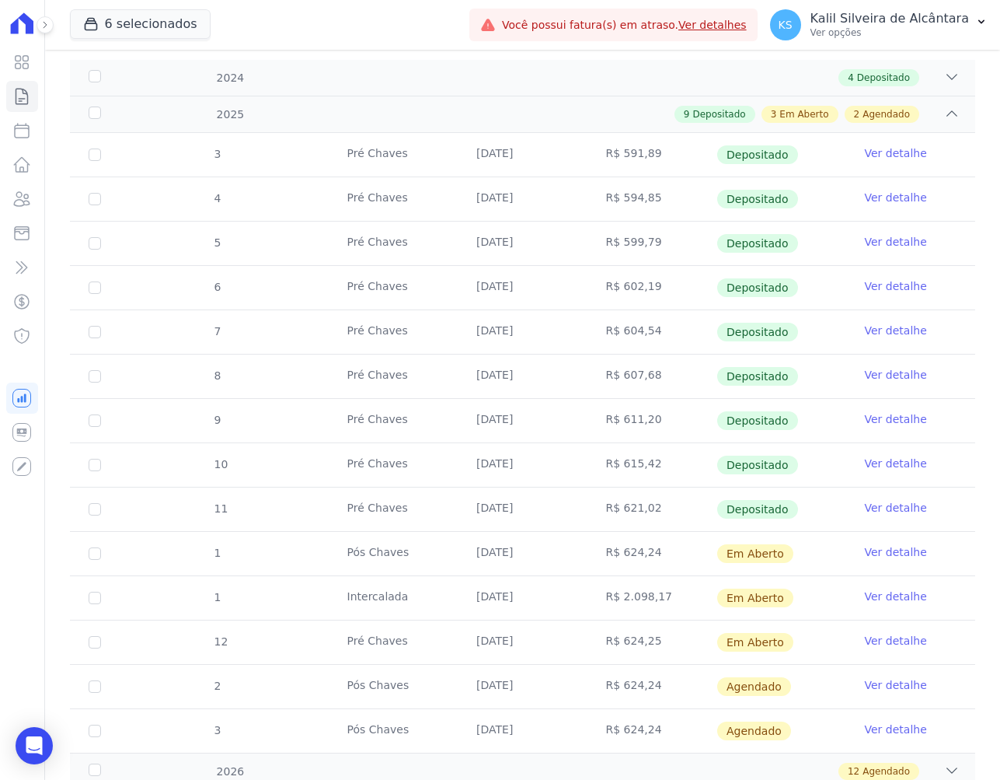
scroll to position [397, 0]
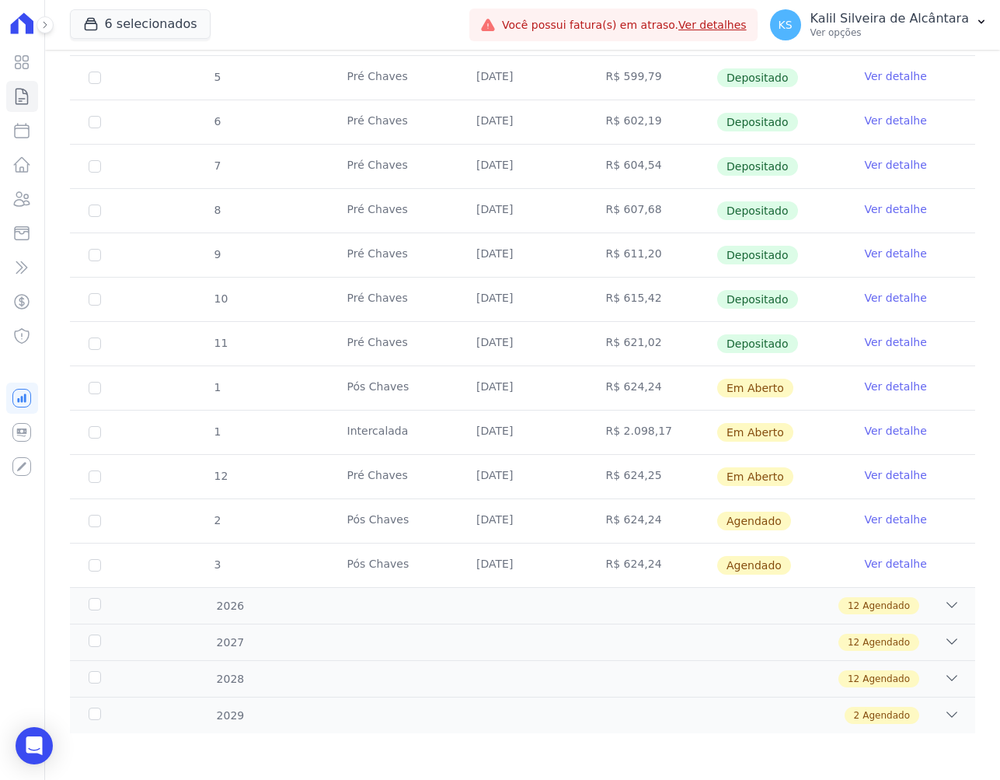
drag, startPoint x: 671, startPoint y: 481, endPoint x: 755, endPoint y: 476, distance: 84.1
click at [692, 464] on td "R$ 624,25" at bounding box center [652, 477] width 129 height 44
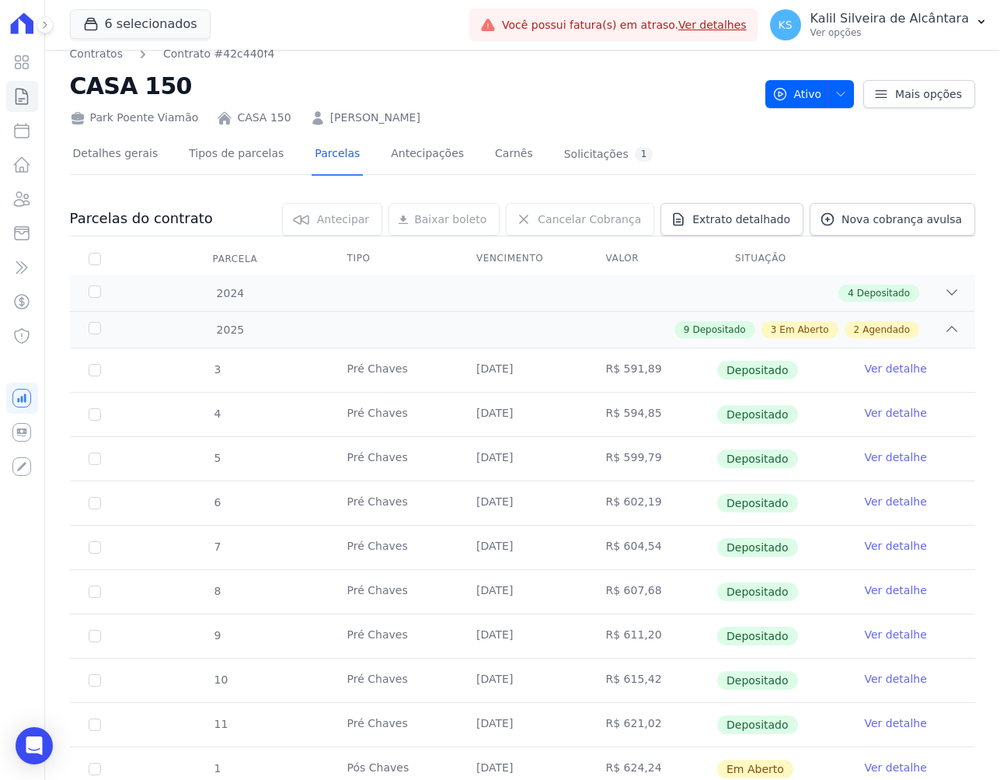
scroll to position [0, 0]
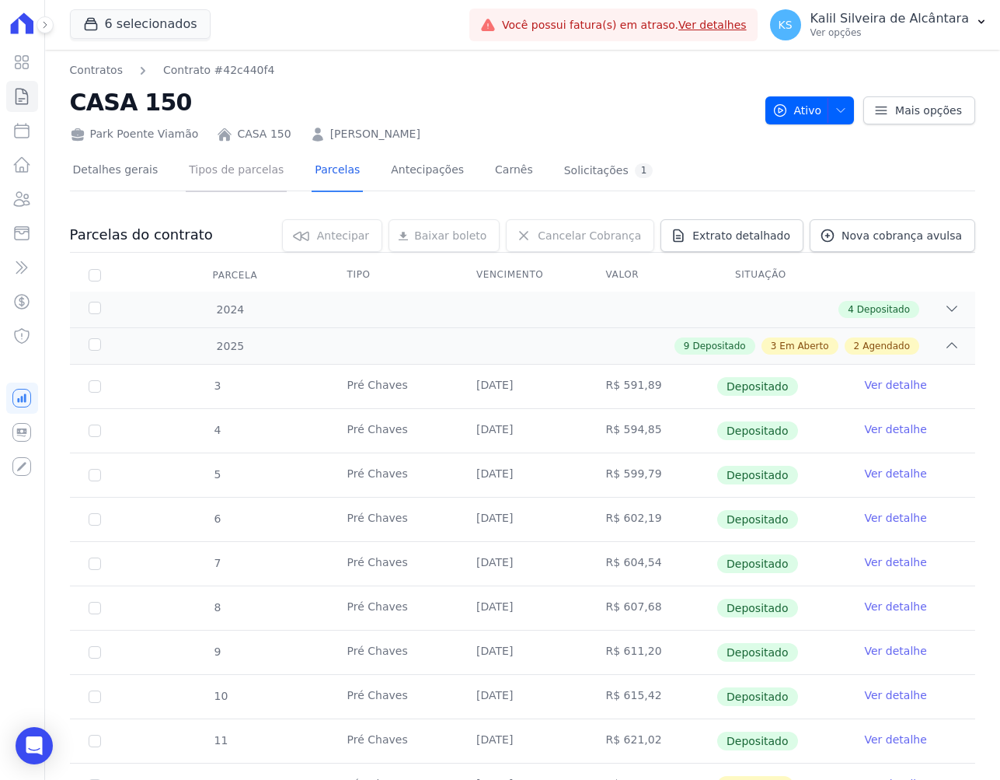
click at [204, 169] on link "Tipos de parcelas" at bounding box center [236, 171] width 101 height 41
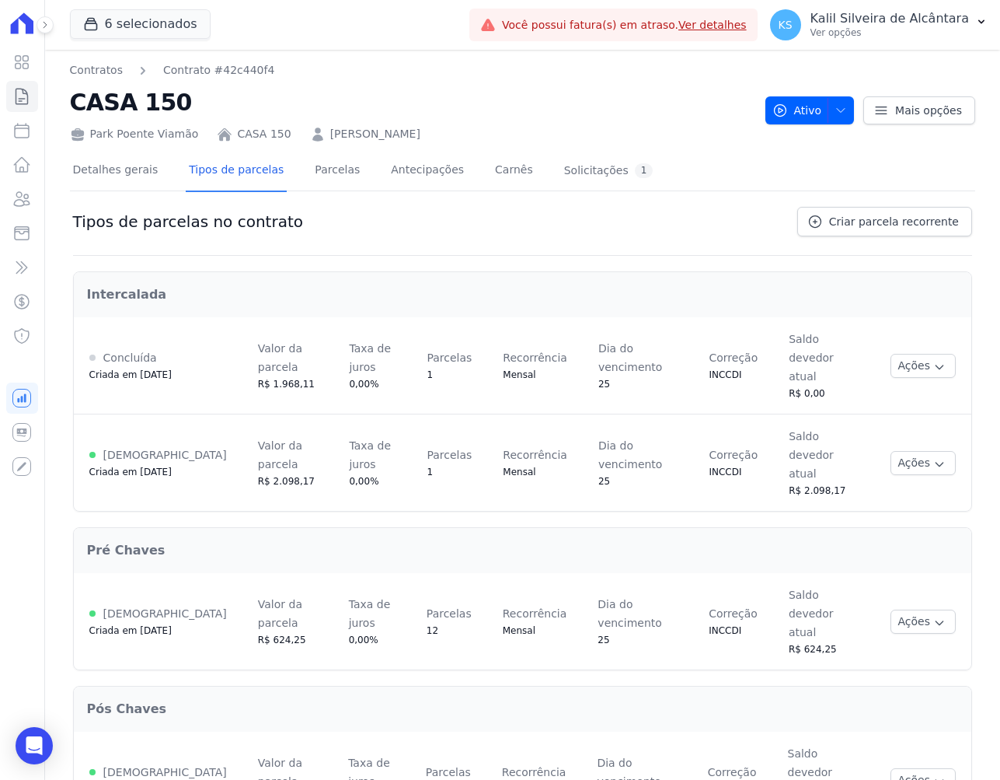
click at [118, 466] on span "Criada em 08/10/2024" at bounding box center [130, 471] width 82 height 11
click at [316, 173] on link "Parcelas" at bounding box center [337, 171] width 51 height 41
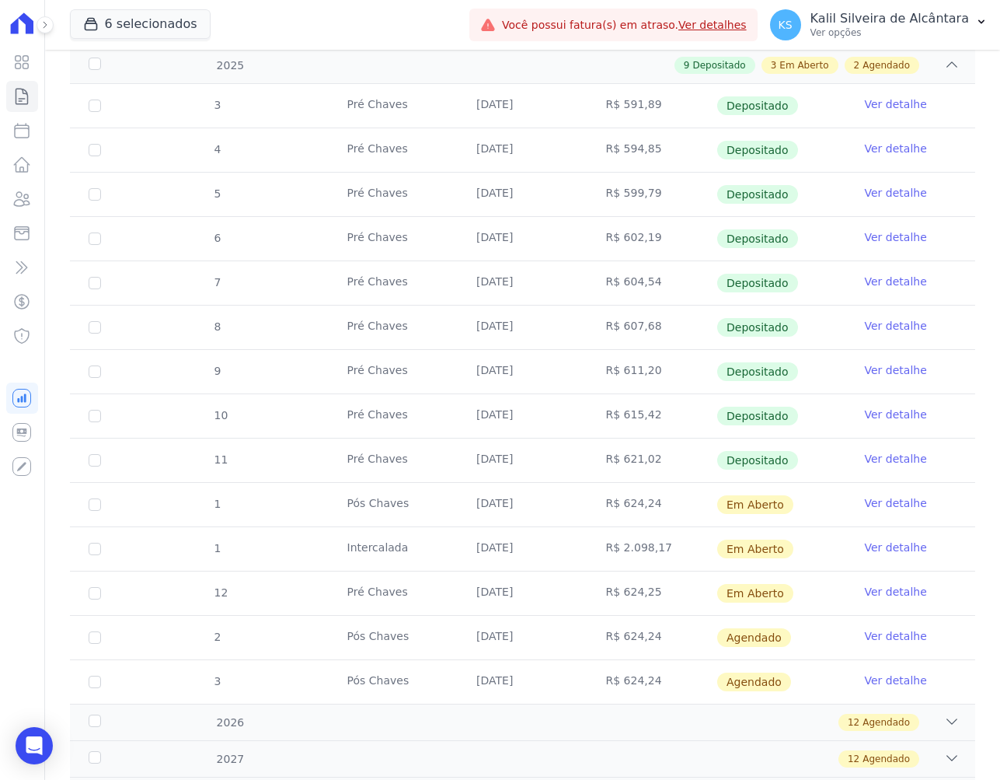
scroll to position [389, 0]
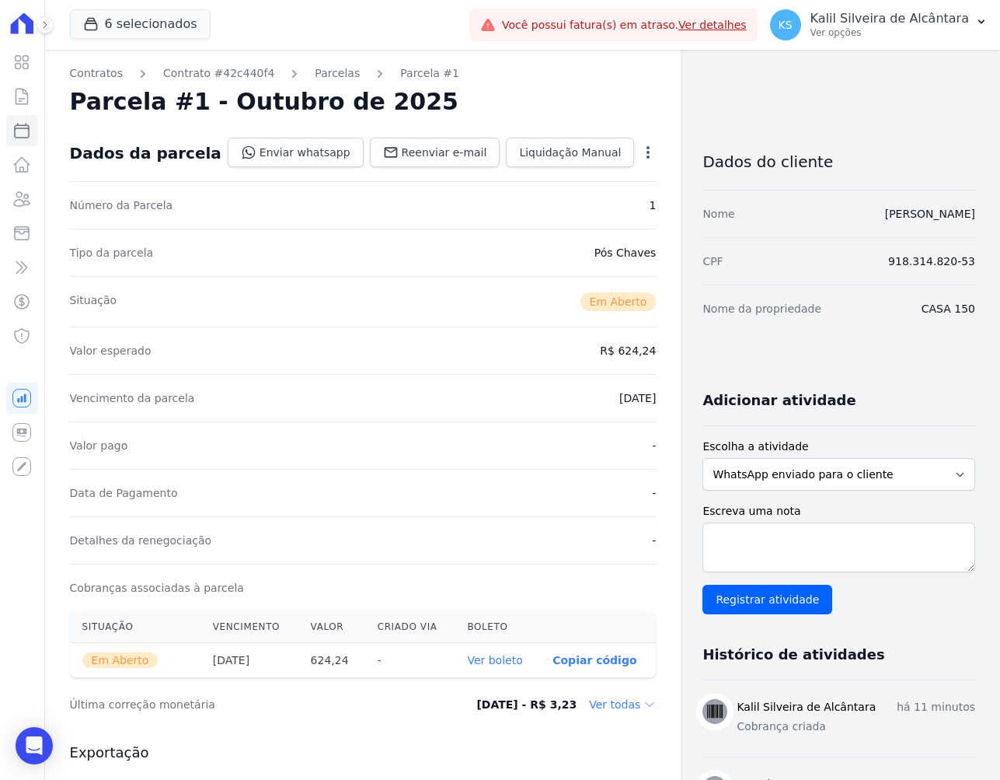
click at [641, 159] on icon "button" at bounding box center [649, 153] width 16 height 16
click at [529, 203] on link "Cancelar Cobrança" at bounding box center [581, 201] width 137 height 28
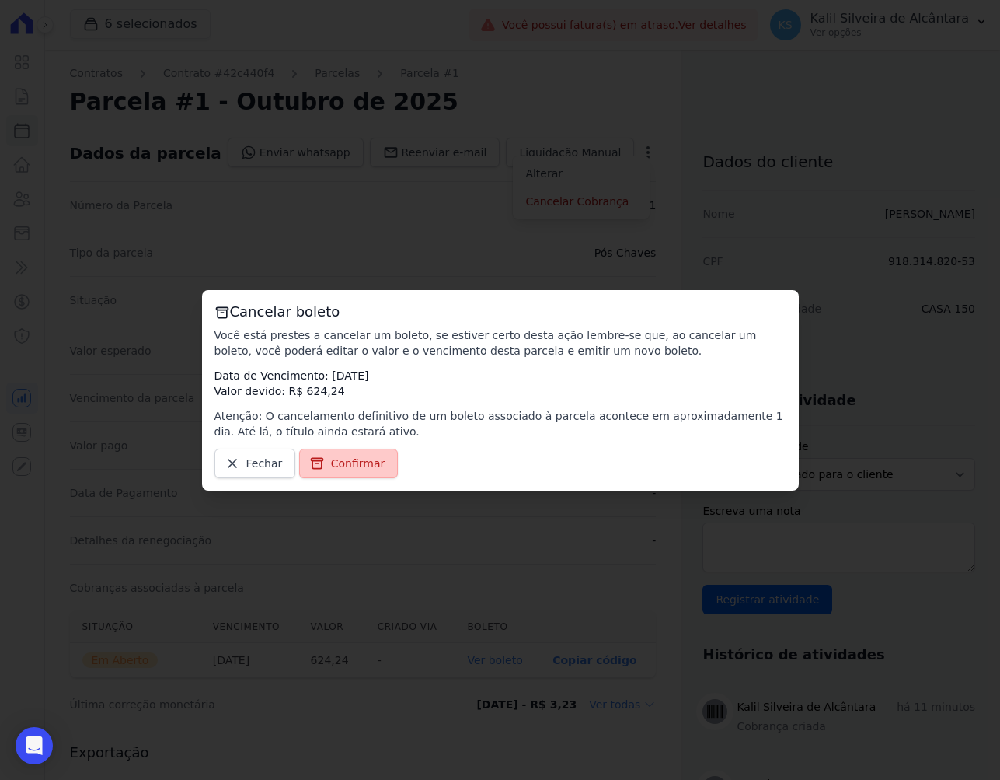
click at [331, 462] on span "Confirmar" at bounding box center [358, 464] width 54 height 16
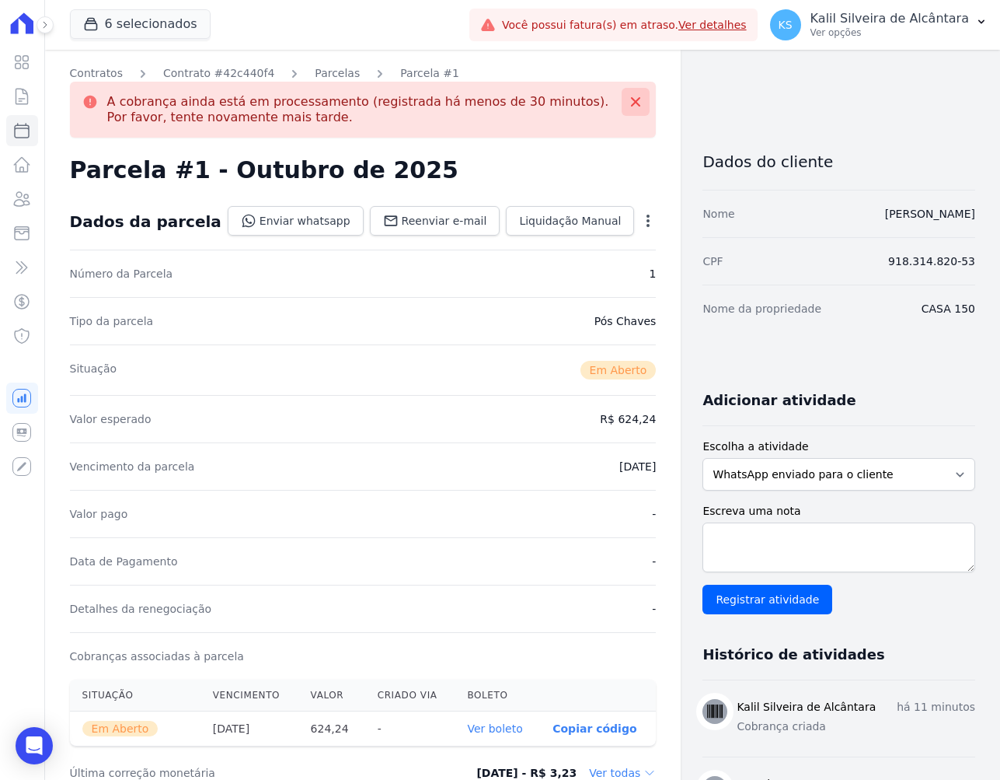
click at [631, 99] on icon at bounding box center [635, 101] width 9 height 9
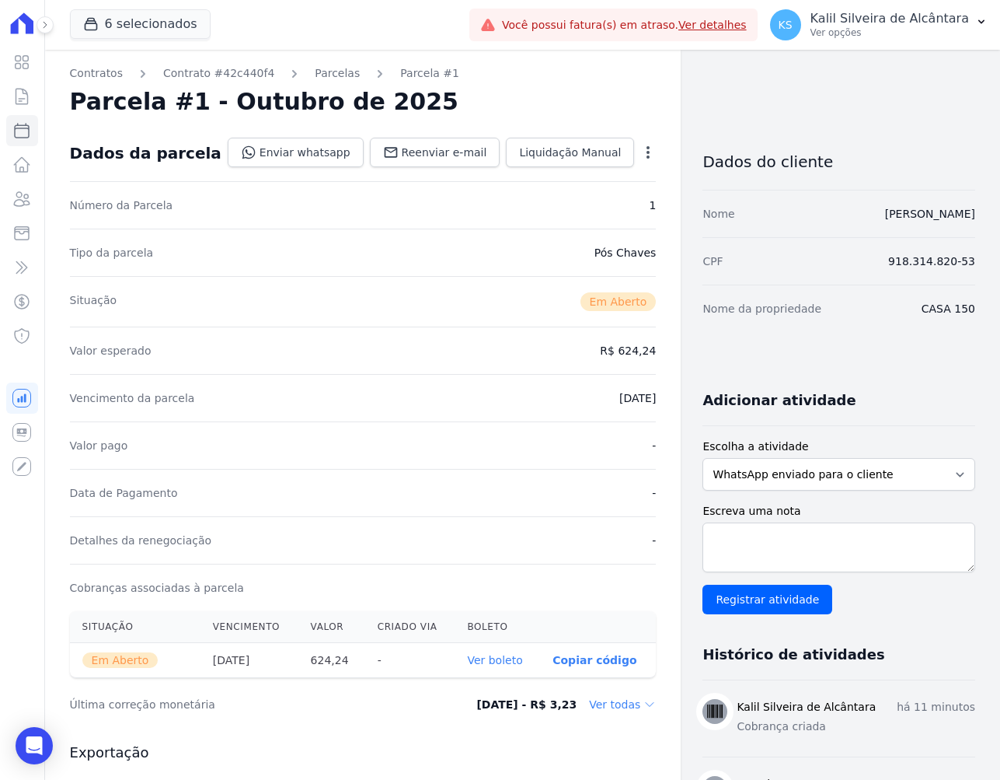
click at [641, 154] on icon "button" at bounding box center [649, 153] width 16 height 16
click at [516, 174] on link "Alterar" at bounding box center [581, 173] width 137 height 28
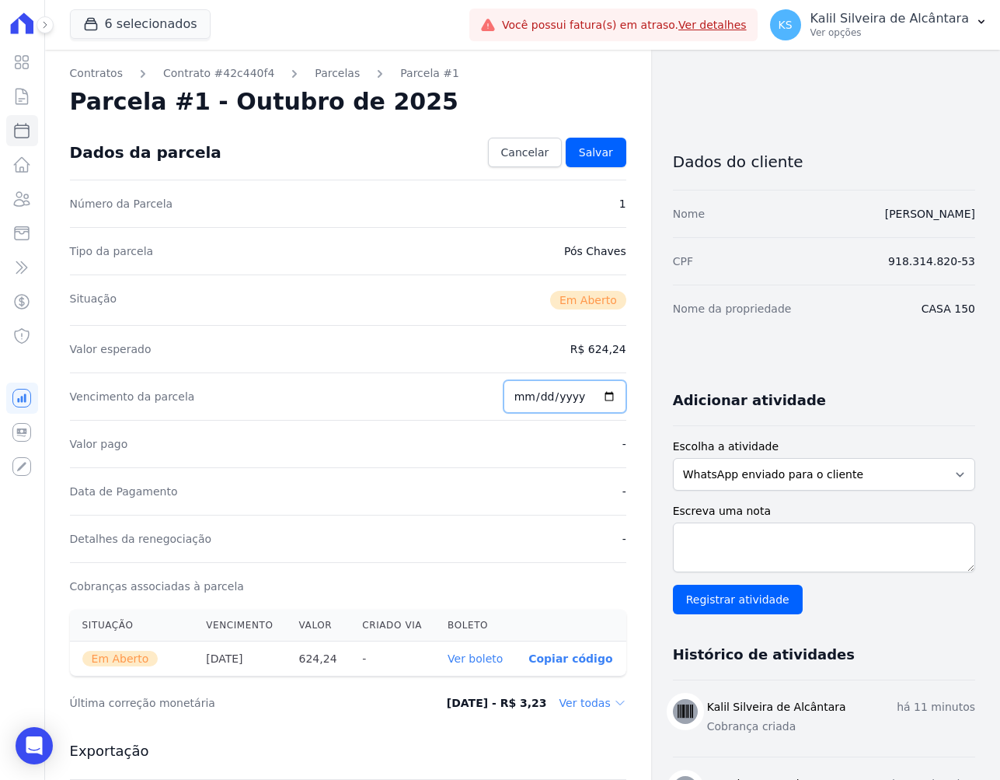
click at [519, 394] on input "[DATE]" at bounding box center [565, 396] width 123 height 33
type input "[DATE]"
click at [583, 357] on div "Valor esperado R$ 624,24" at bounding box center [348, 348] width 557 height 47
click at [588, 165] on link "Salvar" at bounding box center [596, 153] width 61 height 30
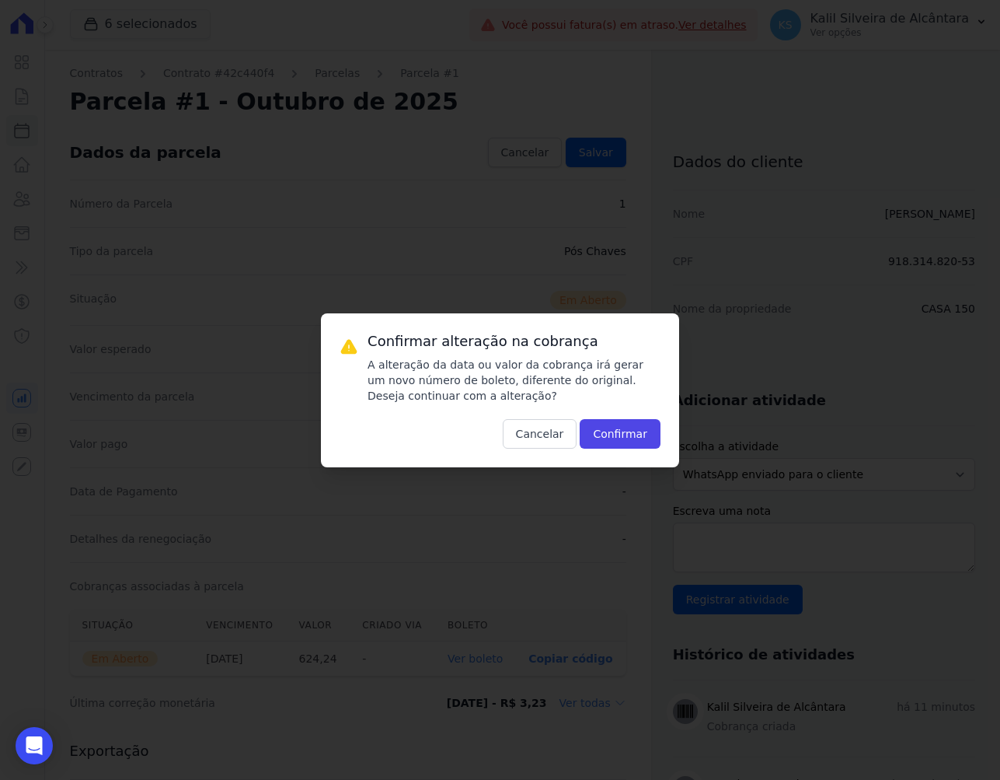
click at [634, 449] on div "Confirmar alteração na cobrança A alteração da data ou valor da cobrança irá ge…" at bounding box center [500, 390] width 358 height 154
click at [635, 433] on button "Confirmar" at bounding box center [620, 434] width 81 height 30
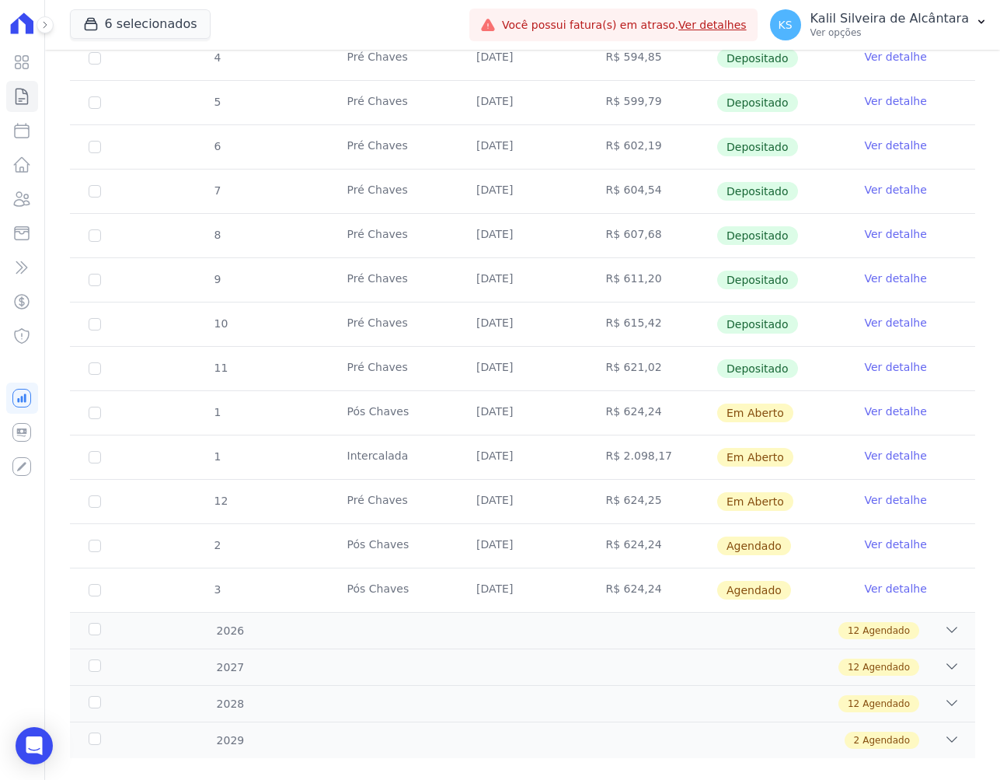
scroll to position [397, 0]
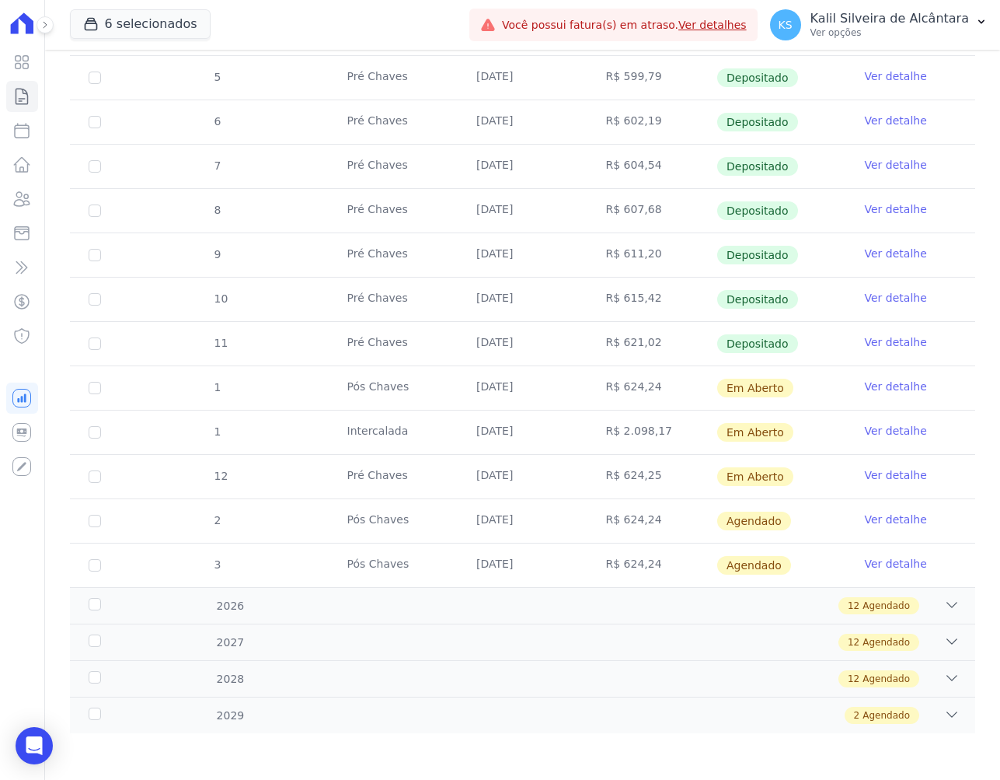
drag, startPoint x: 875, startPoint y: 388, endPoint x: 865, endPoint y: 381, distance: 12.3
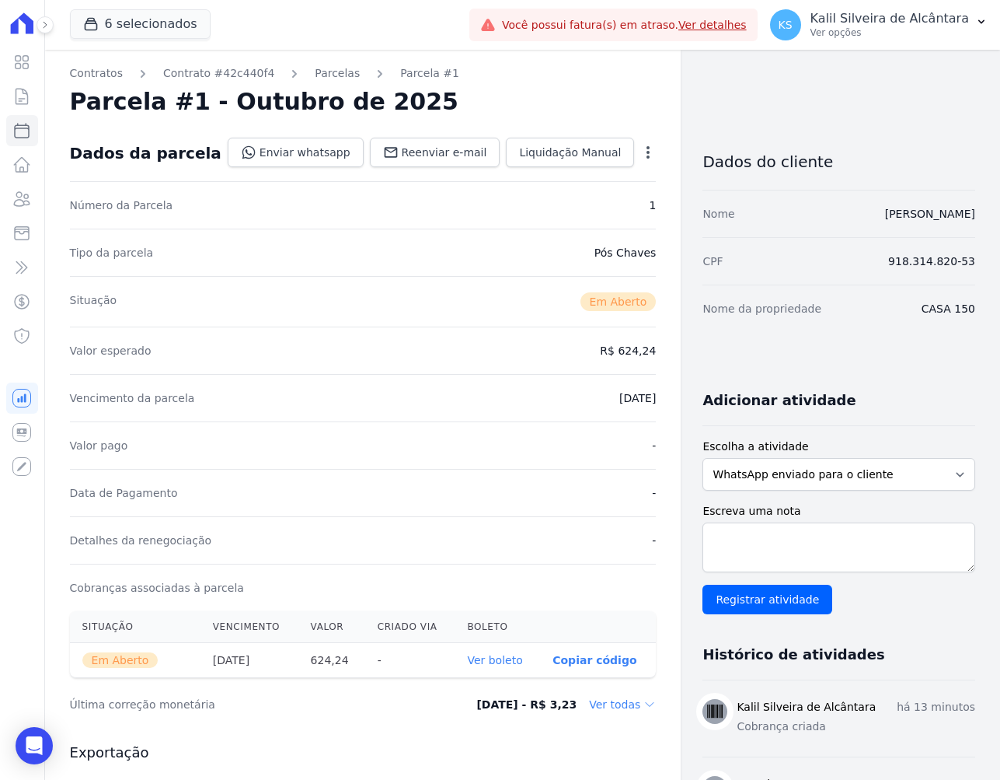
click at [621, 144] on div "Contratos Contrato #42c440f4 [GEOGRAPHIC_DATA] Parcela #1 [GEOGRAPHIC_DATA] #1 …" at bounding box center [363, 551] width 637 height 1003
click at [641, 146] on icon "button" at bounding box center [649, 153] width 16 height 16
click at [531, 203] on link "Cancelar Cobrança" at bounding box center [581, 201] width 137 height 28
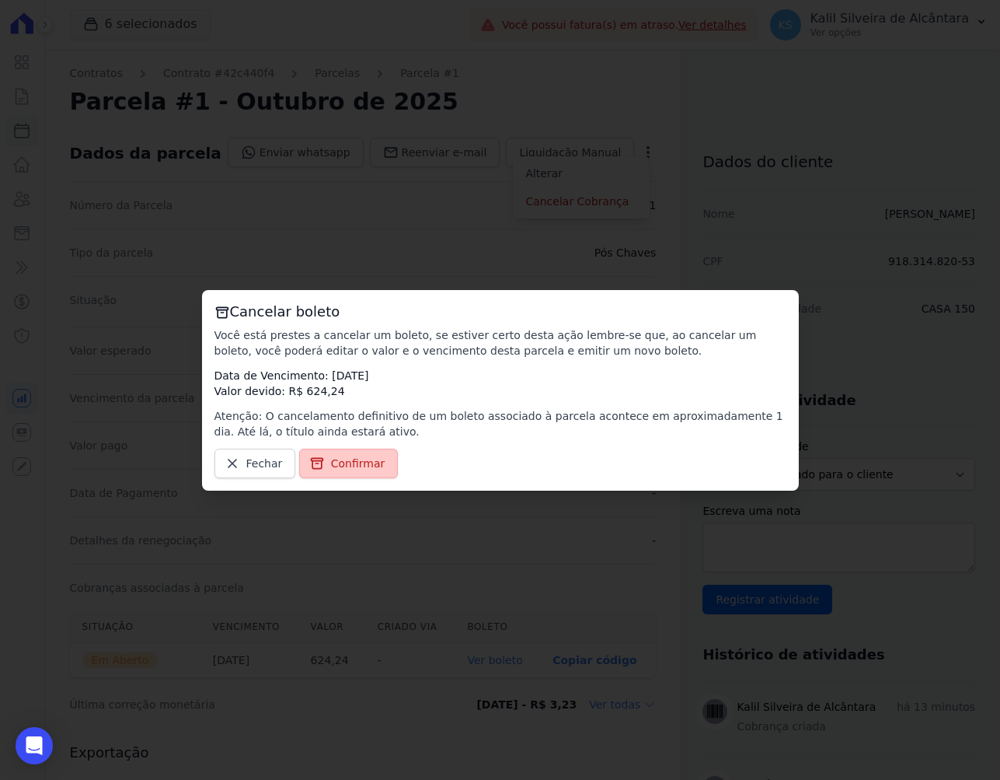
click at [364, 465] on span "Confirmar" at bounding box center [358, 464] width 54 height 16
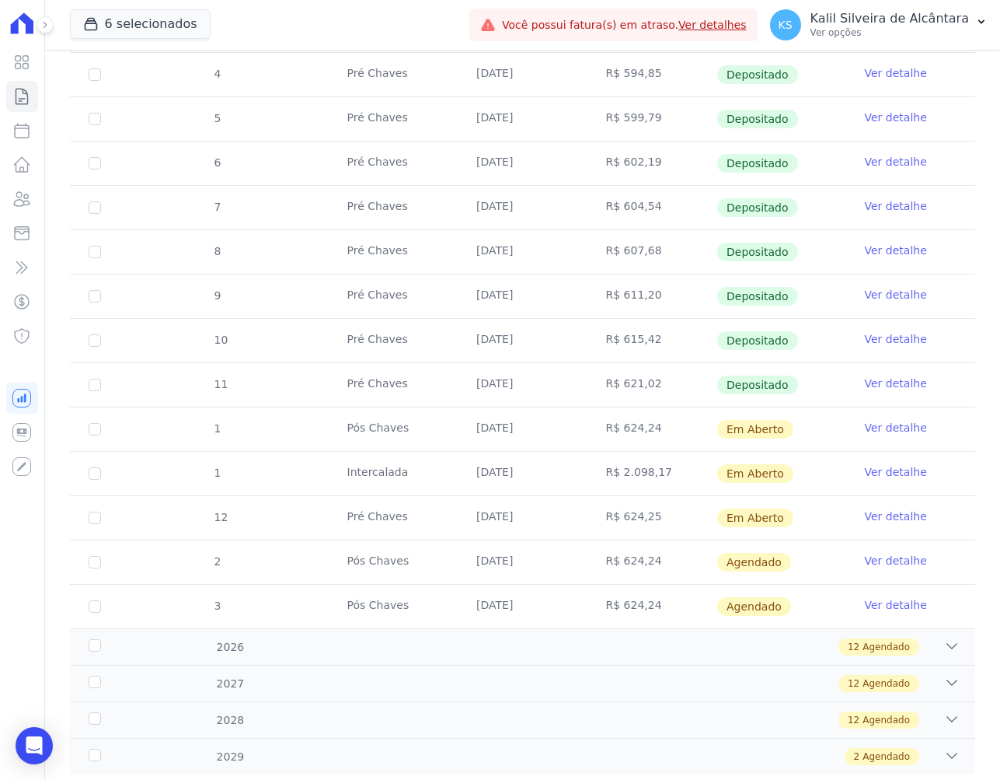
scroll to position [164, 0]
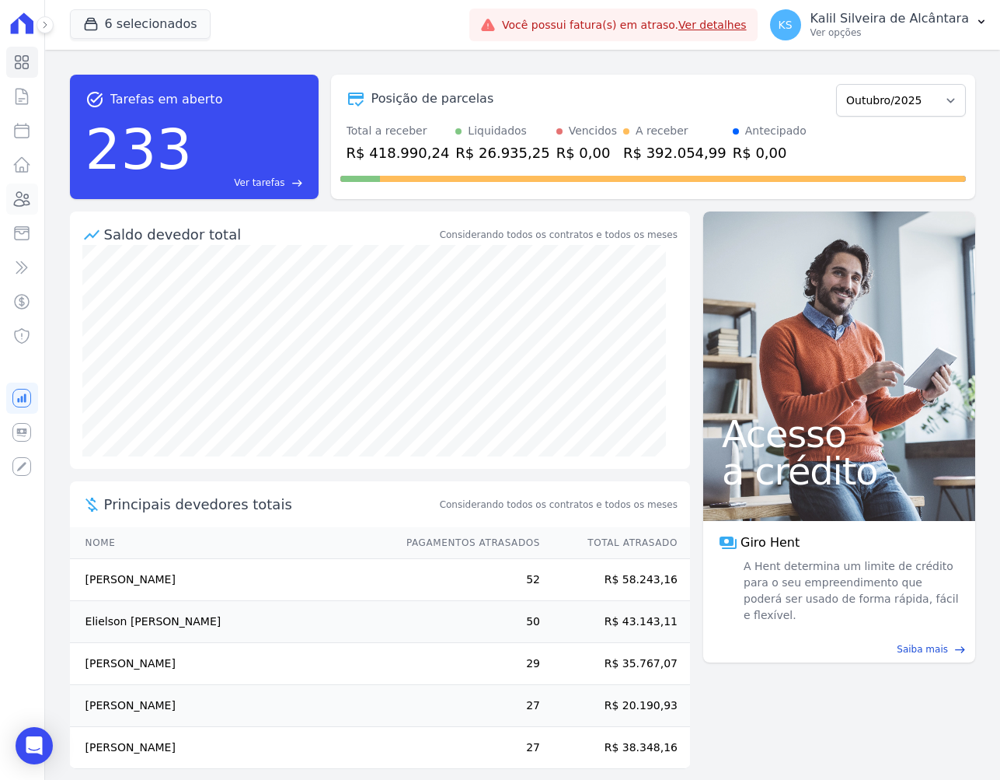
click at [14, 203] on icon at bounding box center [21, 199] width 19 height 19
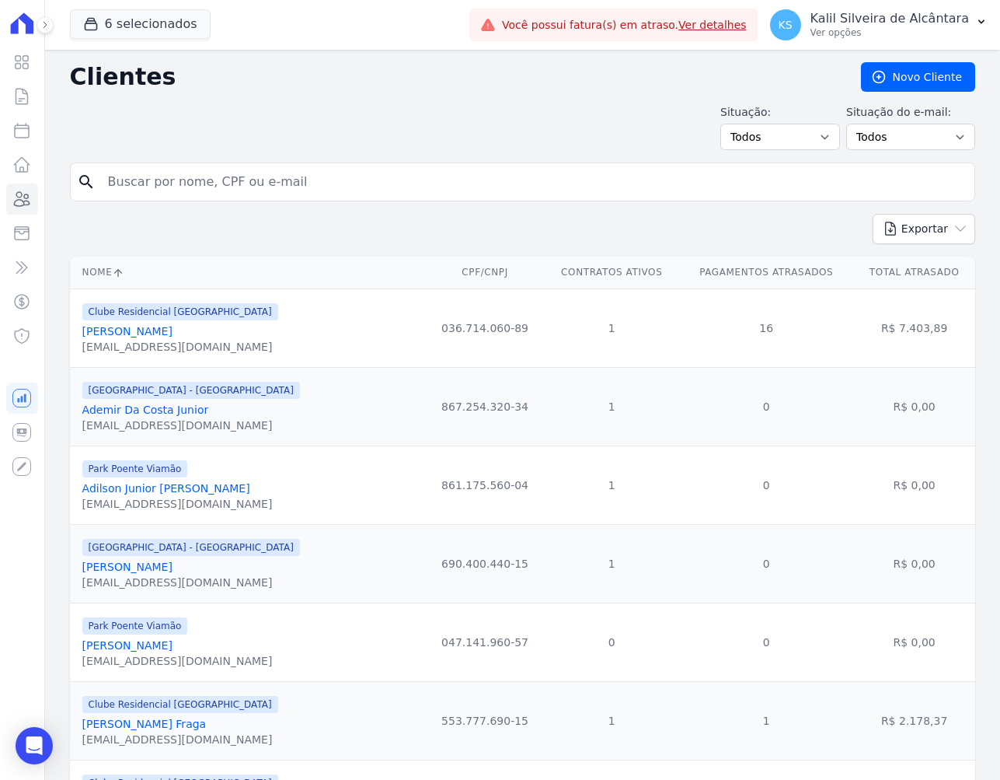
click at [173, 191] on input "search" at bounding box center [534, 181] width 870 height 31
type input "valnes"
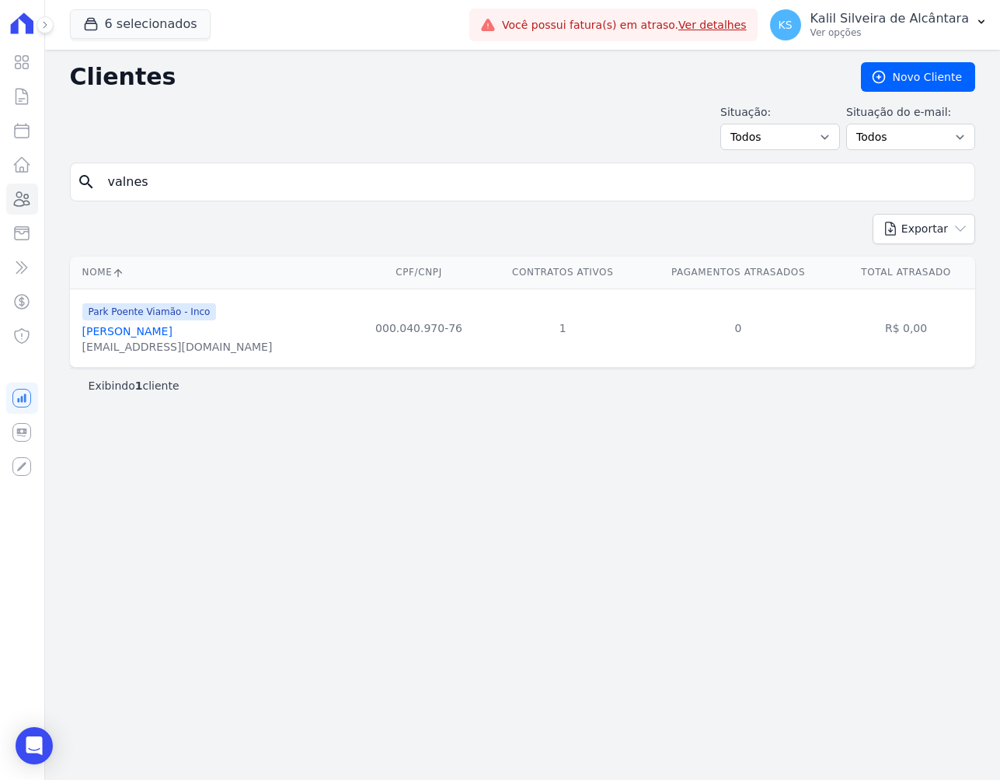
drag, startPoint x: 150, startPoint y: 183, endPoint x: 50, endPoint y: 184, distance: 100.3
click at [73, 182] on div "search valnes" at bounding box center [523, 181] width 906 height 39
click at [175, 178] on input "valnes" at bounding box center [534, 181] width 870 height 31
click at [42, 180] on div "Visão Geral Contratos Parcelas Lotes Clientes Minha Carteira Transferências Cré…" at bounding box center [500, 390] width 1000 height 780
type input "liliane pereira feit"
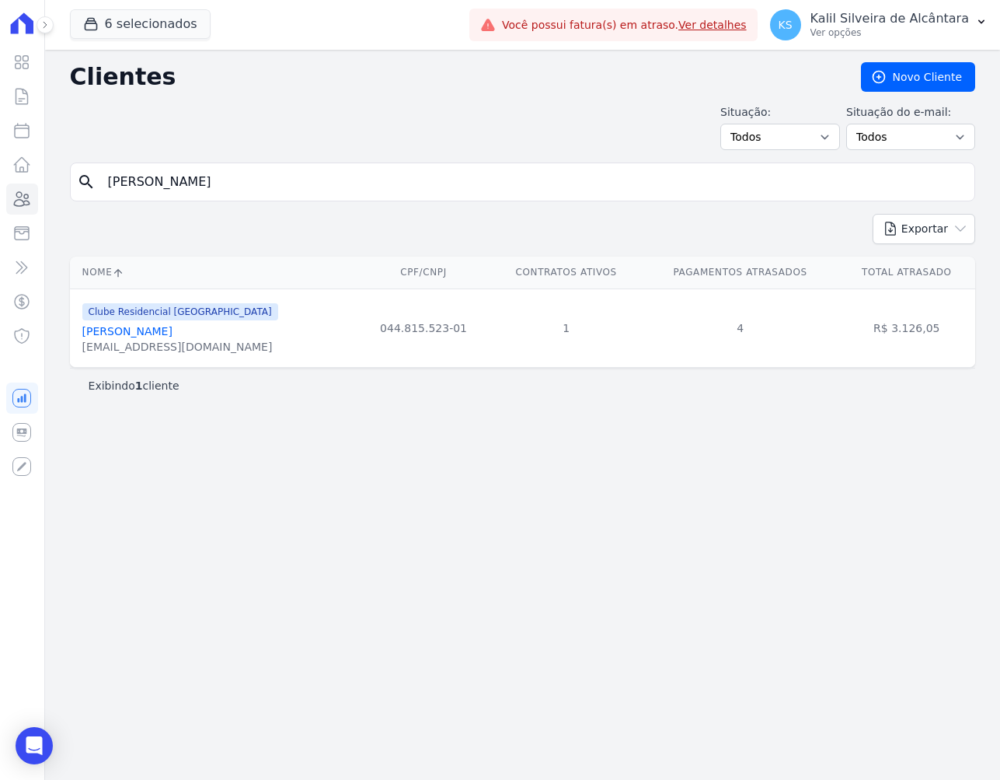
click at [173, 329] on link "Liliane Pereira Feitosa" at bounding box center [127, 331] width 90 height 12
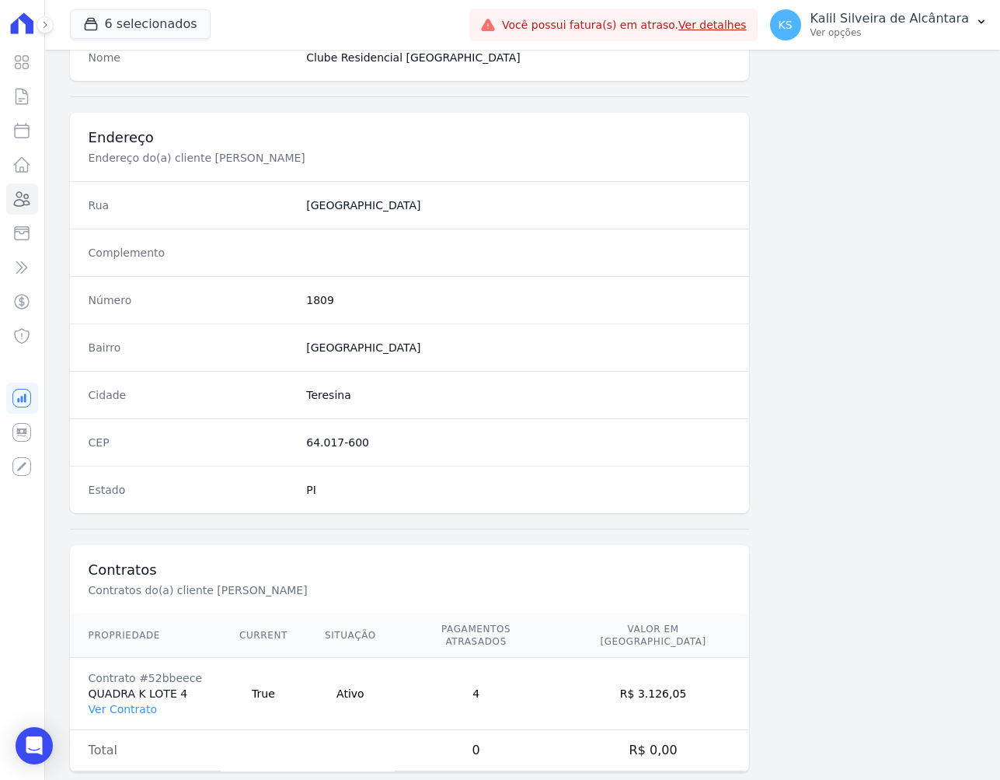
scroll to position [675, 0]
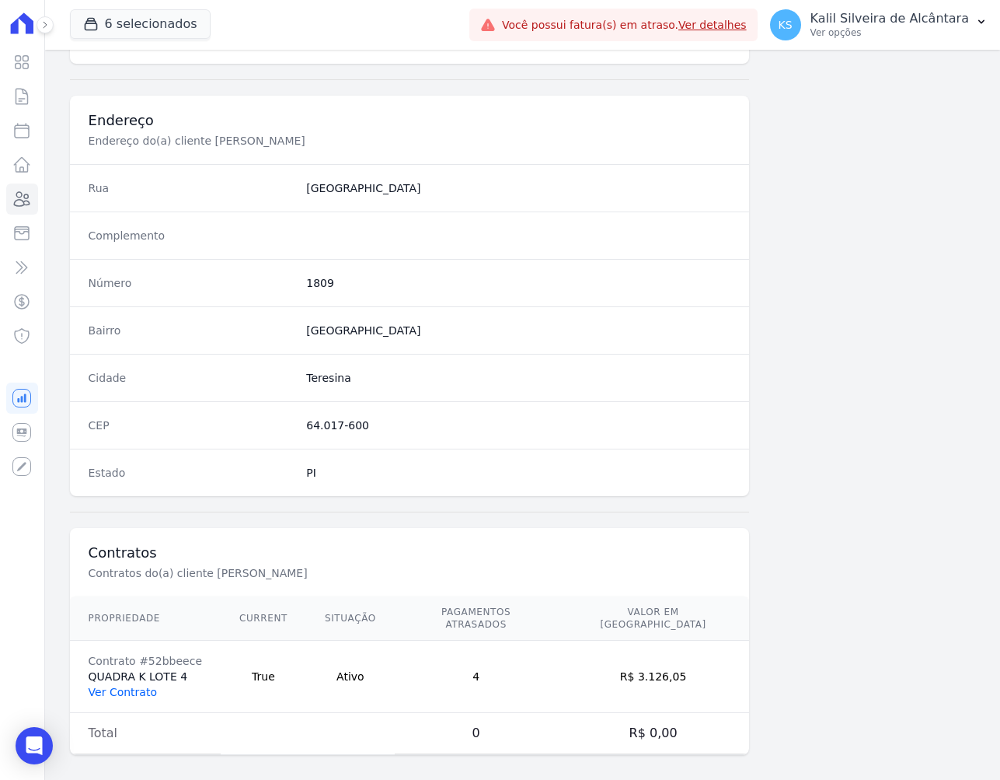
click at [142, 686] on link "Ver Contrato" at bounding box center [123, 692] width 68 height 12
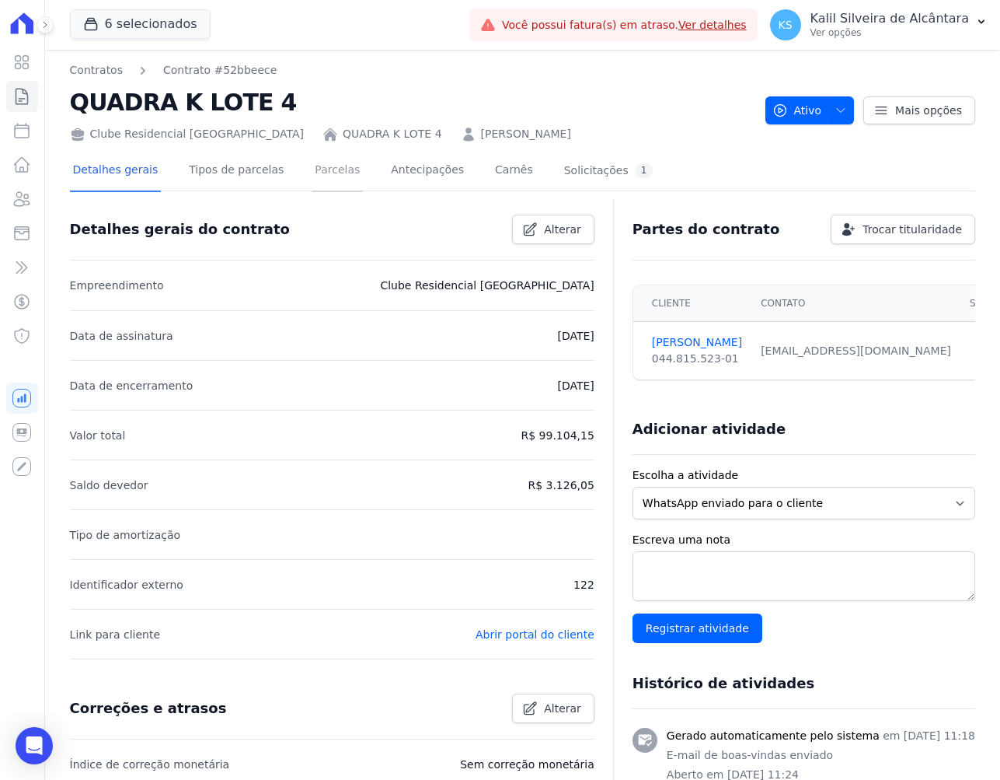
click at [313, 166] on link "Parcelas" at bounding box center [337, 171] width 51 height 41
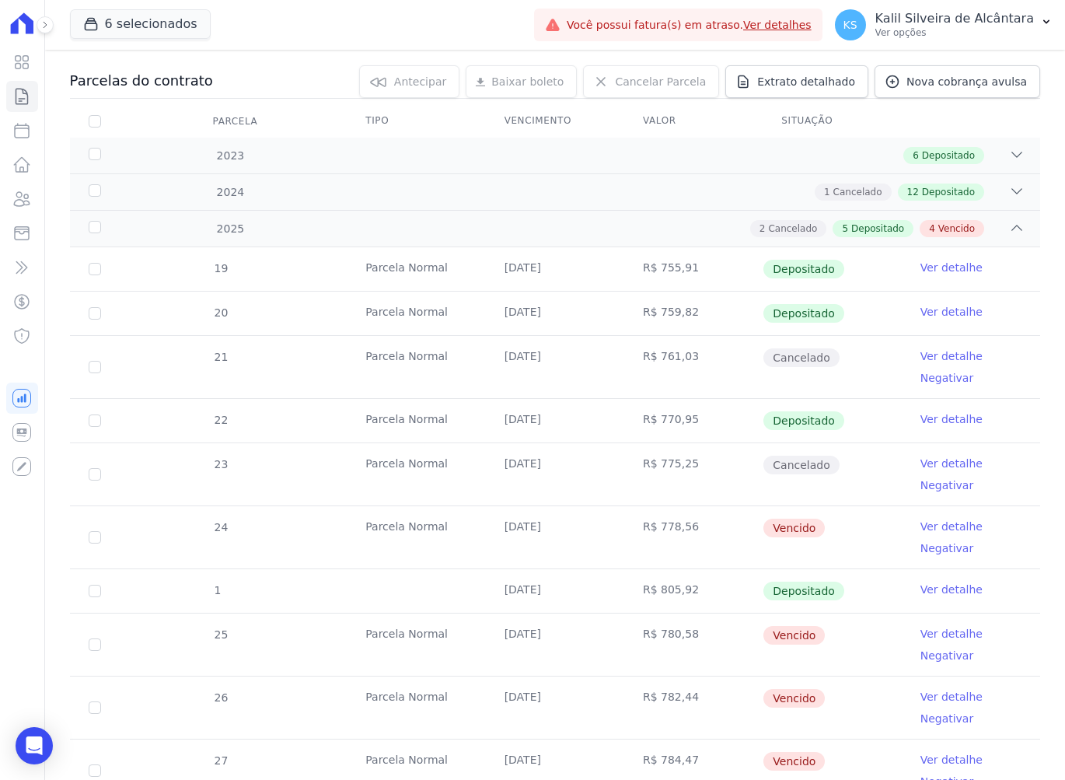
scroll to position [267, 0]
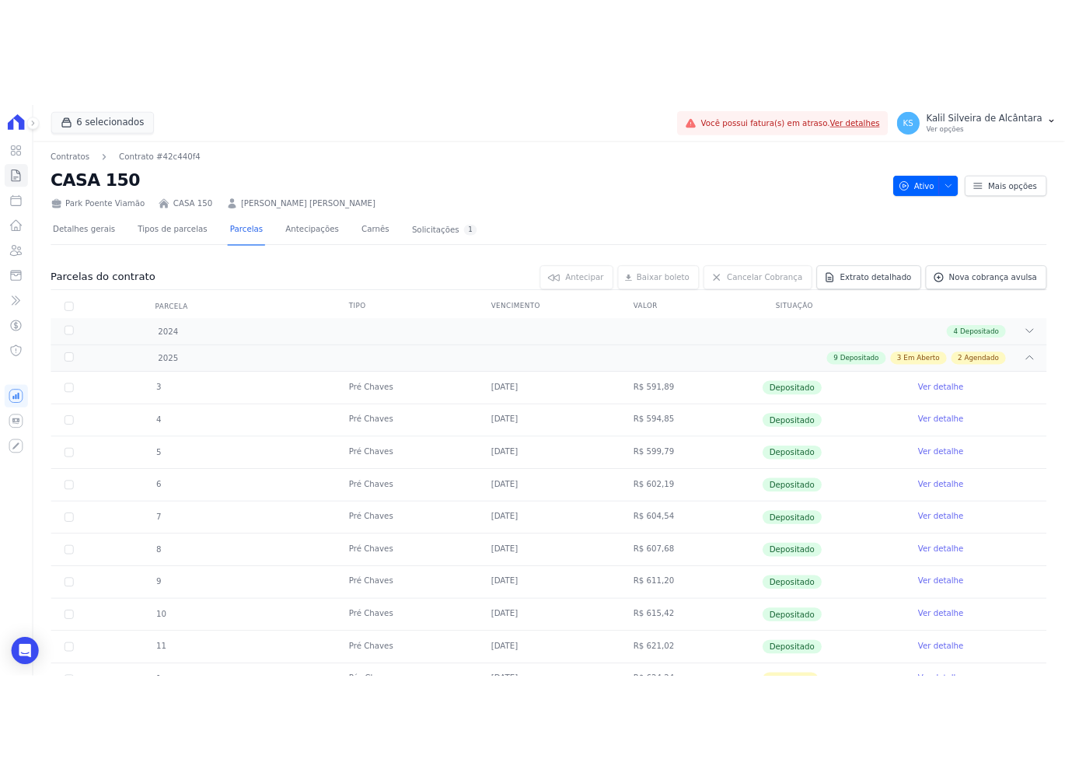
scroll to position [164, 0]
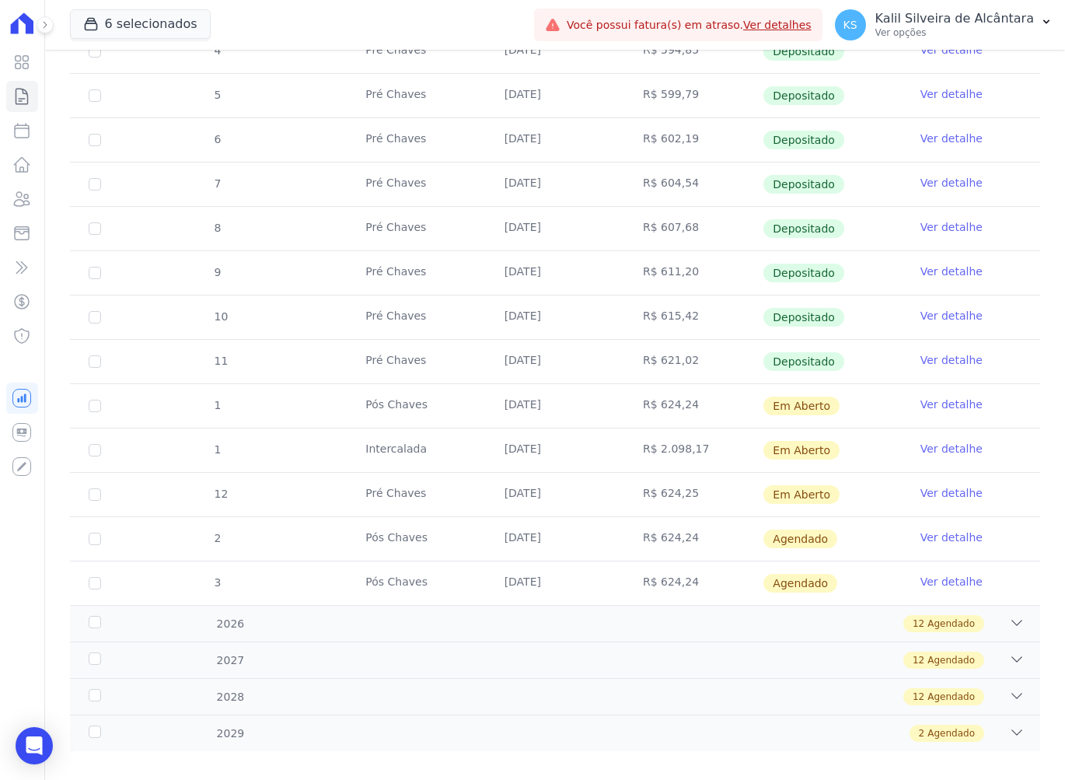
scroll to position [389, 0]
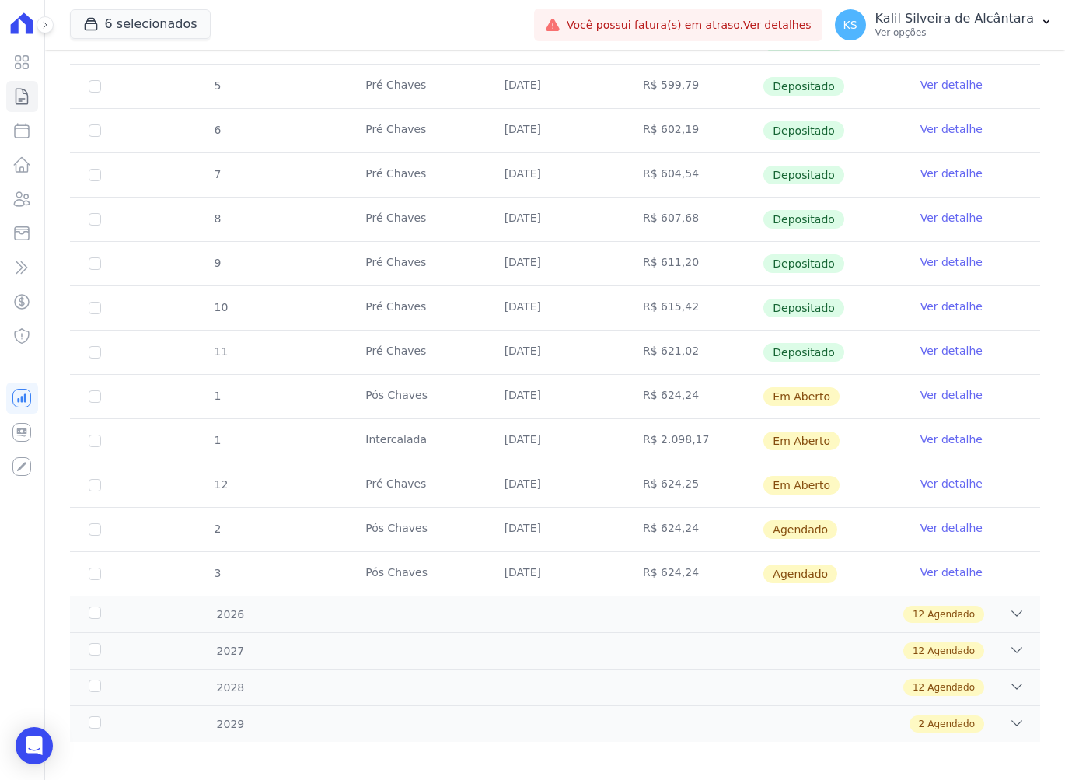
click at [929, 394] on link "Ver detalhe" at bounding box center [951, 395] width 62 height 16
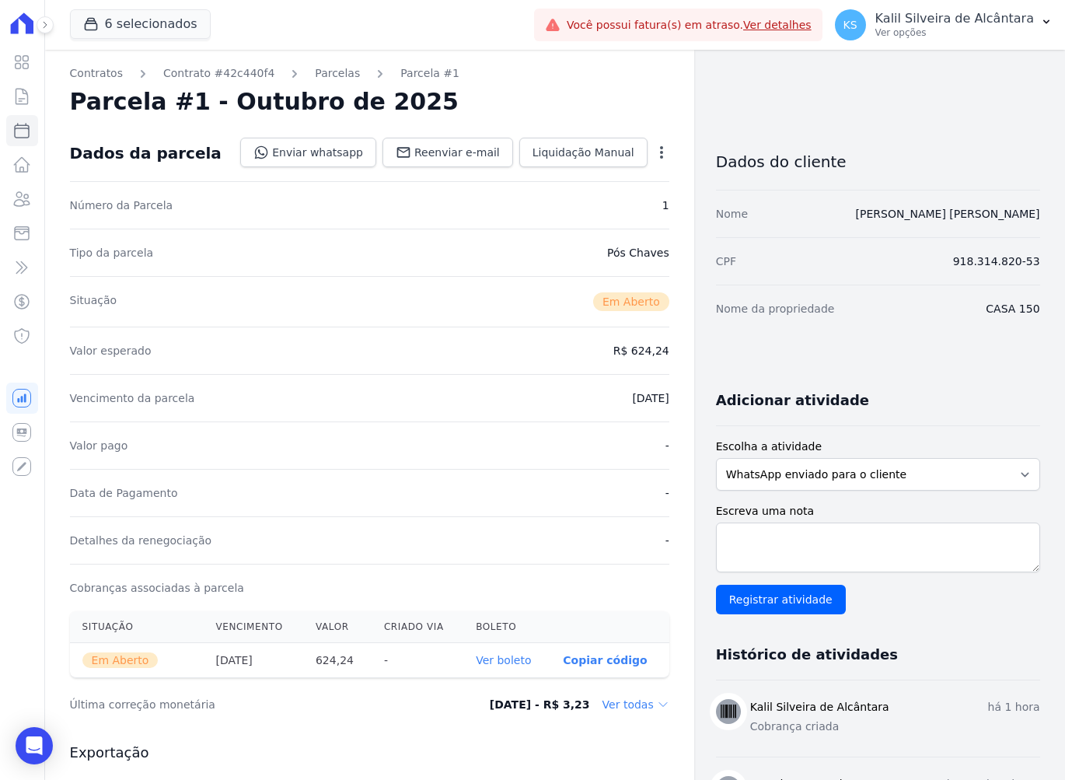
click at [654, 153] on icon "button" at bounding box center [662, 153] width 16 height 16
click at [634, 197] on link "Cancelar Cobrança" at bounding box center [594, 201] width 137 height 28
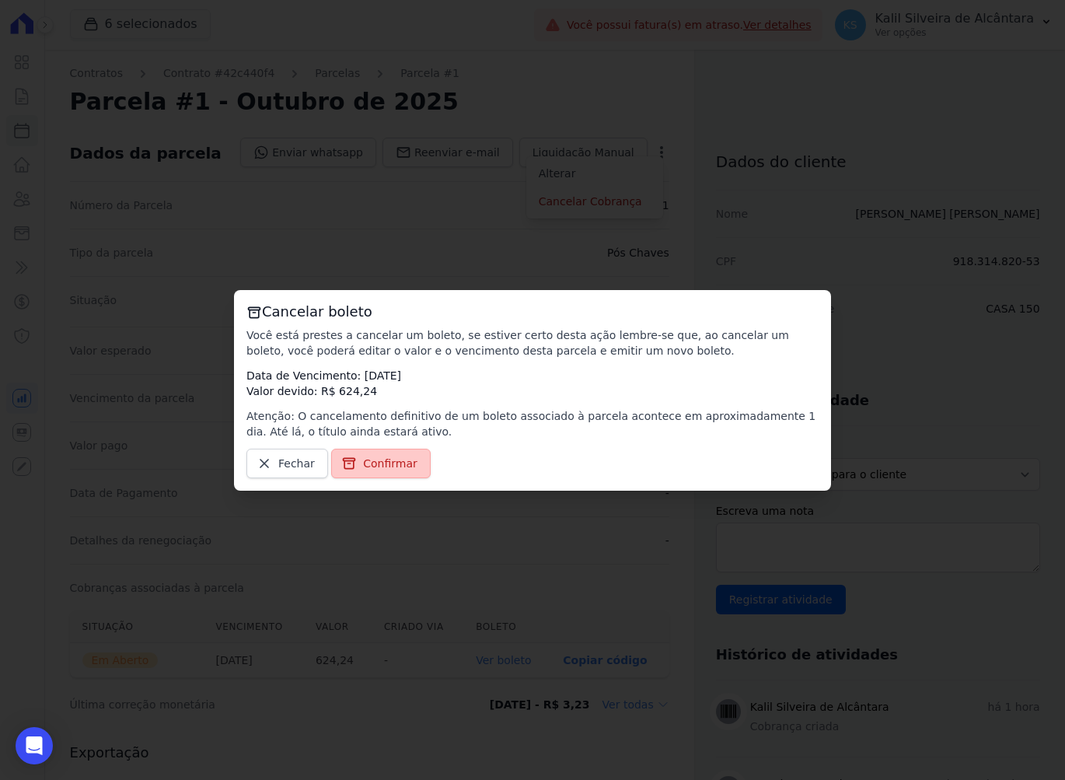
click at [390, 477] on link "Confirmar" at bounding box center [381, 464] width 100 height 30
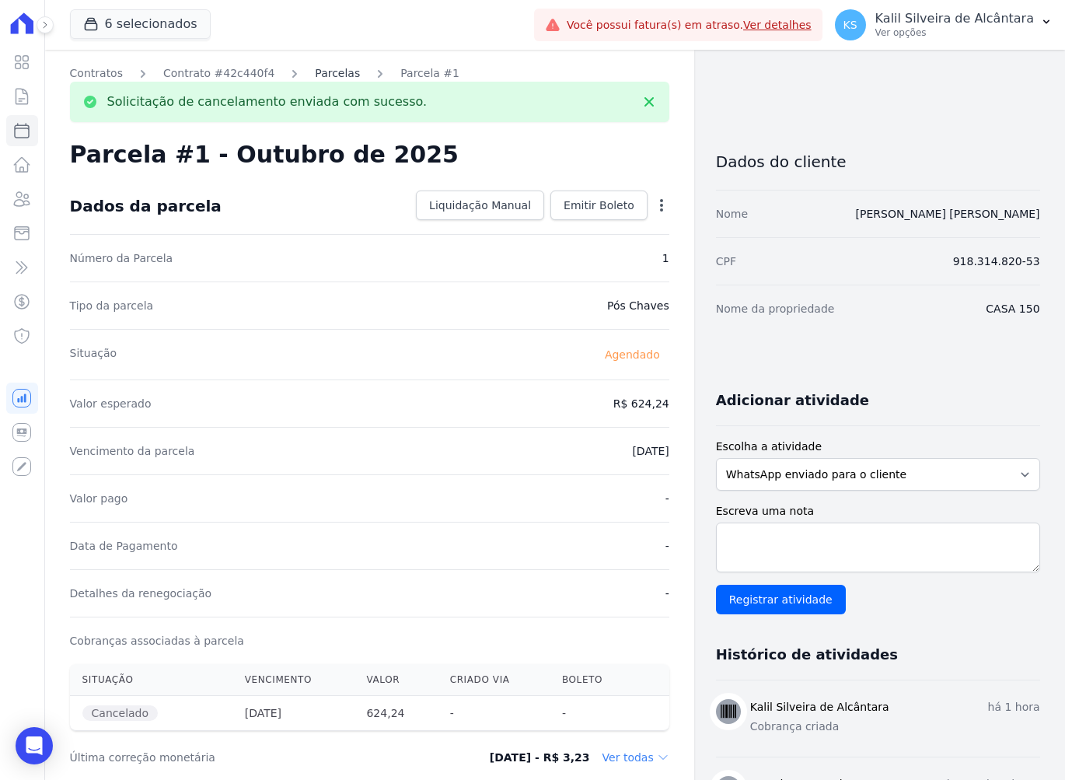
click at [315, 72] on link "Parcelas" at bounding box center [337, 73] width 45 height 16
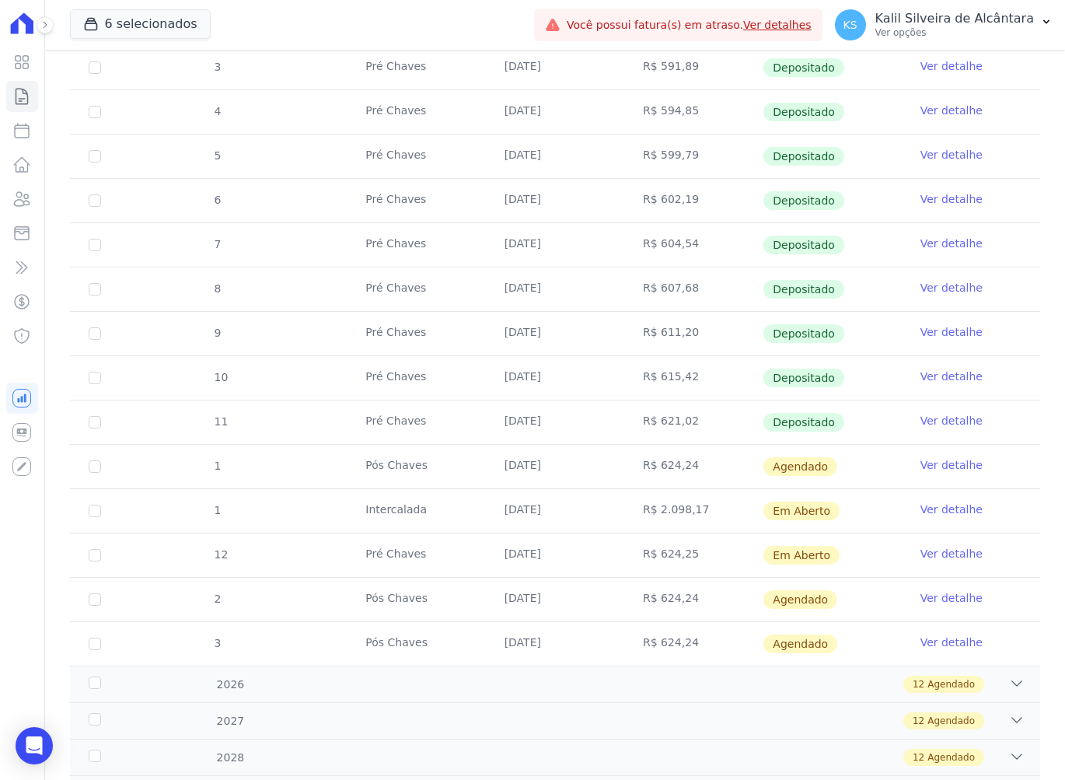
scroll to position [389, 0]
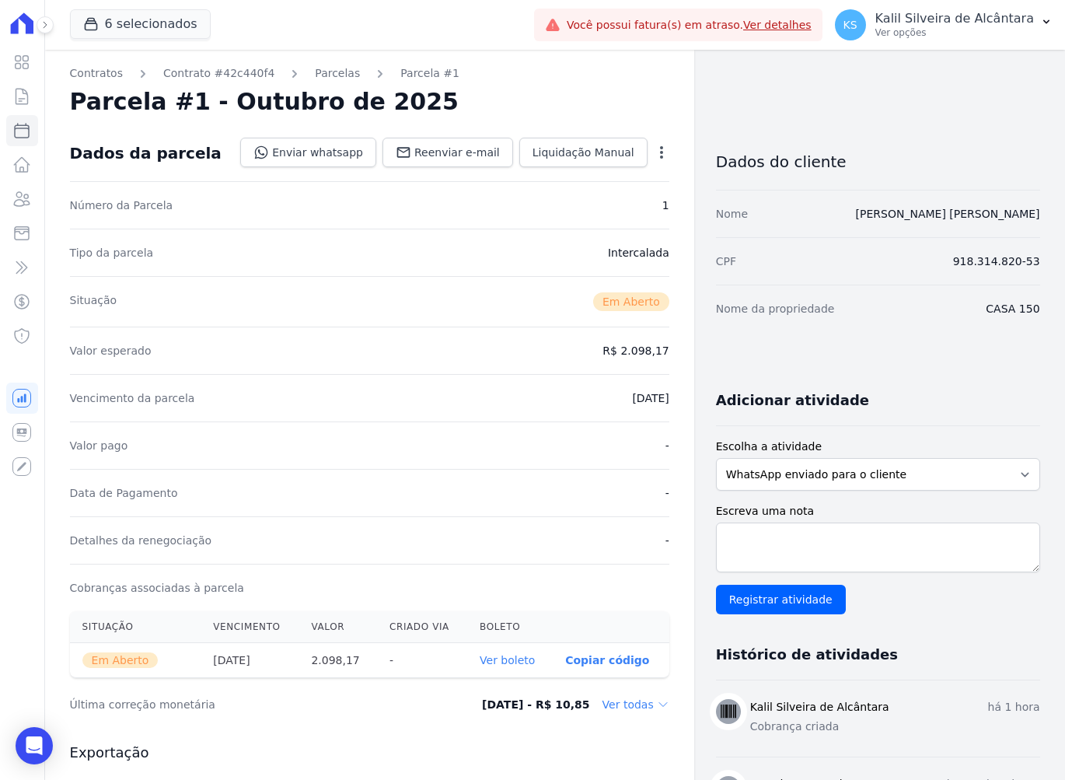
click at [665, 140] on div "Contratos Contrato #42c440f4 [GEOGRAPHIC_DATA] Parcela #1 [GEOGRAPHIC_DATA] #1 …" at bounding box center [369, 551] width 649 height 1003
click at [654, 148] on icon "button" at bounding box center [662, 153] width 16 height 16
click at [560, 208] on link "Cancelar Cobrança" at bounding box center [594, 201] width 137 height 28
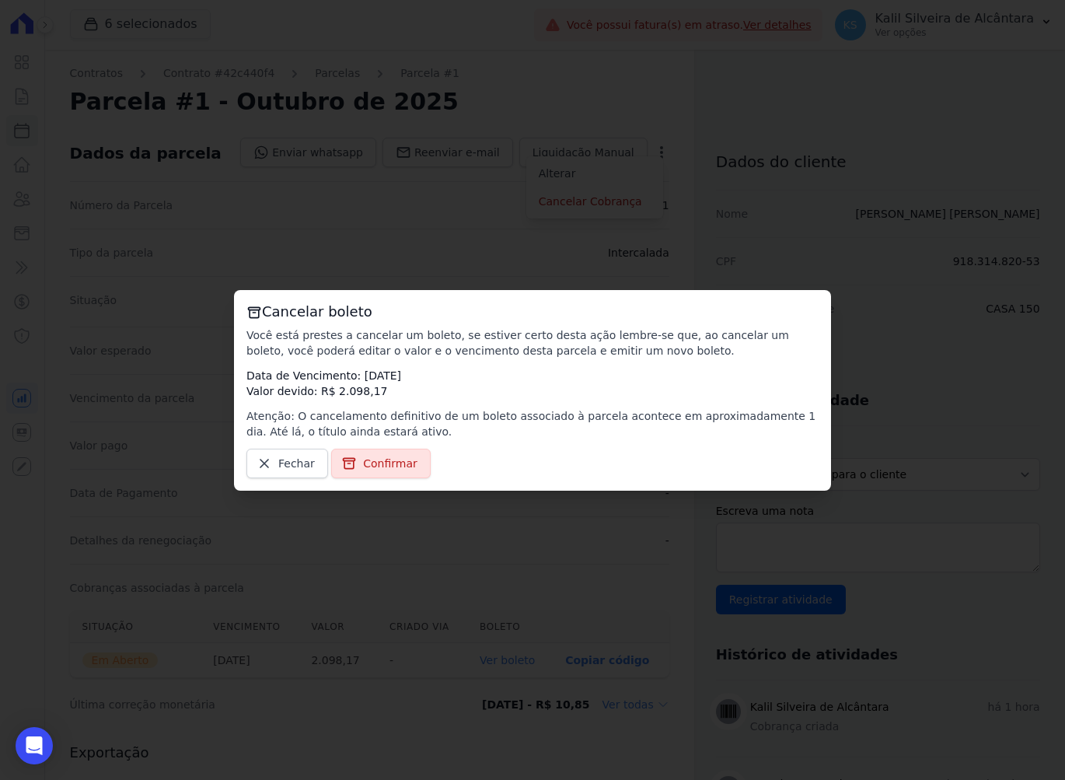
click at [379, 453] on link "Confirmar" at bounding box center [381, 464] width 100 height 30
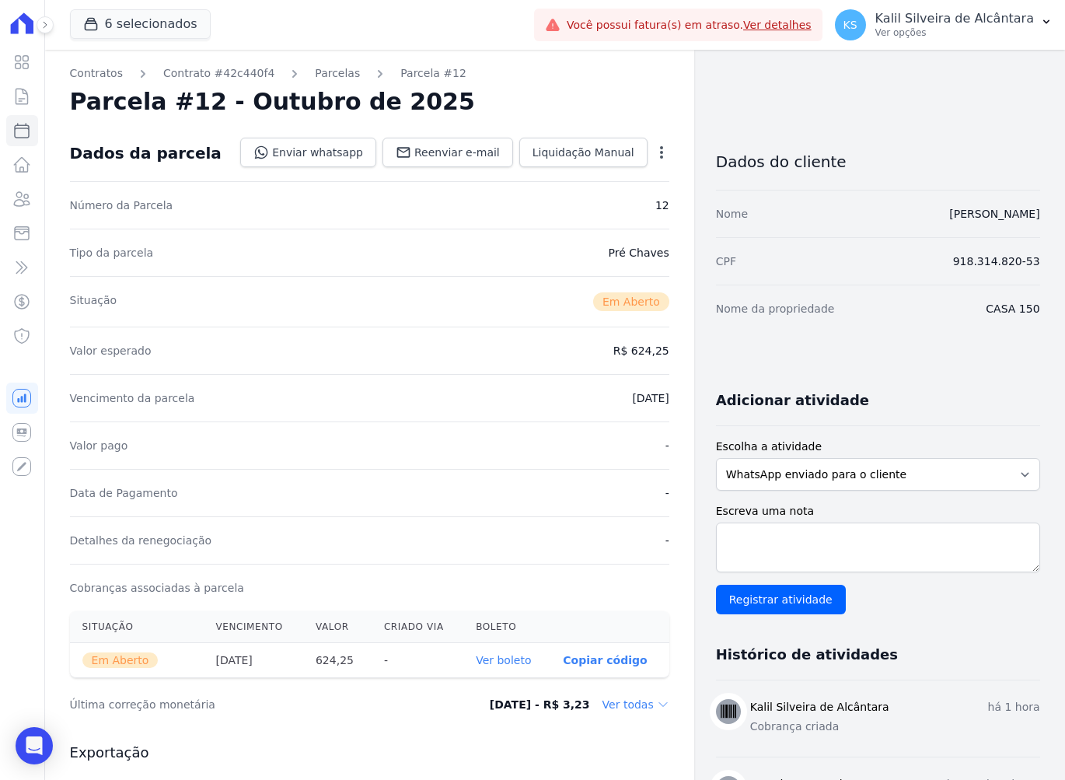
click at [651, 141] on div "Open options Alterar Cancelar Cobrança Cancelar boleto Você está prestes a canc…" at bounding box center [659, 154] width 22 height 26
click at [654, 146] on icon "button" at bounding box center [662, 153] width 16 height 16
click at [578, 190] on link "Cancelar Cobrança" at bounding box center [594, 201] width 137 height 28
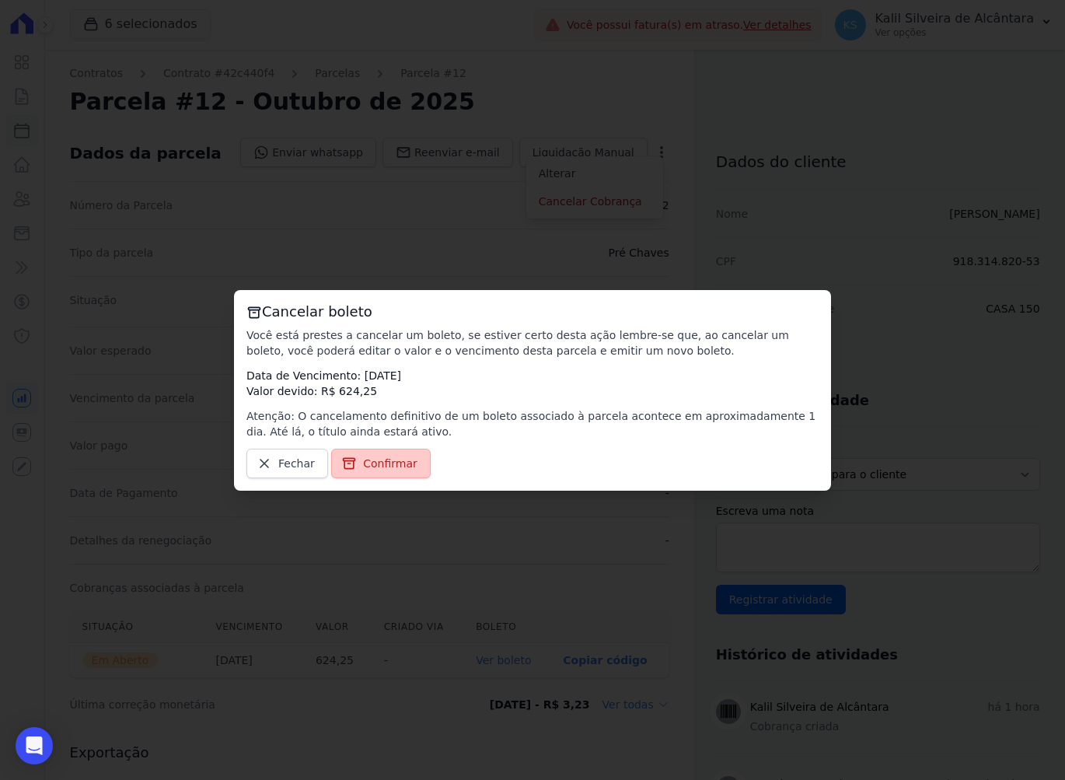
click at [356, 463] on link "Confirmar" at bounding box center [381, 464] width 100 height 30
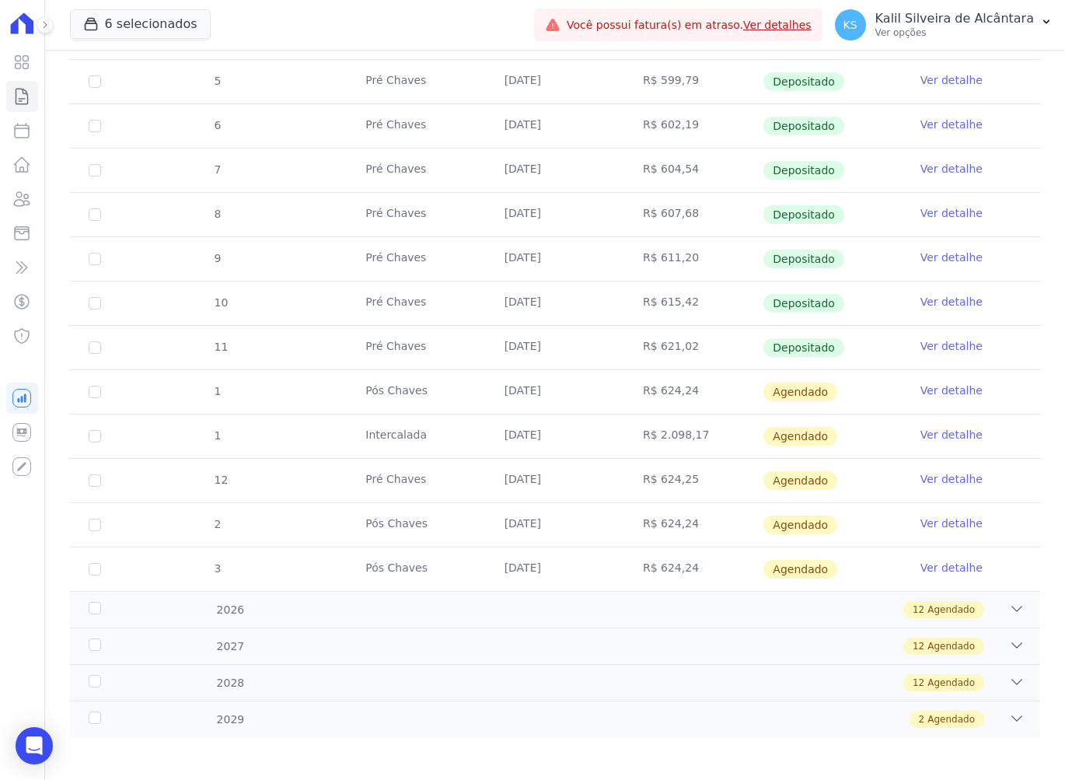
scroll to position [397, 0]
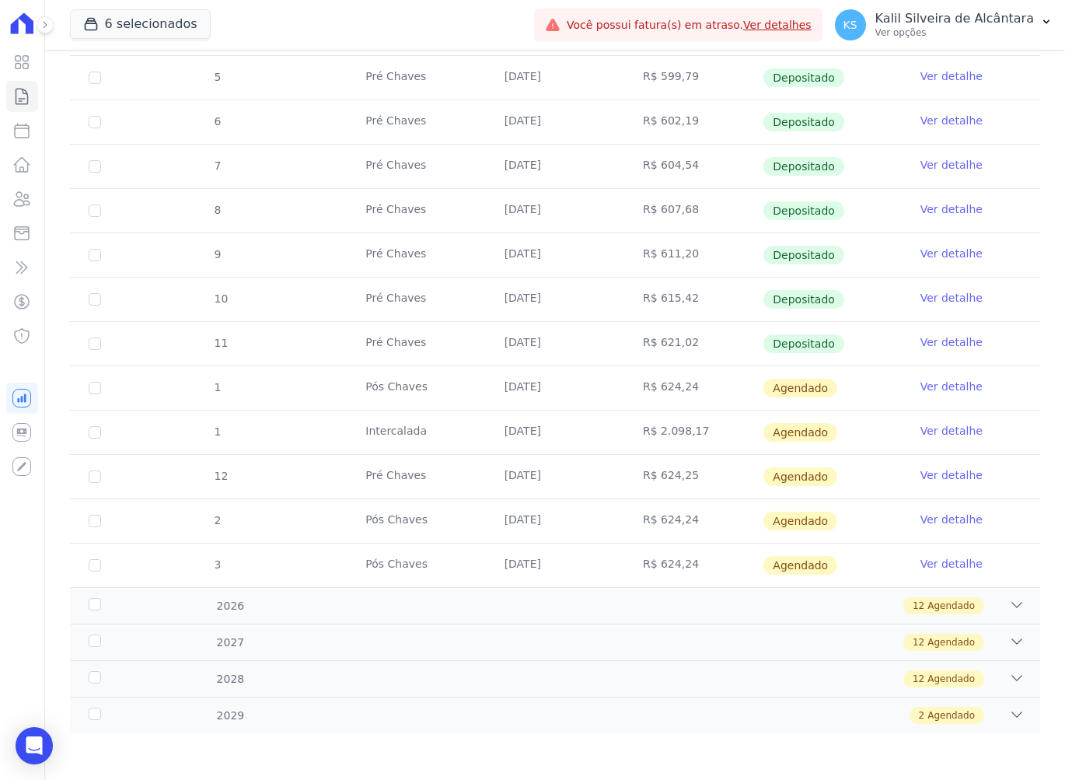
drag, startPoint x: 940, startPoint y: 427, endPoint x: 934, endPoint y: 454, distance: 27.9
click at [26, 197] on icon at bounding box center [21, 199] width 19 height 19
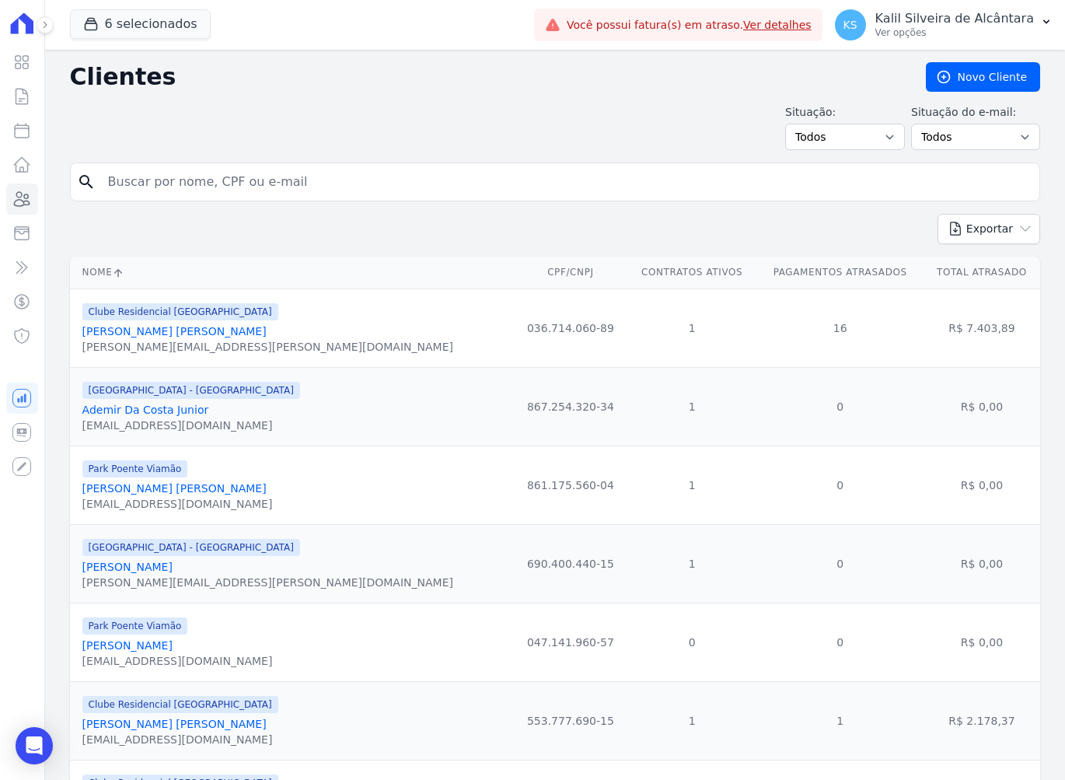
click at [200, 186] on input "search" at bounding box center [566, 181] width 934 height 31
type input "[PERSON_NAME]"
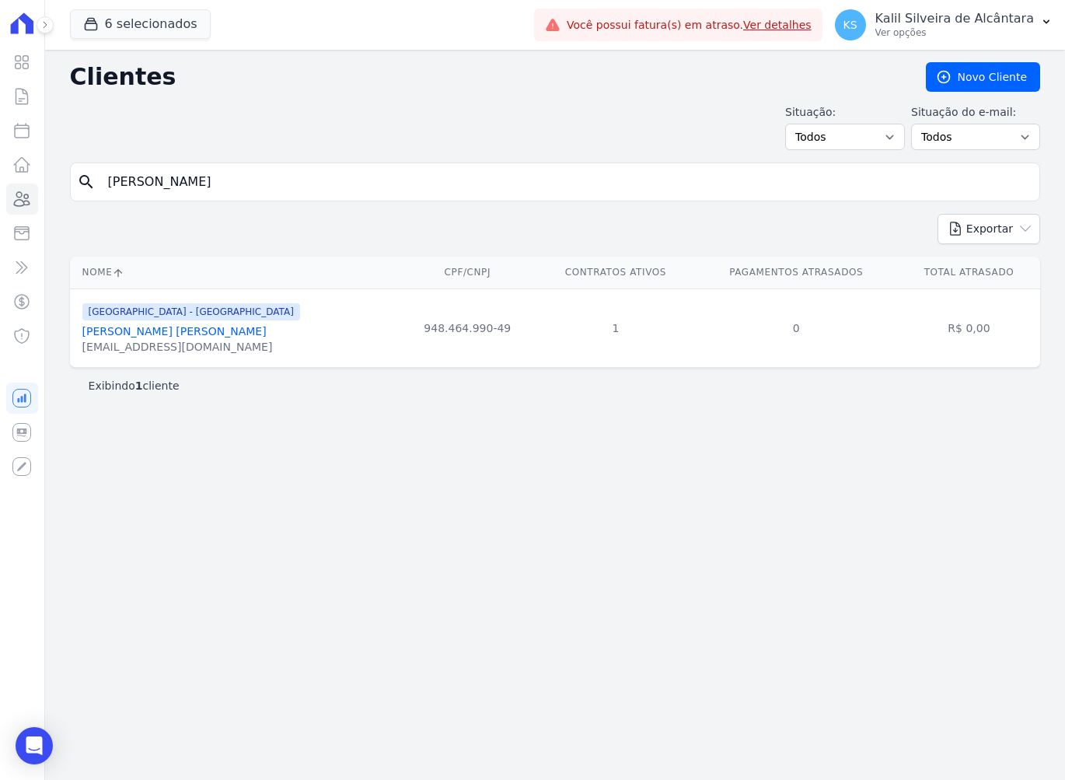
click at [146, 334] on link "[PERSON_NAME] [PERSON_NAME]" at bounding box center [174, 331] width 184 height 12
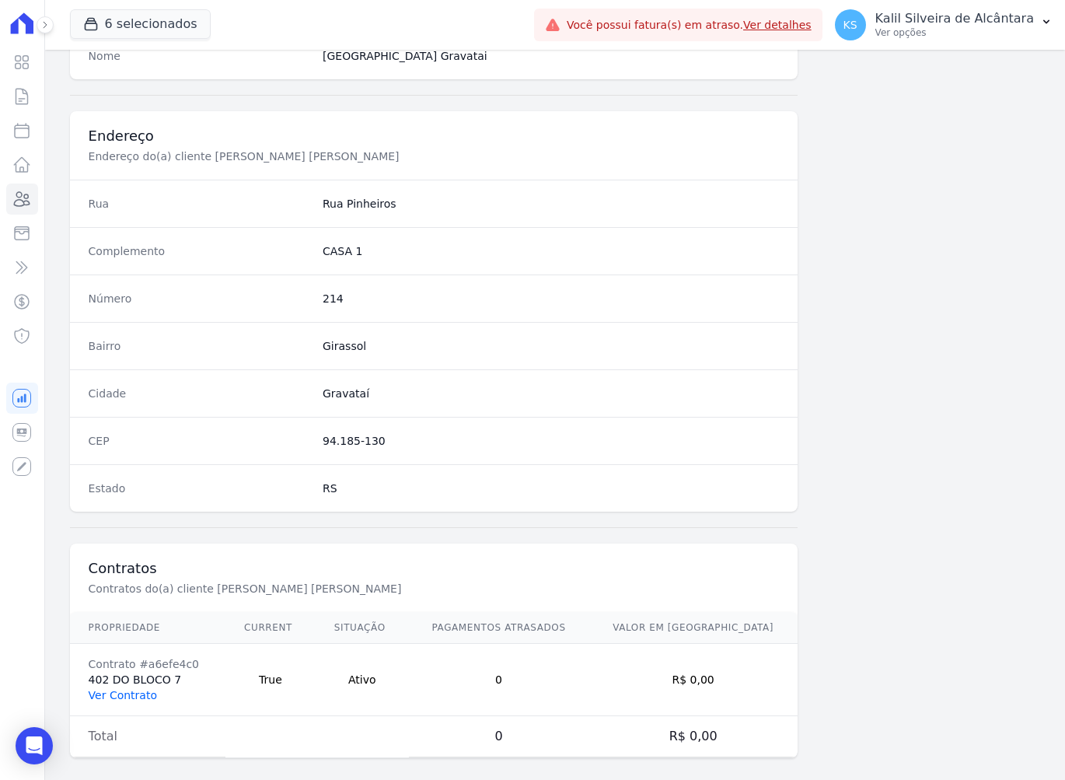
scroll to position [675, 0]
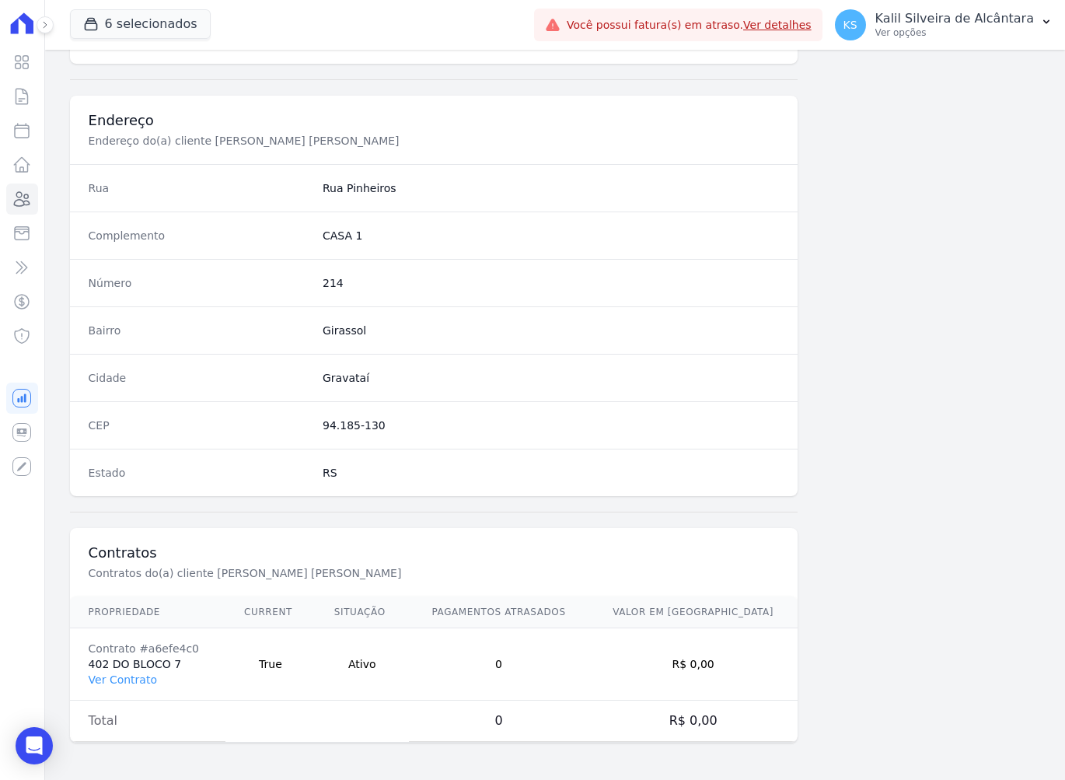
click at [120, 669] on td "Contrato #a6efe4c0 402 DO BLOCO 7 Ver Contrato" at bounding box center [147, 664] width 155 height 72
click at [123, 677] on link "Ver Contrato" at bounding box center [123, 679] width 68 height 12
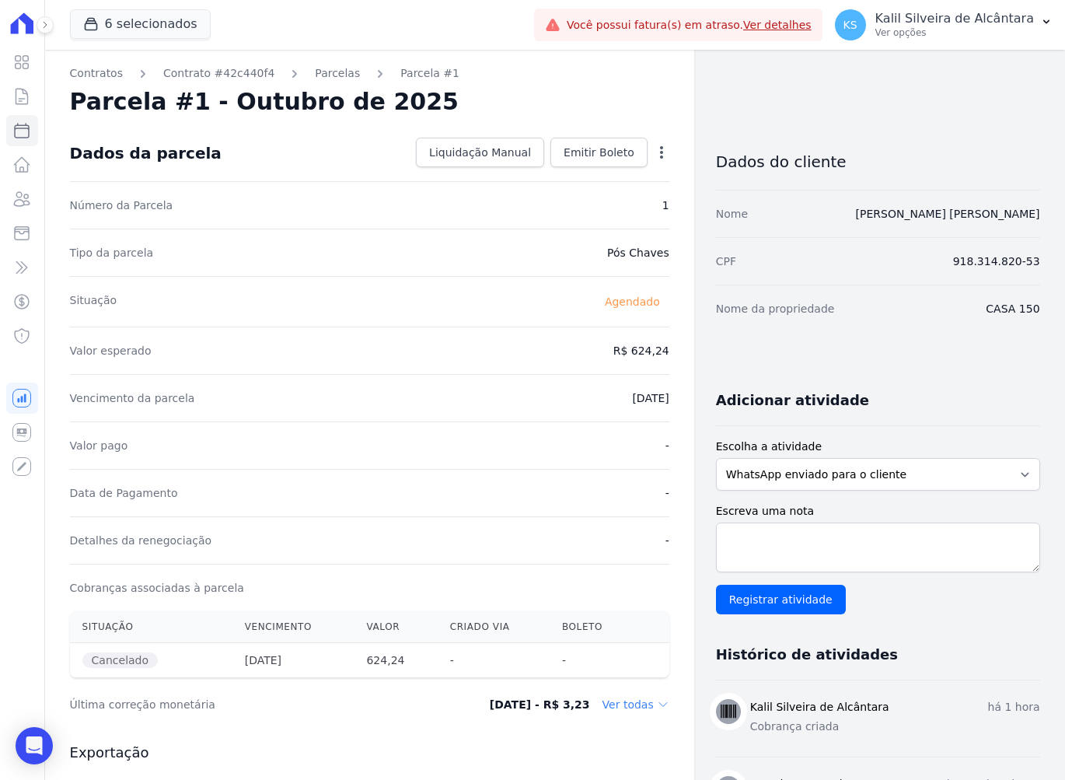
click at [661, 151] on icon "button" at bounding box center [662, 153] width 16 height 16
click at [564, 176] on link "Alterar" at bounding box center [594, 173] width 137 height 28
click at [556, 400] on input "[DATE]" at bounding box center [608, 396] width 123 height 33
type input "[DATE]"
click at [639, 151] on span "Salvar" at bounding box center [639, 153] width 34 height 16
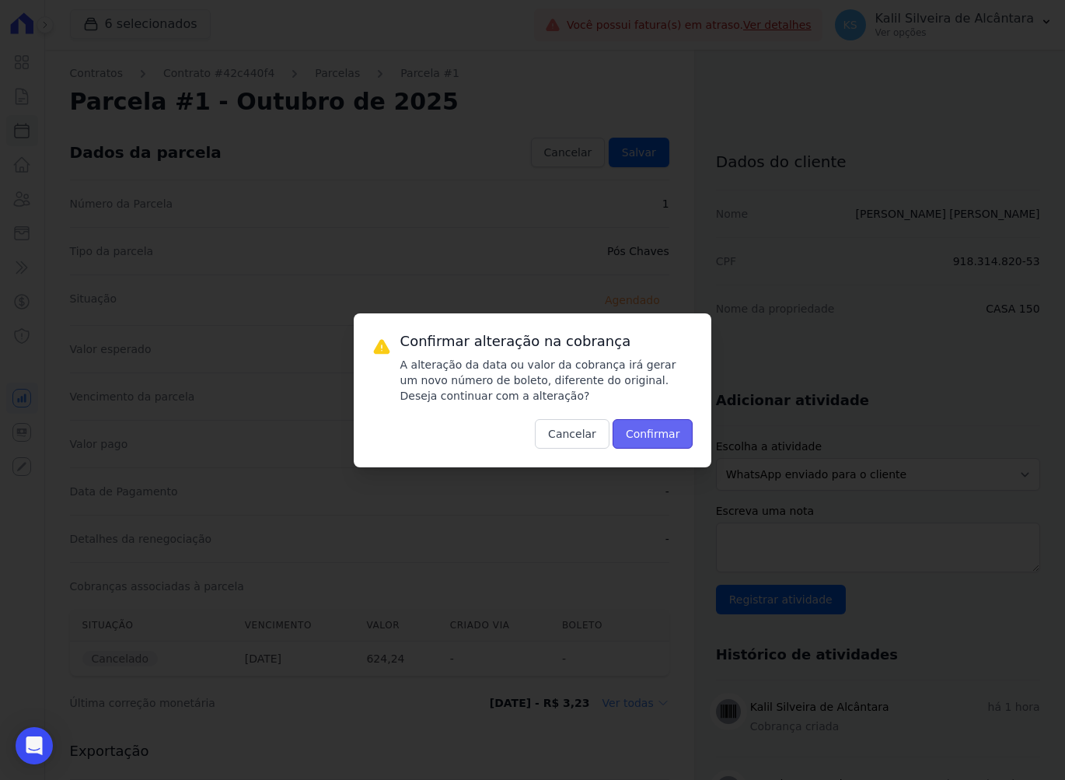
click at [655, 435] on button "Confirmar" at bounding box center [653, 434] width 81 height 30
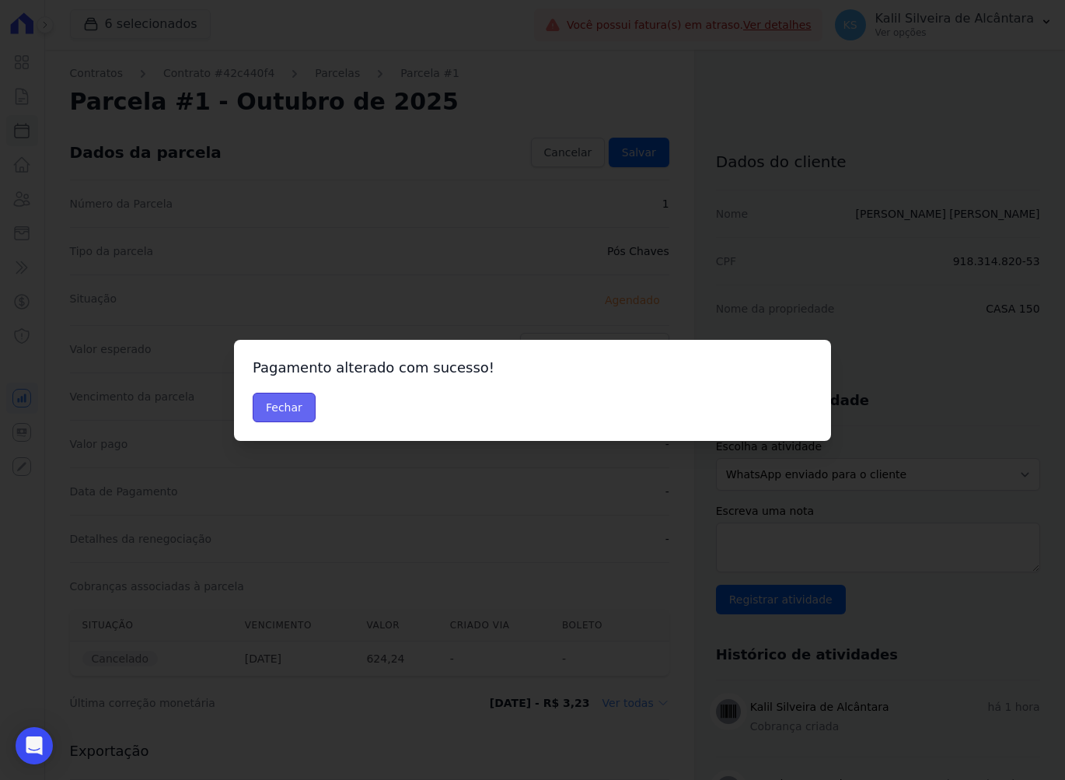
click at [281, 403] on button "Fechar" at bounding box center [284, 408] width 63 height 30
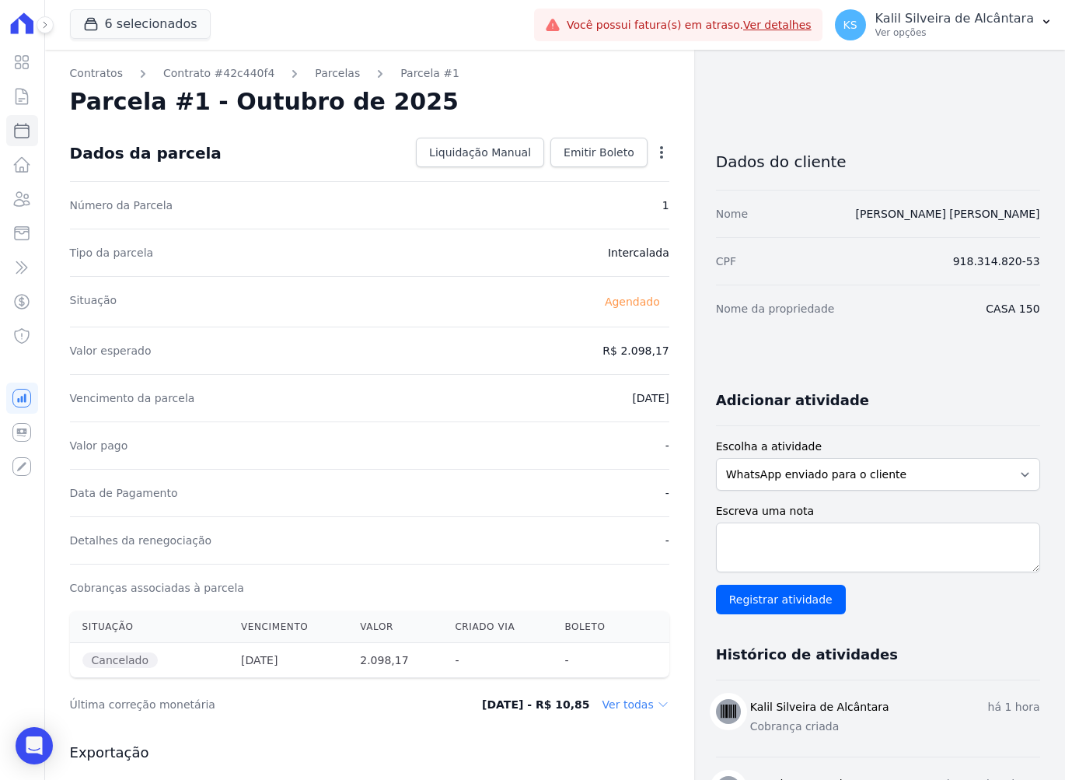
click at [656, 143] on div "Open options Alterar [GEOGRAPHIC_DATA]" at bounding box center [659, 154] width 22 height 26
click at [654, 148] on icon "button" at bounding box center [662, 153] width 16 height 16
click at [578, 178] on link "Alterar" at bounding box center [594, 173] width 137 height 28
click at [562, 403] on input "[DATE]" at bounding box center [608, 396] width 123 height 33
type input "[DATE]"
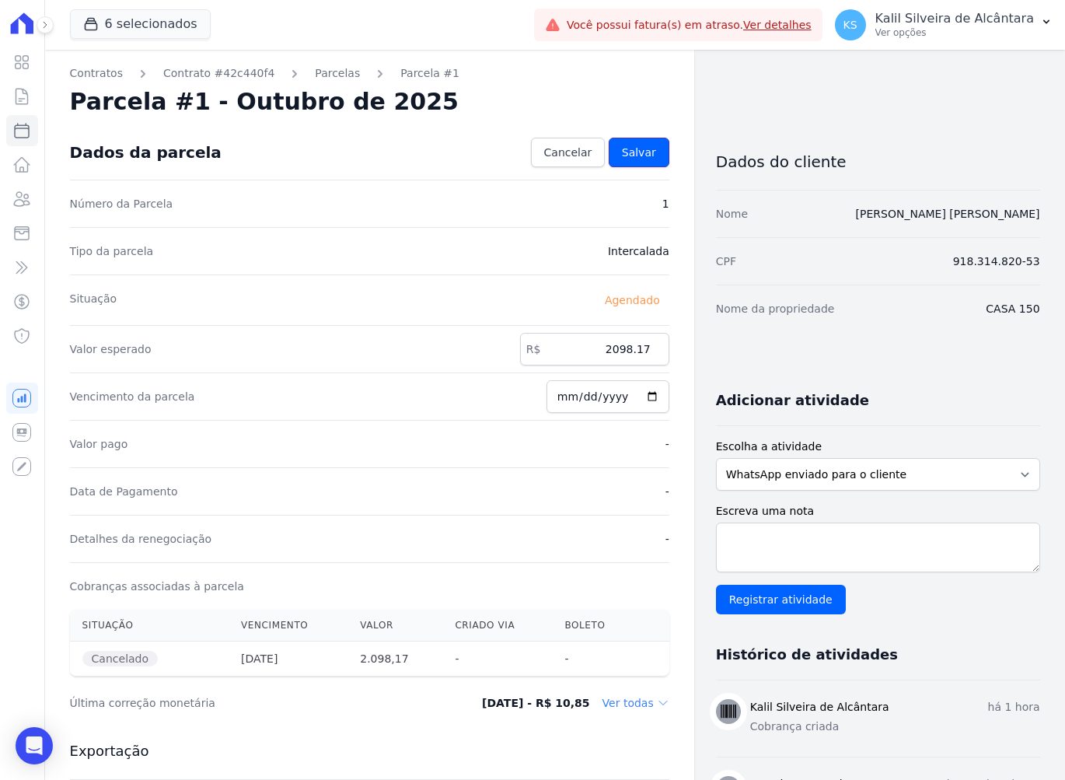
click at [626, 160] on link "Salvar" at bounding box center [639, 153] width 61 height 30
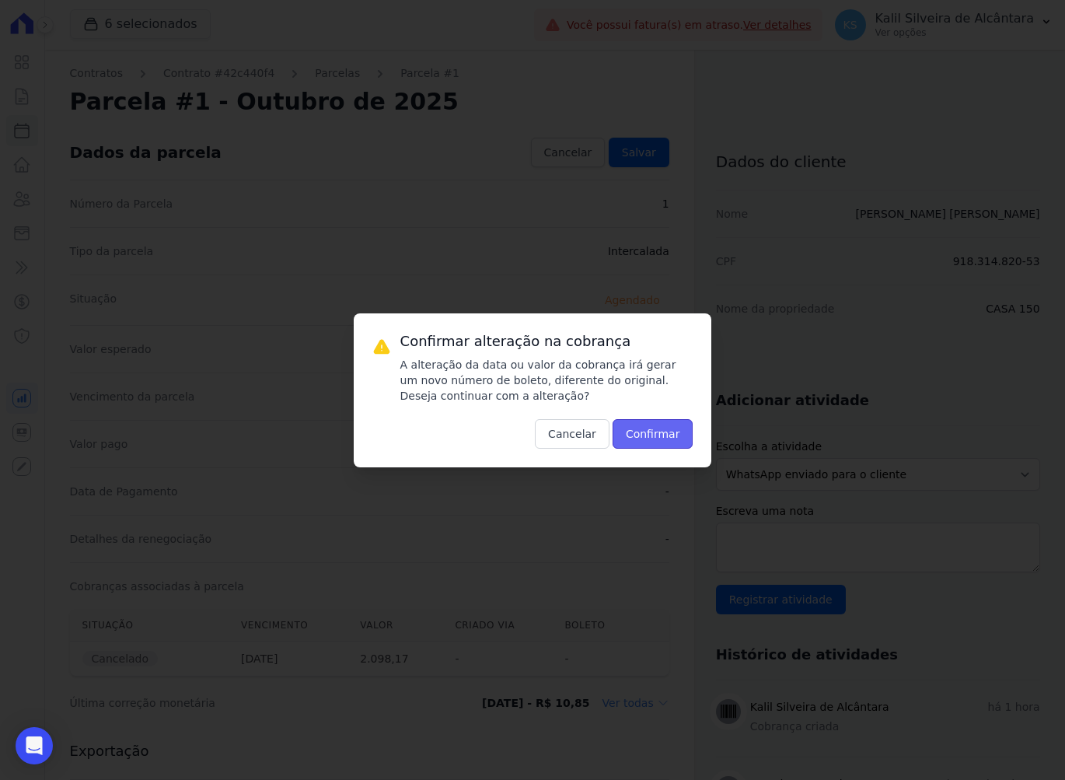
click at [641, 443] on button "Confirmar" at bounding box center [653, 434] width 81 height 30
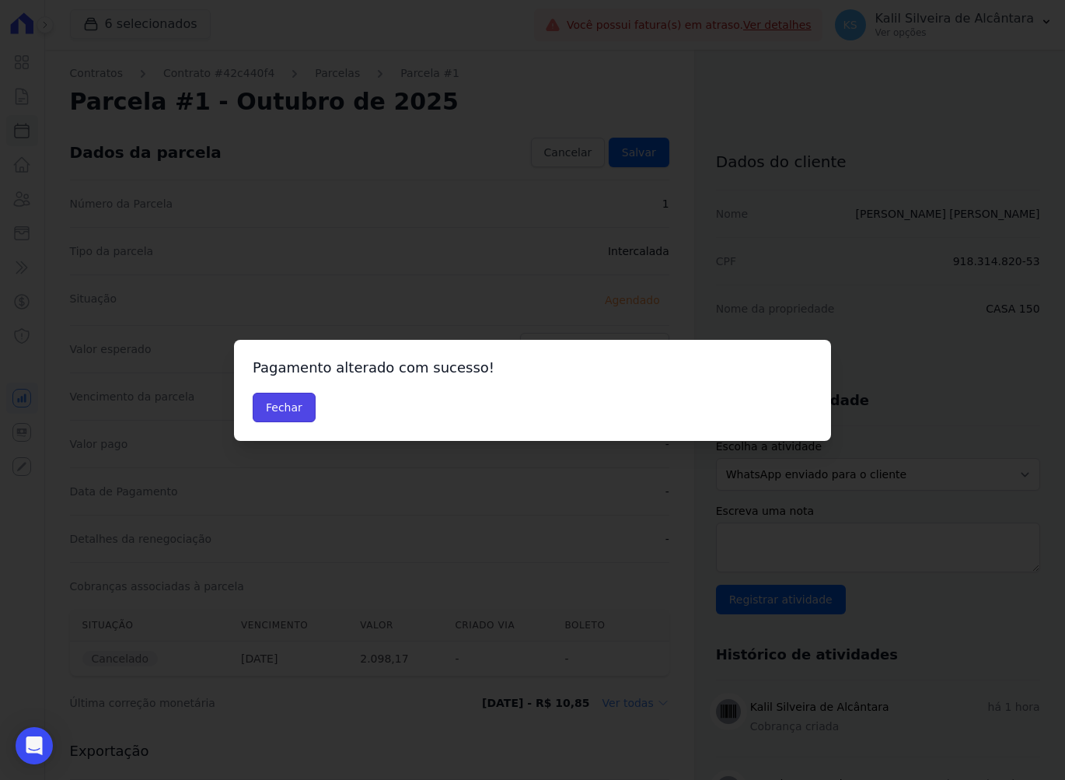
drag, startPoint x: 273, startPoint y: 415, endPoint x: 281, endPoint y: 289, distance: 126.2
click at [273, 409] on button "Fechar" at bounding box center [284, 408] width 63 height 30
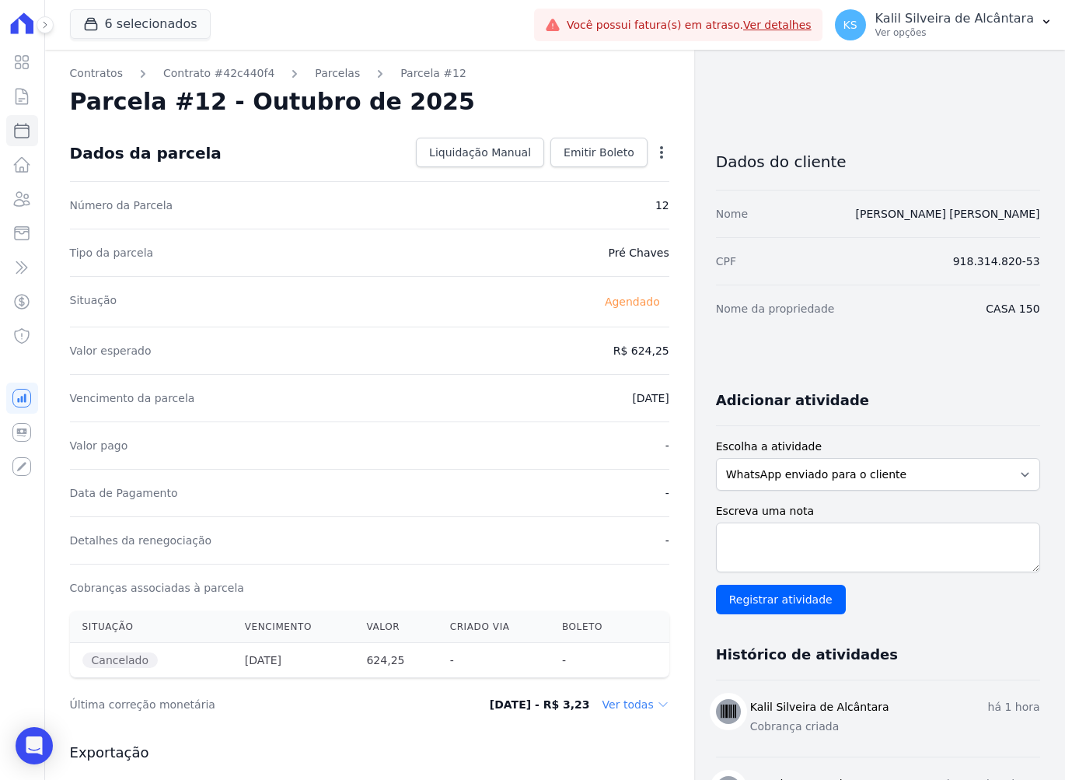
click at [648, 145] on div "Open options Alterar Antecipar" at bounding box center [659, 154] width 22 height 26
click at [654, 149] on icon "button" at bounding box center [662, 153] width 16 height 16
click at [565, 180] on link "Alterar" at bounding box center [594, 173] width 137 height 28
click at [565, 400] on input "2025-10-25" at bounding box center [608, 396] width 123 height 33
type input "2025-11-30"
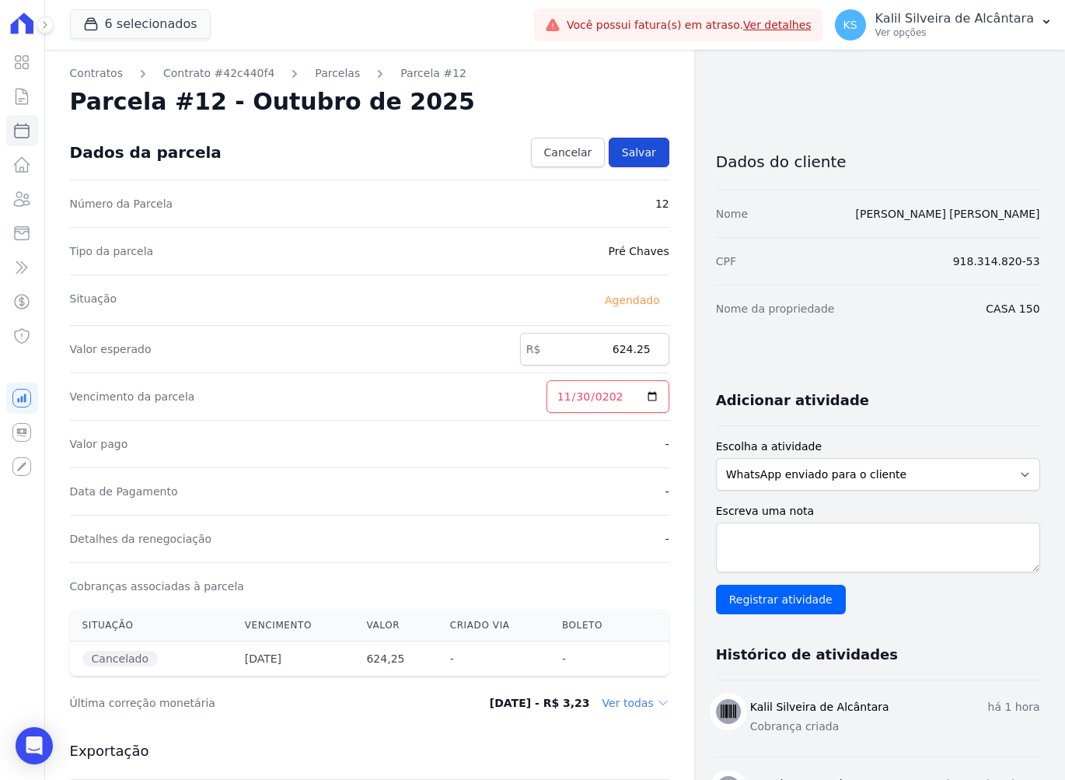
click at [640, 155] on span "Salvar" at bounding box center [639, 153] width 34 height 16
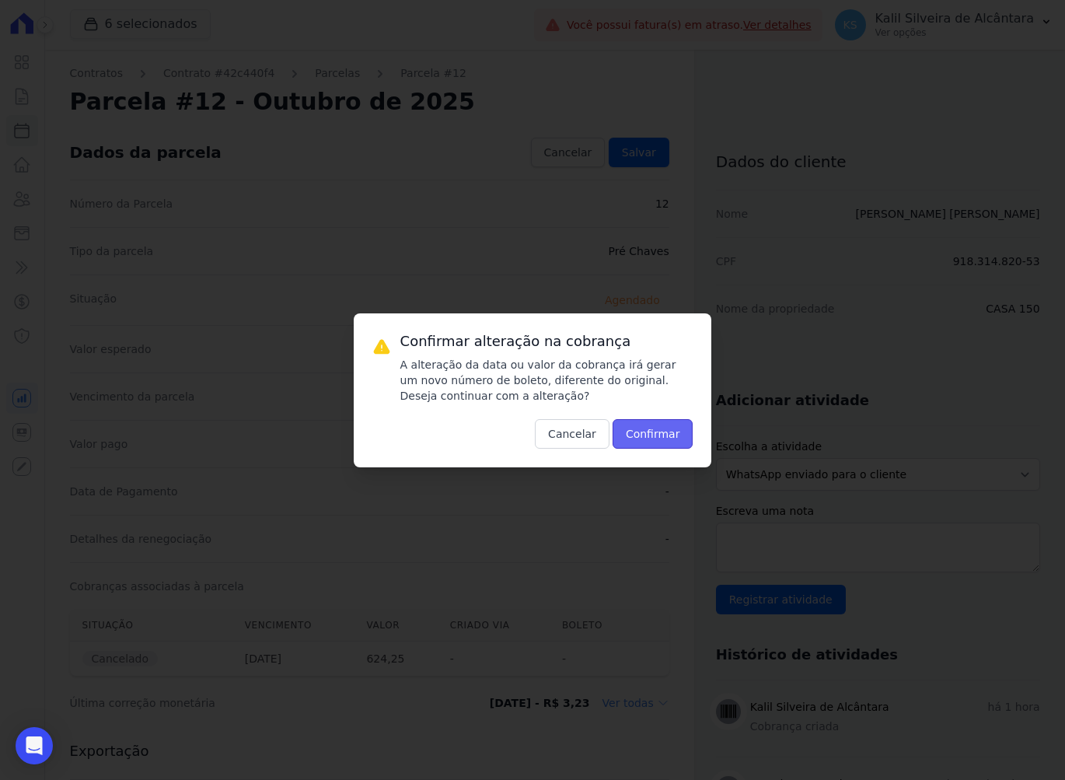
click at [649, 438] on button "Confirmar" at bounding box center [653, 434] width 81 height 30
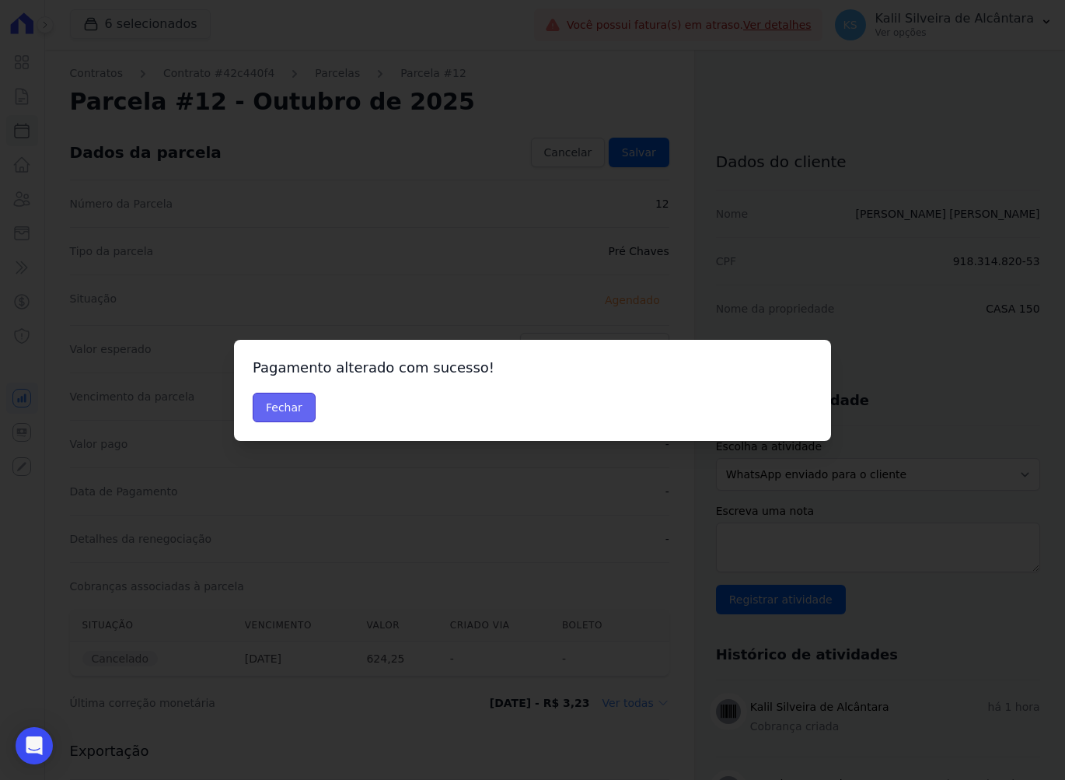
click at [270, 400] on button "Fechar" at bounding box center [284, 408] width 63 height 30
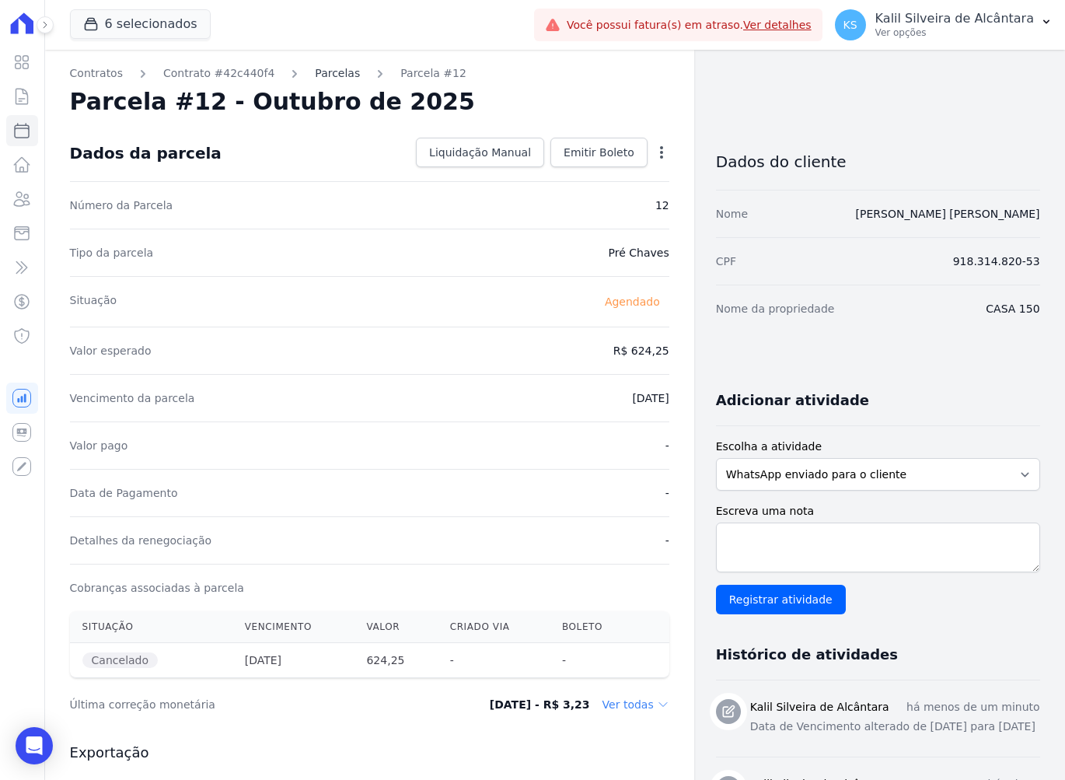
click at [318, 68] on link "Parcelas" at bounding box center [337, 73] width 45 height 16
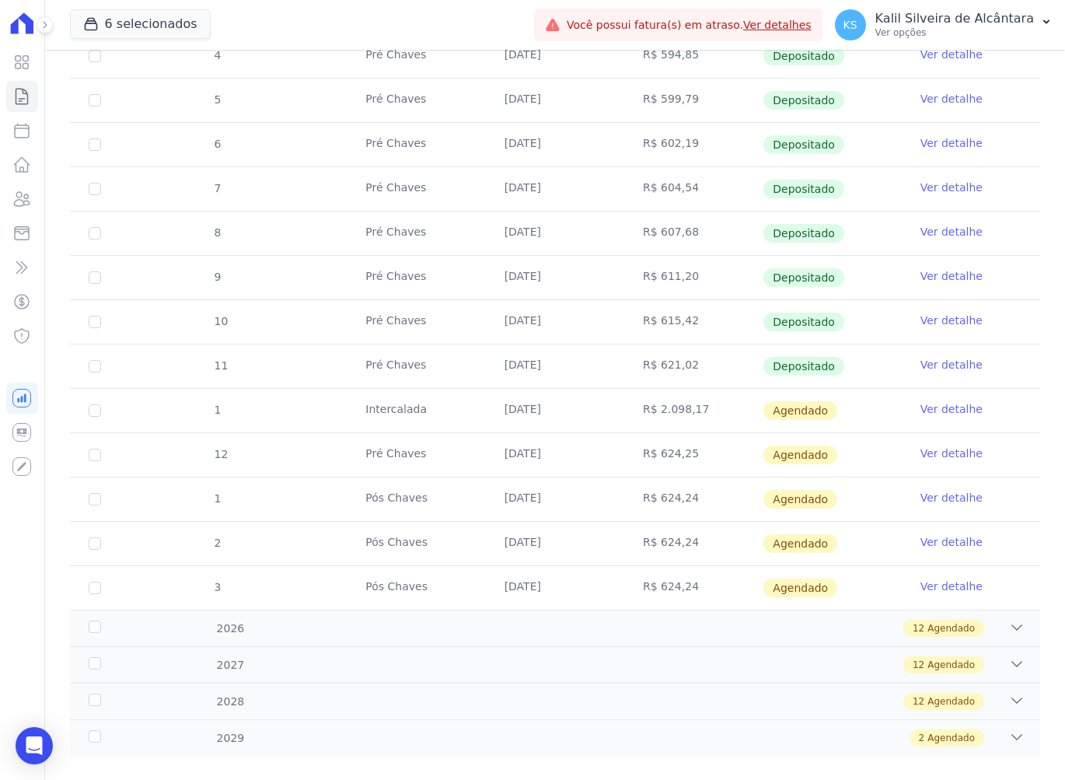
scroll to position [389, 0]
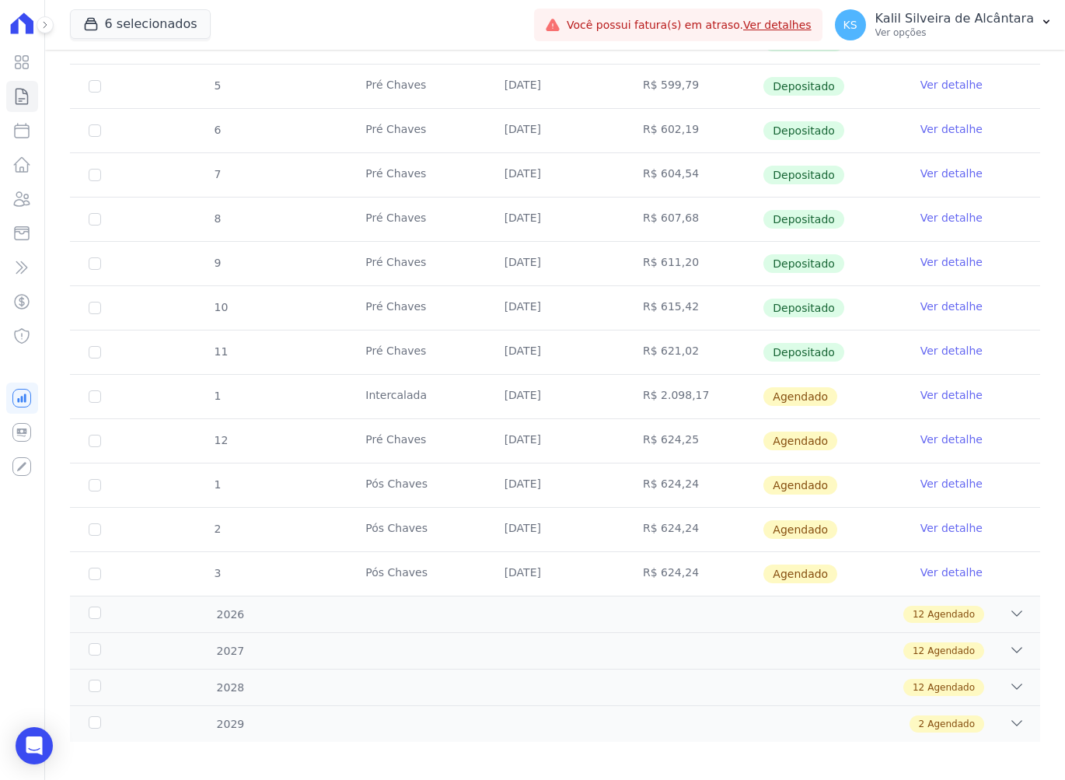
drag, startPoint x: 600, startPoint y: 386, endPoint x: 696, endPoint y: 417, distance: 100.5
click at [696, 417] on tr "1 [GEOGRAPHIC_DATA] [DATE] R$ 2.098,17 [GEOGRAPHIC_DATA] Ver detalhe" at bounding box center [555, 396] width 970 height 44
click at [647, 517] on td "R$ 624,24" at bounding box center [693, 530] width 138 height 44
